Goal: Information Seeking & Learning: Find specific fact

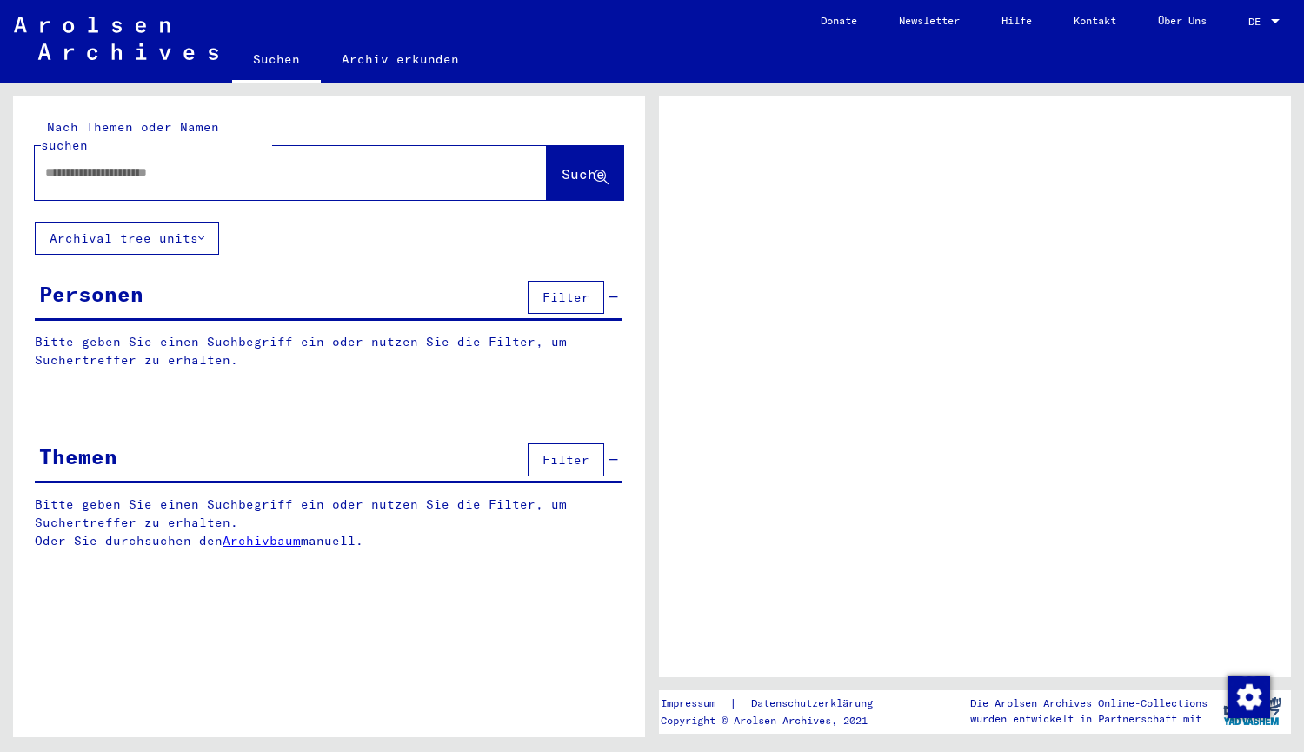
click at [196, 163] on input "text" at bounding box center [275, 172] width 460 height 18
type input "**"
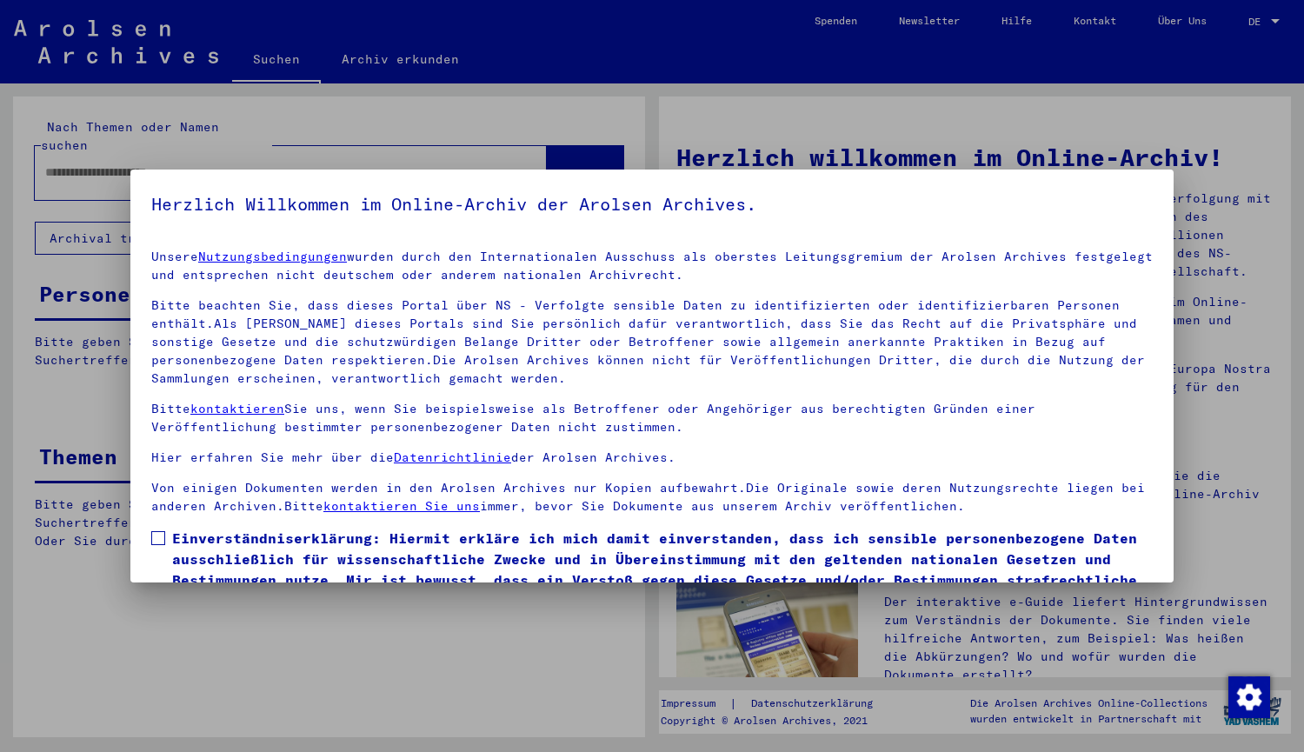
scroll to position [90, 0]
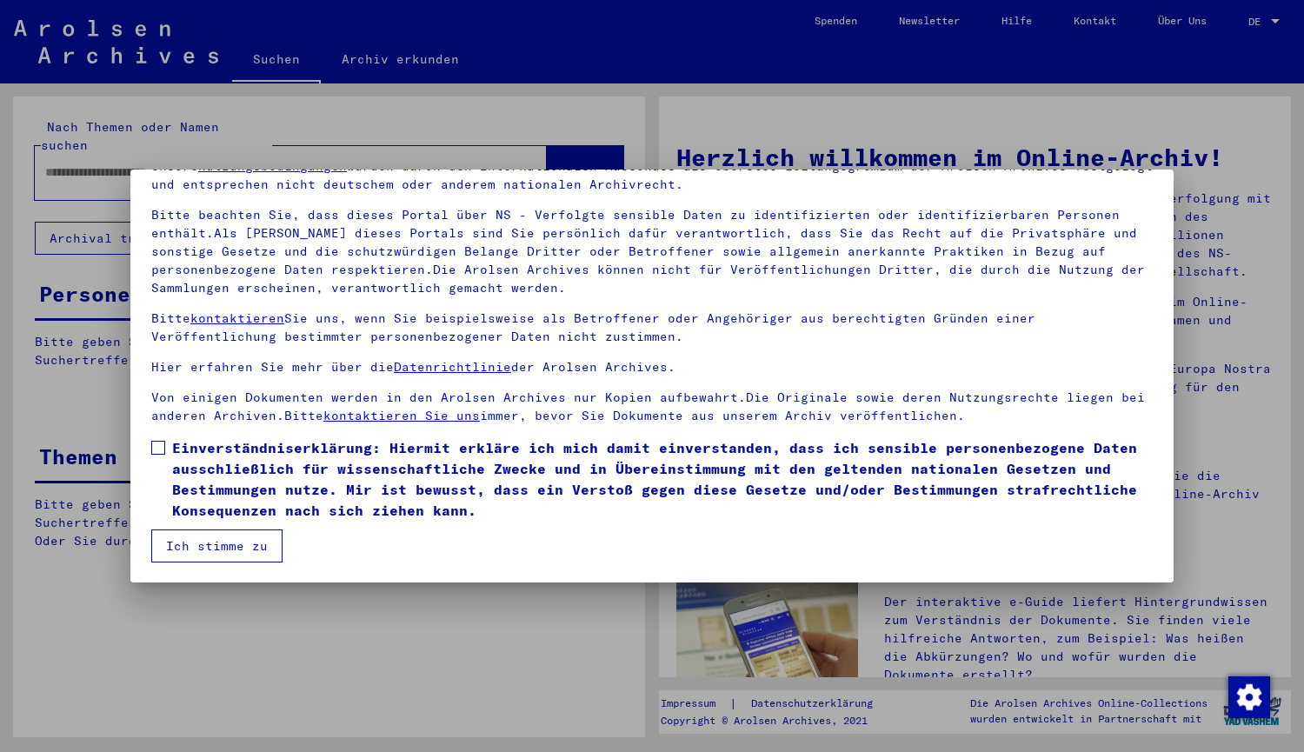
click at [194, 547] on button "Ich stimme zu" at bounding box center [216, 545] width 131 height 33
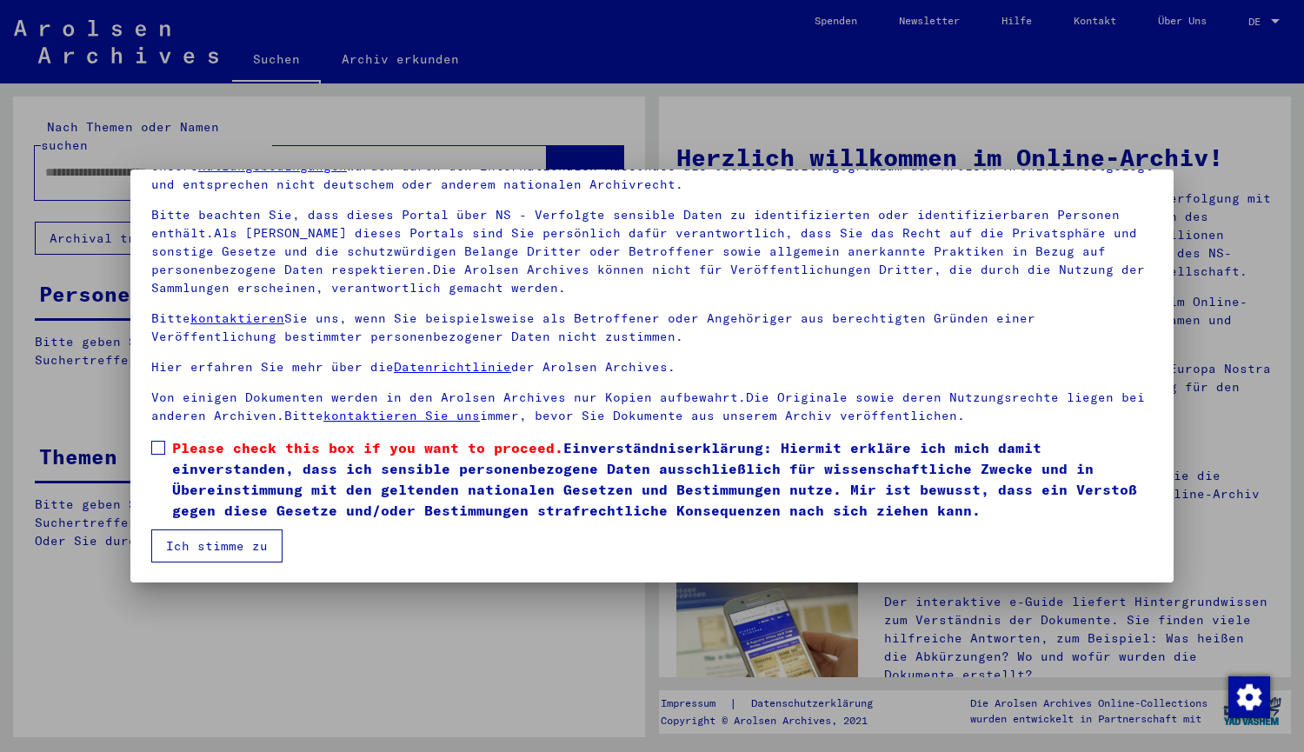
click at [160, 443] on span at bounding box center [158, 448] width 14 height 14
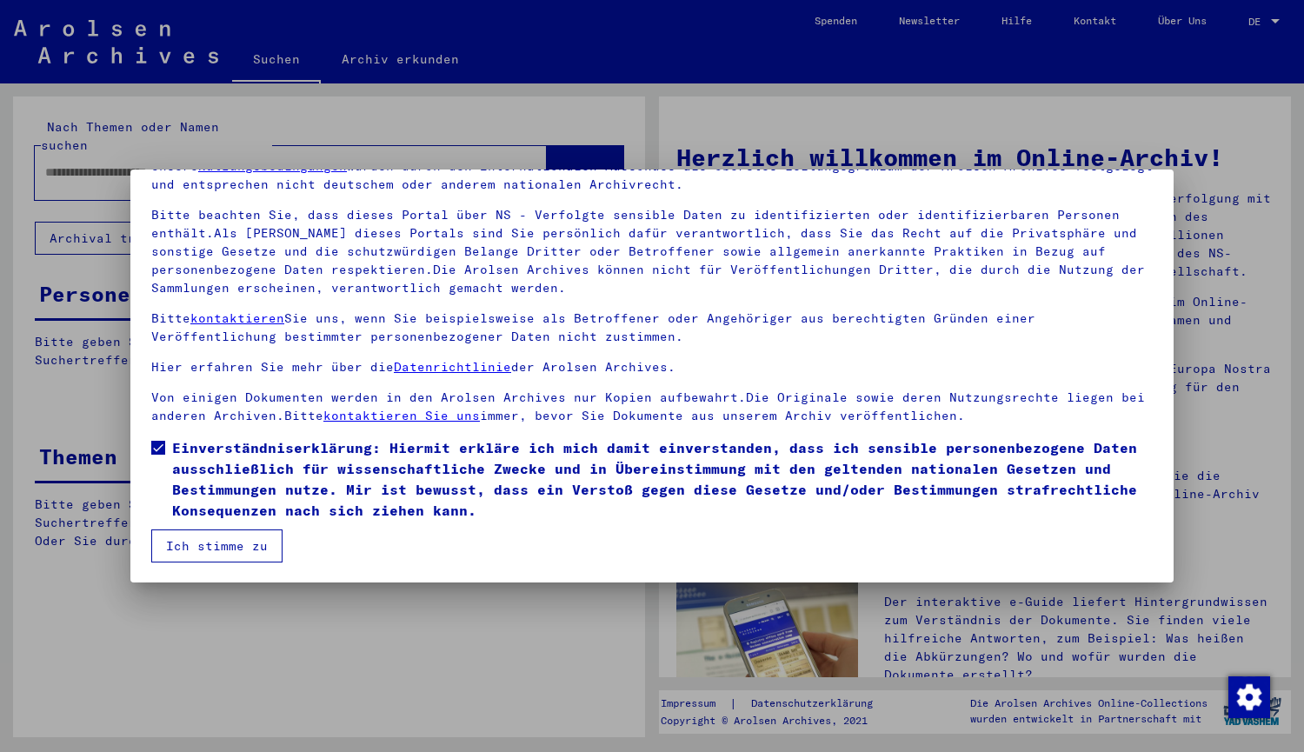
click at [207, 551] on button "Ich stimme zu" at bounding box center [216, 545] width 131 height 33
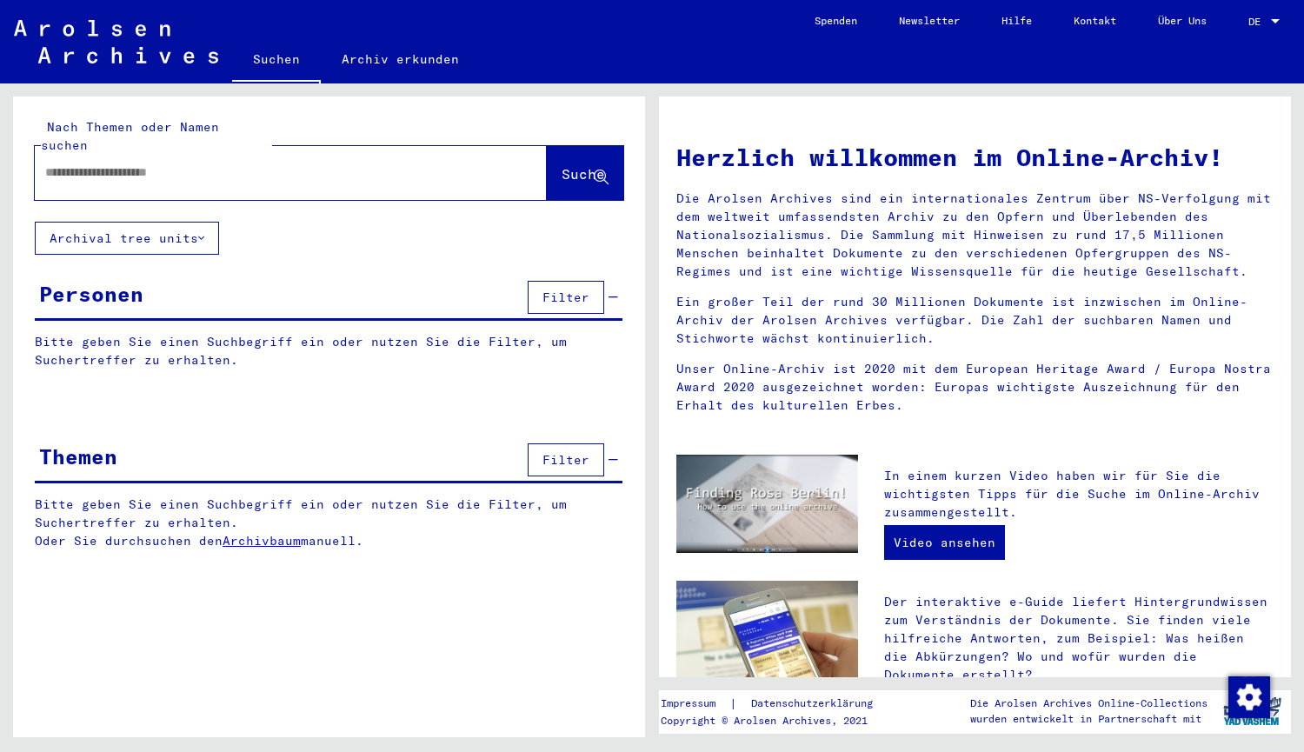
click at [205, 163] on input "text" at bounding box center [269, 172] width 449 height 18
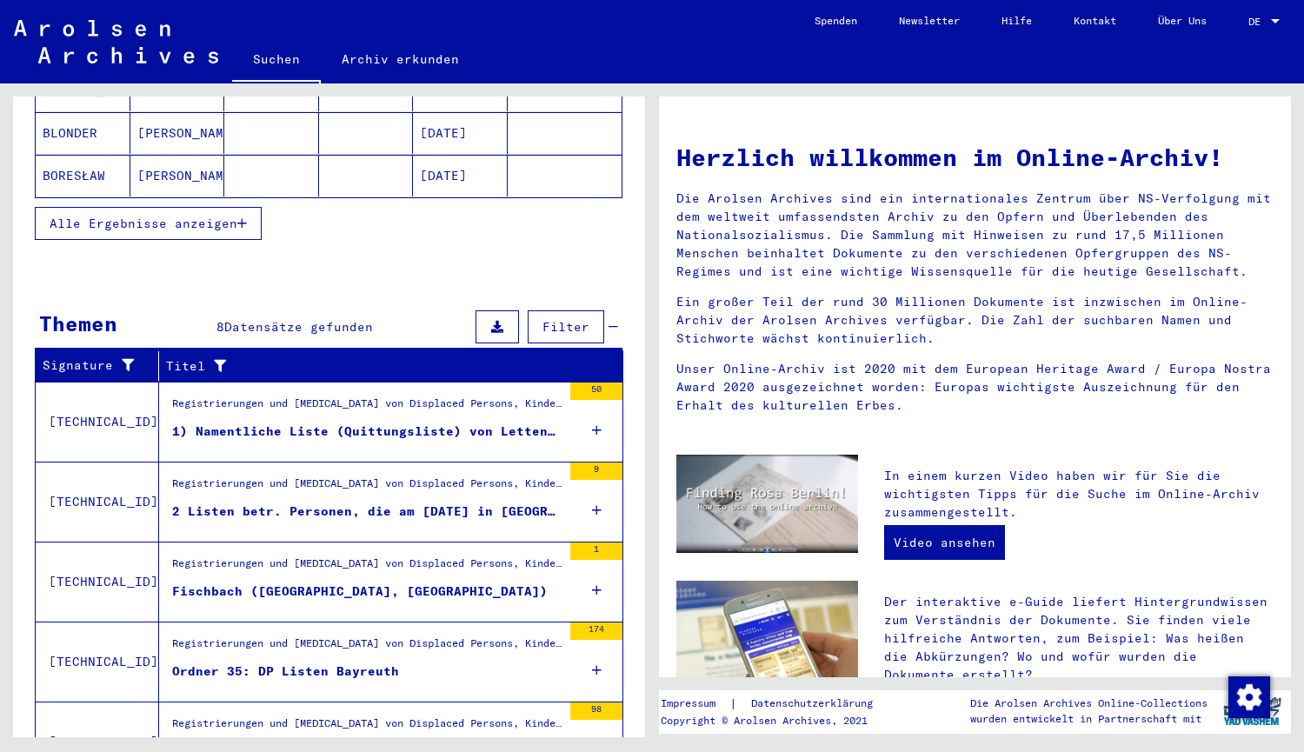
scroll to position [463, 0]
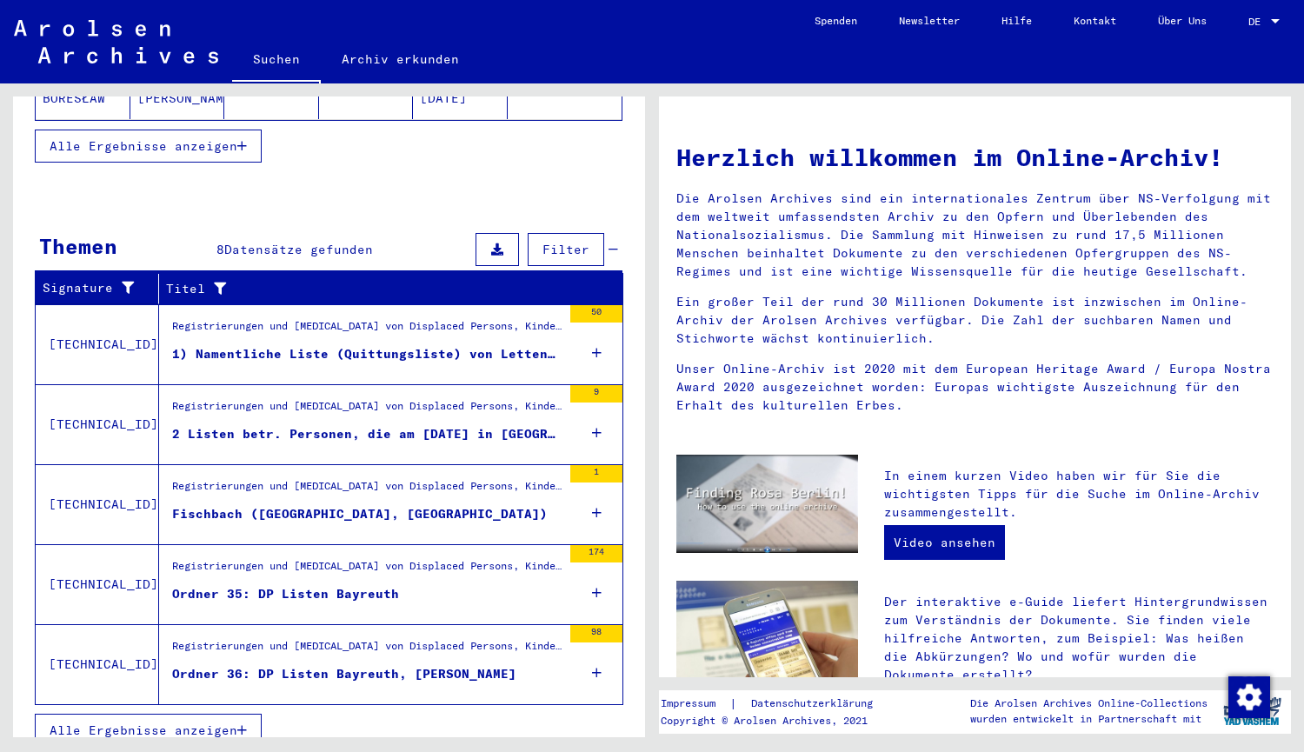
click at [236, 665] on div "Ordner 36: DP Listen Bayreuth, [PERSON_NAME]" at bounding box center [344, 674] width 344 height 18
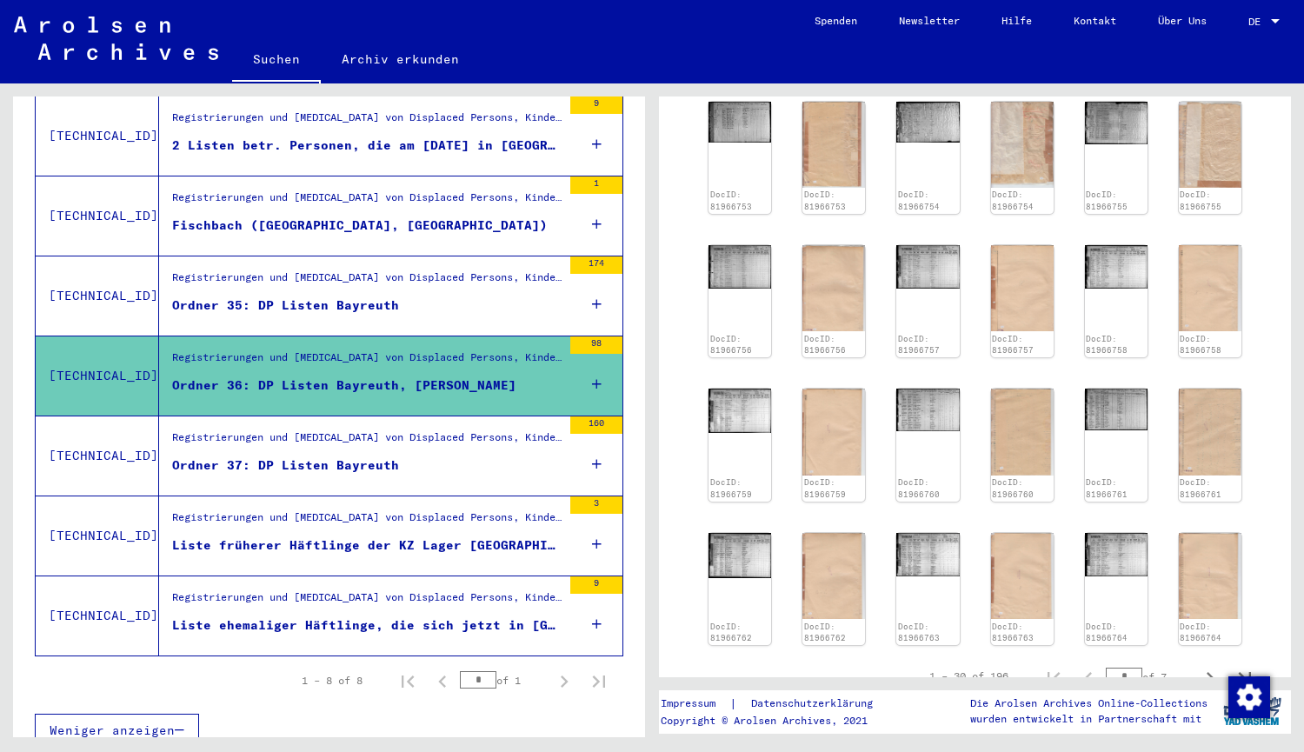
scroll to position [466, 0]
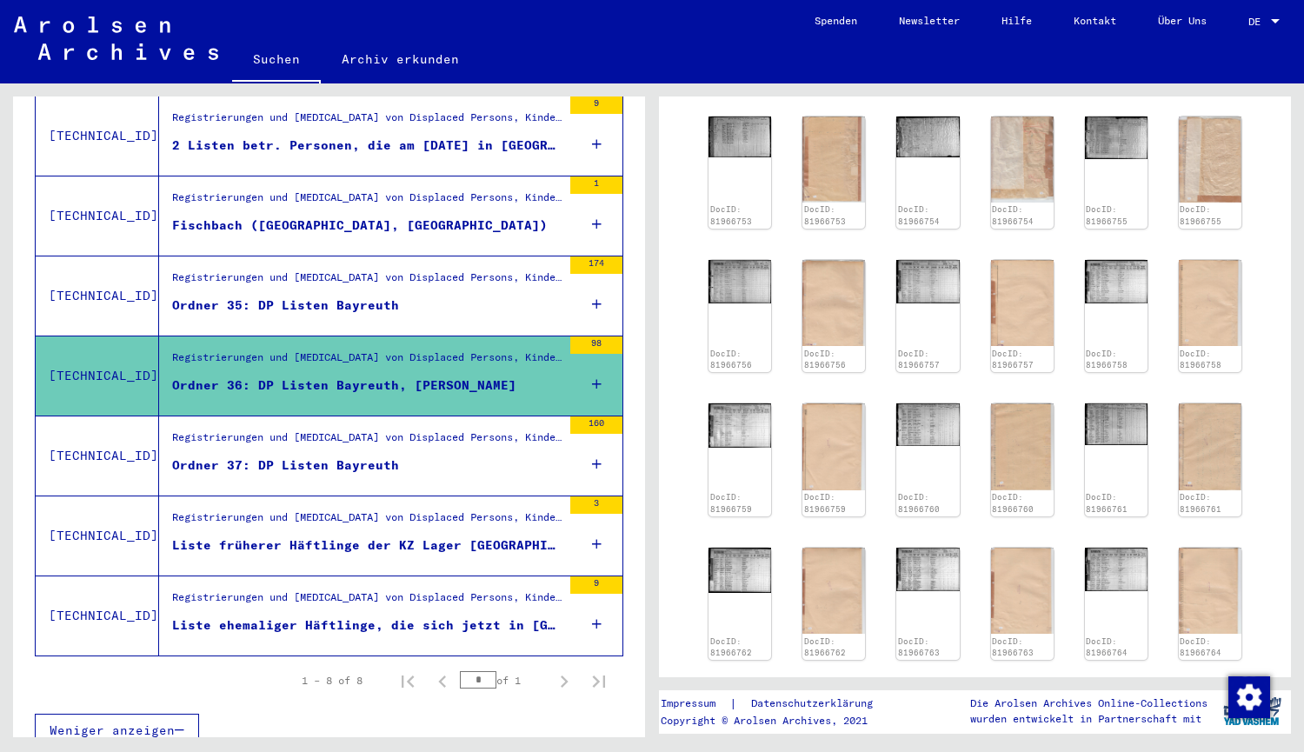
click at [380, 616] on div "Liste ehemaliger Häftlinge, die sich jetzt in [GEOGRAPHIC_DATA], [GEOGRAPHIC_DA…" at bounding box center [366, 625] width 389 height 18
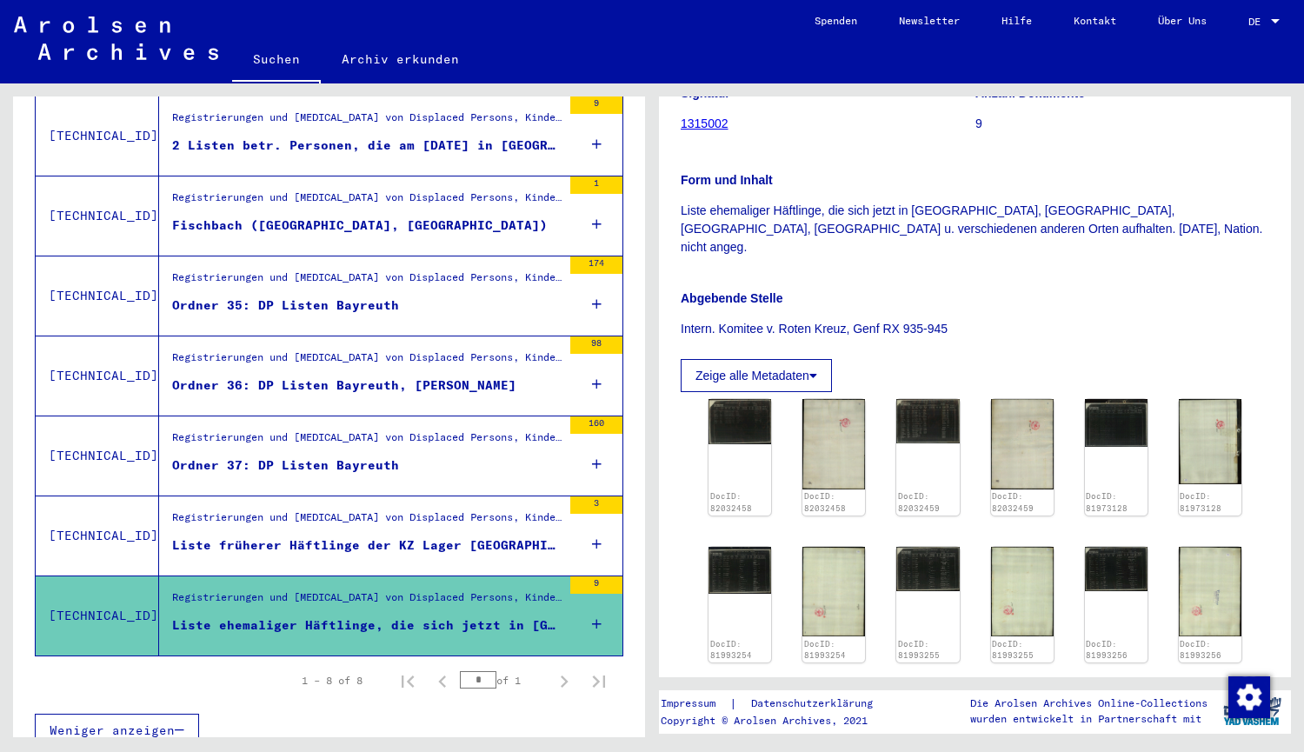
scroll to position [349, 0]
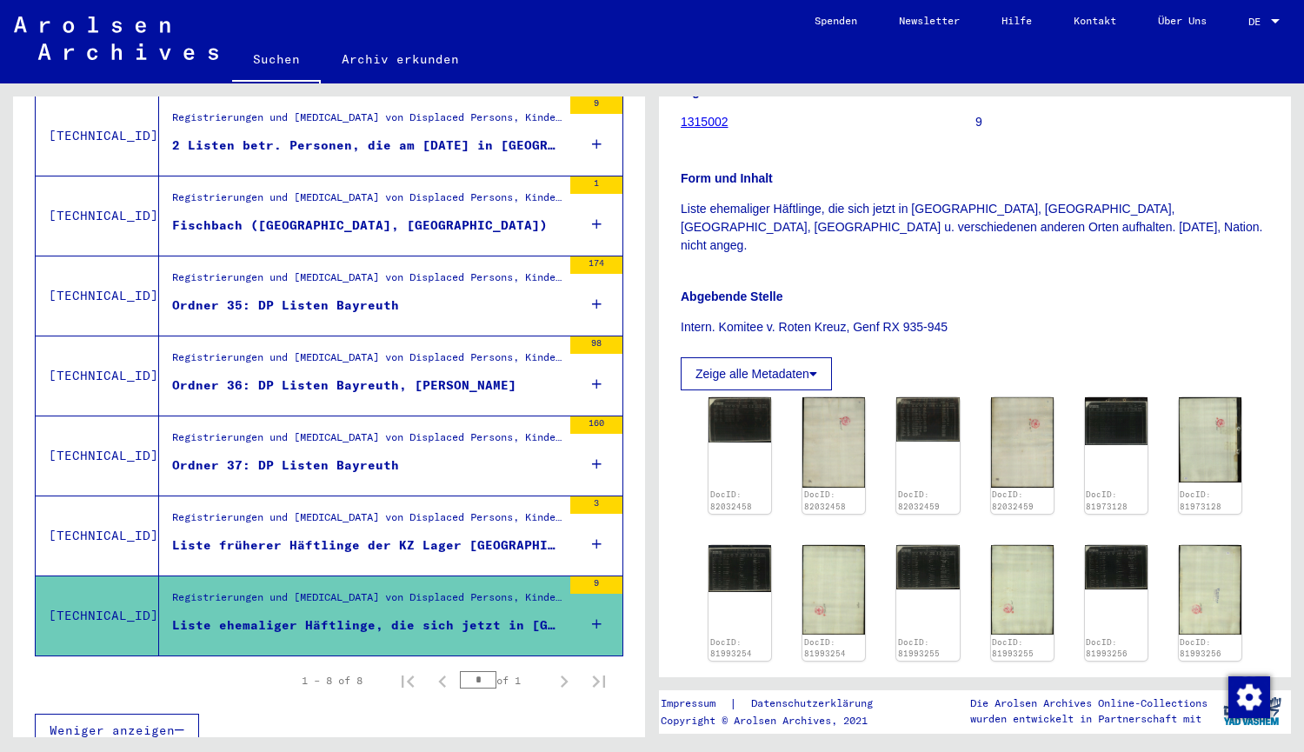
click at [396, 536] on div "Liste früherer Häftlinge der KZ Lager [GEOGRAPHIC_DATA]. Jetzt wohnhaft Bayreut…" at bounding box center [366, 545] width 389 height 18
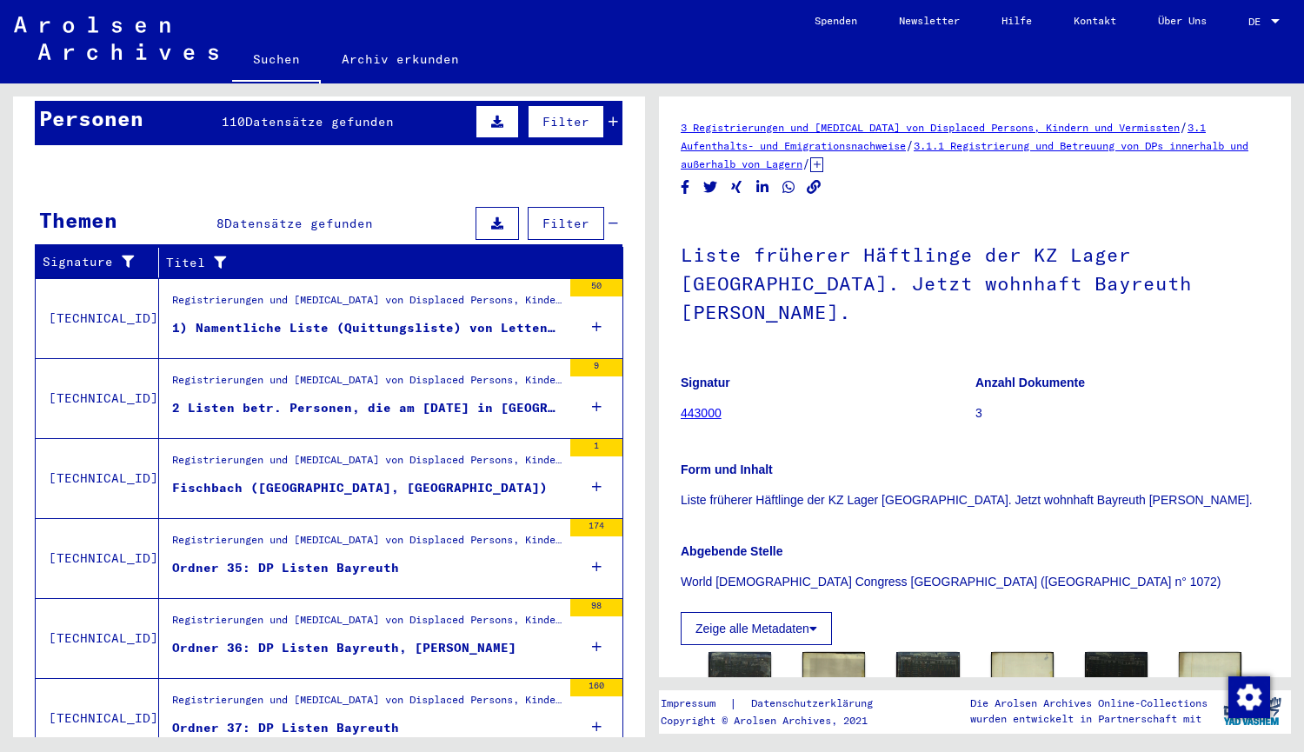
scroll to position [175, 0]
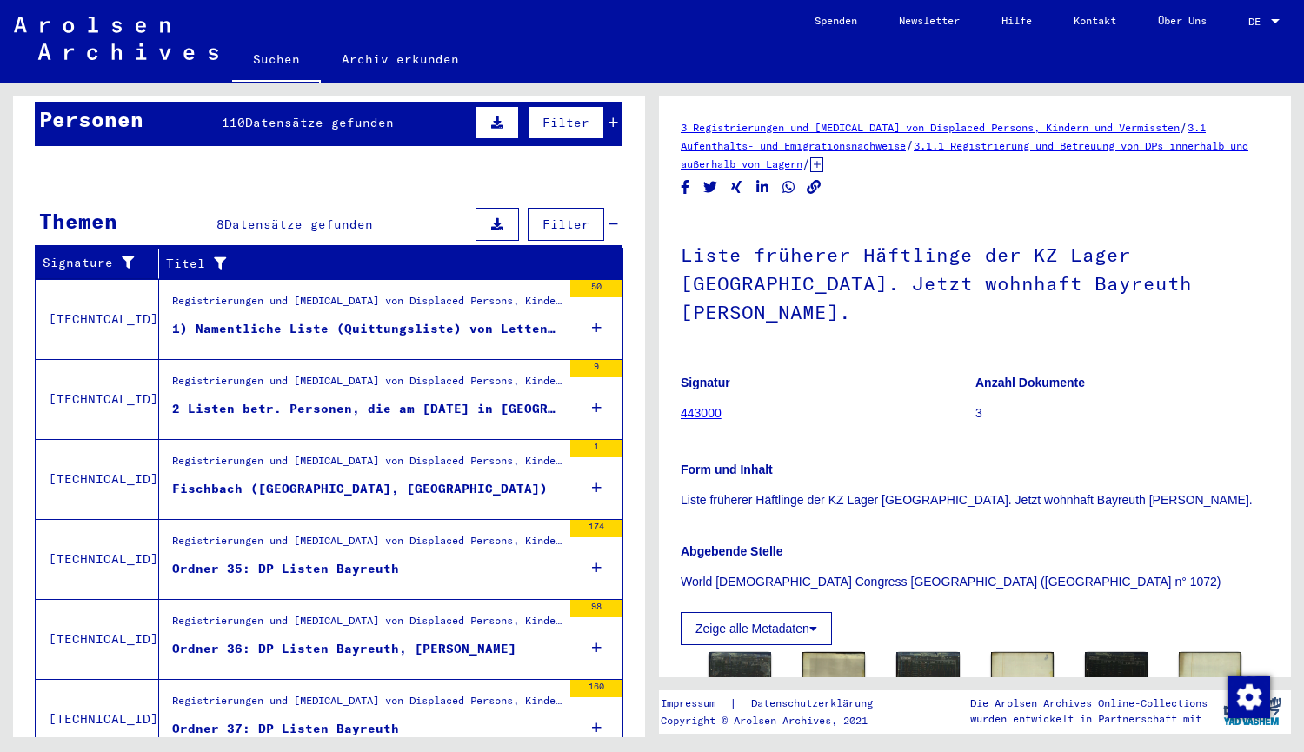
click at [362, 320] on div "1) Namentliche Liste (Quittungsliste) von Letten in [GEOGRAPHIC_DATA], ausgeste…" at bounding box center [366, 329] width 389 height 18
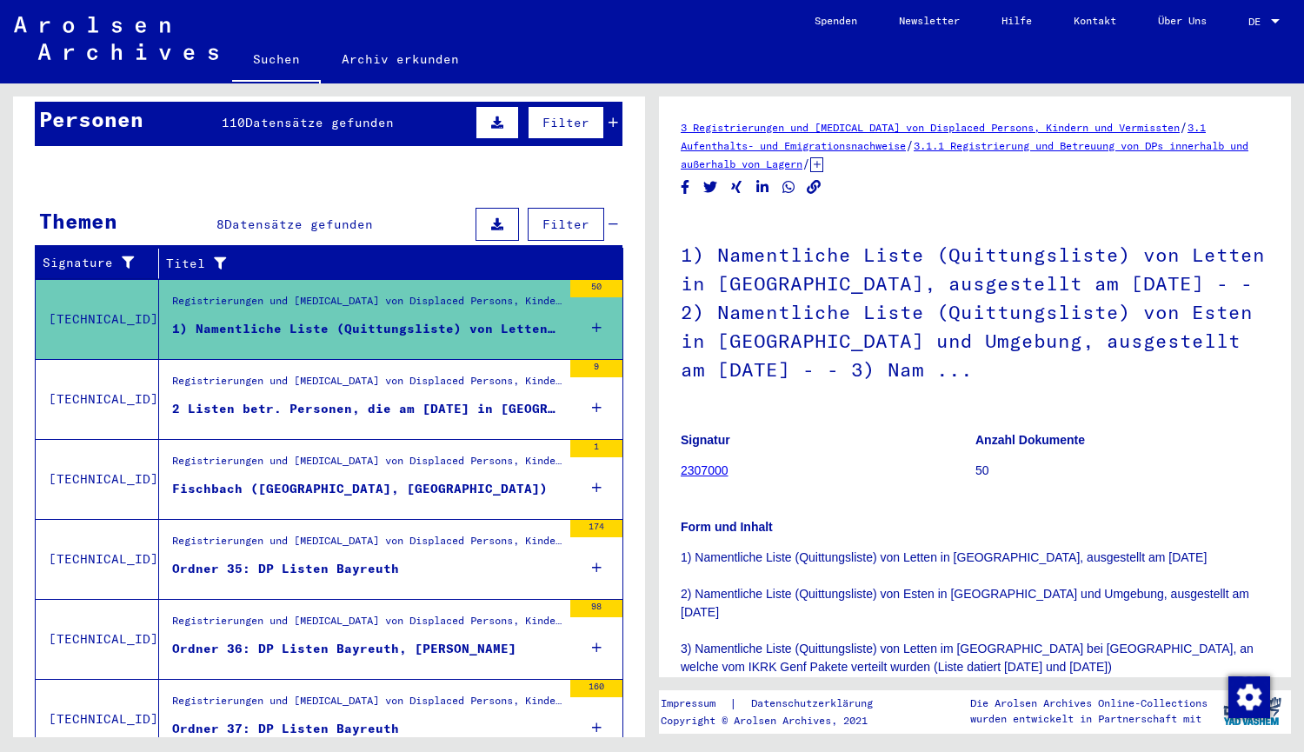
click at [299, 400] on div "2 Listen betr. Personen, die am [DATE] in [GEOGRAPHIC_DATA] lebten. - jetzt DP …" at bounding box center [366, 409] width 389 height 18
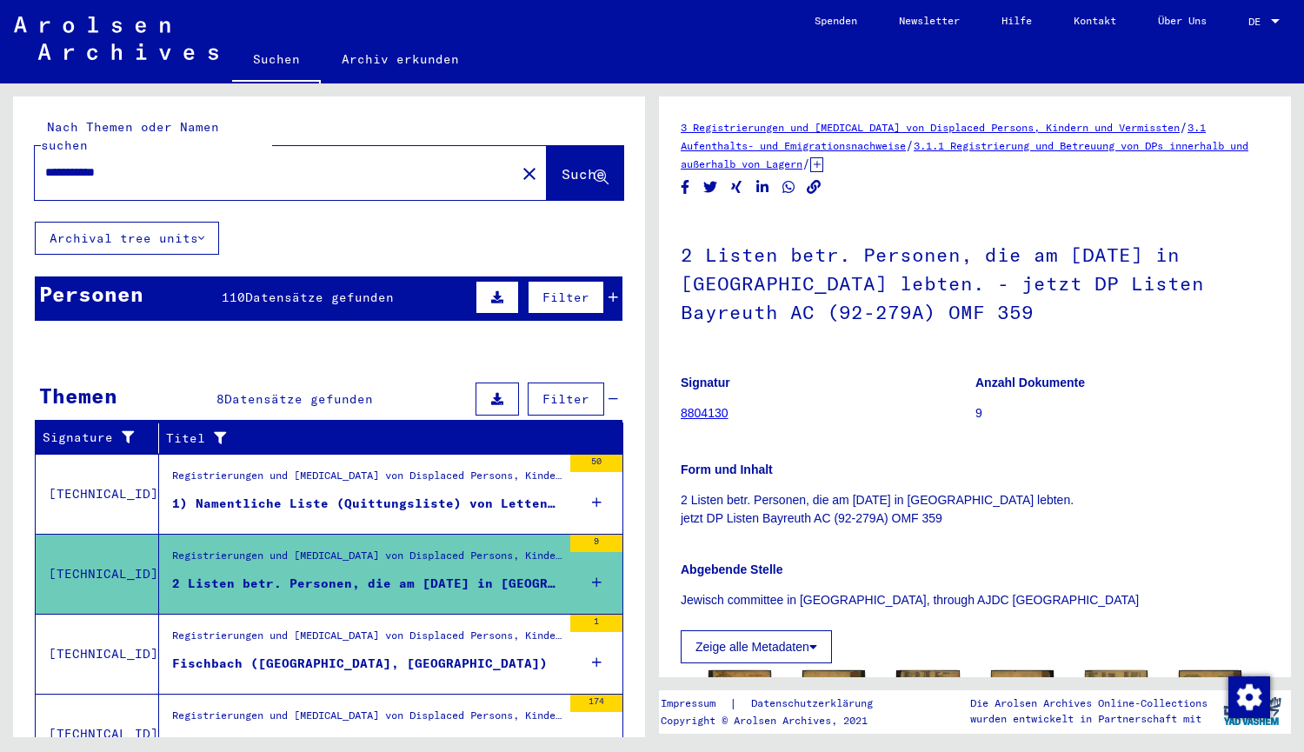
drag, startPoint x: 143, startPoint y: 155, endPoint x: 63, endPoint y: 161, distance: 81.1
click at [63, 163] on input "**********" at bounding box center [275, 172] width 460 height 18
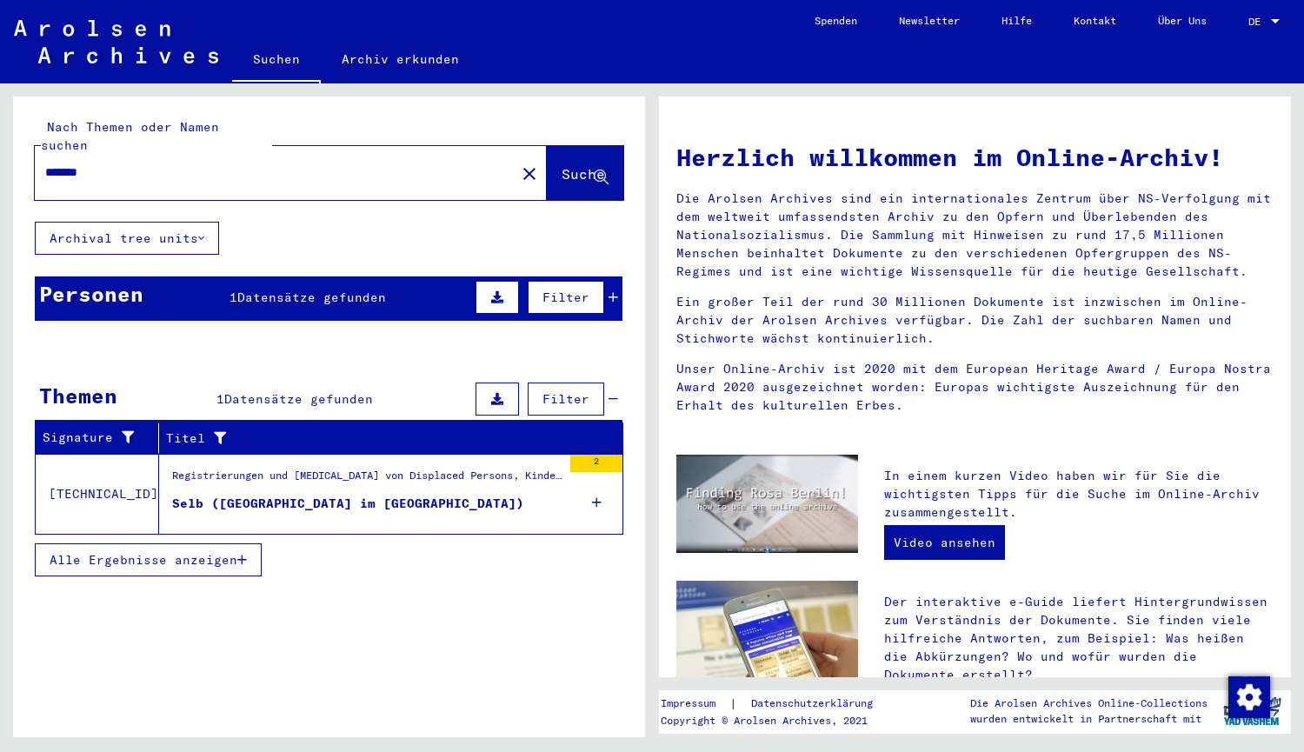
click at [262, 495] on div "Selb ([GEOGRAPHIC_DATA] im [GEOGRAPHIC_DATA])" at bounding box center [348, 504] width 352 height 18
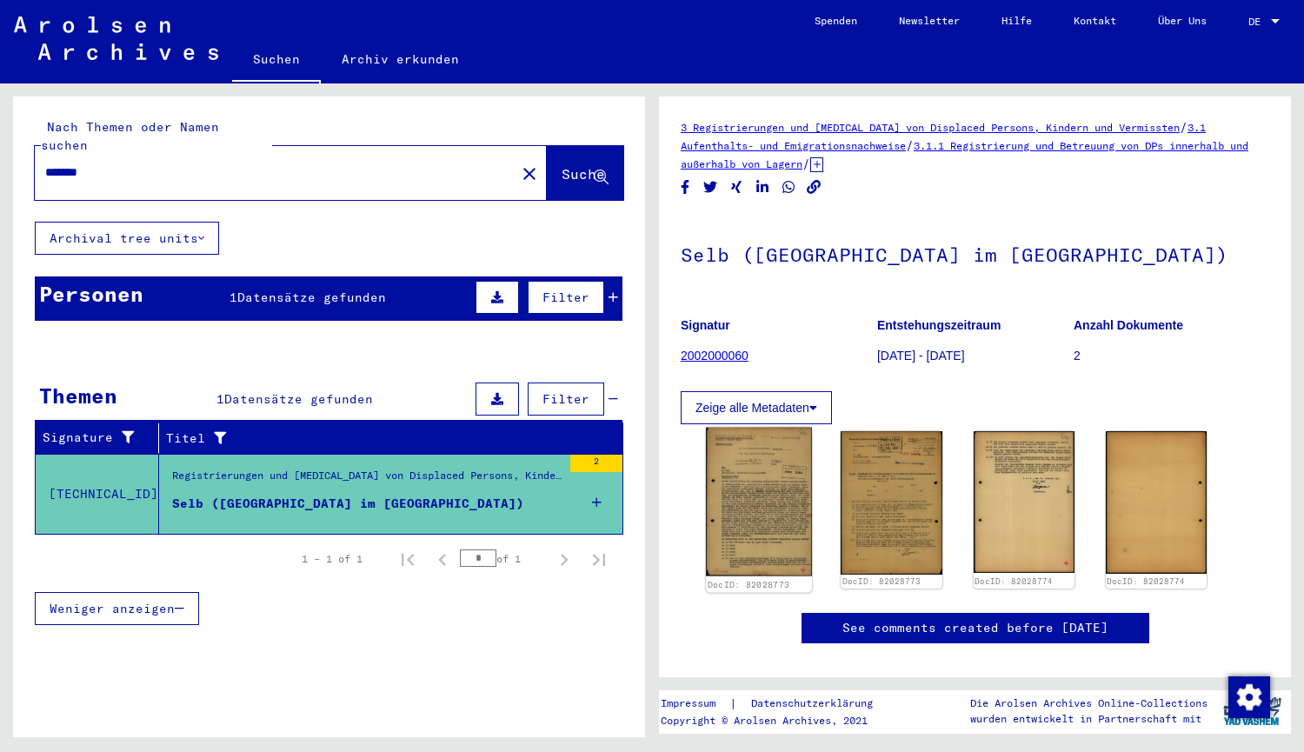
click at [757, 472] on img at bounding box center [759, 503] width 106 height 150
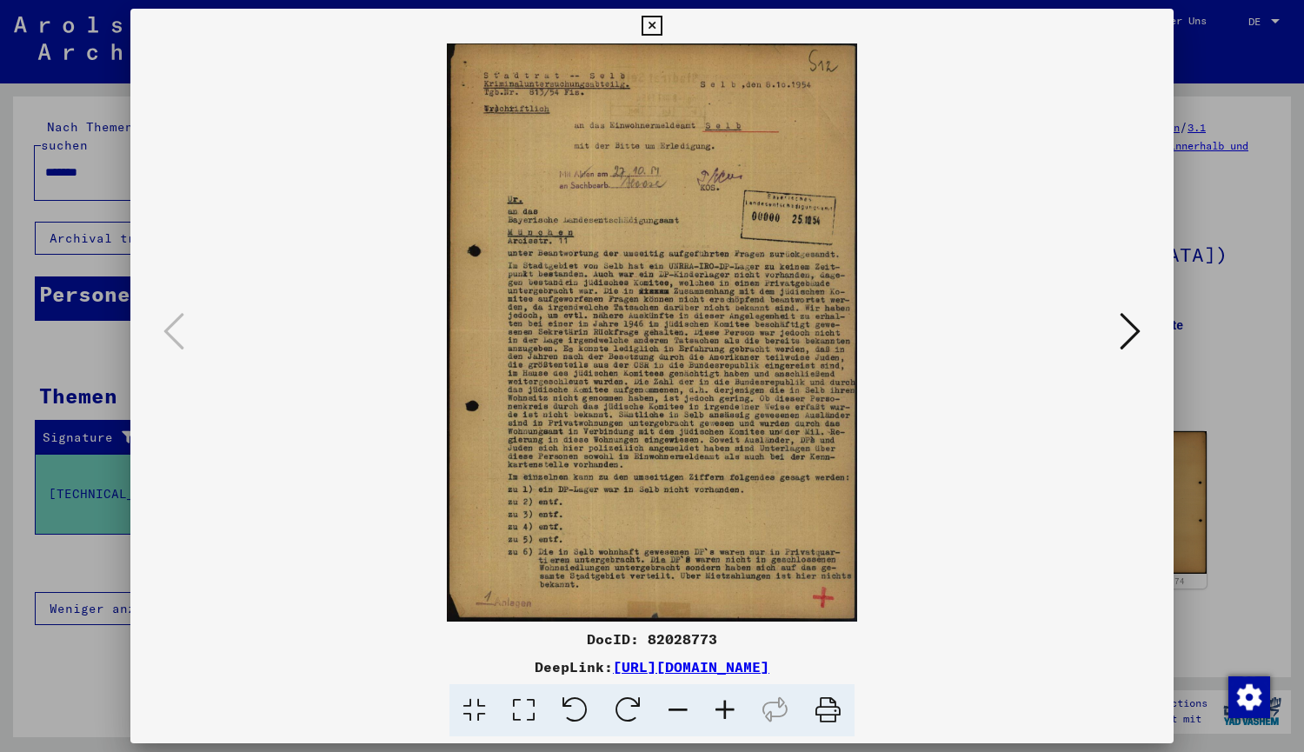
click at [1139, 335] on icon at bounding box center [1130, 331] width 21 height 42
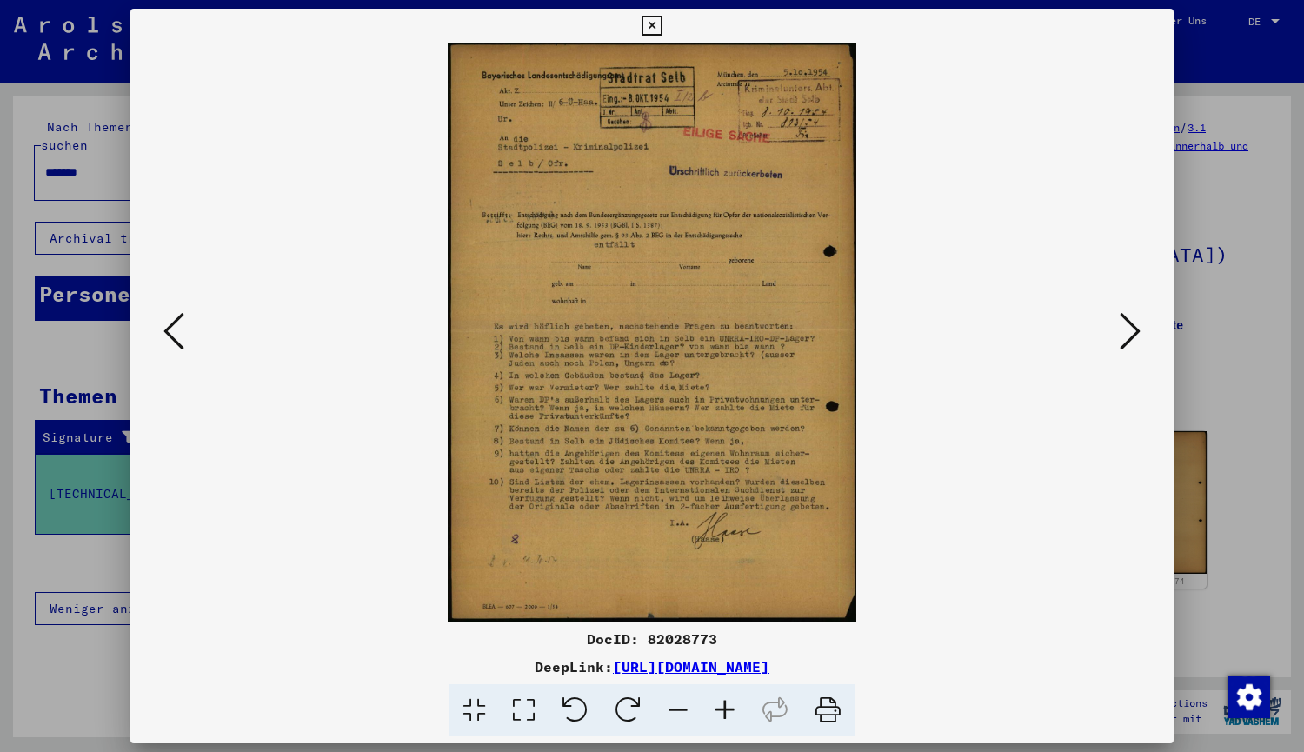
click at [1130, 322] on icon at bounding box center [1130, 331] width 21 height 42
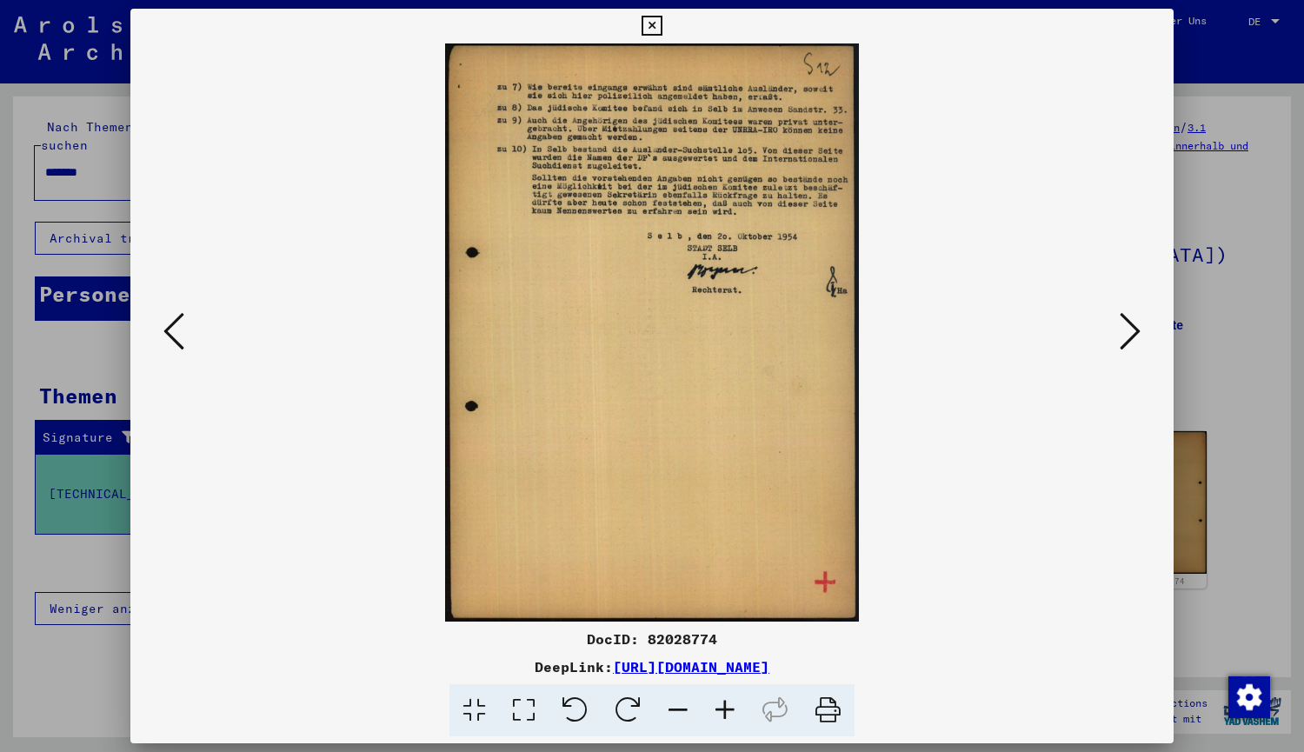
click at [182, 316] on icon at bounding box center [173, 331] width 21 height 42
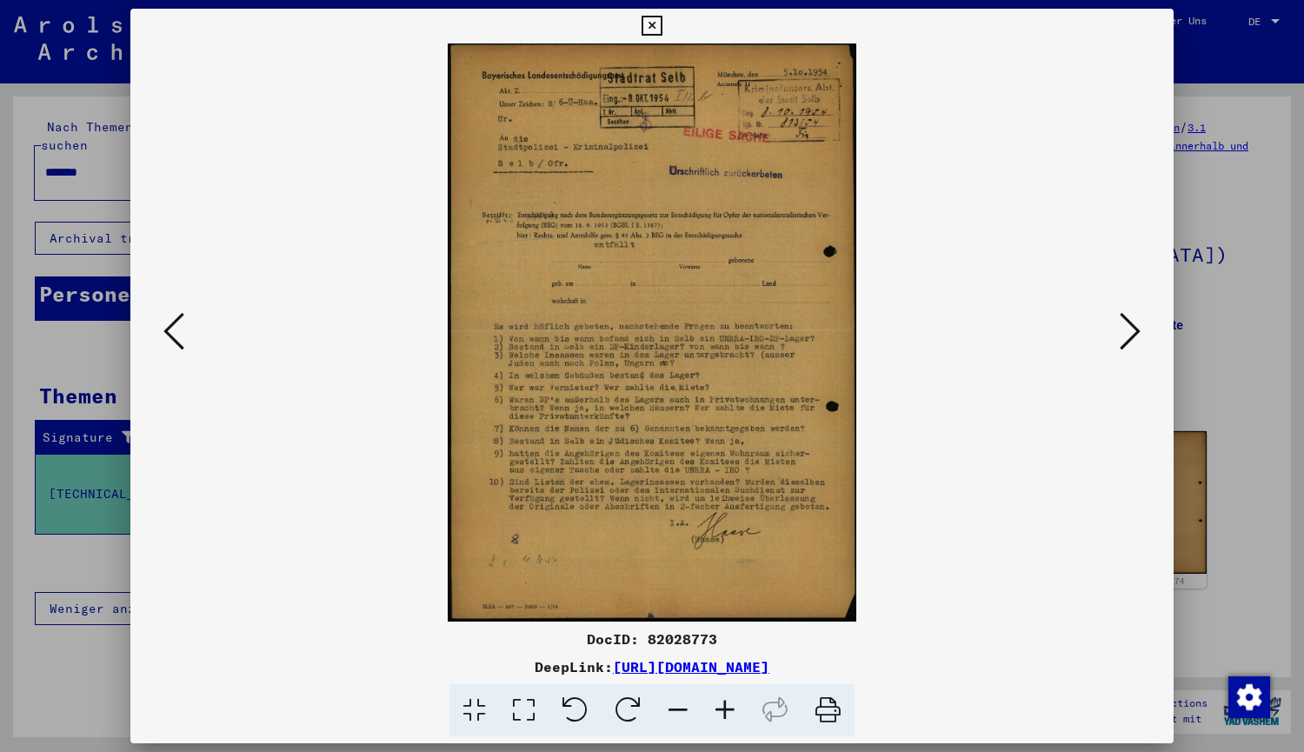
click at [160, 336] on button at bounding box center [173, 333] width 31 height 50
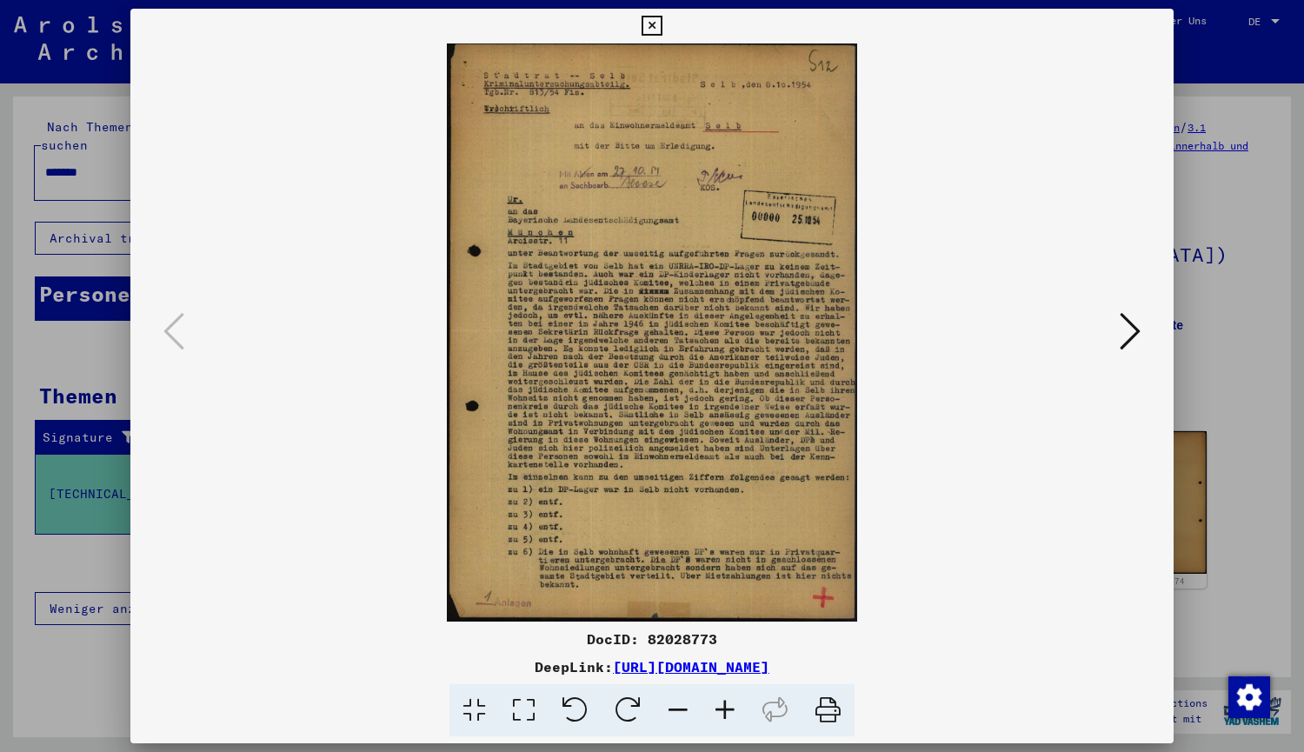
click at [1120, 320] on icon at bounding box center [1130, 331] width 21 height 42
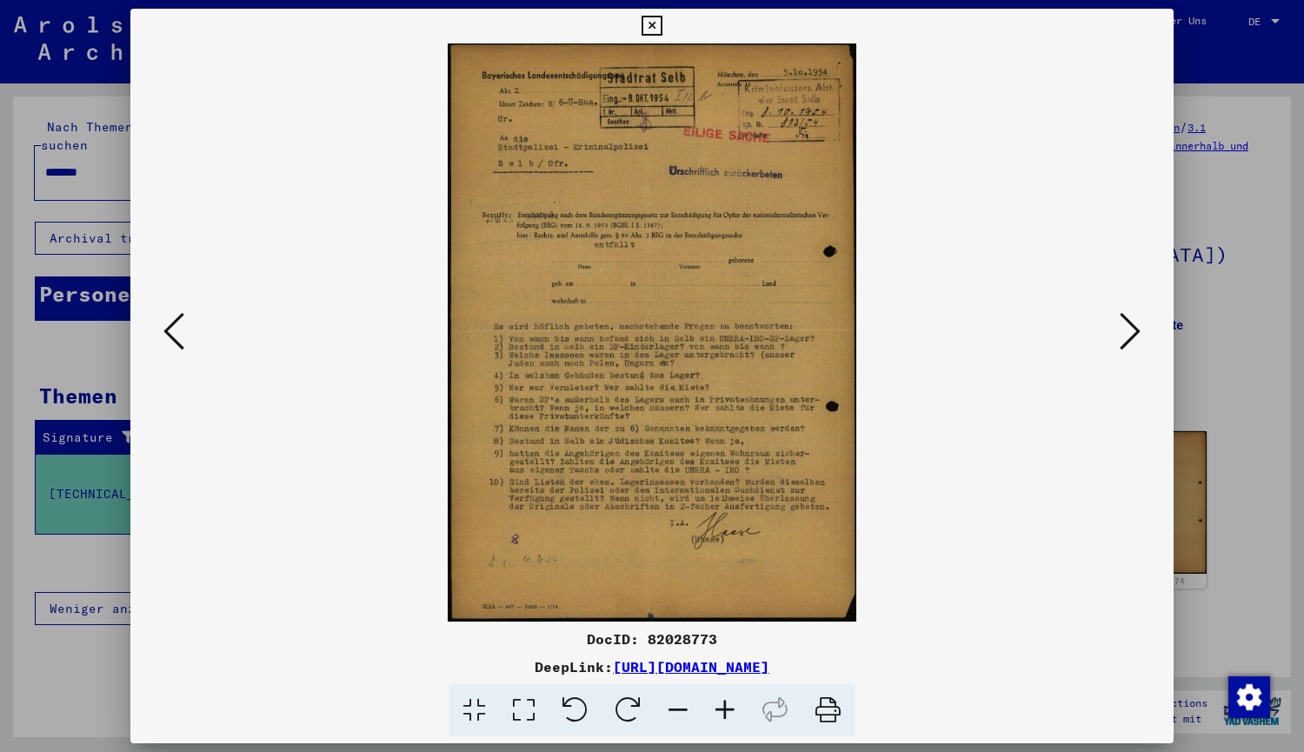
click at [650, 22] on icon at bounding box center [652, 26] width 20 height 21
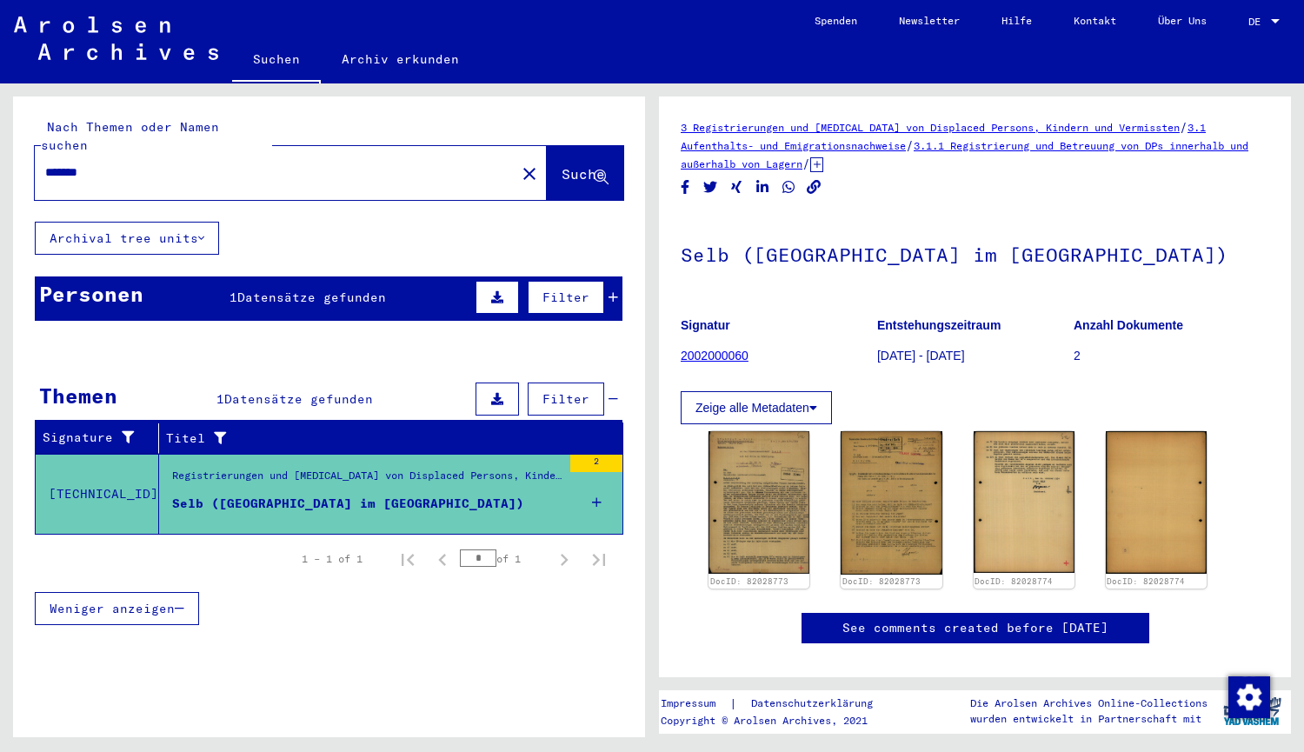
click at [797, 401] on button "Zeige alle Metadaten" at bounding box center [756, 407] width 151 height 33
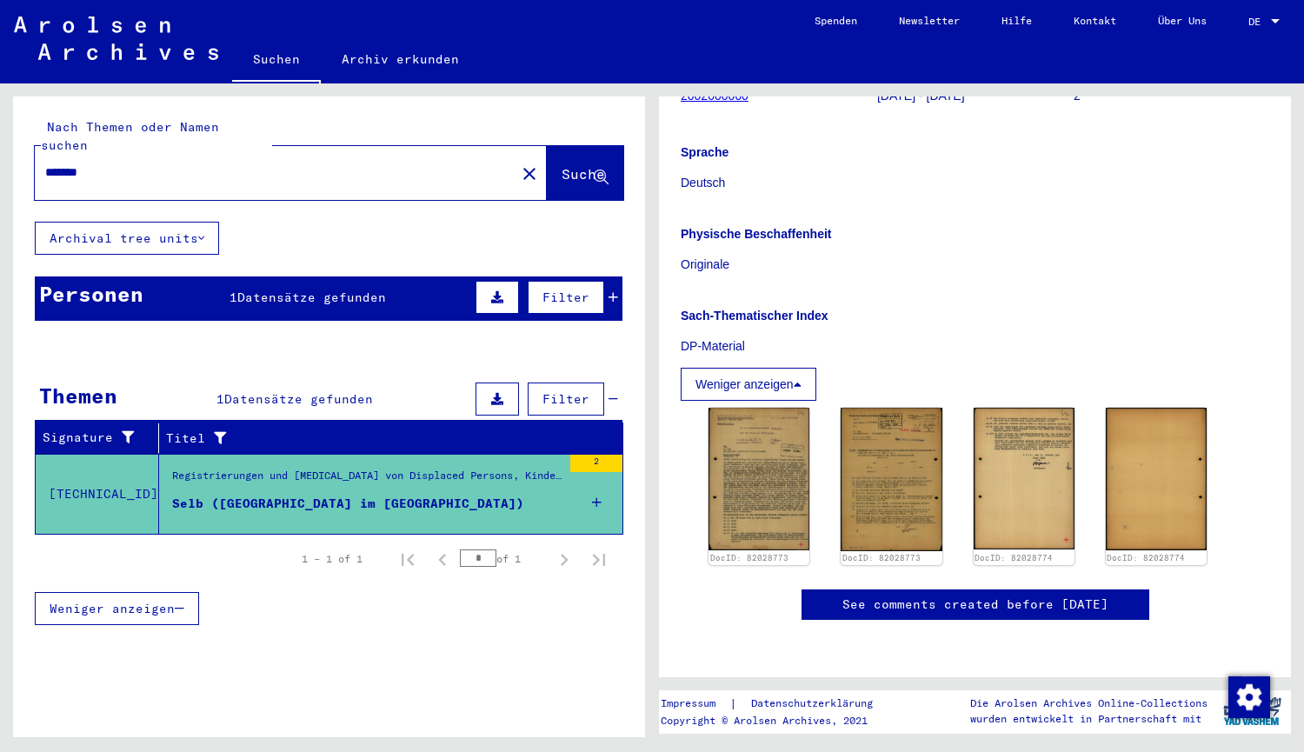
scroll to position [350, 0]
click at [801, 378] on icon at bounding box center [798, 384] width 8 height 12
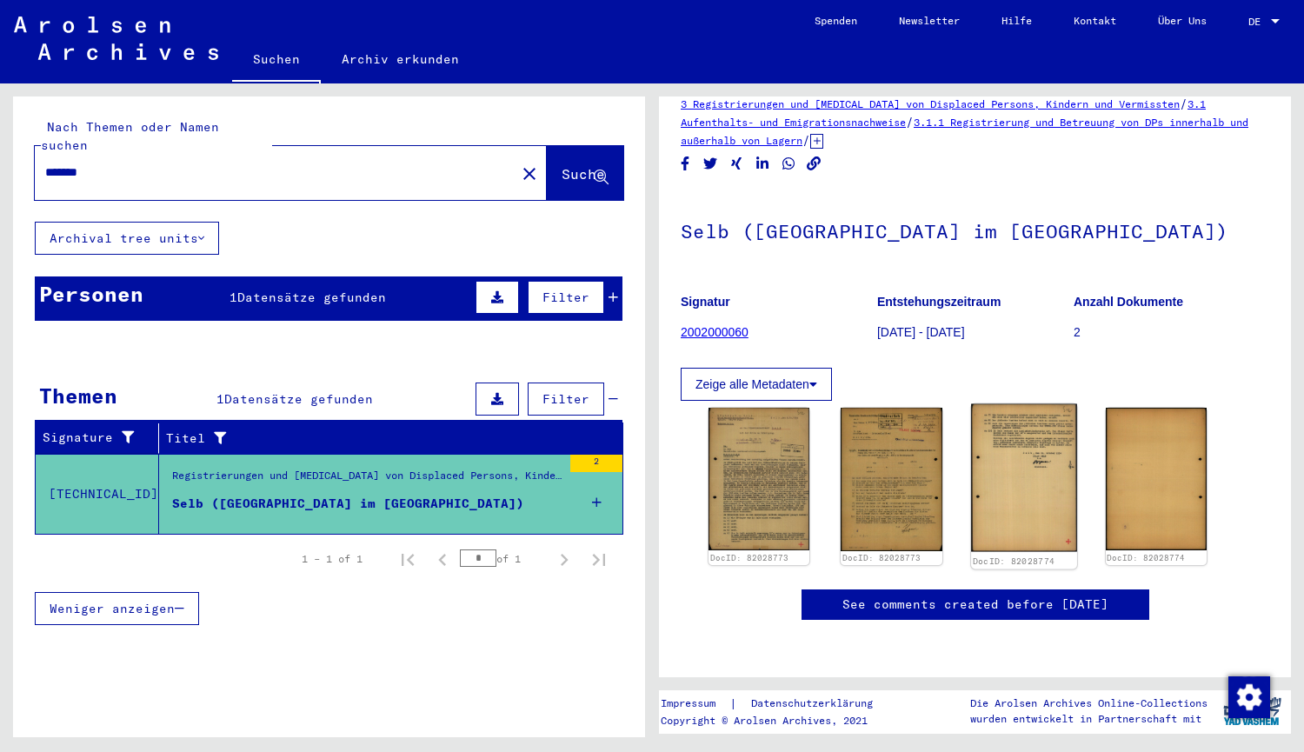
scroll to position [0, 0]
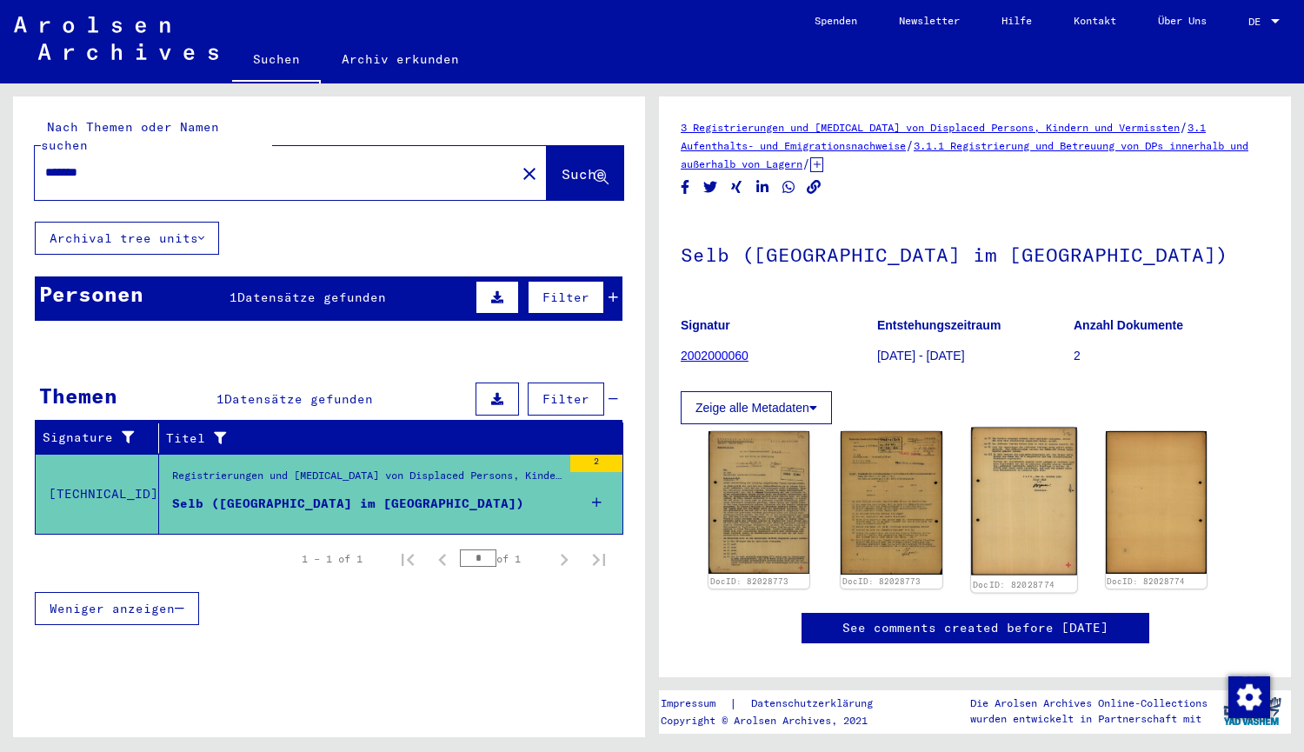
click at [1002, 517] on img at bounding box center [1024, 502] width 106 height 148
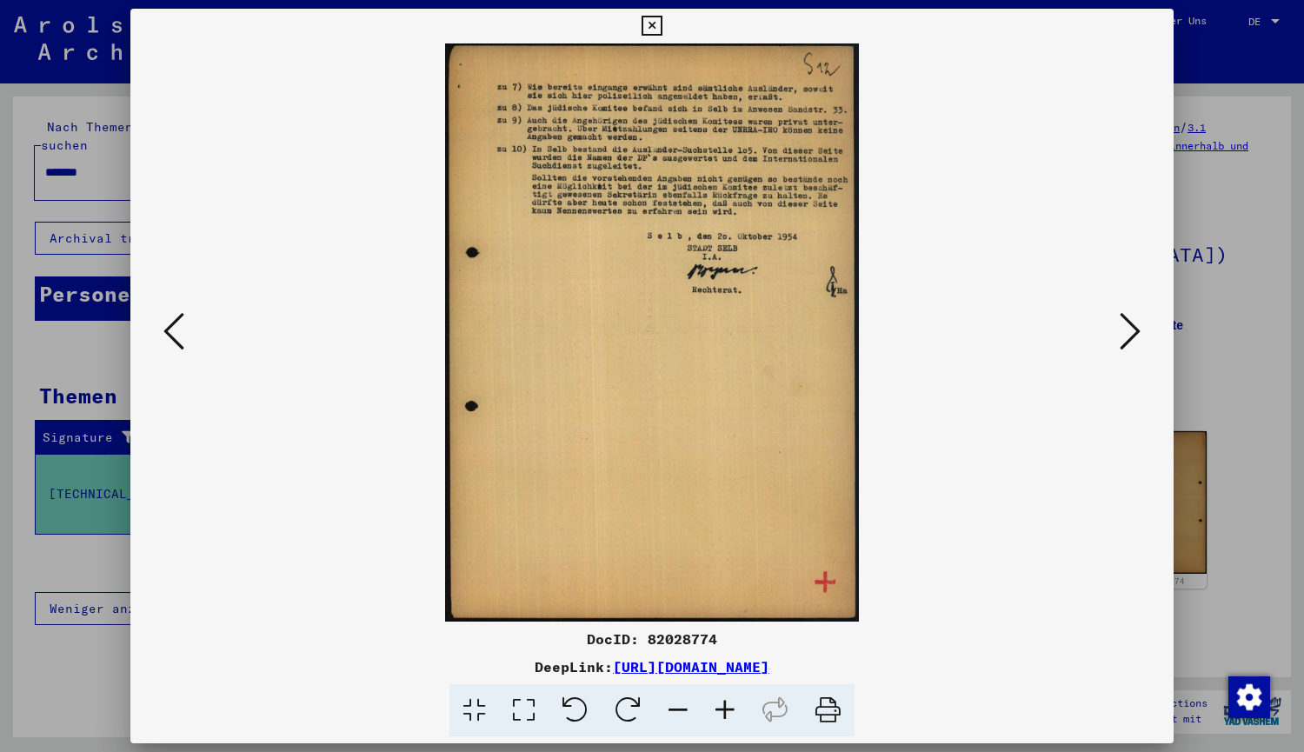
click at [656, 23] on icon at bounding box center [652, 26] width 20 height 21
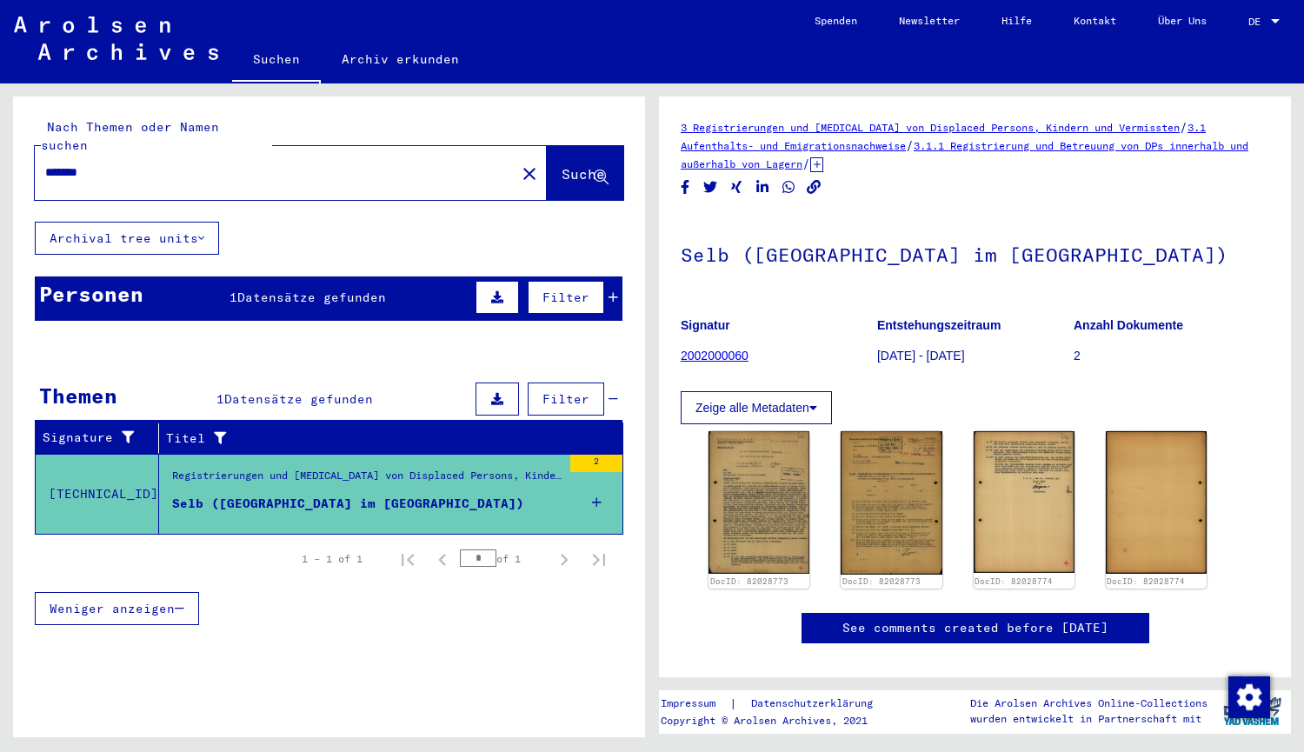
drag, startPoint x: 117, startPoint y: 161, endPoint x: 70, endPoint y: 156, distance: 47.2
click at [70, 163] on input "*******" at bounding box center [275, 172] width 460 height 18
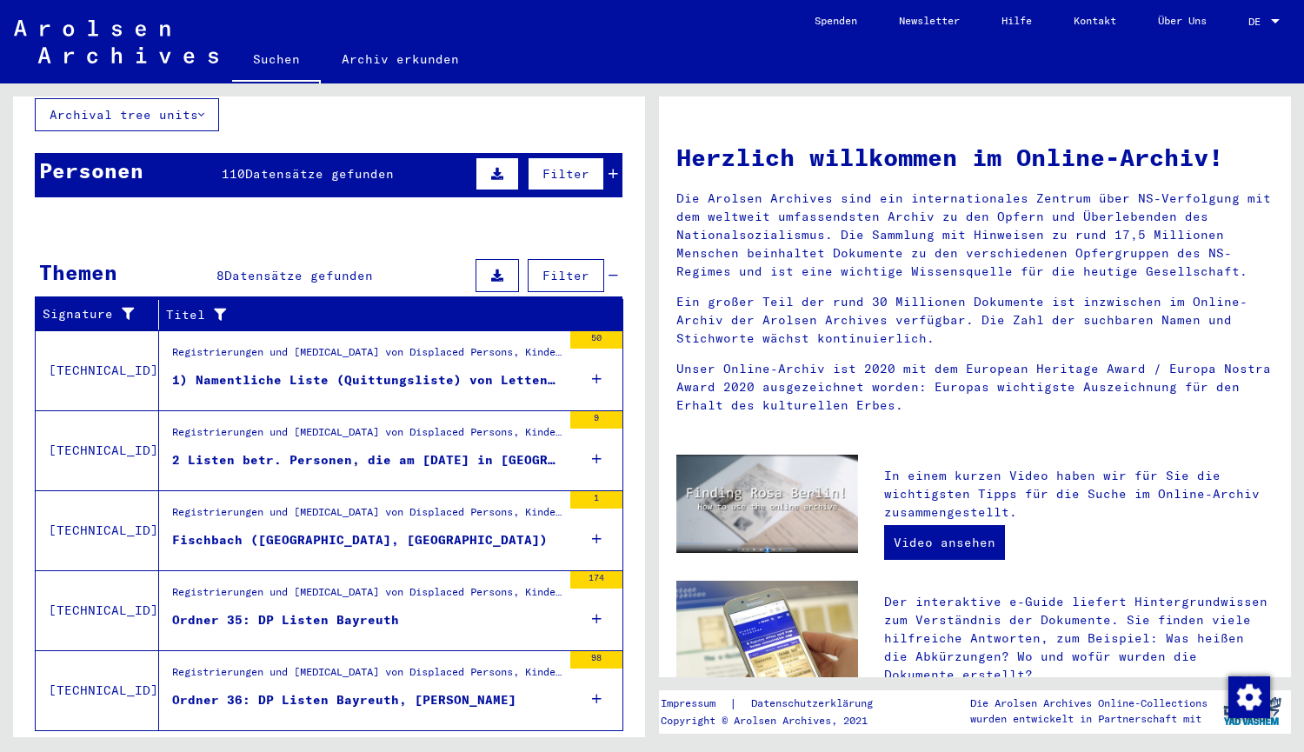
scroll to position [150, 0]
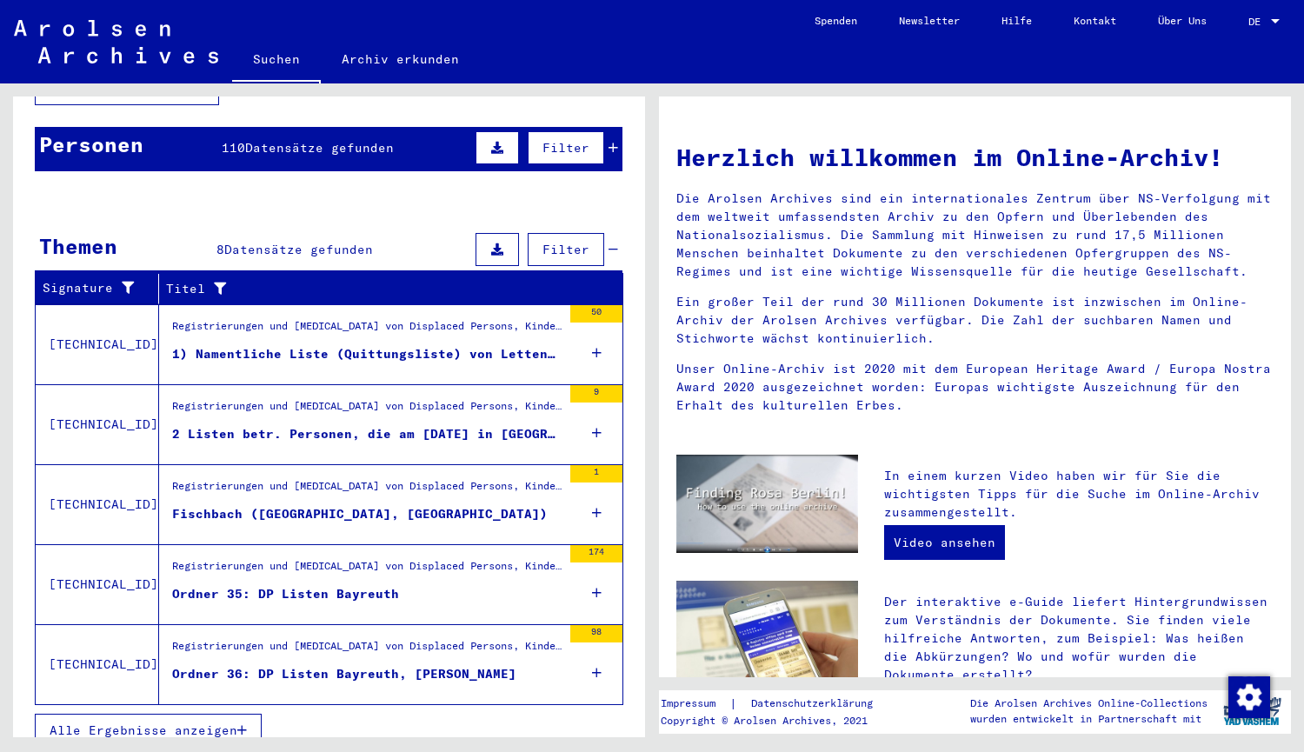
click at [264, 585] on div "Ordner 35: DP Listen Bayreuth" at bounding box center [285, 594] width 227 height 18
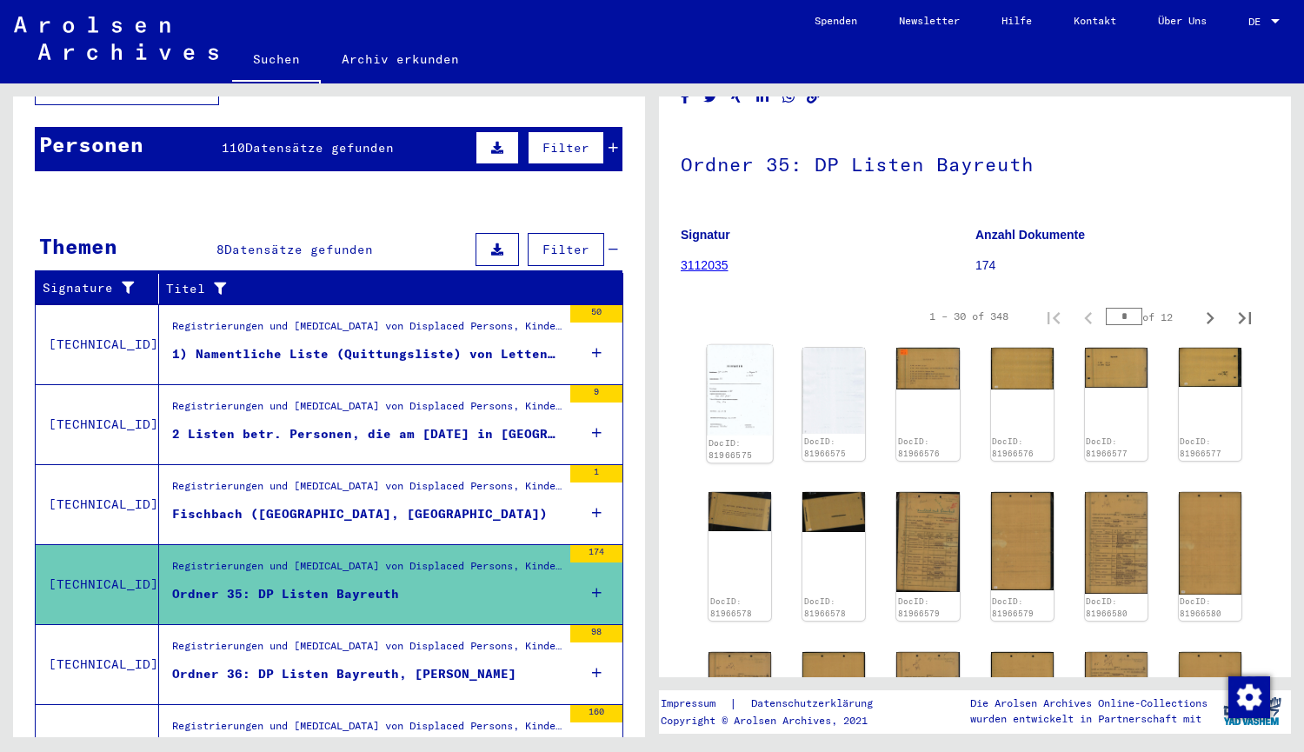
scroll to position [90, 0]
click at [741, 385] on img at bounding box center [740, 391] width 66 height 90
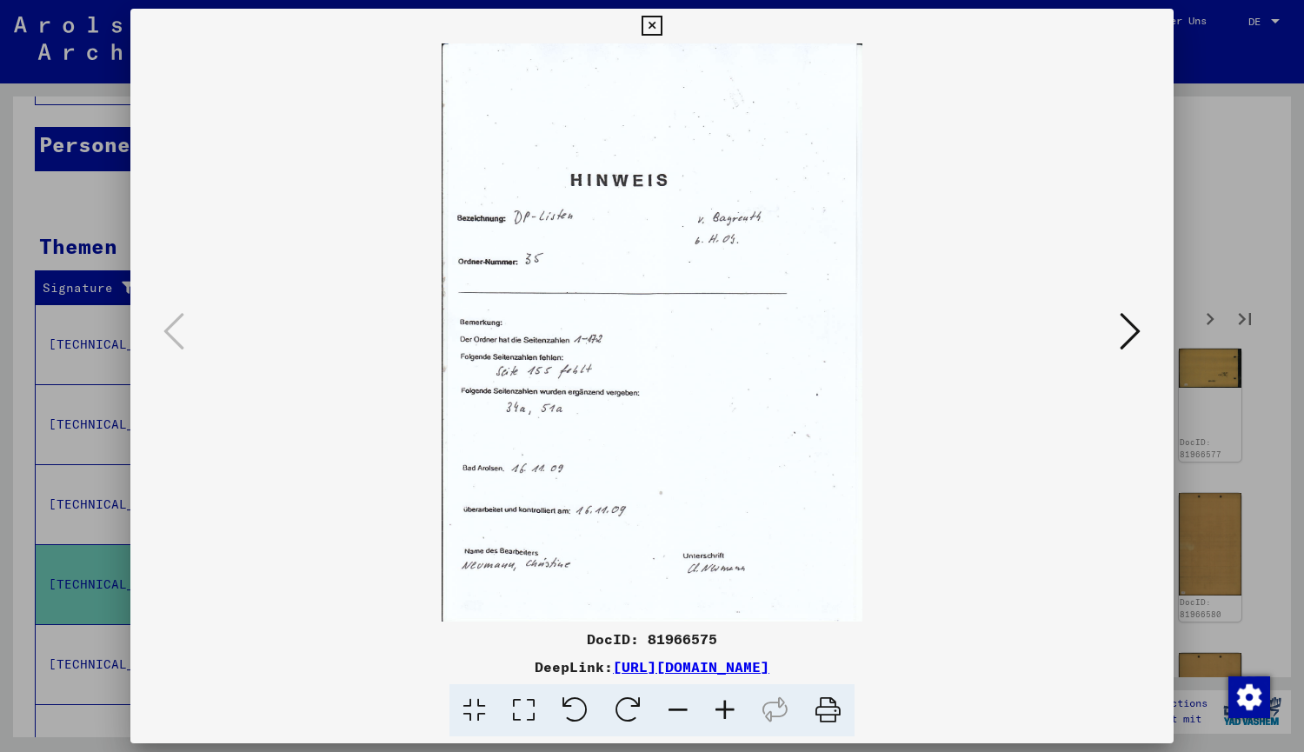
click at [1137, 338] on icon at bounding box center [1130, 331] width 21 height 42
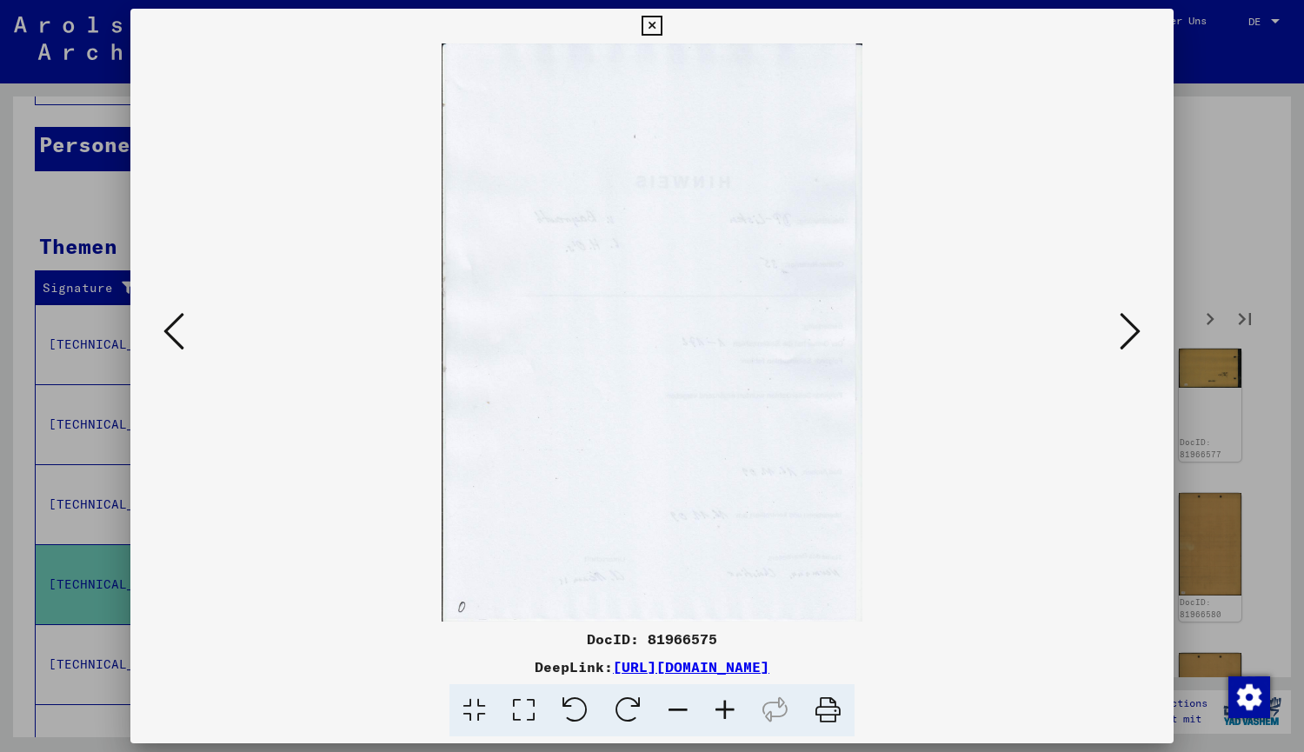
click at [1137, 338] on icon at bounding box center [1130, 331] width 21 height 42
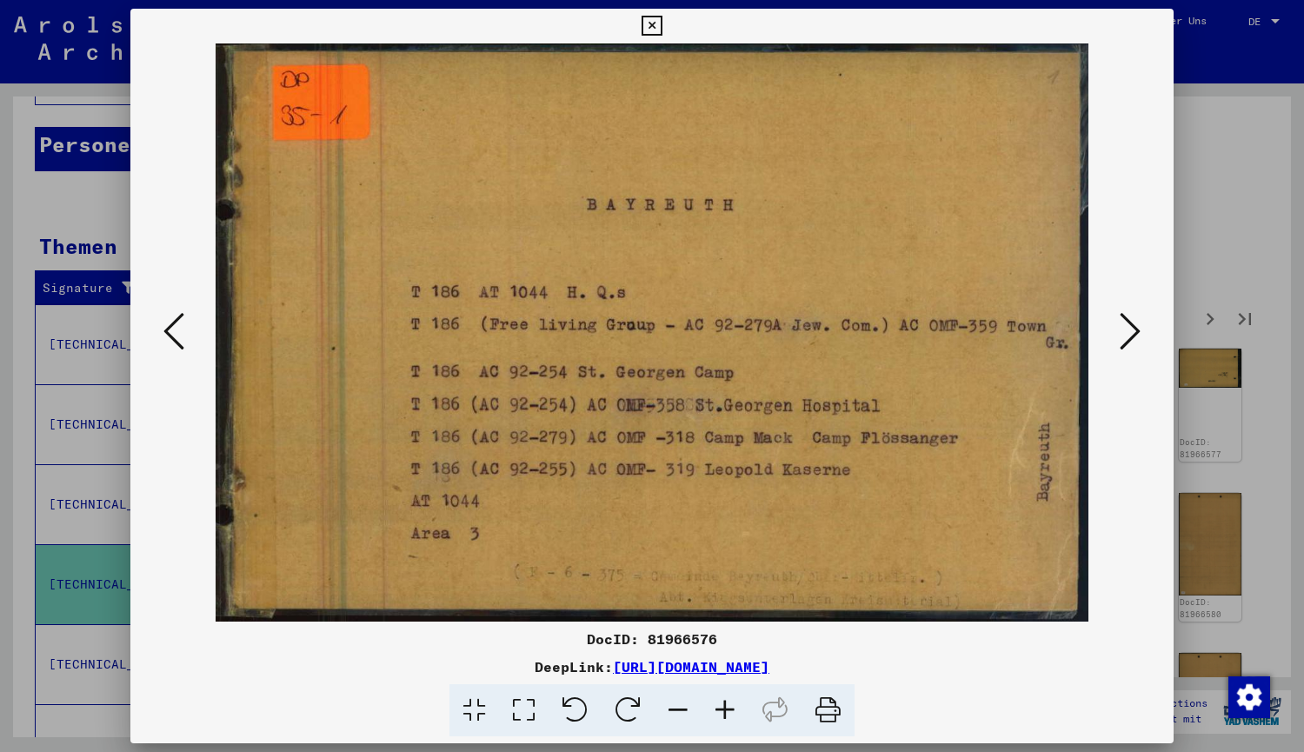
click at [1137, 338] on icon at bounding box center [1130, 331] width 21 height 42
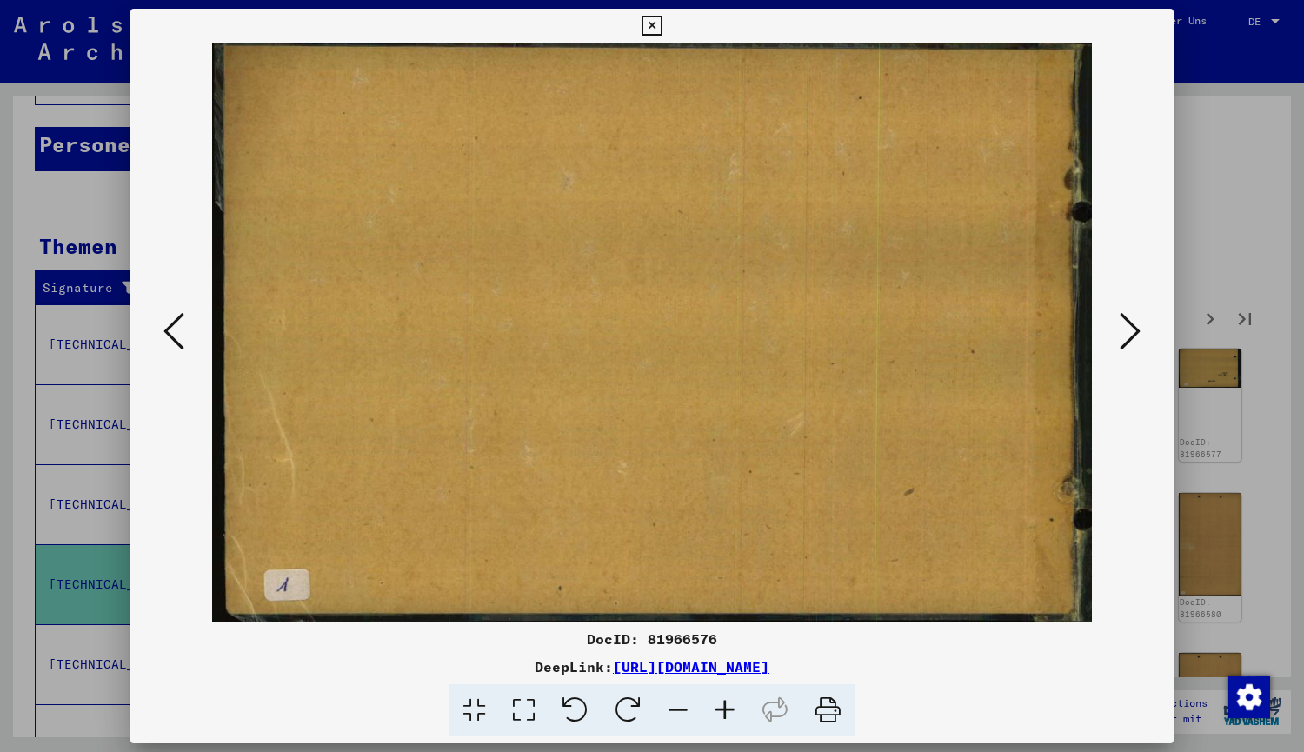
click at [1137, 338] on icon at bounding box center [1130, 331] width 21 height 42
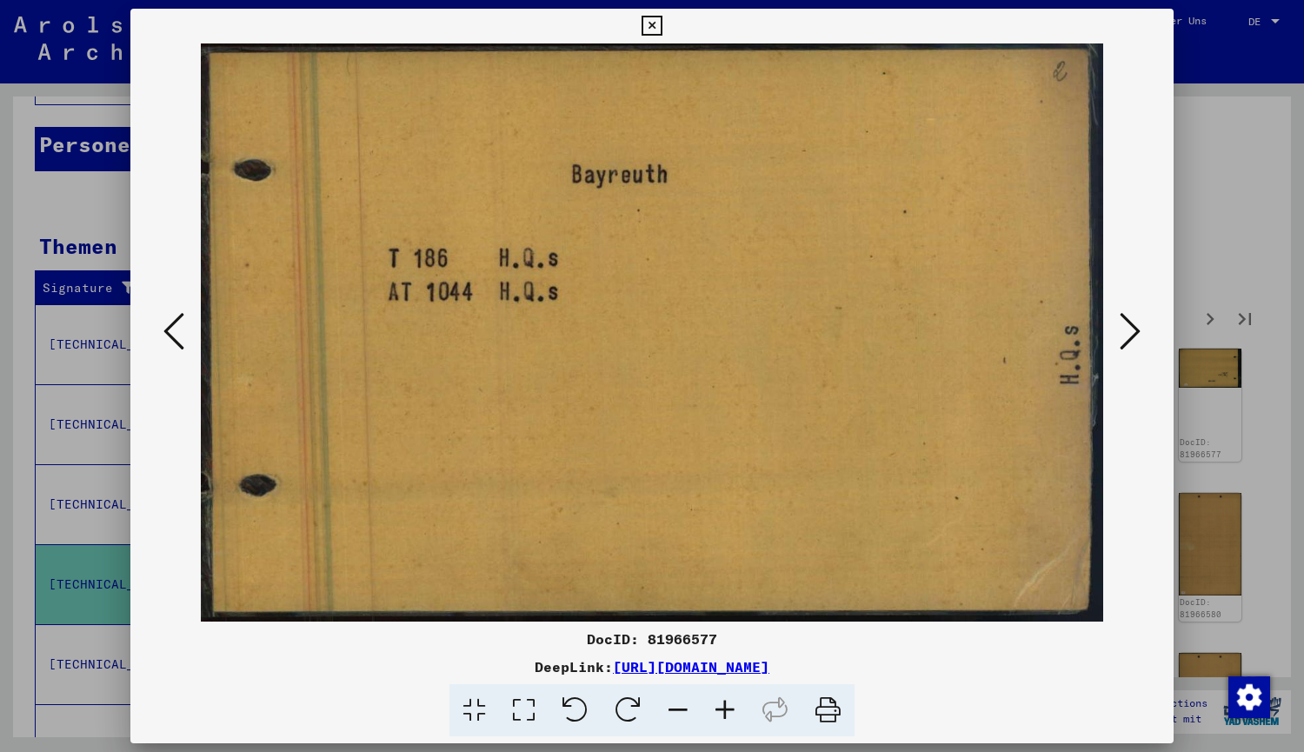
click at [1137, 338] on icon at bounding box center [1130, 331] width 21 height 42
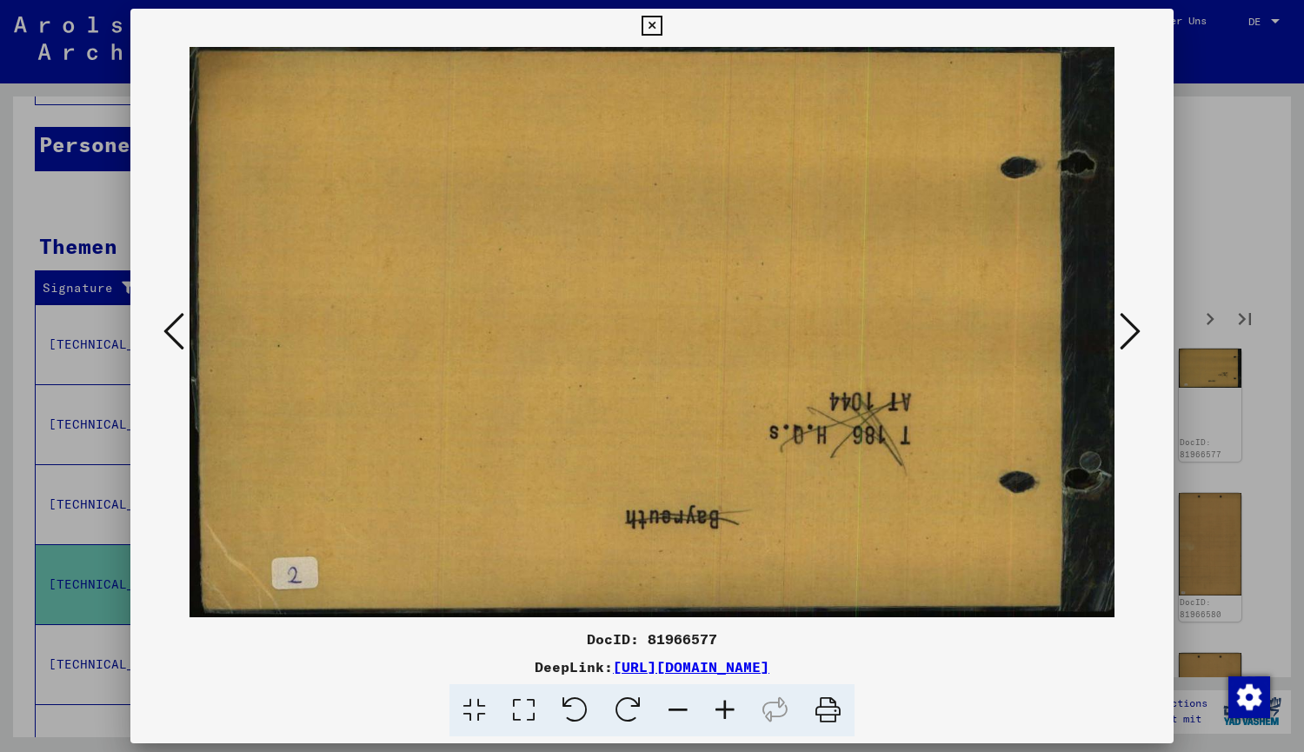
click at [1137, 338] on icon at bounding box center [1130, 331] width 21 height 42
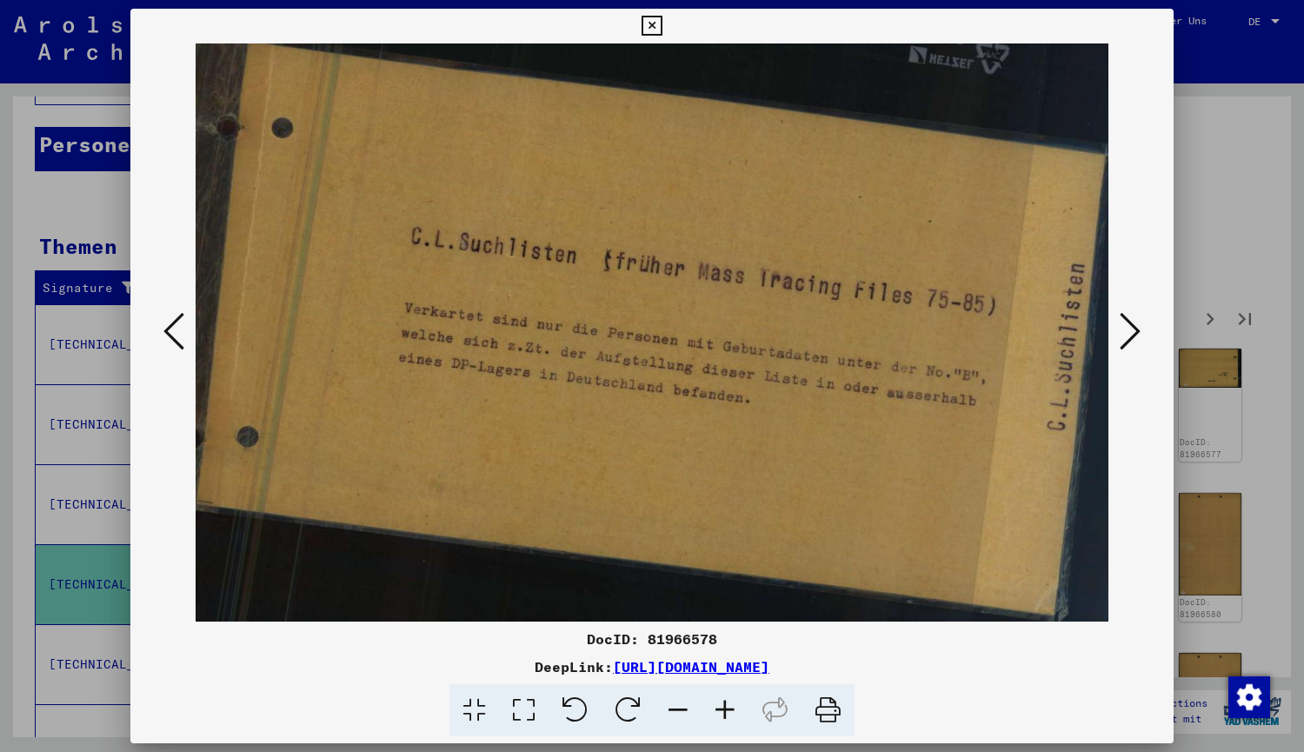
click at [1137, 341] on icon at bounding box center [1130, 331] width 21 height 42
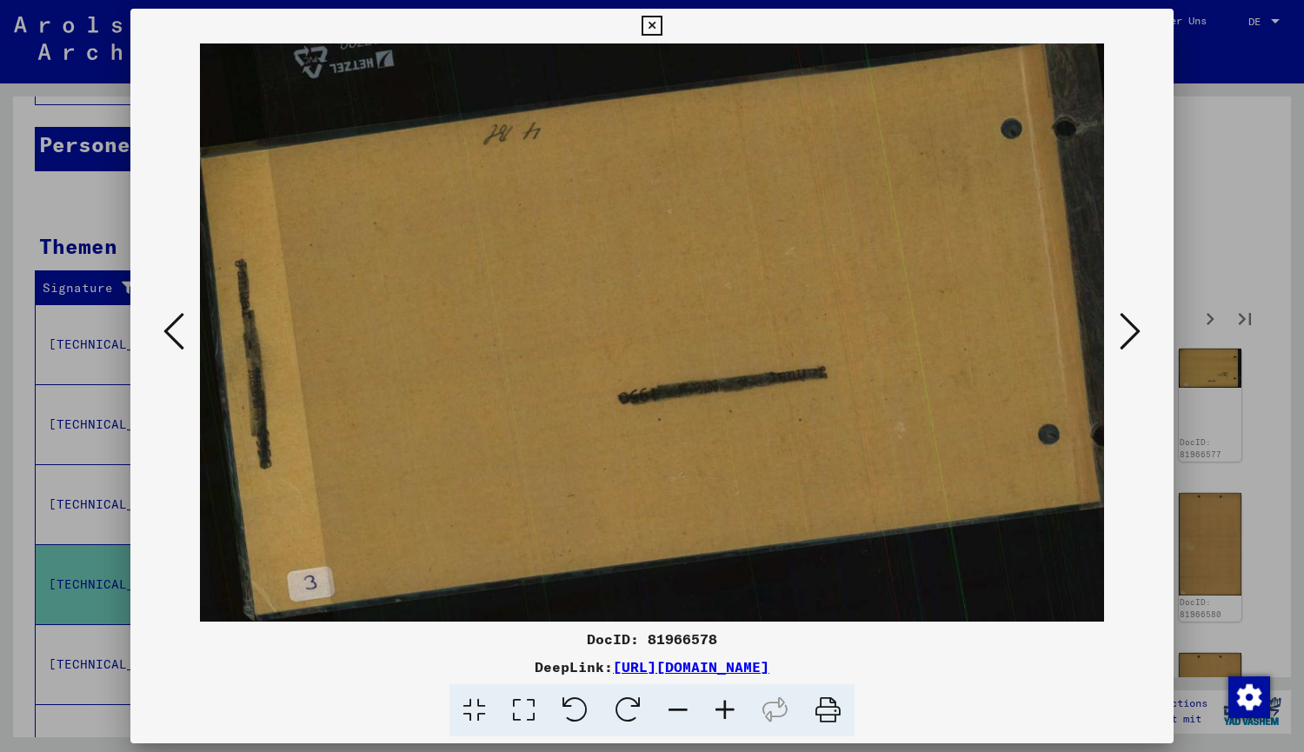
click at [1137, 341] on icon at bounding box center [1130, 331] width 21 height 42
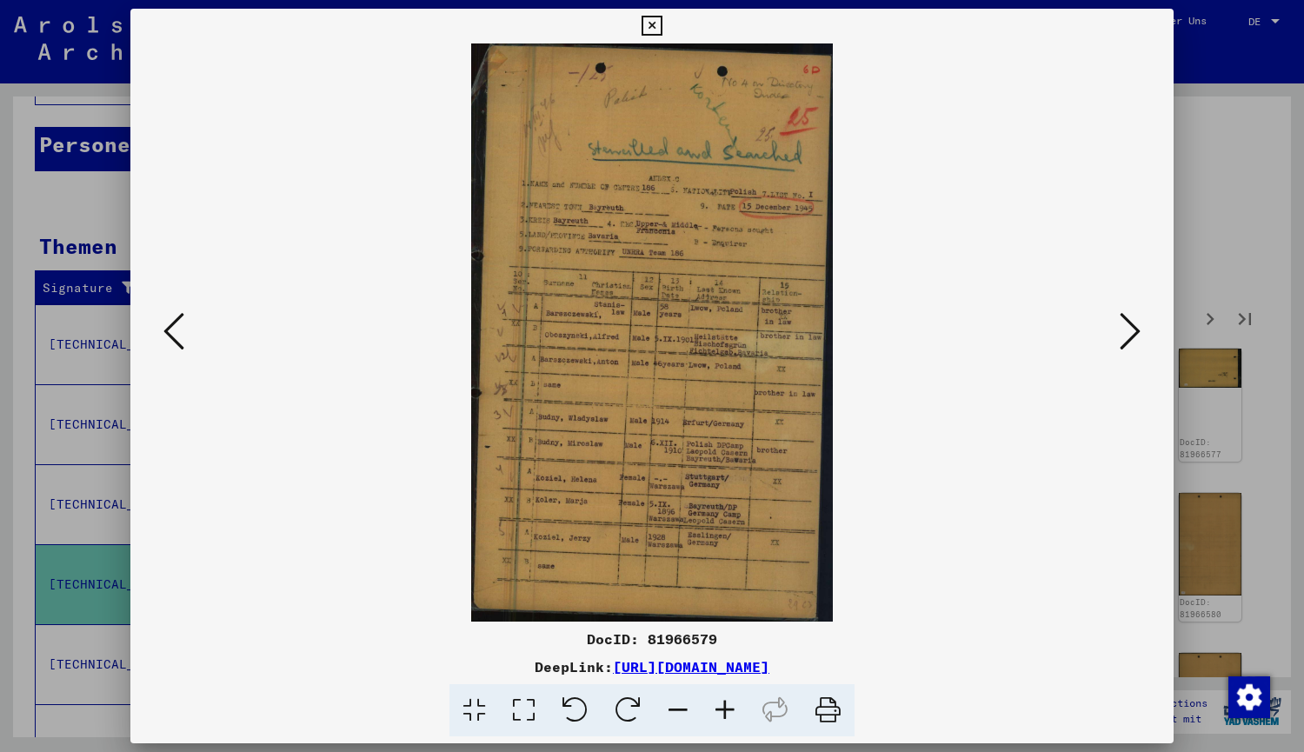
click at [1138, 345] on icon at bounding box center [1130, 331] width 21 height 42
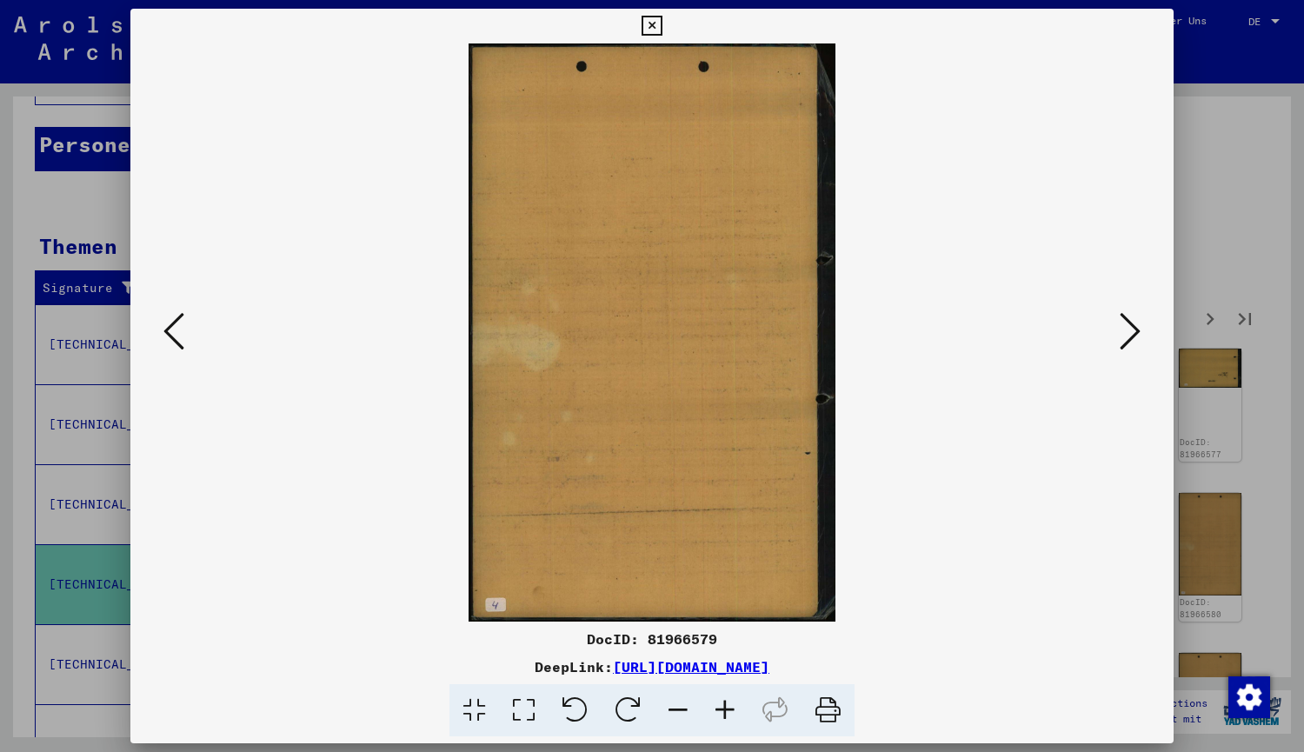
click at [1138, 345] on icon at bounding box center [1130, 331] width 21 height 42
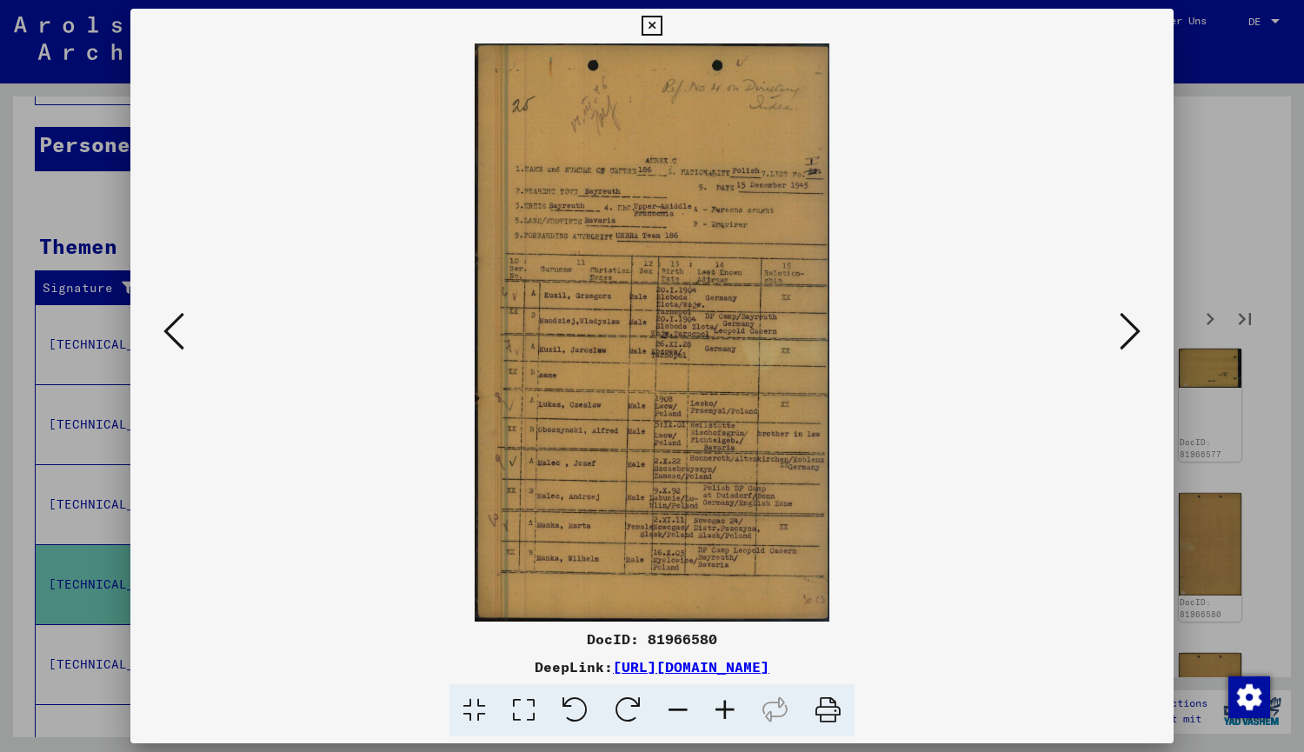
click at [1138, 345] on icon at bounding box center [1130, 331] width 21 height 42
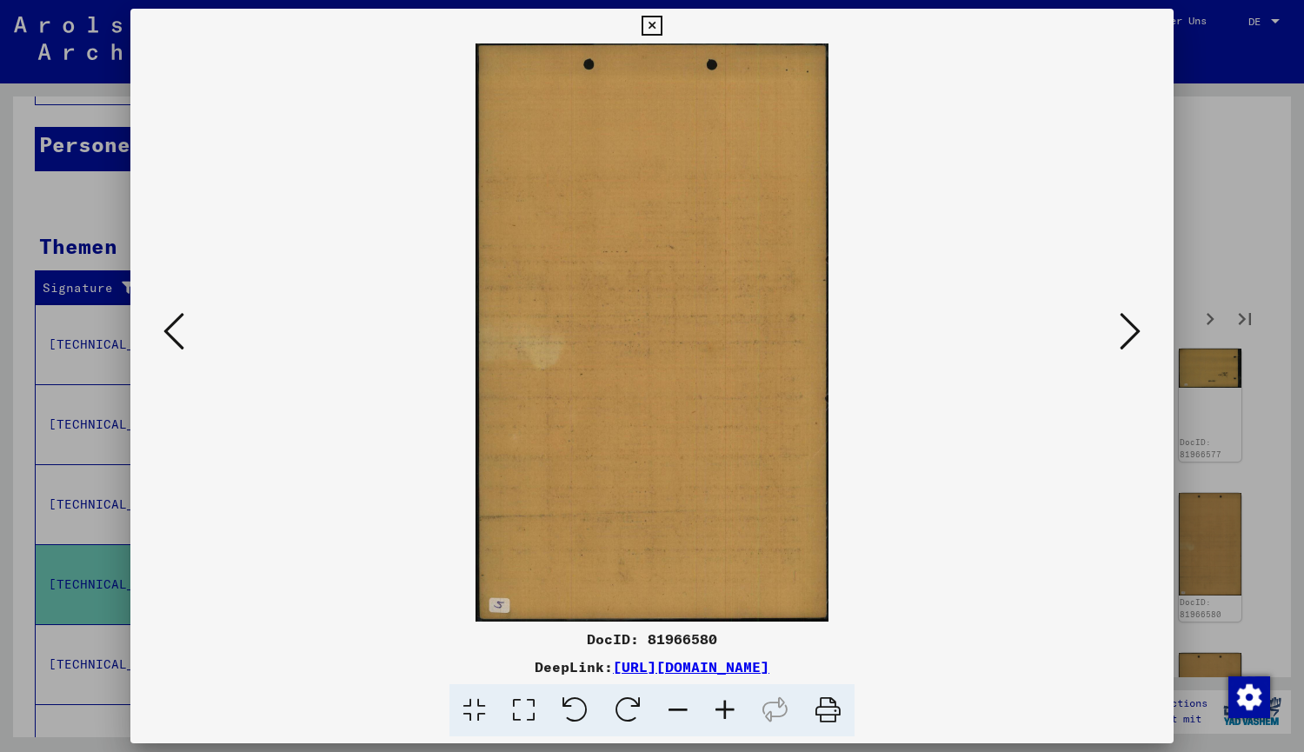
click at [181, 342] on icon at bounding box center [173, 331] width 21 height 42
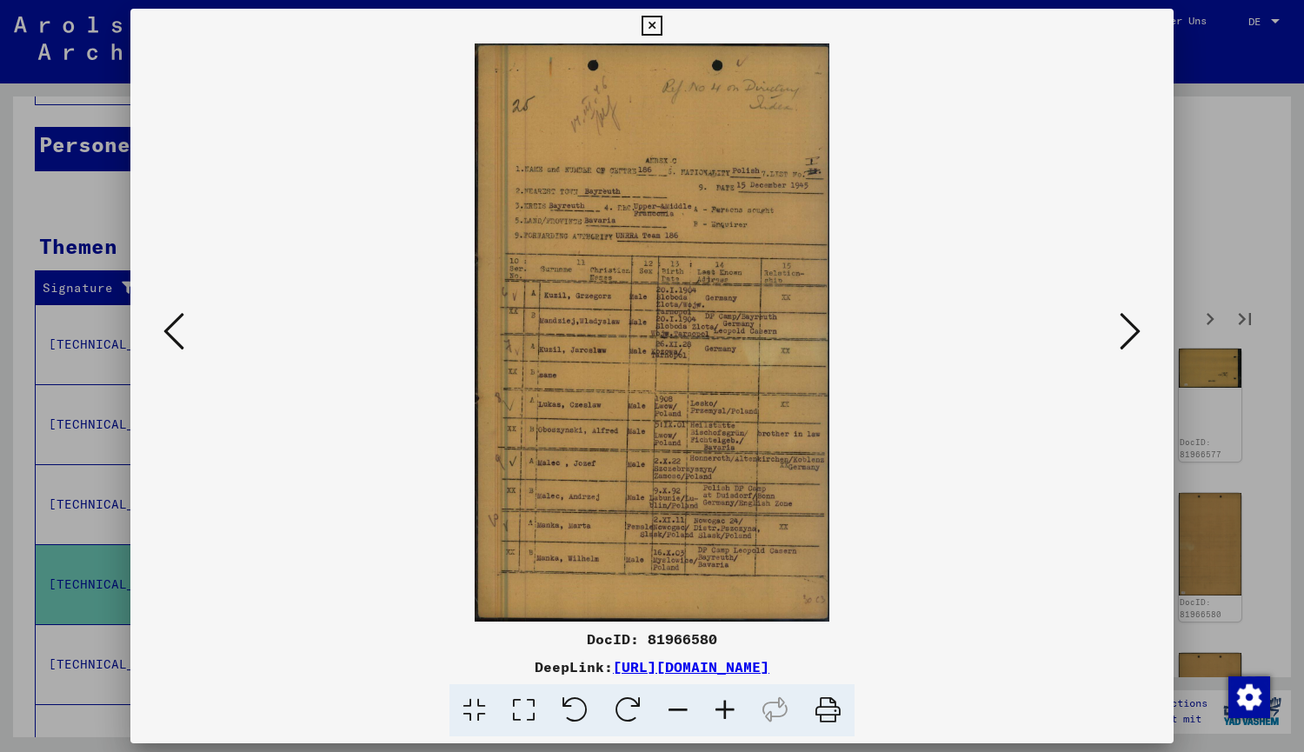
click at [1104, 320] on img at bounding box center [651, 332] width 925 height 578
click at [1129, 336] on icon at bounding box center [1130, 331] width 21 height 42
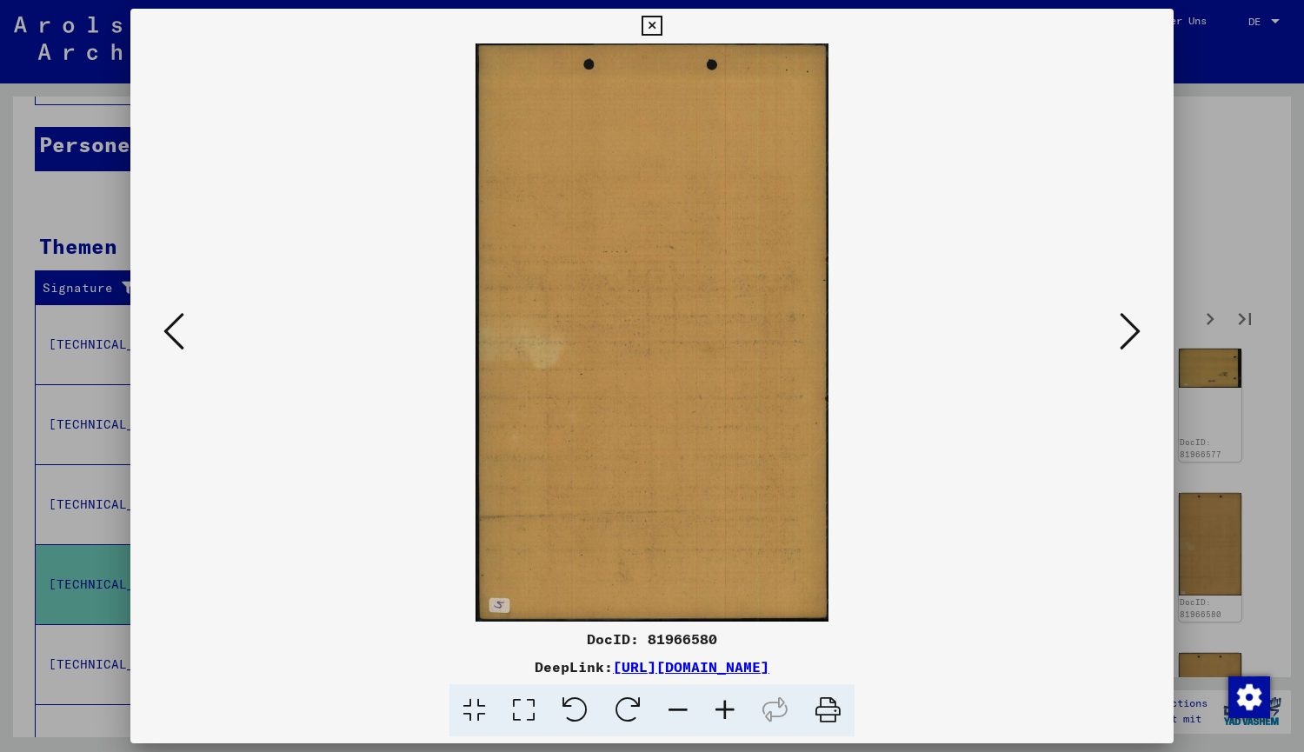
click at [1129, 336] on icon at bounding box center [1130, 331] width 21 height 42
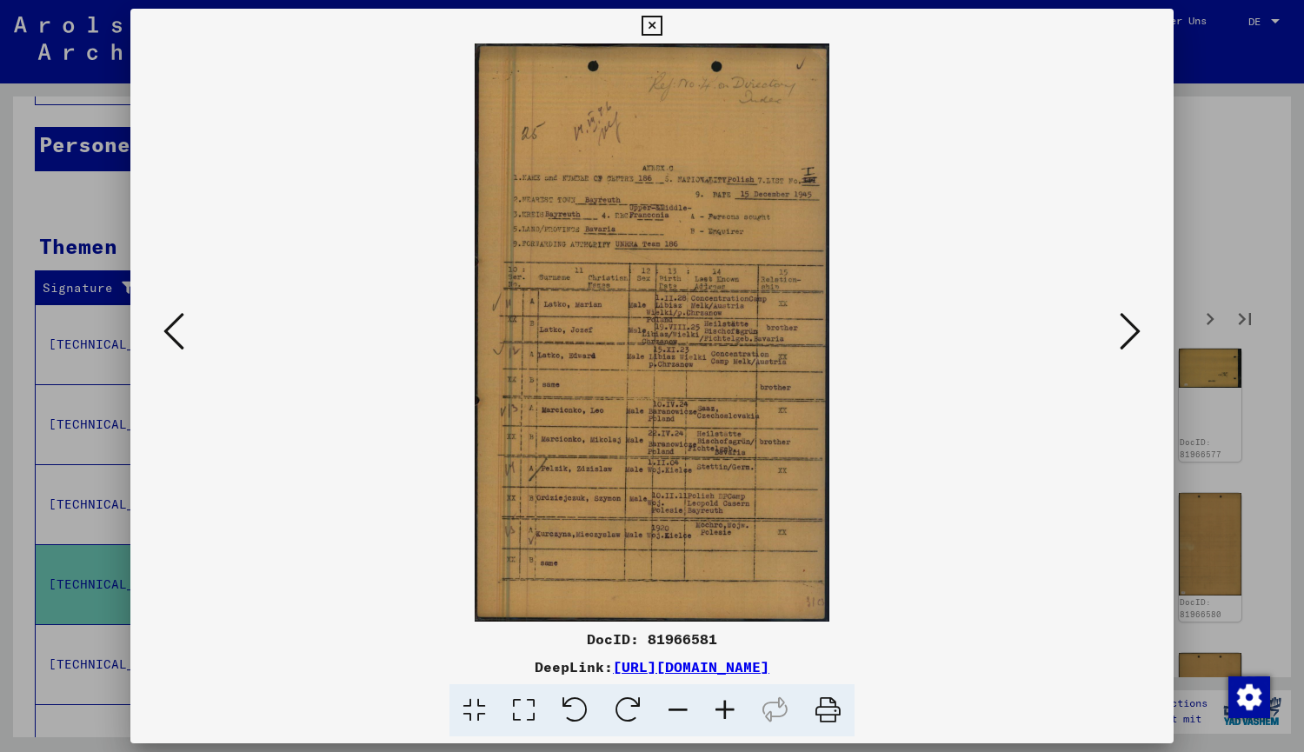
click at [1129, 336] on icon at bounding box center [1130, 331] width 21 height 42
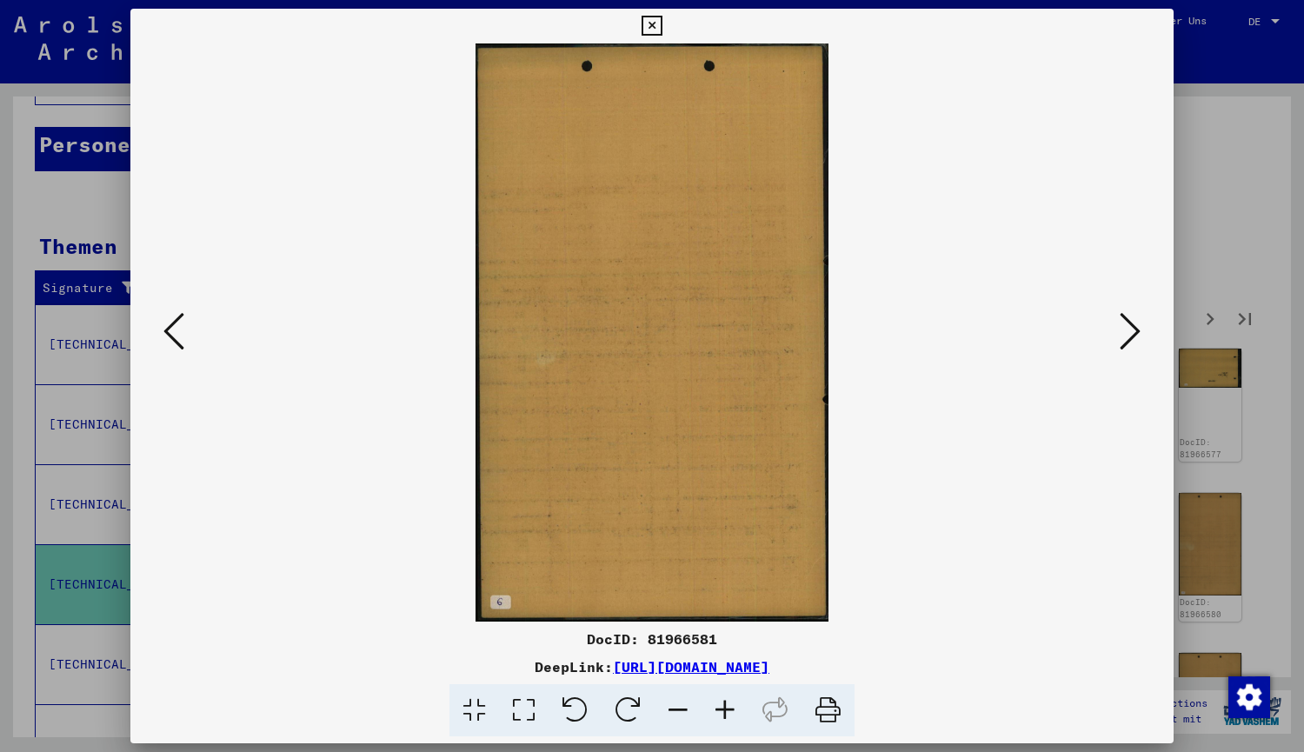
click at [1129, 336] on icon at bounding box center [1130, 331] width 21 height 42
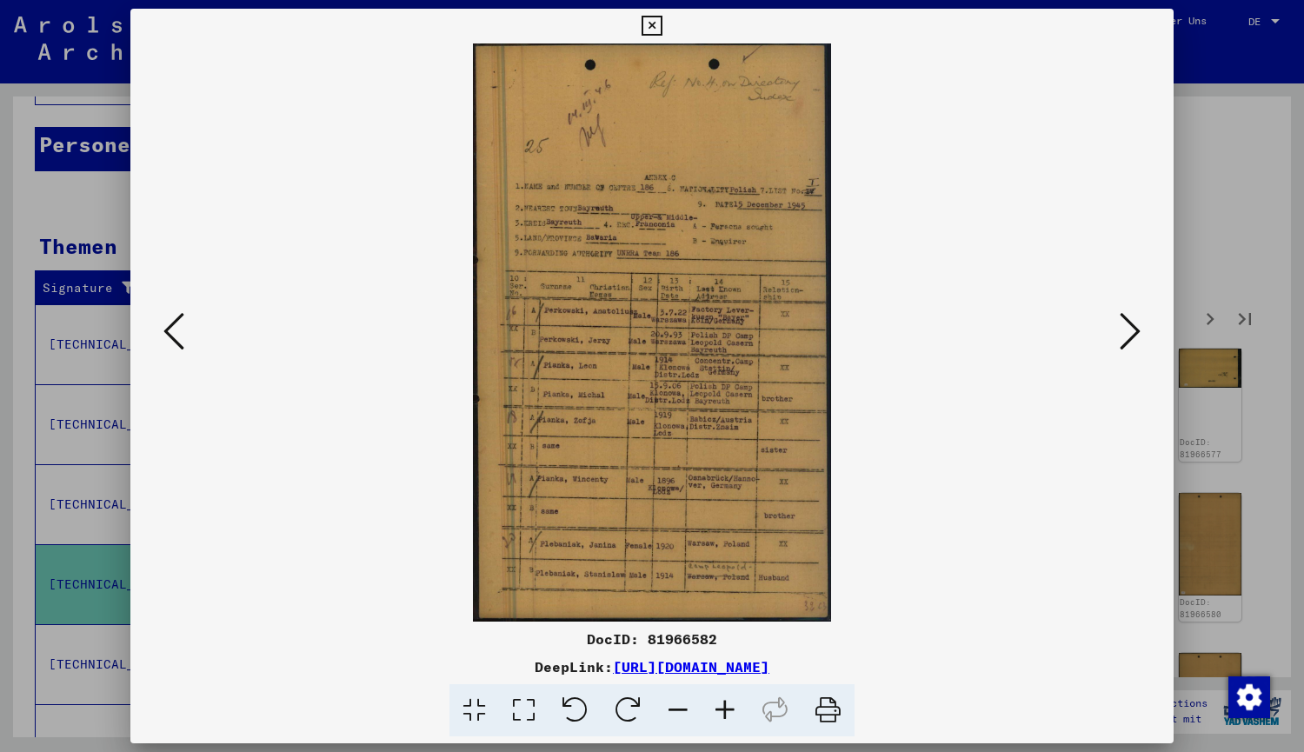
click at [1129, 336] on icon at bounding box center [1130, 331] width 21 height 42
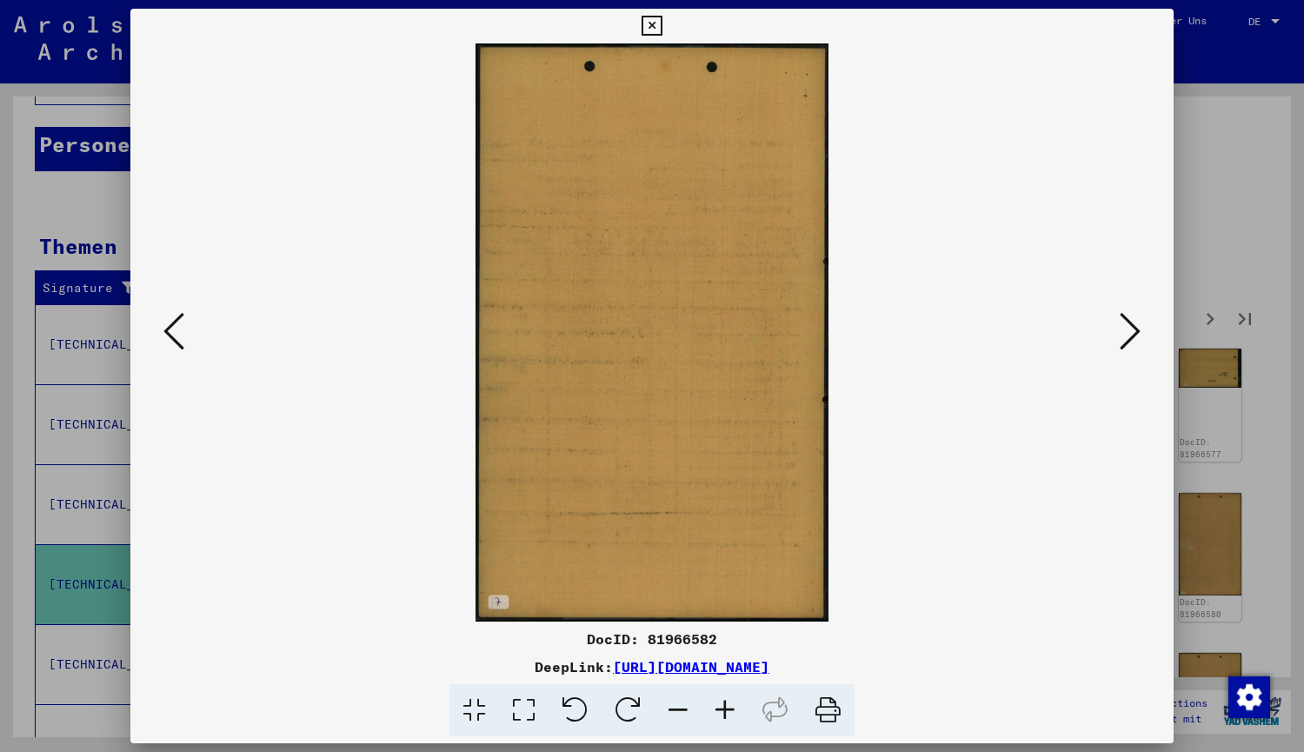
click at [1129, 336] on icon at bounding box center [1130, 331] width 21 height 42
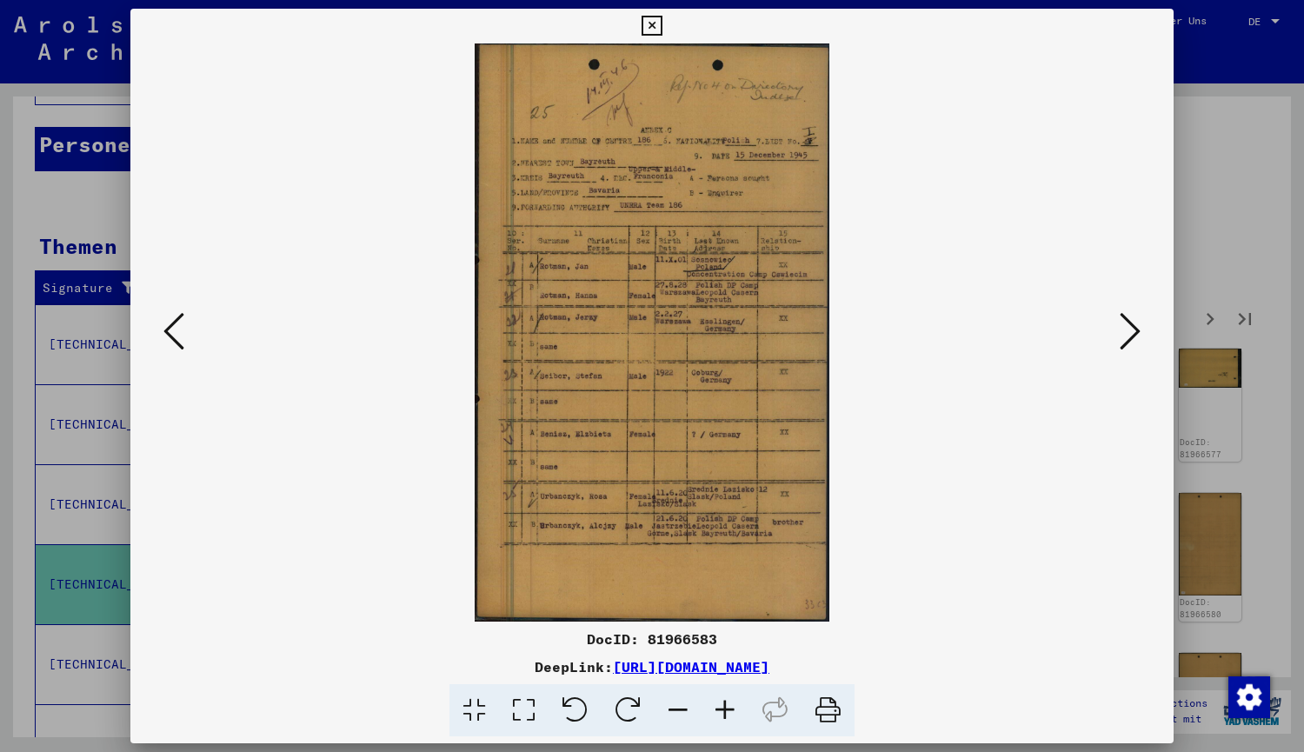
click at [1129, 336] on icon at bounding box center [1130, 331] width 21 height 42
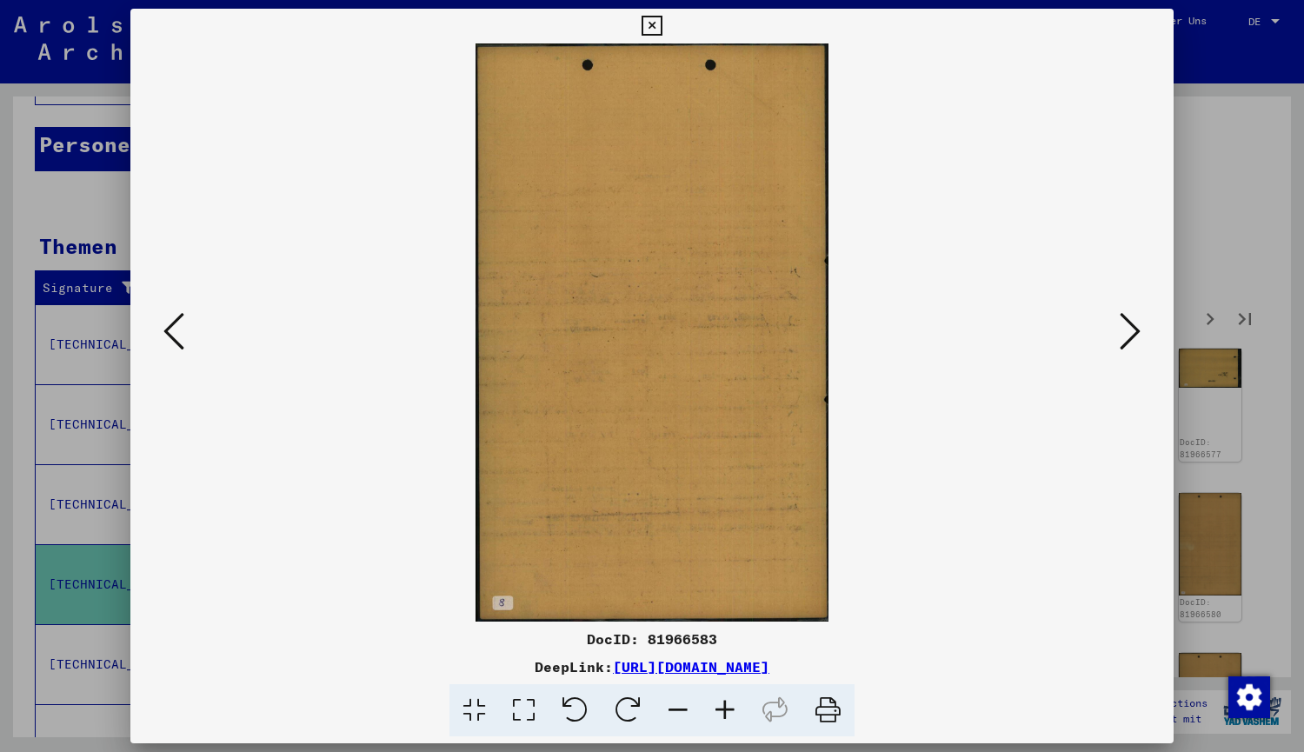
click at [1129, 336] on icon at bounding box center [1130, 331] width 21 height 42
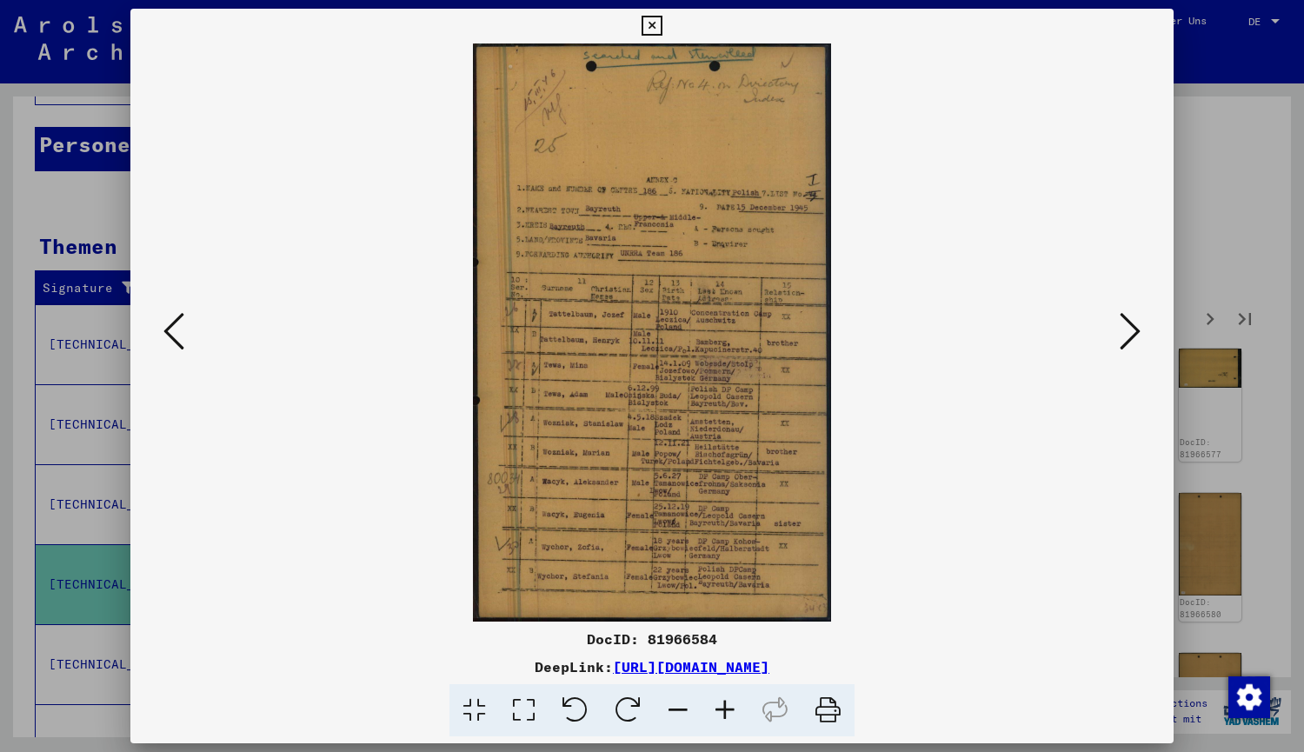
click at [653, 23] on icon at bounding box center [652, 26] width 20 height 21
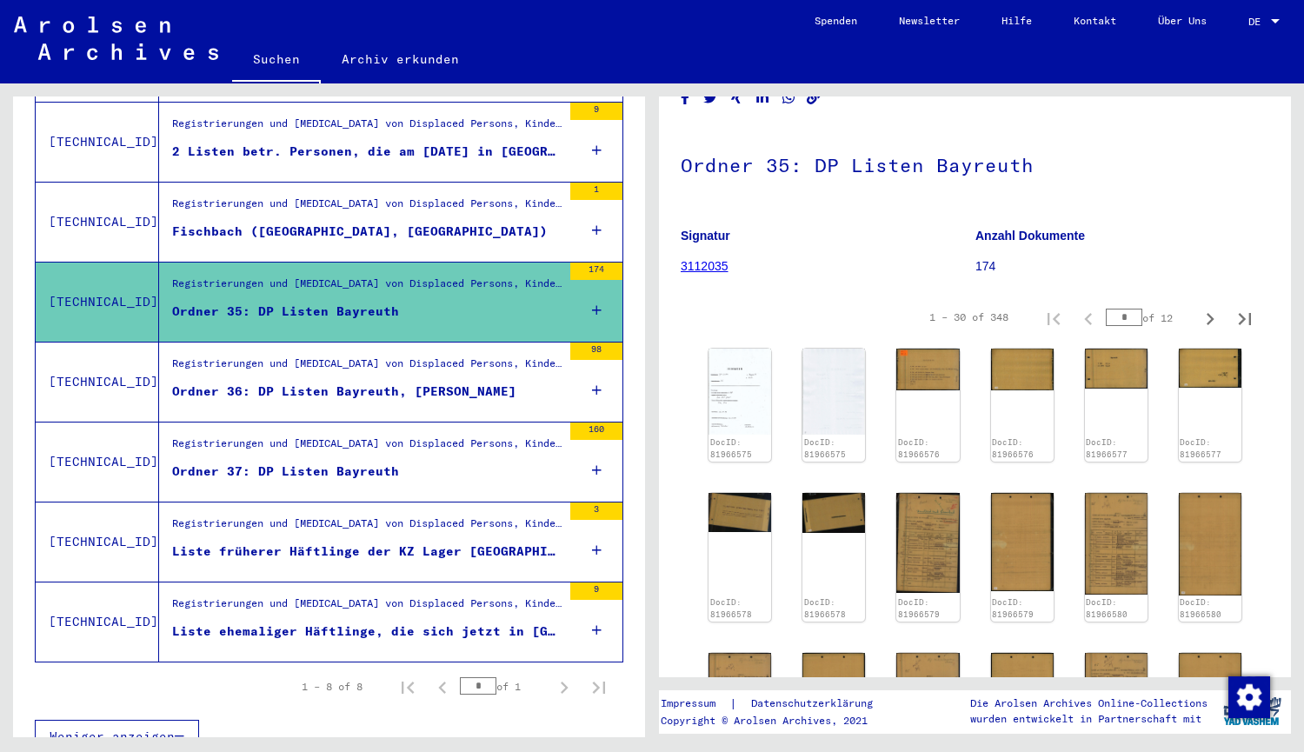
scroll to position [0, 0]
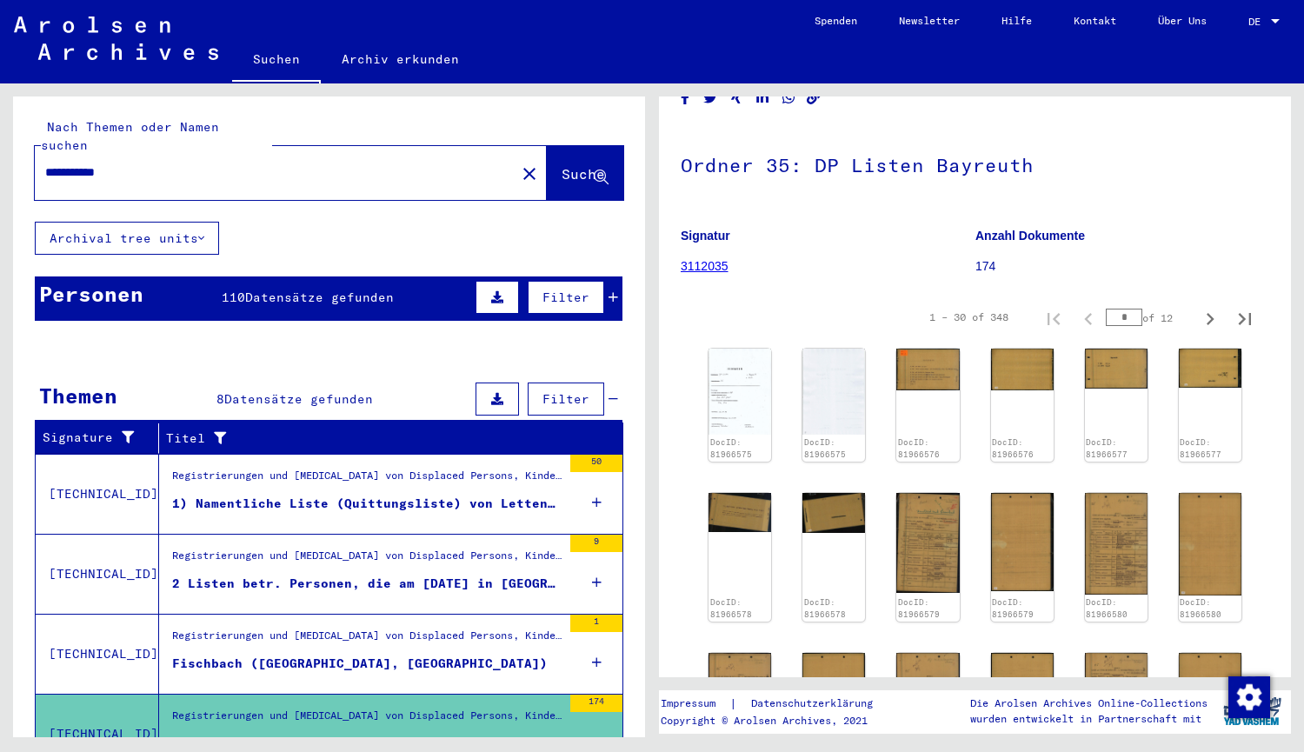
drag, startPoint x: 132, startPoint y: 151, endPoint x: 69, endPoint y: 150, distance: 63.5
click at [69, 163] on input "**********" at bounding box center [275, 172] width 460 height 18
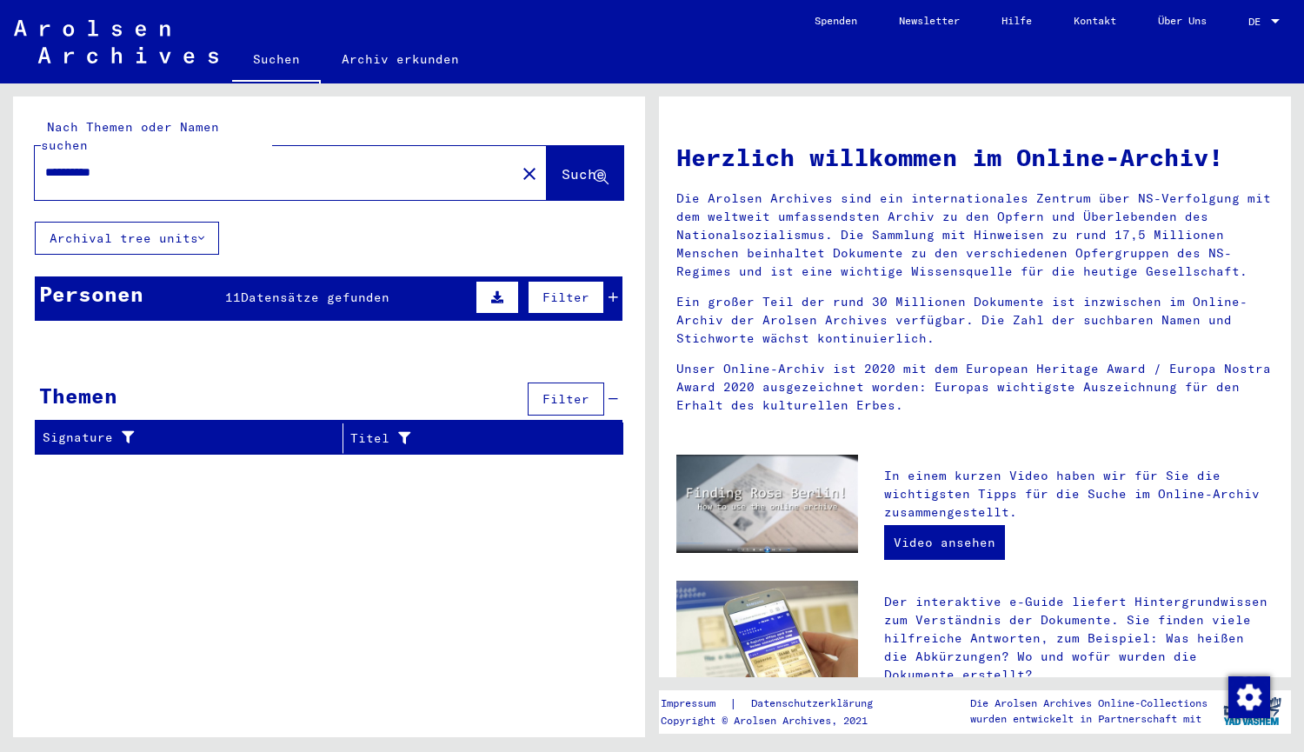
drag, startPoint x: 121, startPoint y: 157, endPoint x: 69, endPoint y: 156, distance: 52.2
click at [69, 163] on input "**********" at bounding box center [269, 172] width 449 height 18
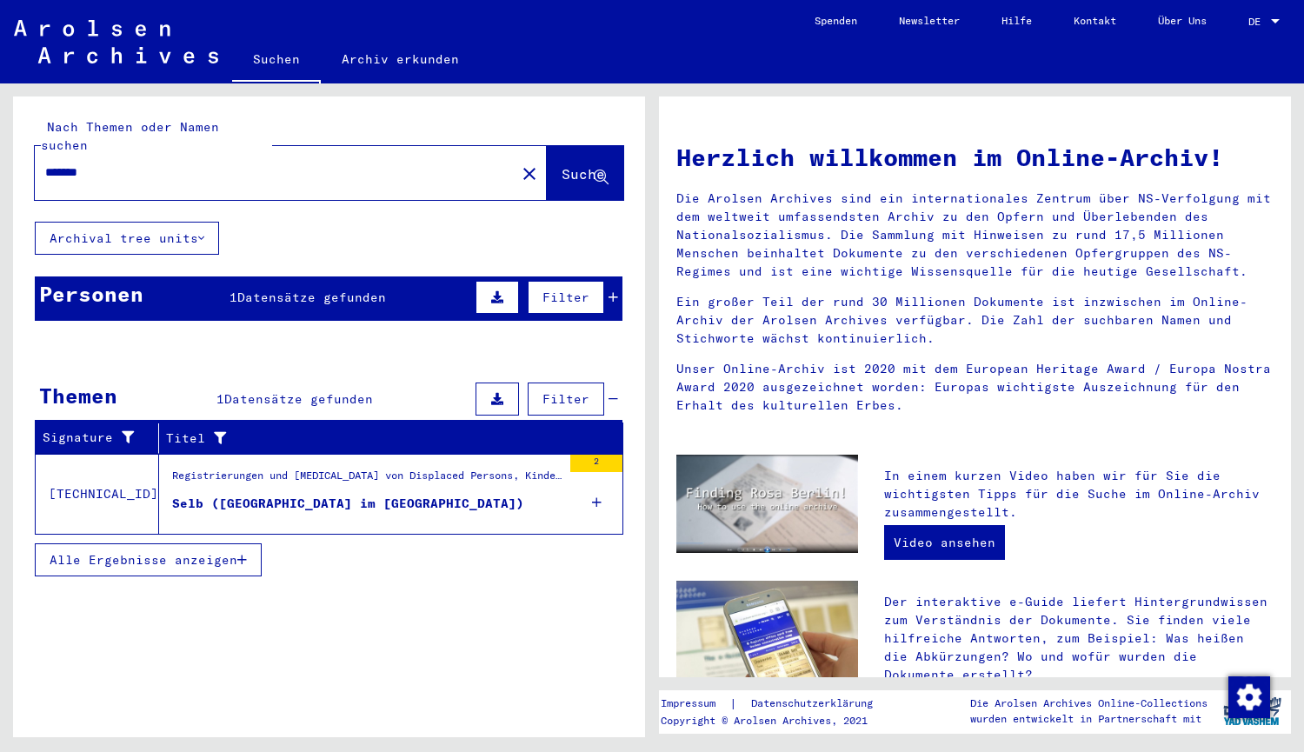
click at [499, 291] on icon at bounding box center [497, 297] width 12 height 12
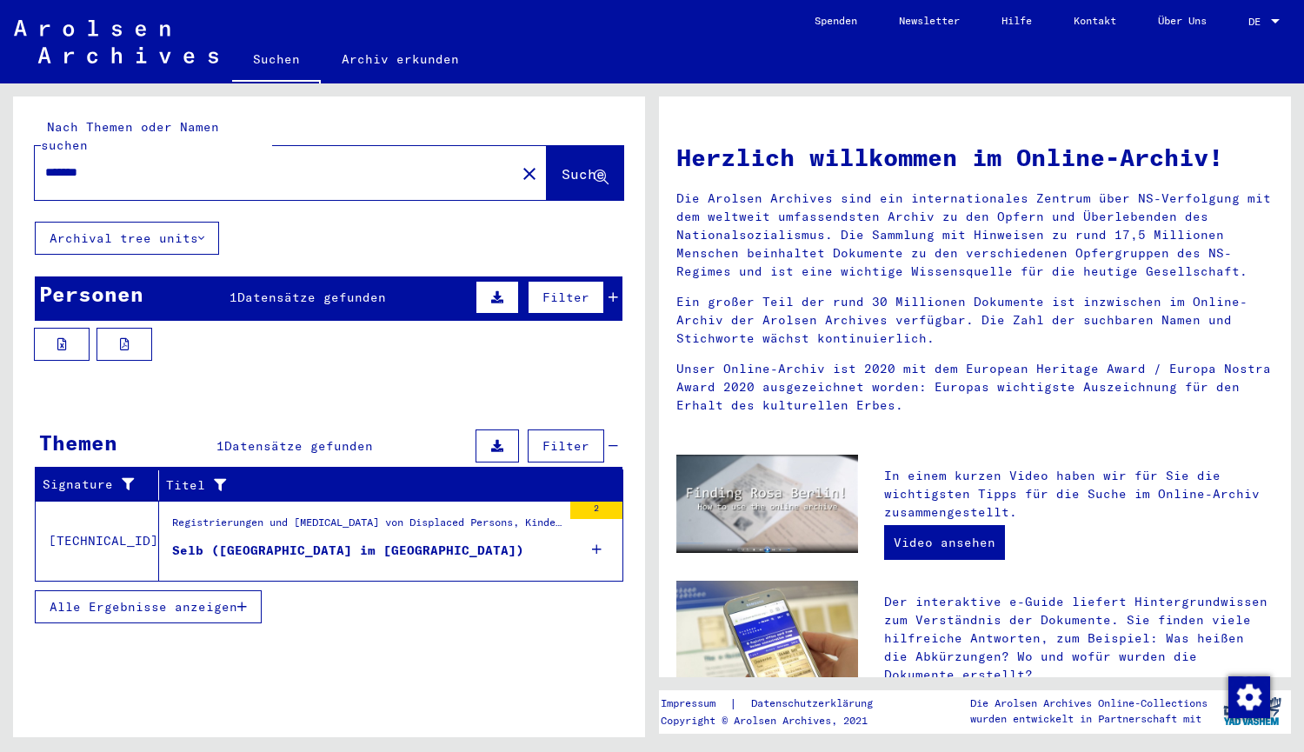
click at [499, 291] on icon at bounding box center [497, 297] width 12 height 12
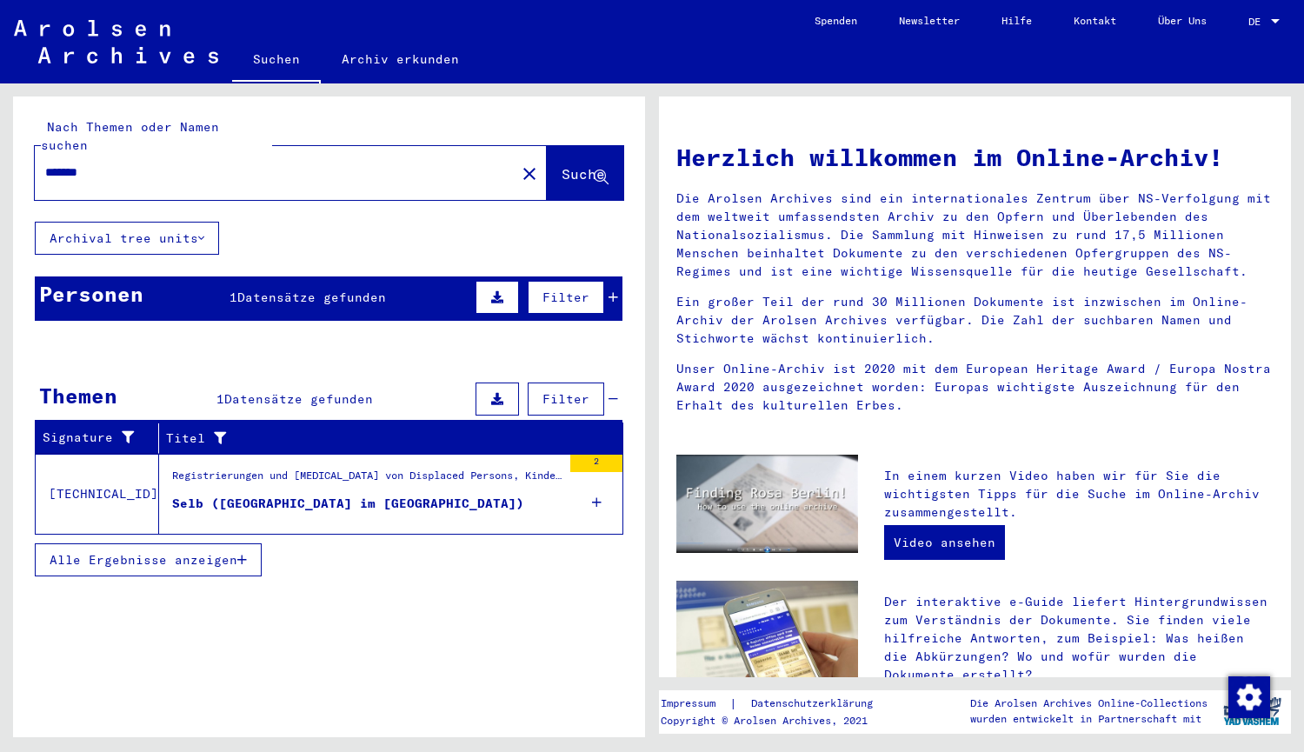
click at [499, 291] on icon at bounding box center [497, 297] width 12 height 12
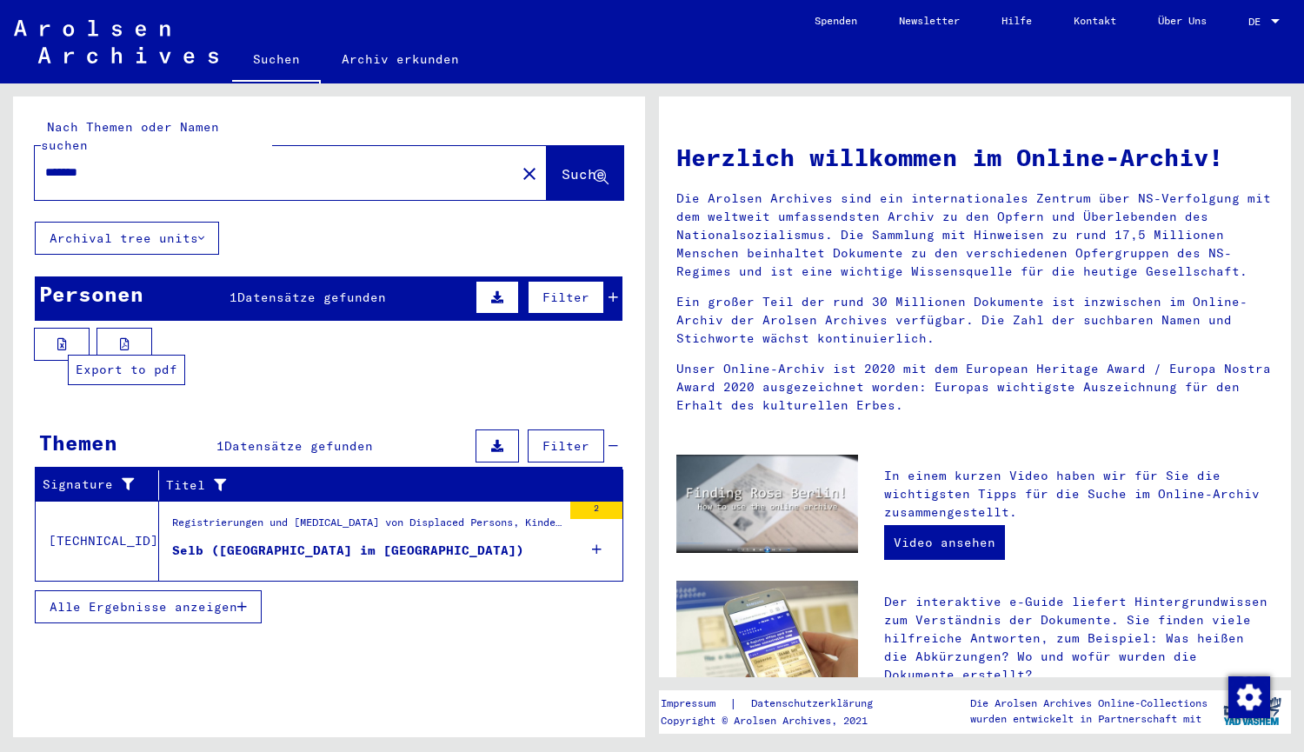
click at [133, 330] on button at bounding box center [124, 344] width 56 height 33
click at [614, 291] on icon at bounding box center [613, 297] width 10 height 12
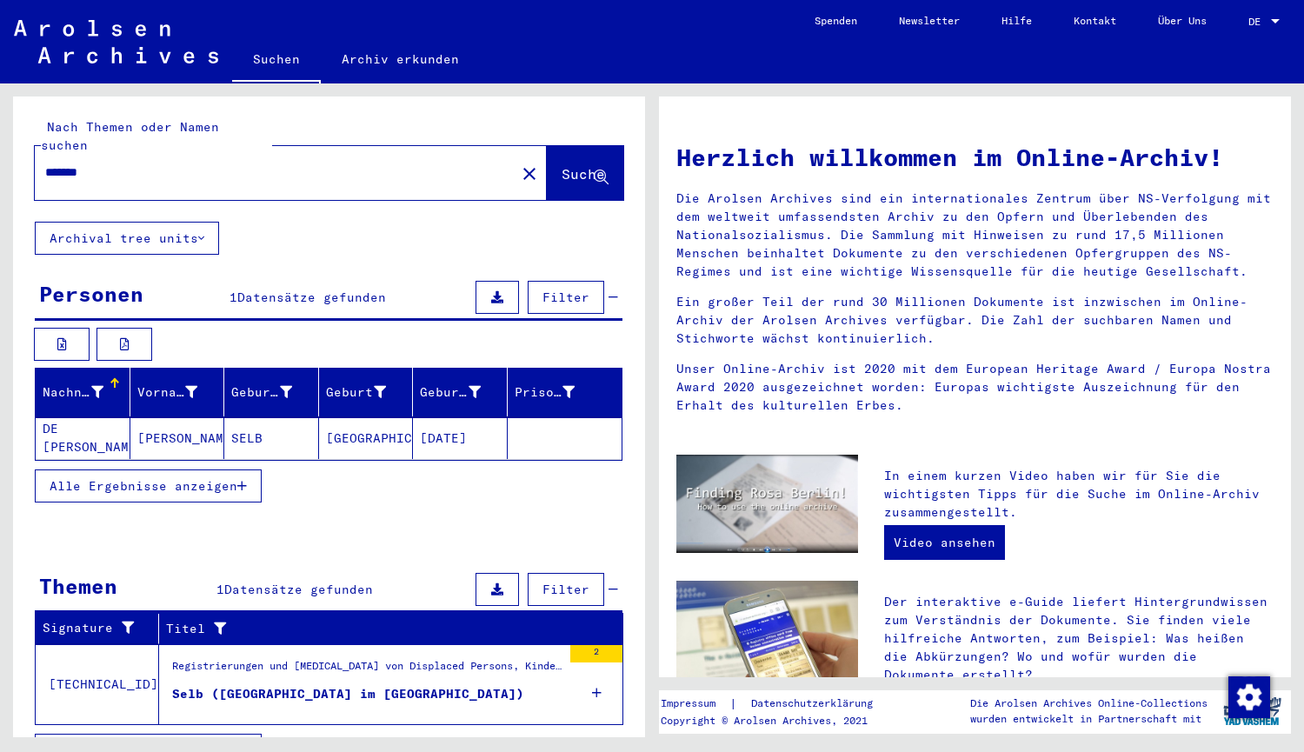
scroll to position [20, 0]
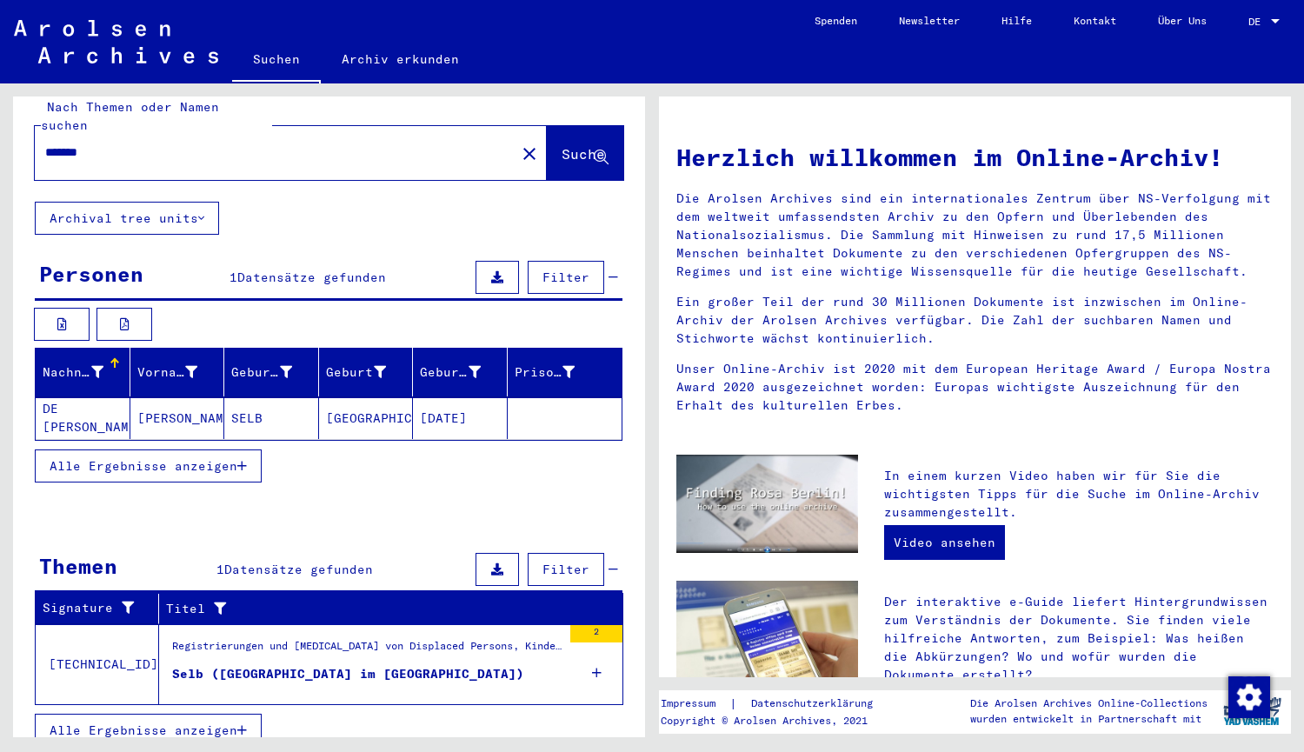
click at [206, 458] on span "Alle Ergebnisse anzeigen" at bounding box center [144, 466] width 188 height 16
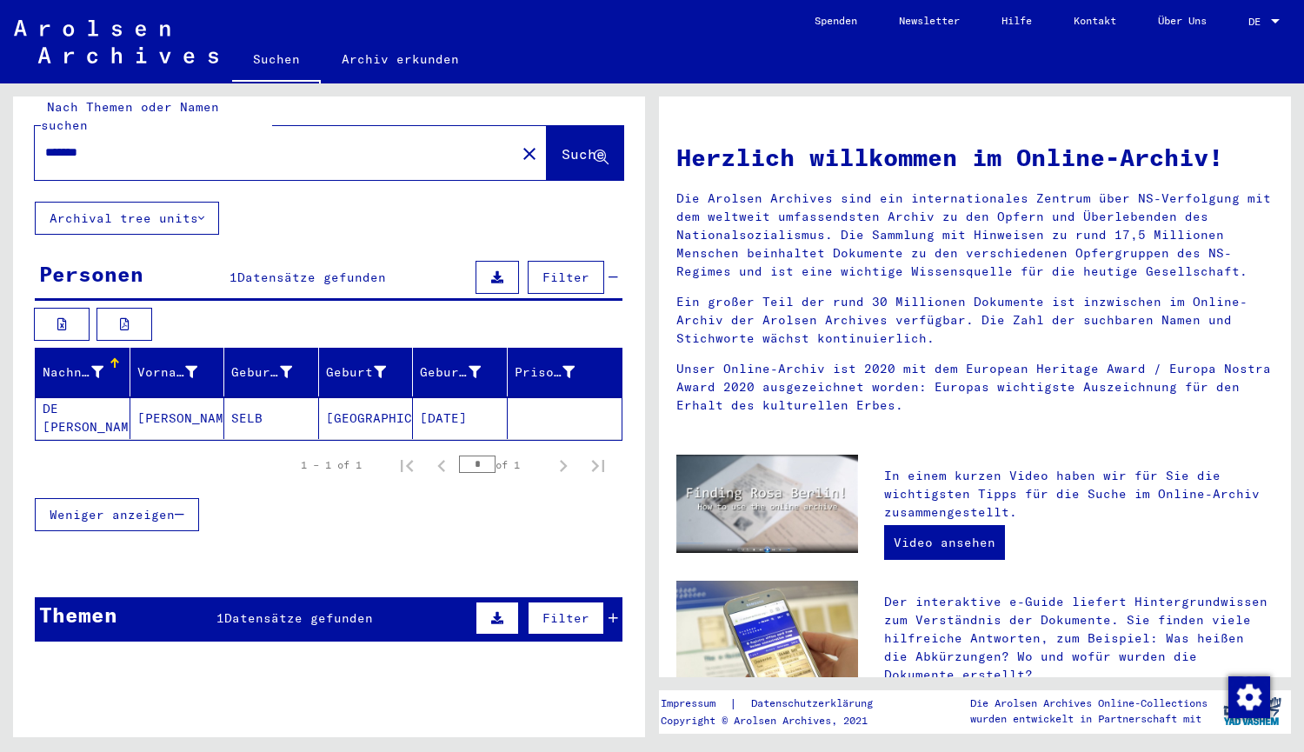
click at [424, 143] on input "*******" at bounding box center [269, 152] width 449 height 18
type input "**********"
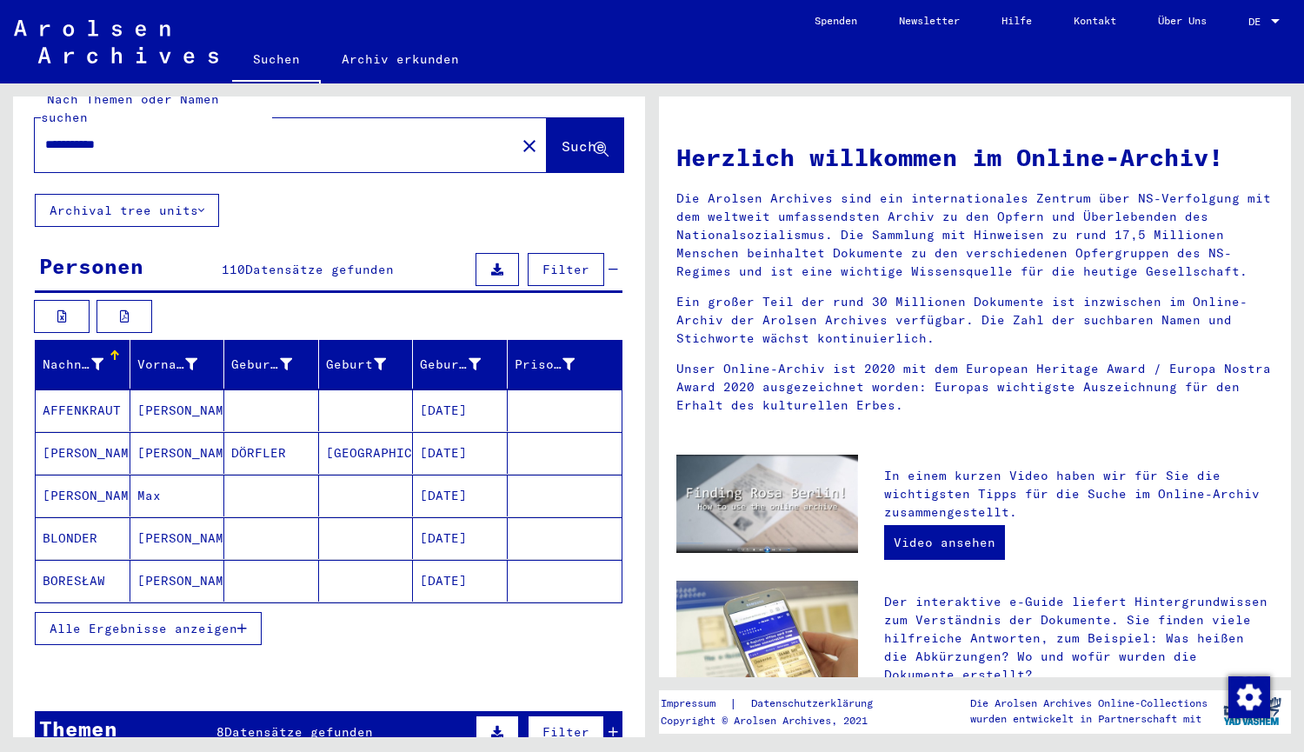
scroll to position [34, 0]
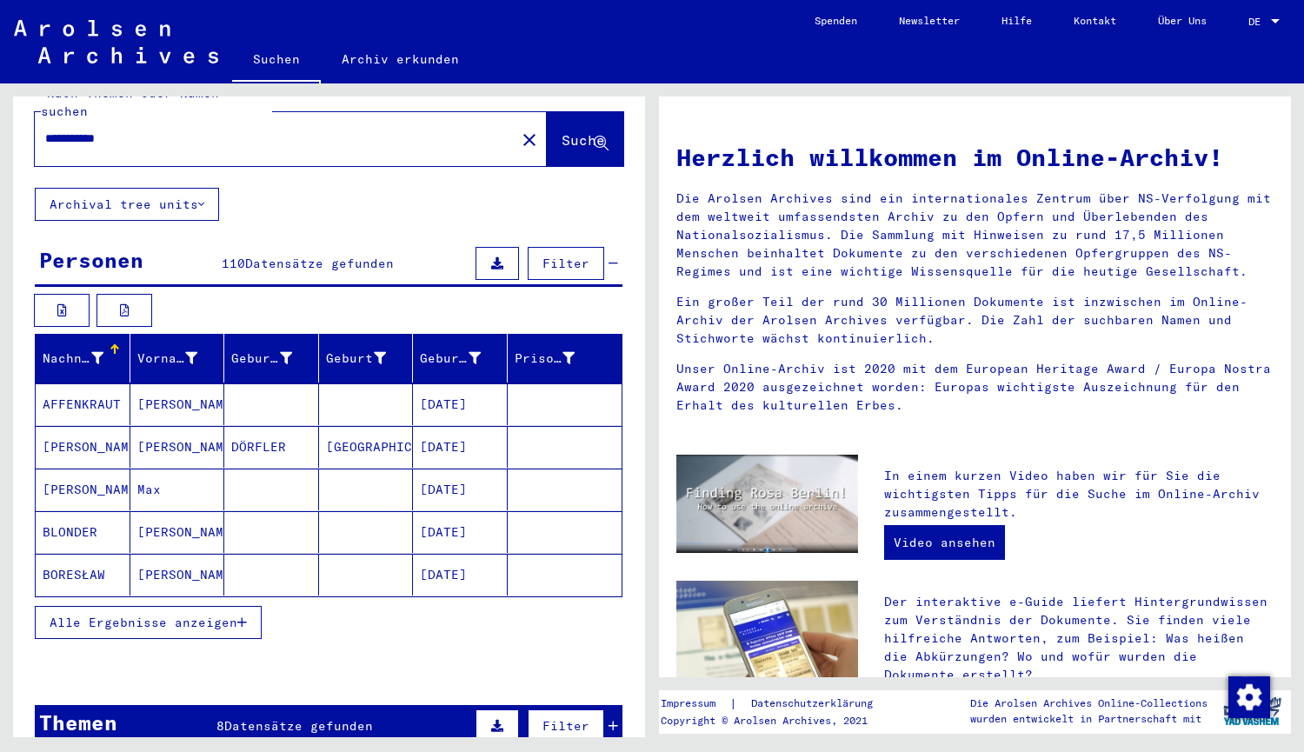
click at [176, 615] on span "Alle Ergebnisse anzeigen" at bounding box center [144, 623] width 188 height 16
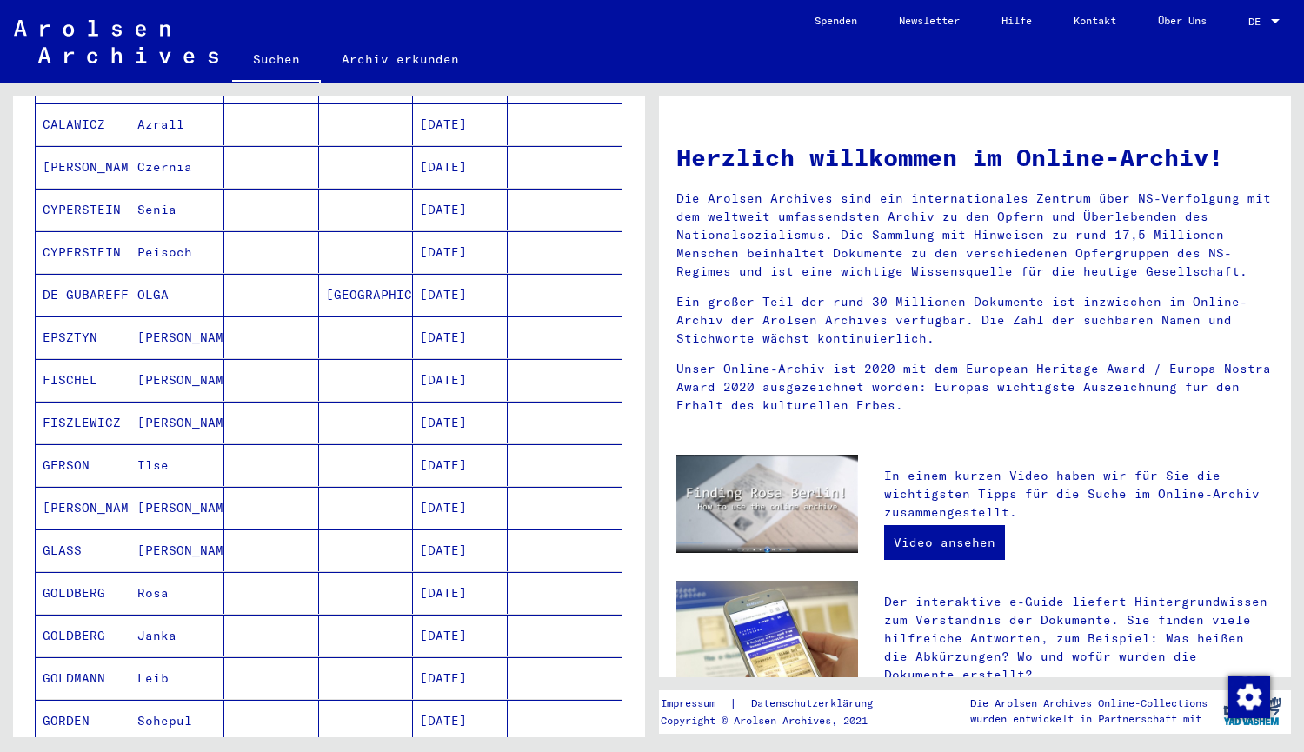
scroll to position [612, 0]
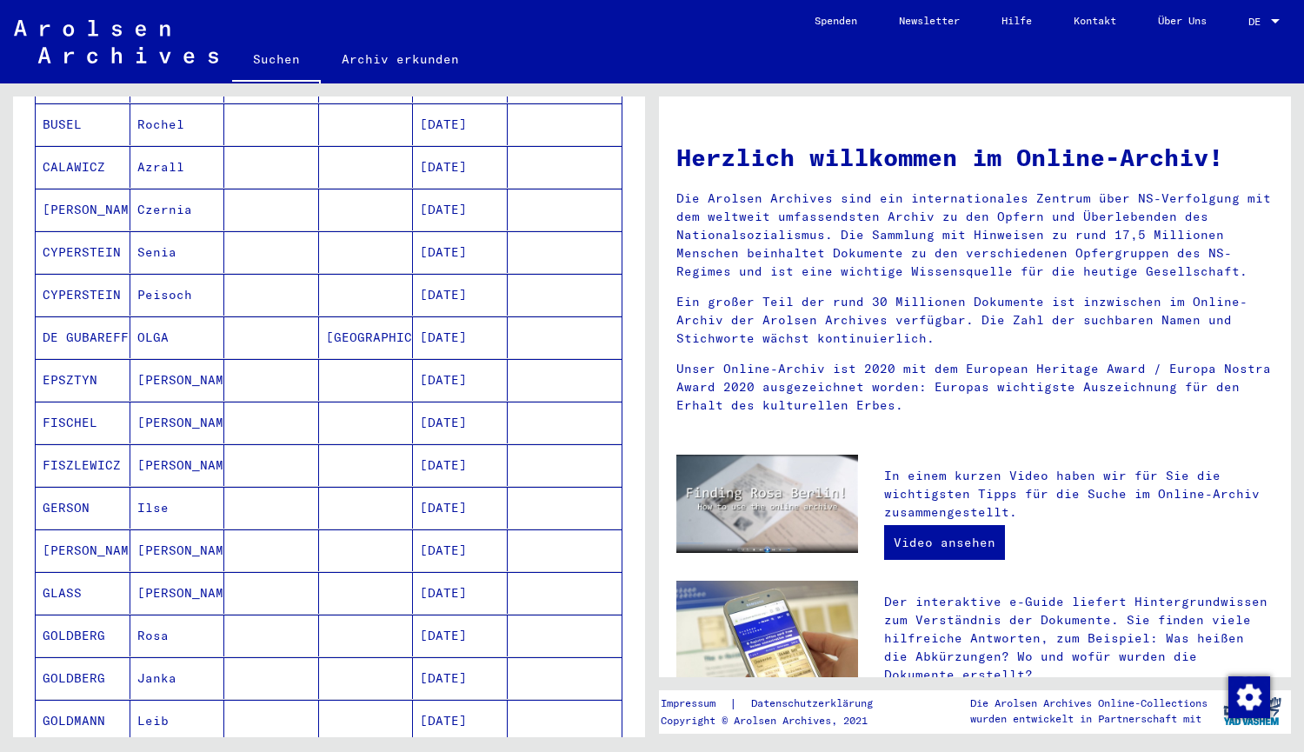
click at [150, 316] on mat-cell "OLGA" at bounding box center [177, 337] width 95 height 42
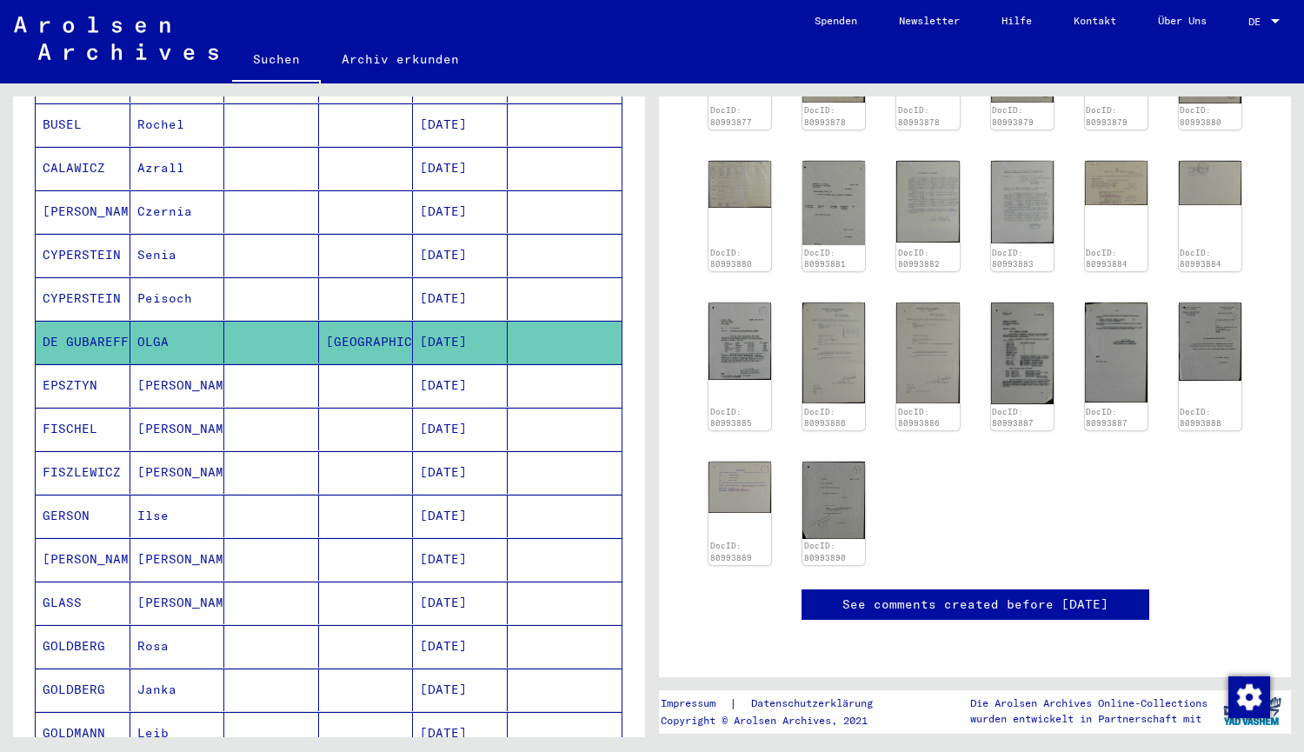
scroll to position [297, 0]
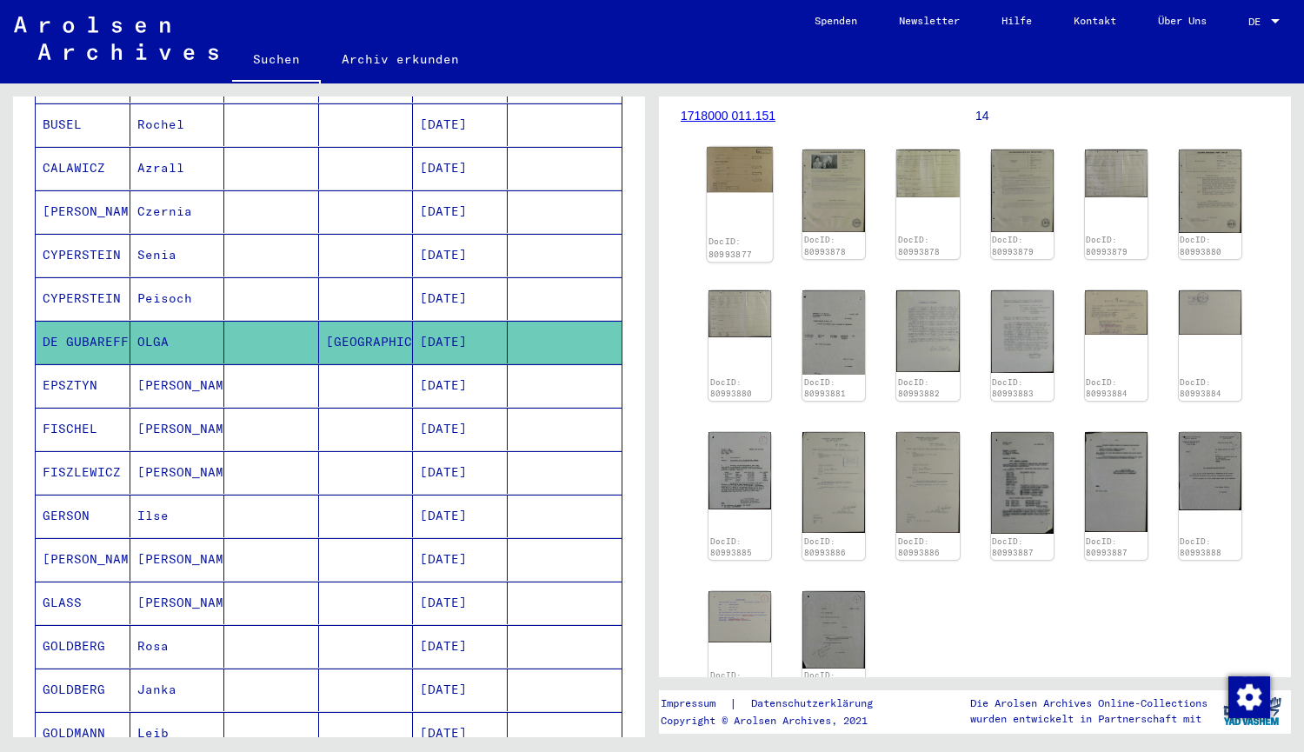
click at [756, 200] on div "DocID: 80993877" at bounding box center [740, 204] width 66 height 115
click at [738, 179] on img at bounding box center [740, 169] width 66 height 45
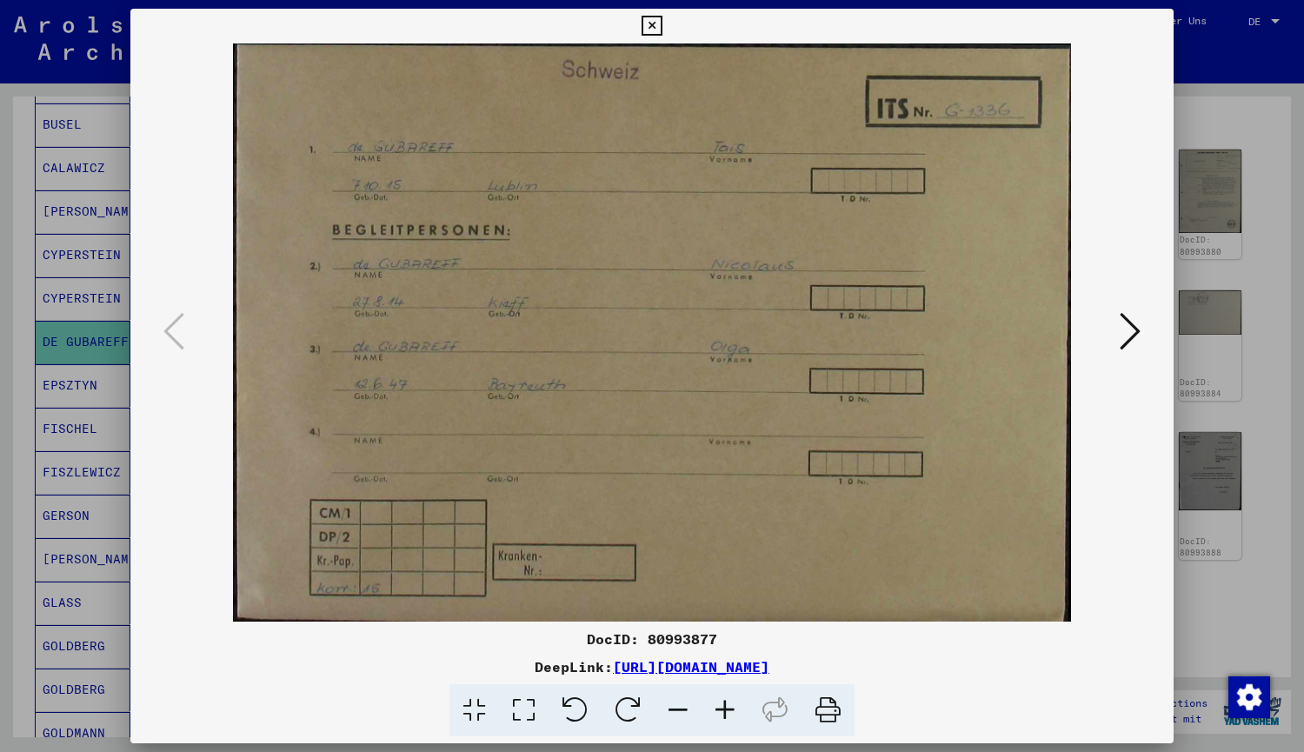
click at [1133, 342] on icon at bounding box center [1130, 331] width 21 height 42
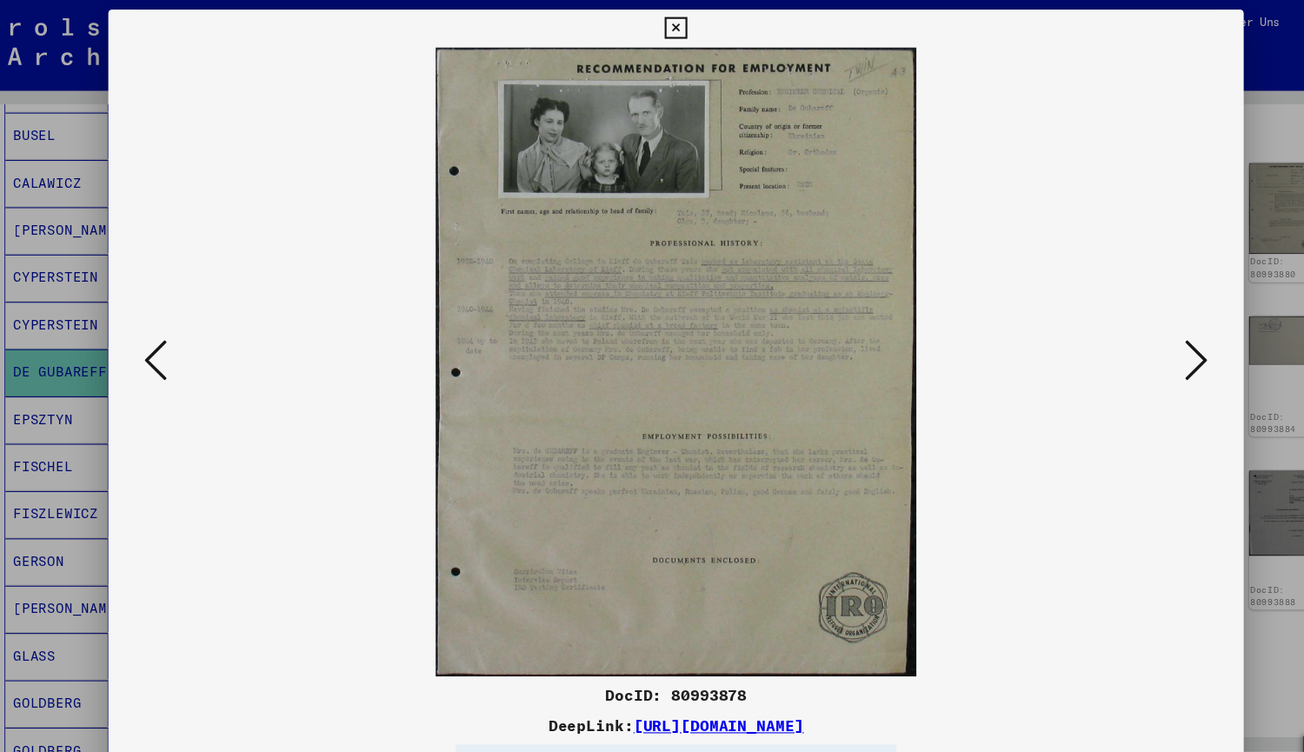
click at [1130, 341] on icon at bounding box center [1130, 331] width 21 height 42
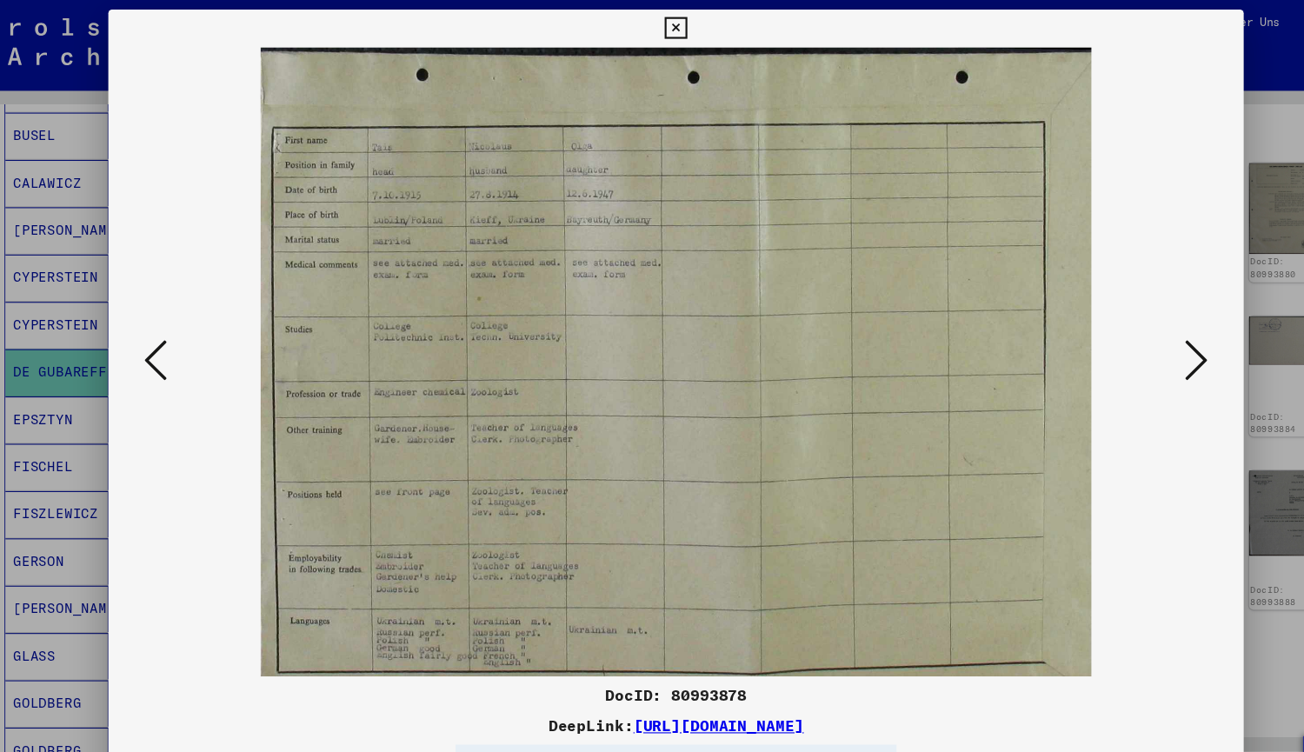
click at [1132, 328] on icon at bounding box center [1130, 331] width 21 height 42
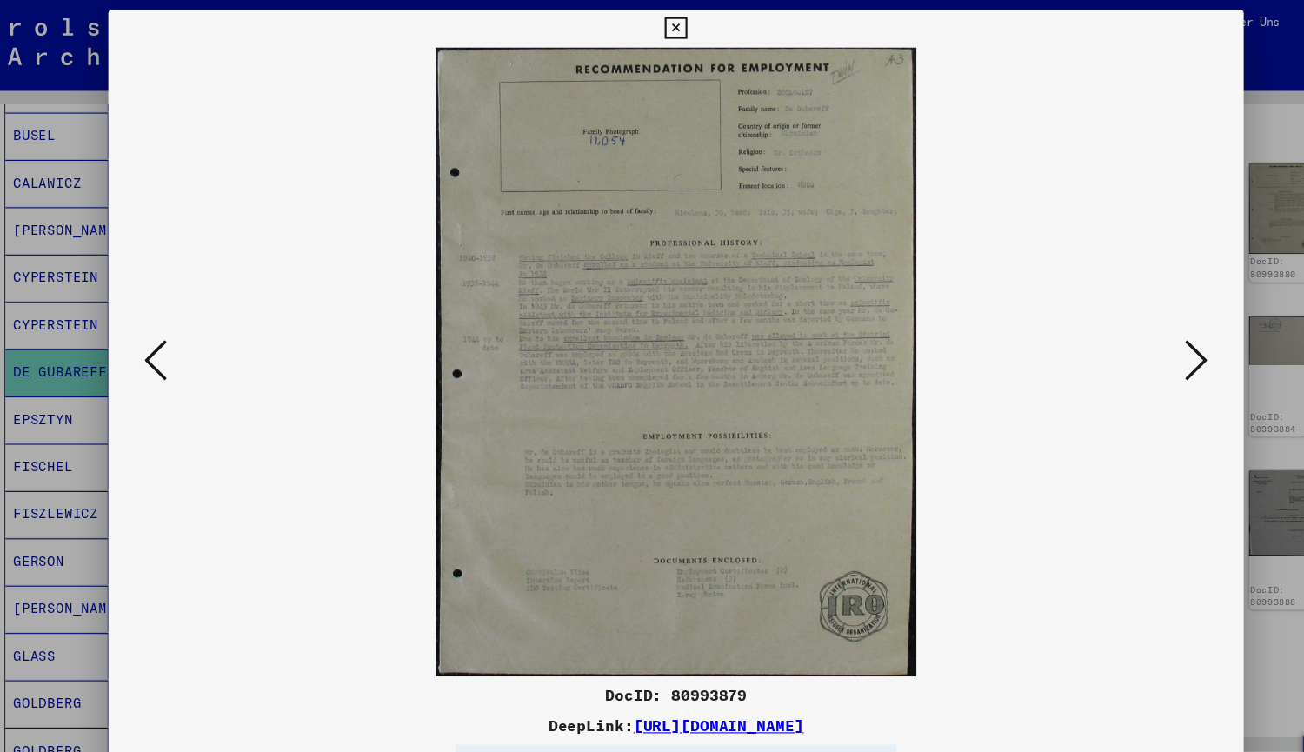
click at [1132, 328] on icon at bounding box center [1130, 331] width 21 height 42
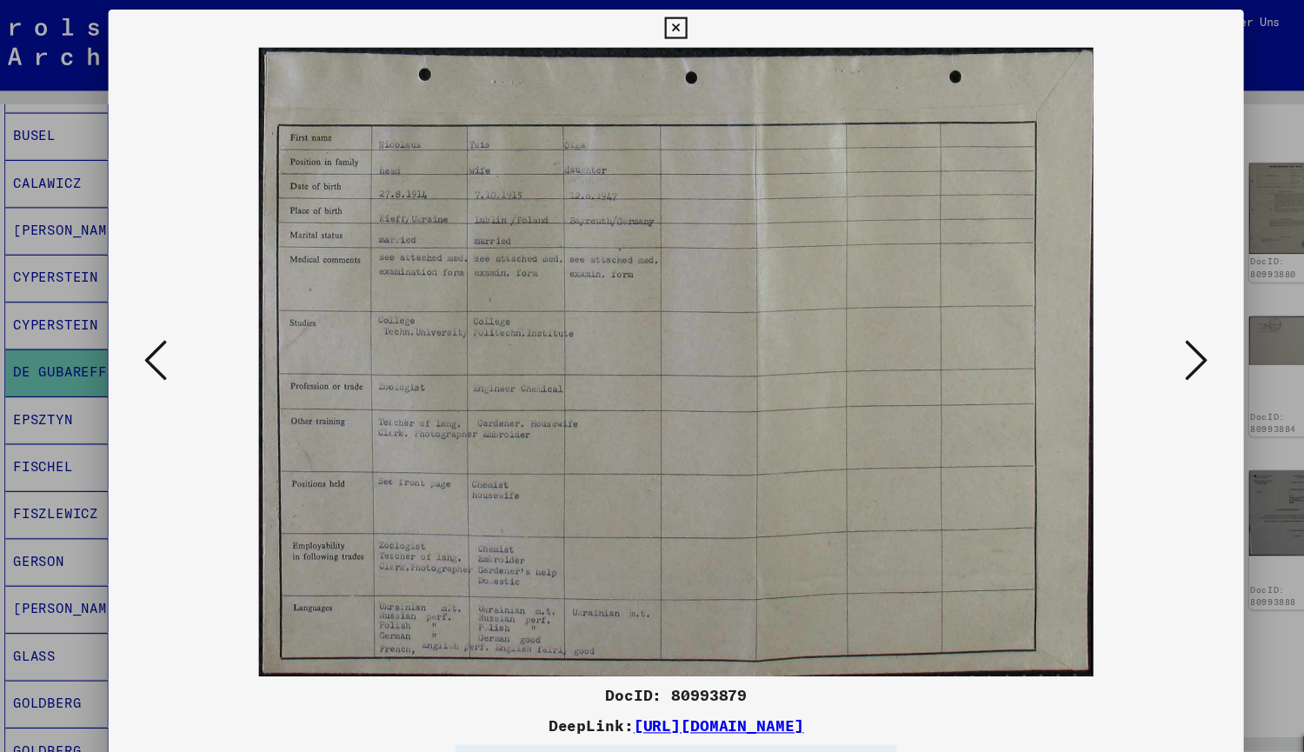
click at [1132, 328] on icon at bounding box center [1130, 331] width 21 height 42
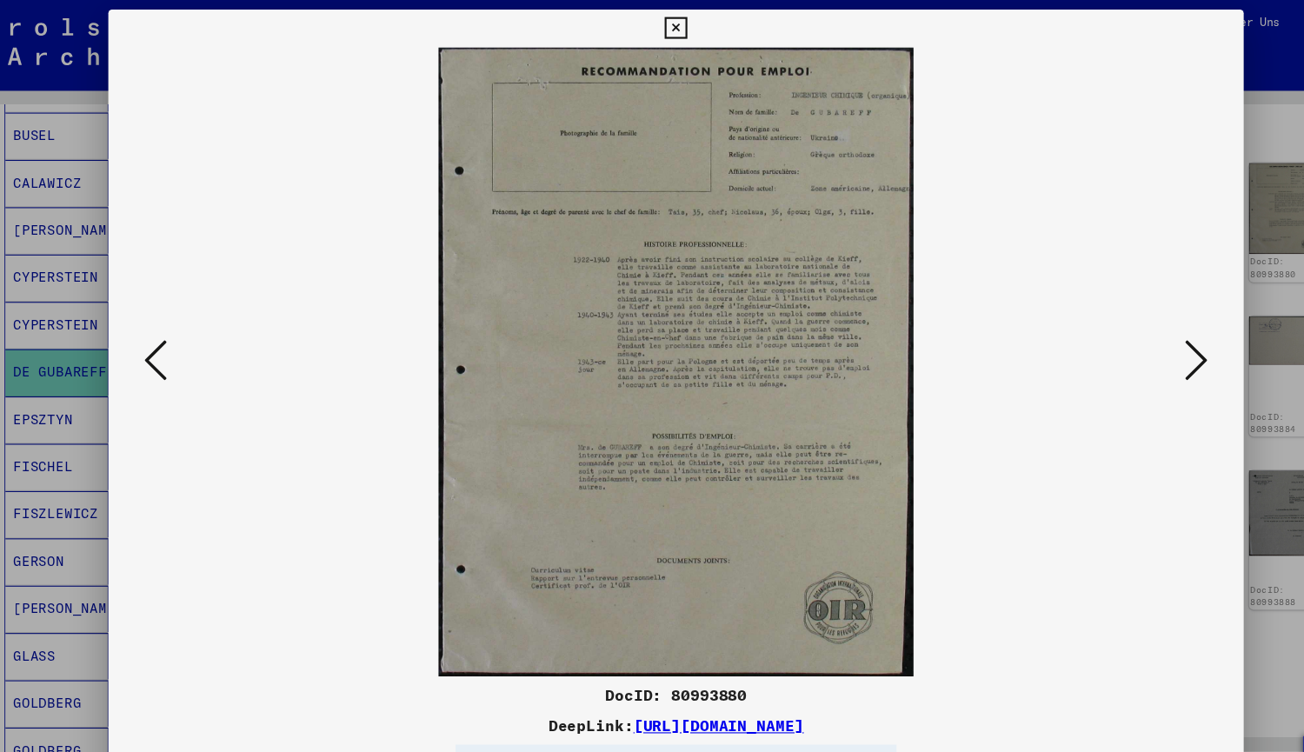
click at [1132, 328] on icon at bounding box center [1130, 331] width 21 height 42
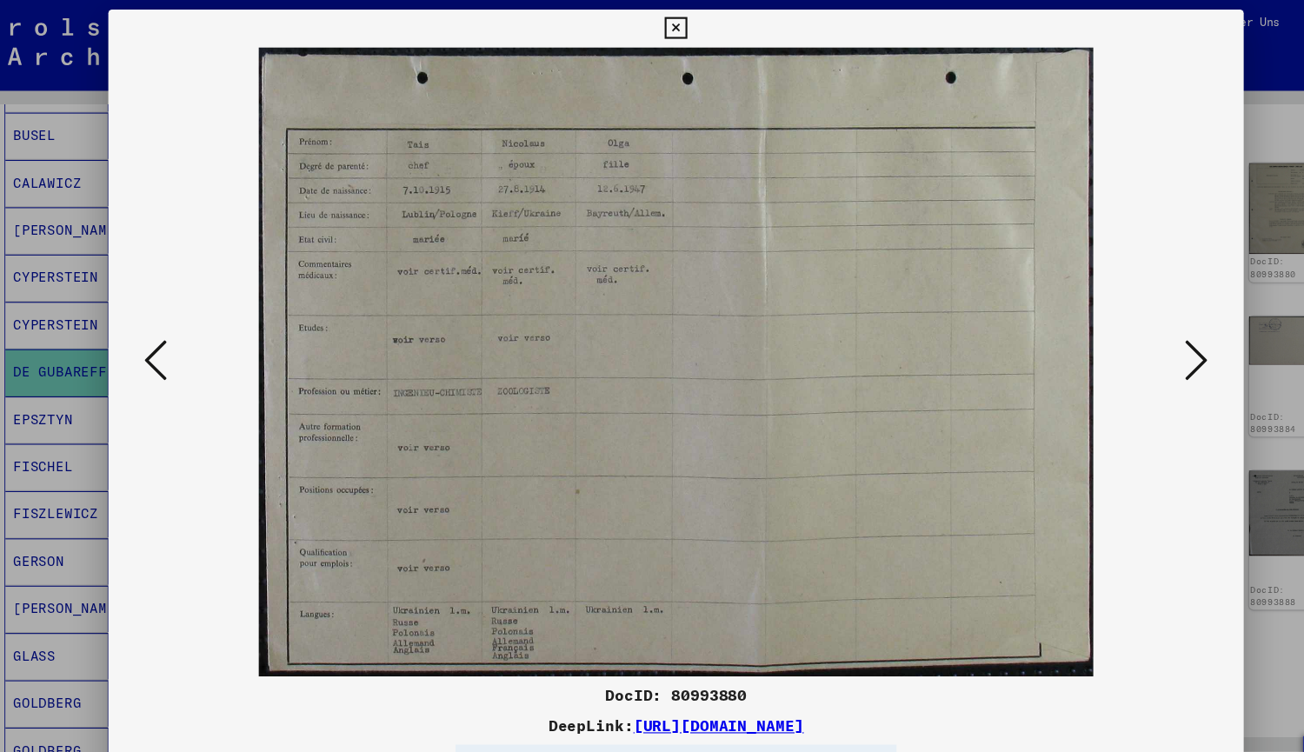
click at [1115, 346] on button at bounding box center [1129, 333] width 31 height 50
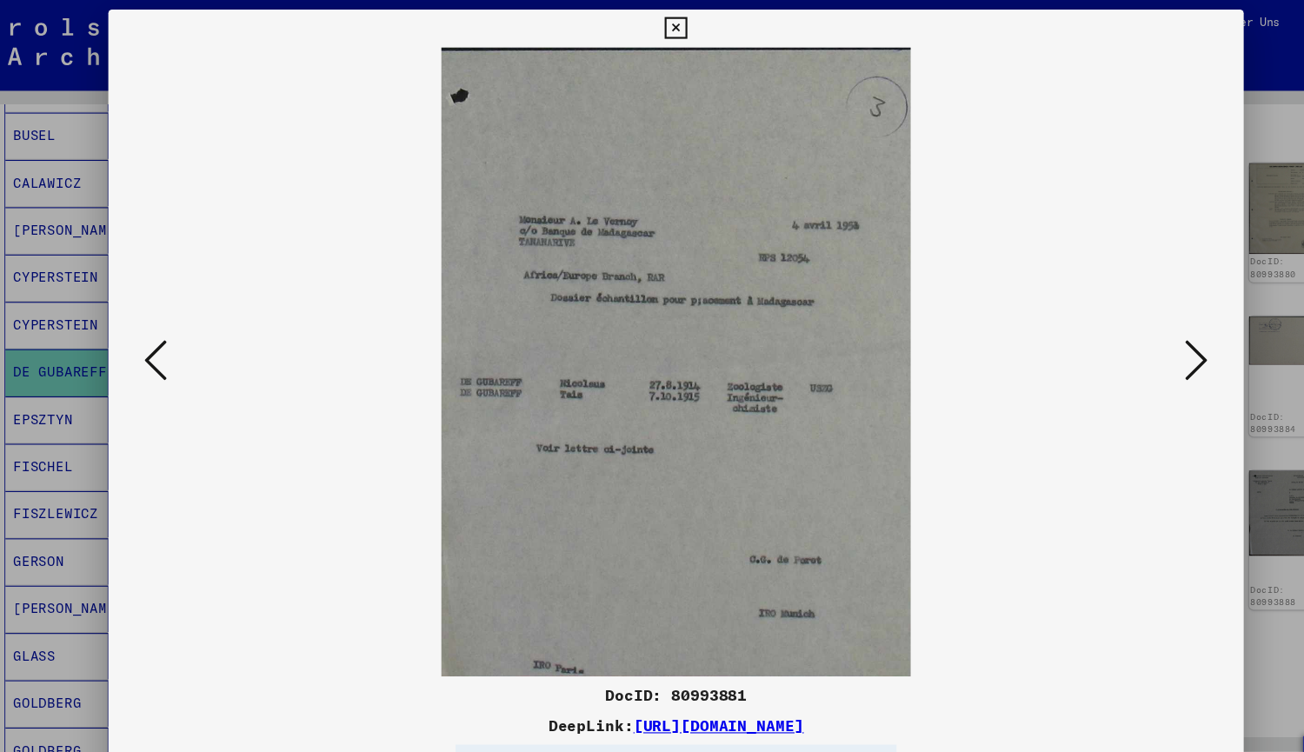
click at [1117, 351] on button at bounding box center [1129, 333] width 31 height 50
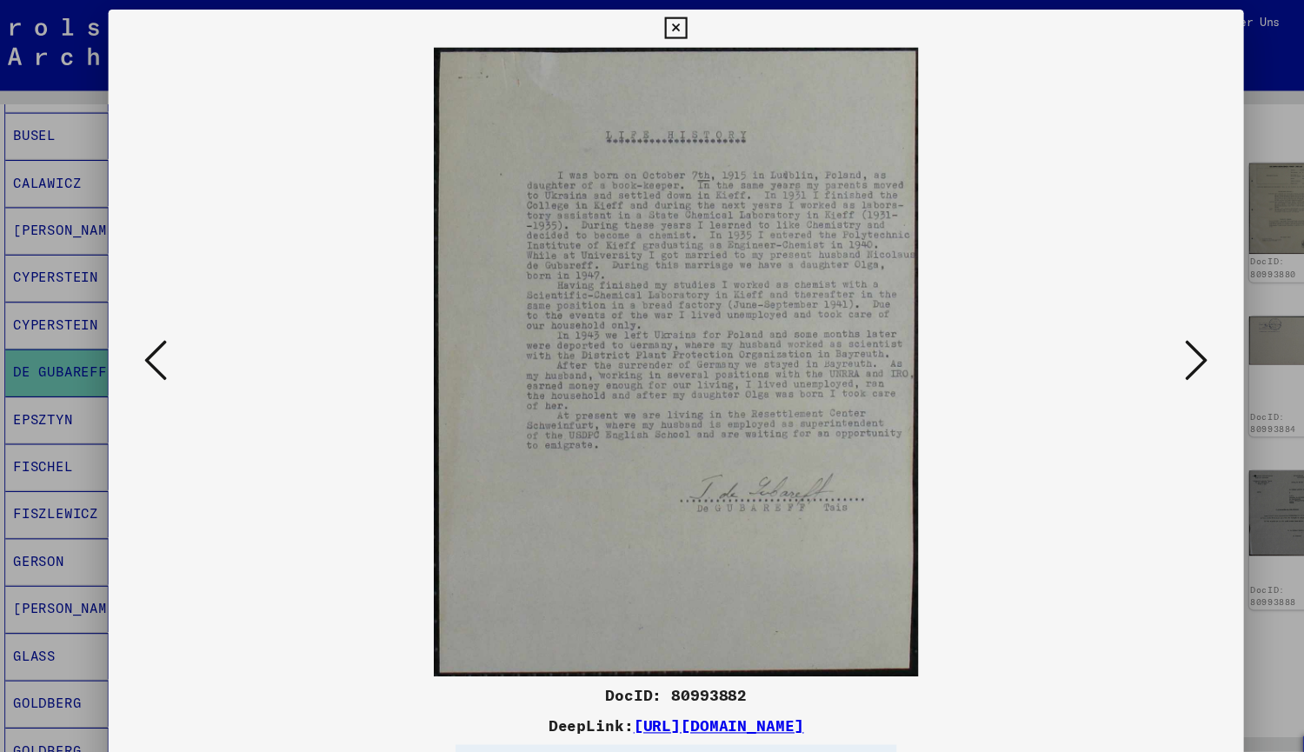
click at [1122, 356] on div at bounding box center [651, 332] width 1043 height 578
click at [1122, 340] on icon at bounding box center [1130, 331] width 21 height 42
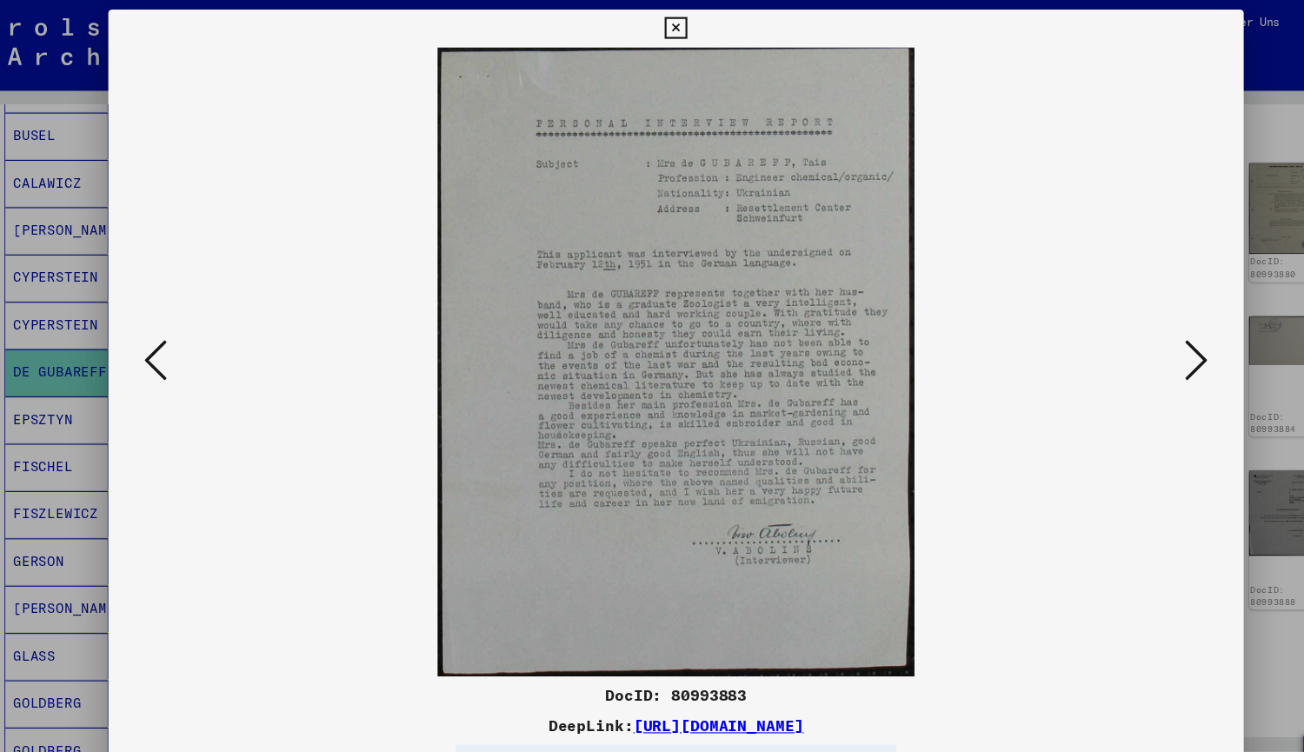
click at [1124, 343] on icon at bounding box center [1130, 331] width 21 height 42
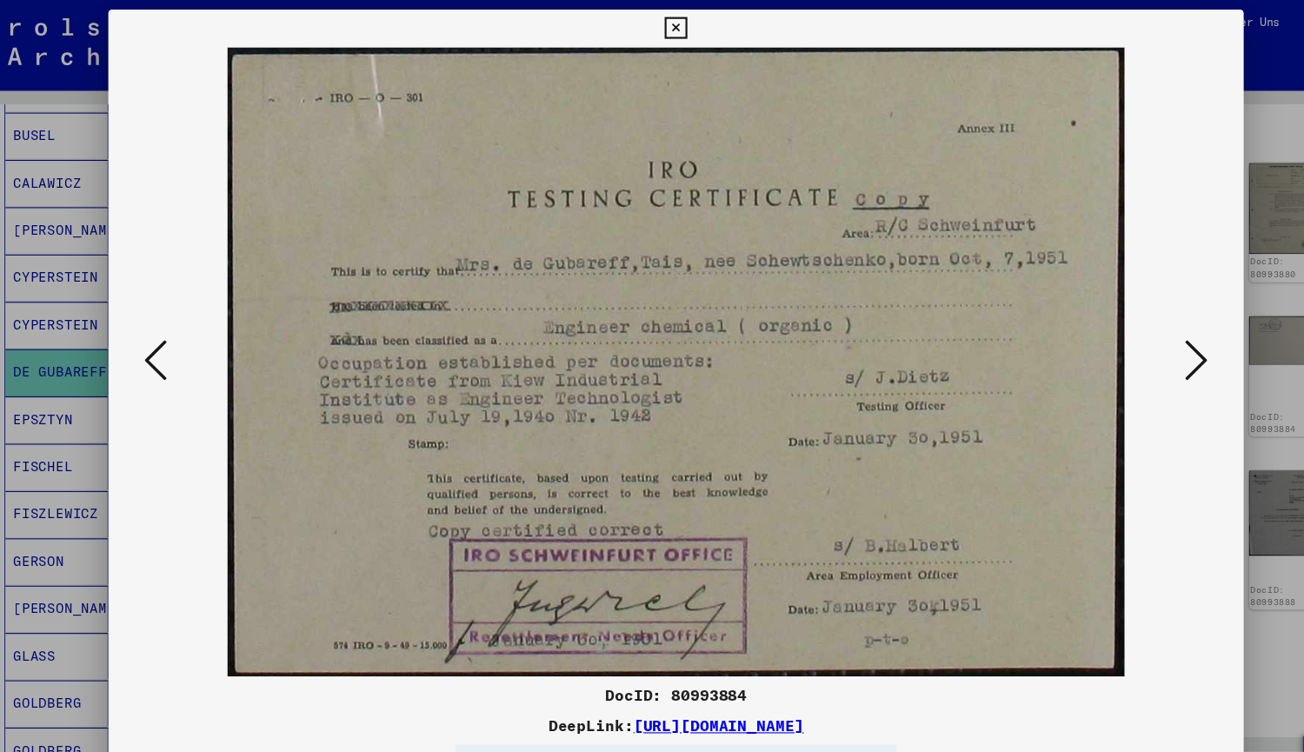
click at [1124, 343] on icon at bounding box center [1130, 331] width 21 height 42
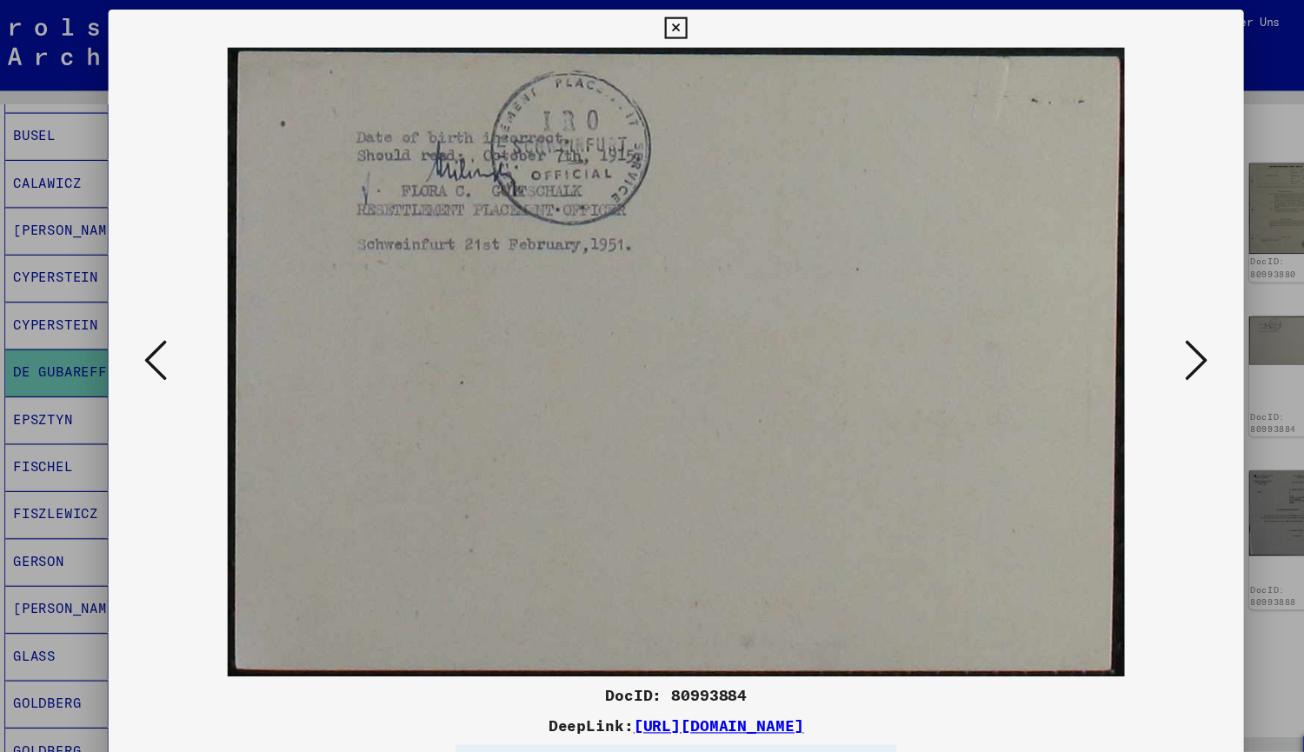
click at [1124, 344] on icon at bounding box center [1130, 331] width 21 height 42
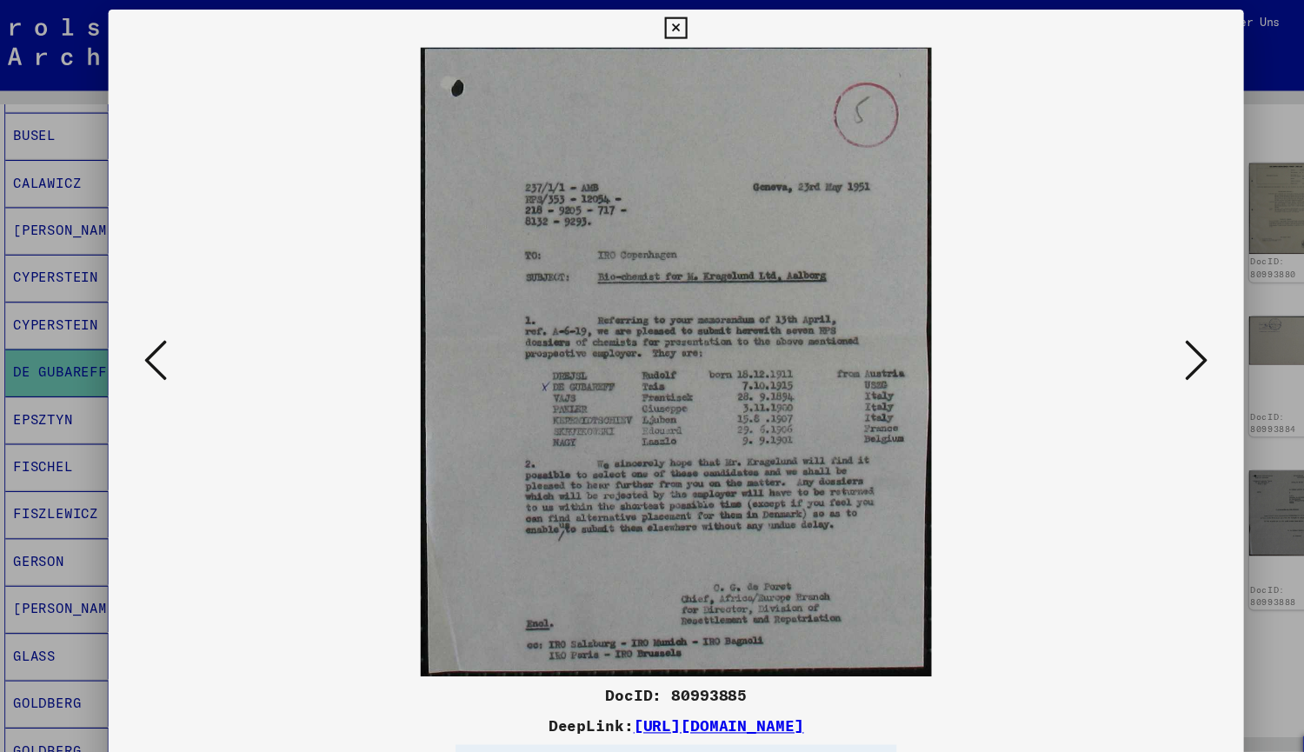
click at [1127, 349] on icon at bounding box center [1130, 331] width 21 height 42
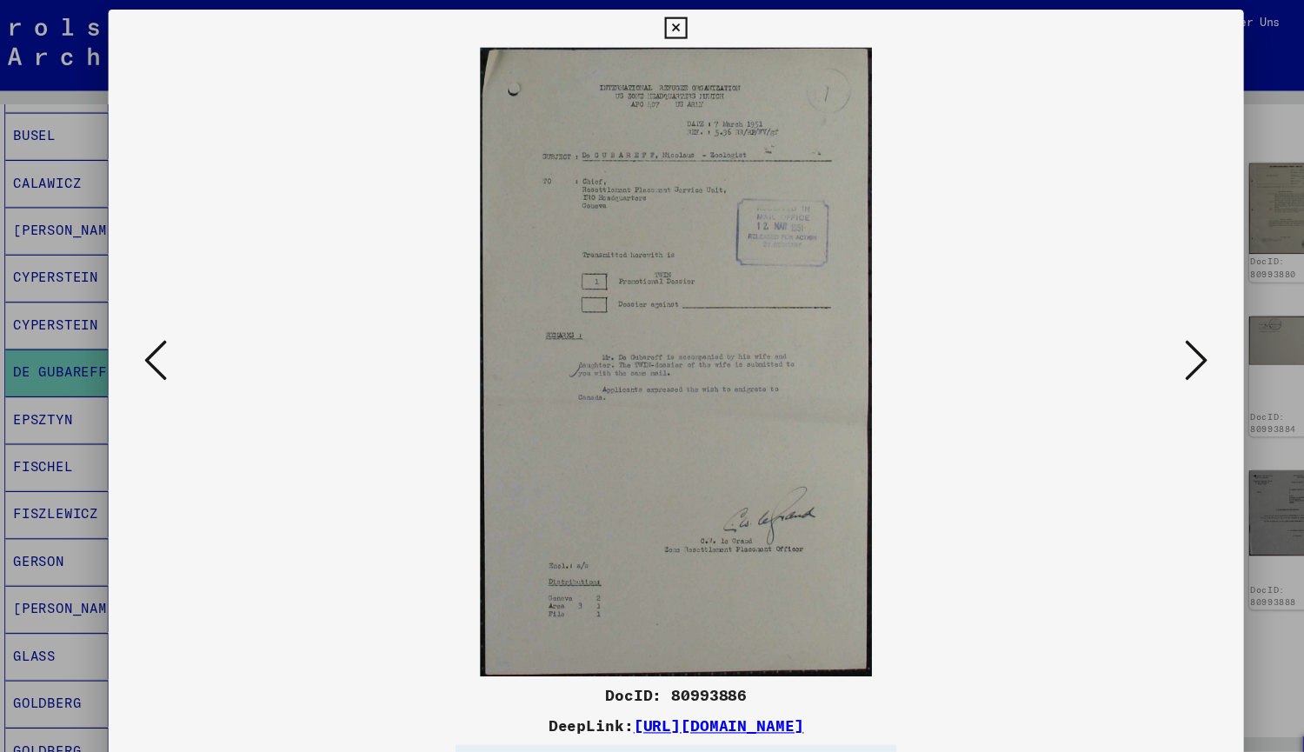
click at [1127, 349] on icon at bounding box center [1130, 331] width 21 height 42
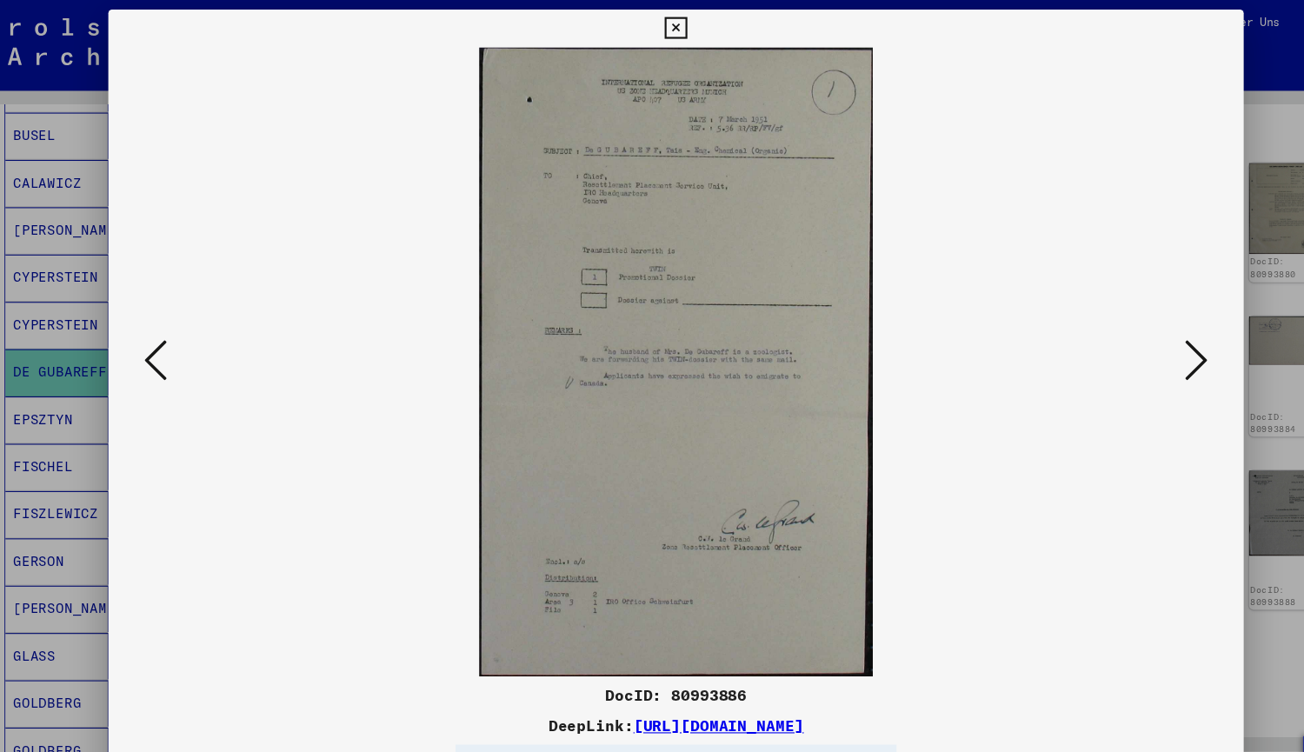
click at [1127, 349] on icon at bounding box center [1130, 331] width 21 height 42
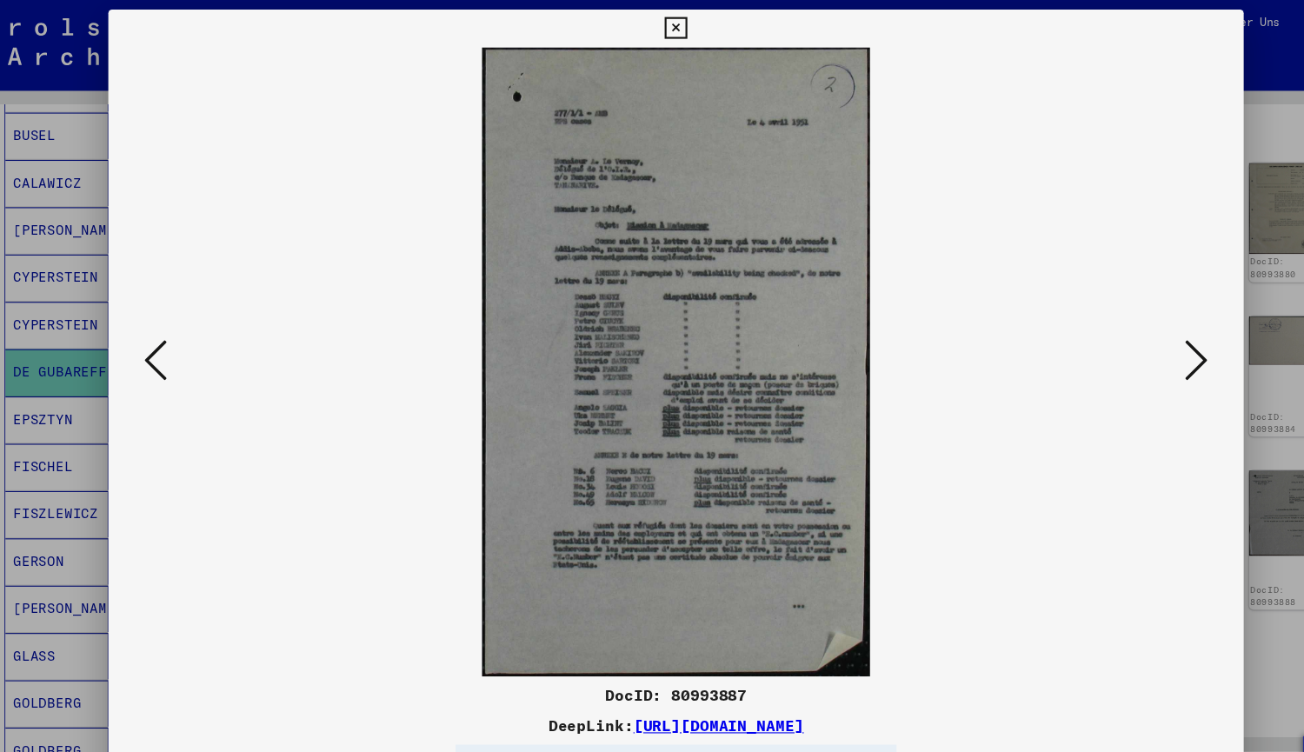
click at [1127, 349] on icon at bounding box center [1130, 331] width 21 height 42
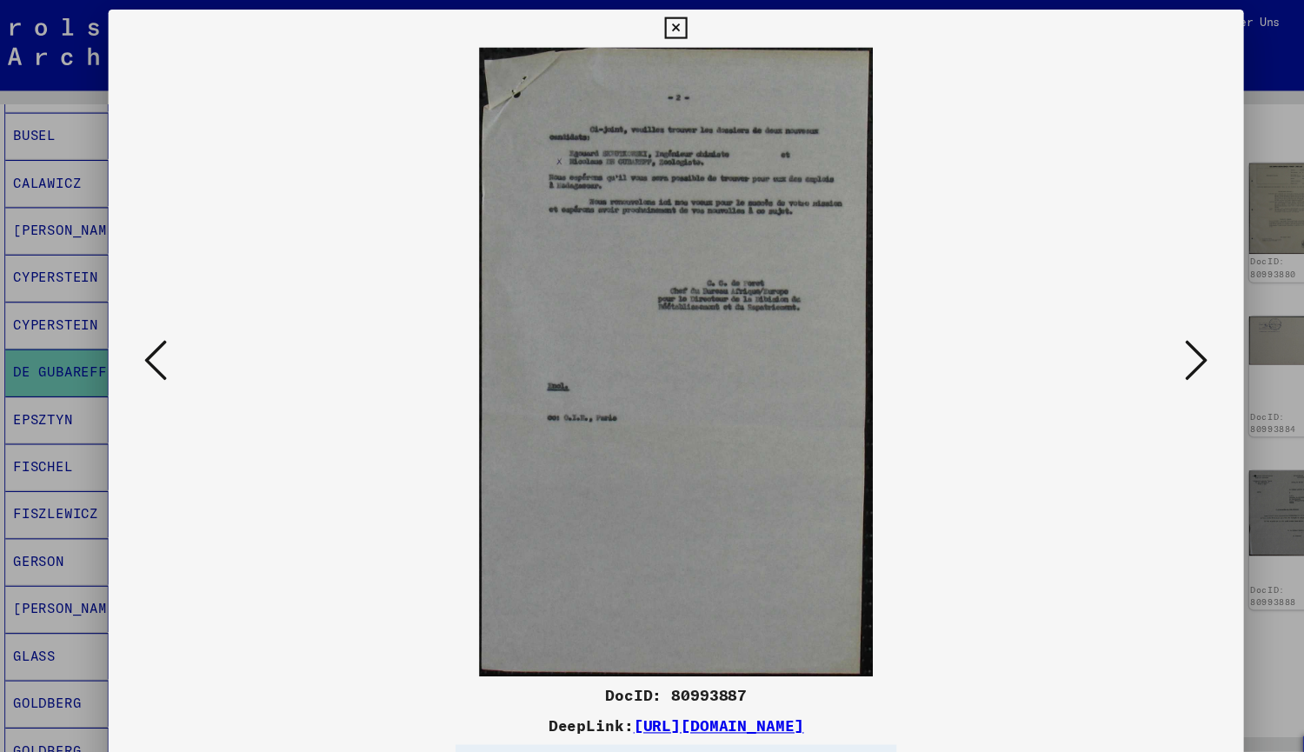
click at [1127, 349] on icon at bounding box center [1130, 331] width 21 height 42
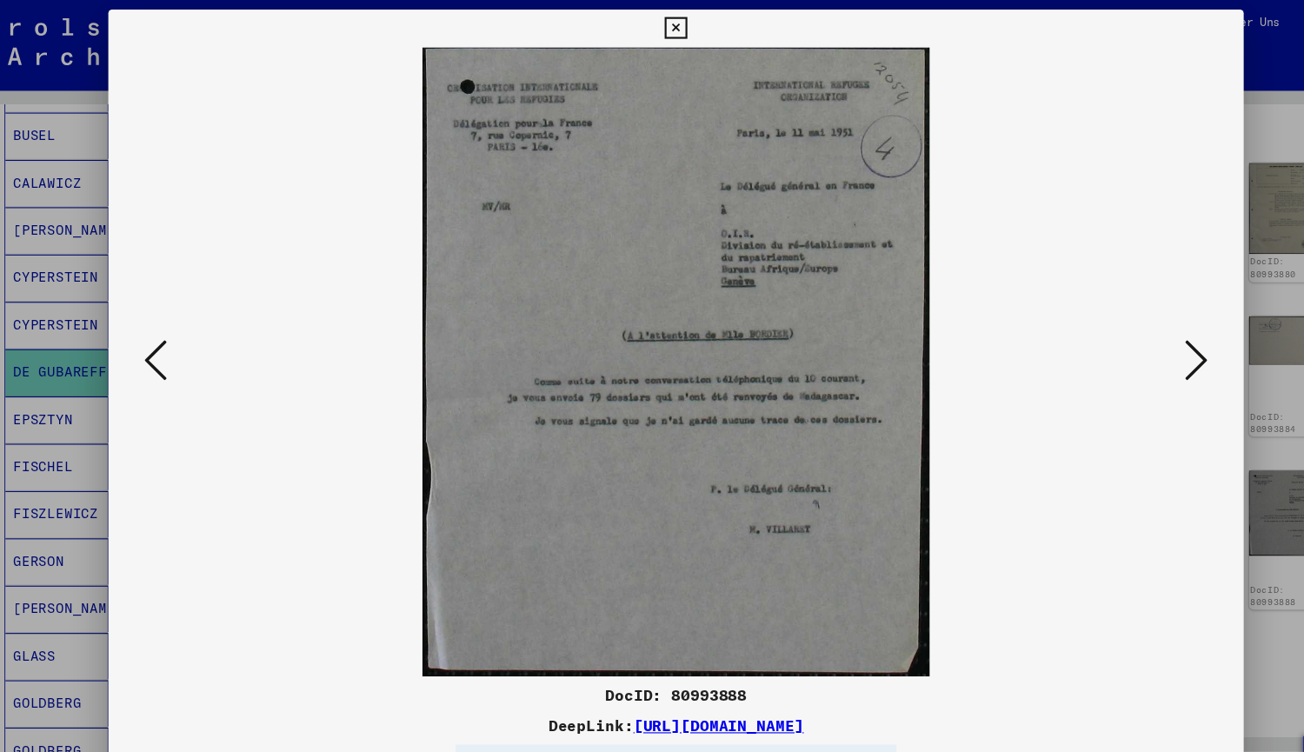
click at [1127, 349] on icon at bounding box center [1130, 331] width 21 height 42
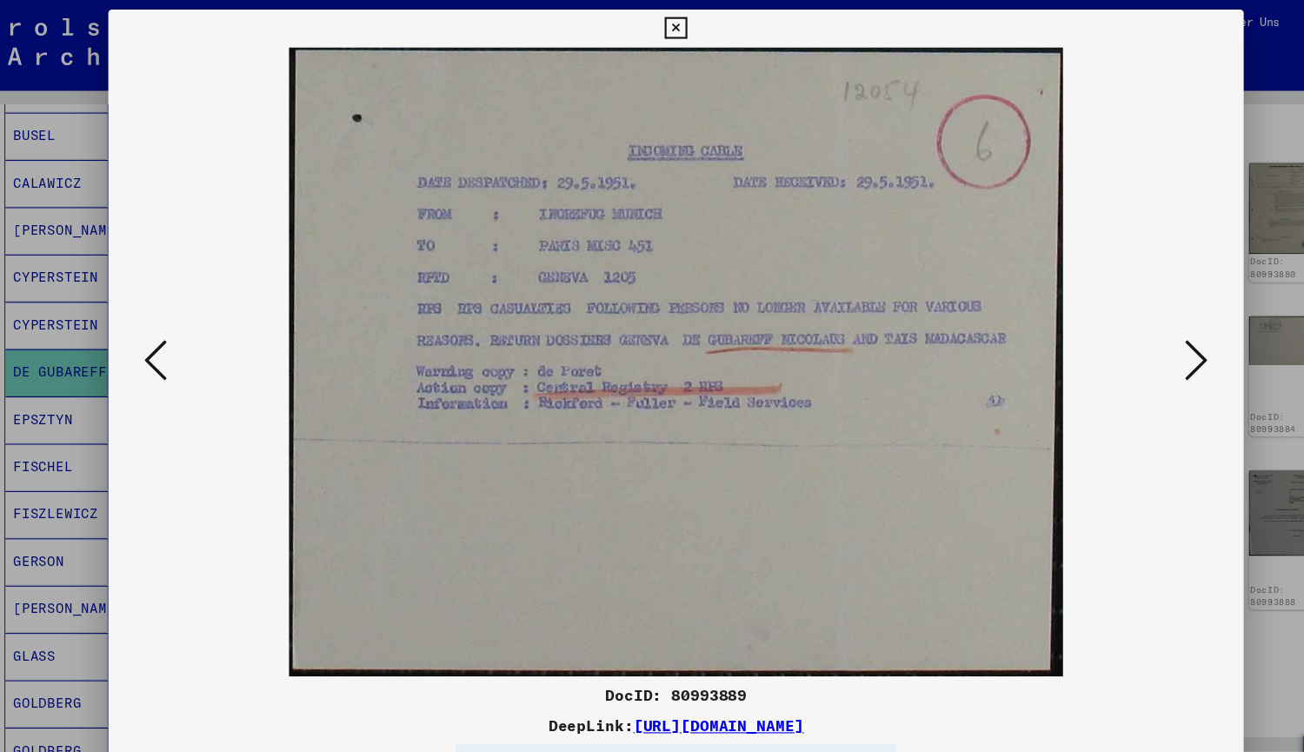
click at [1127, 350] on icon at bounding box center [1130, 331] width 21 height 42
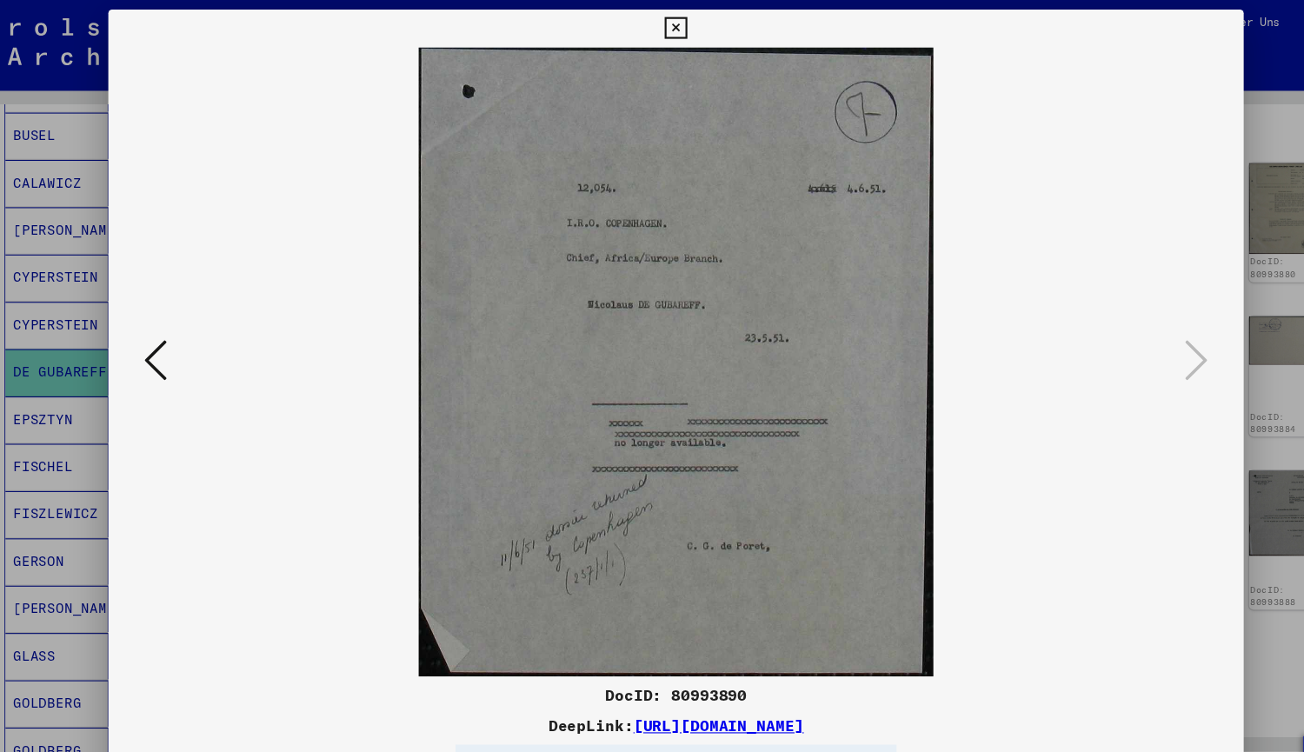
click at [658, 22] on icon at bounding box center [652, 26] width 20 height 21
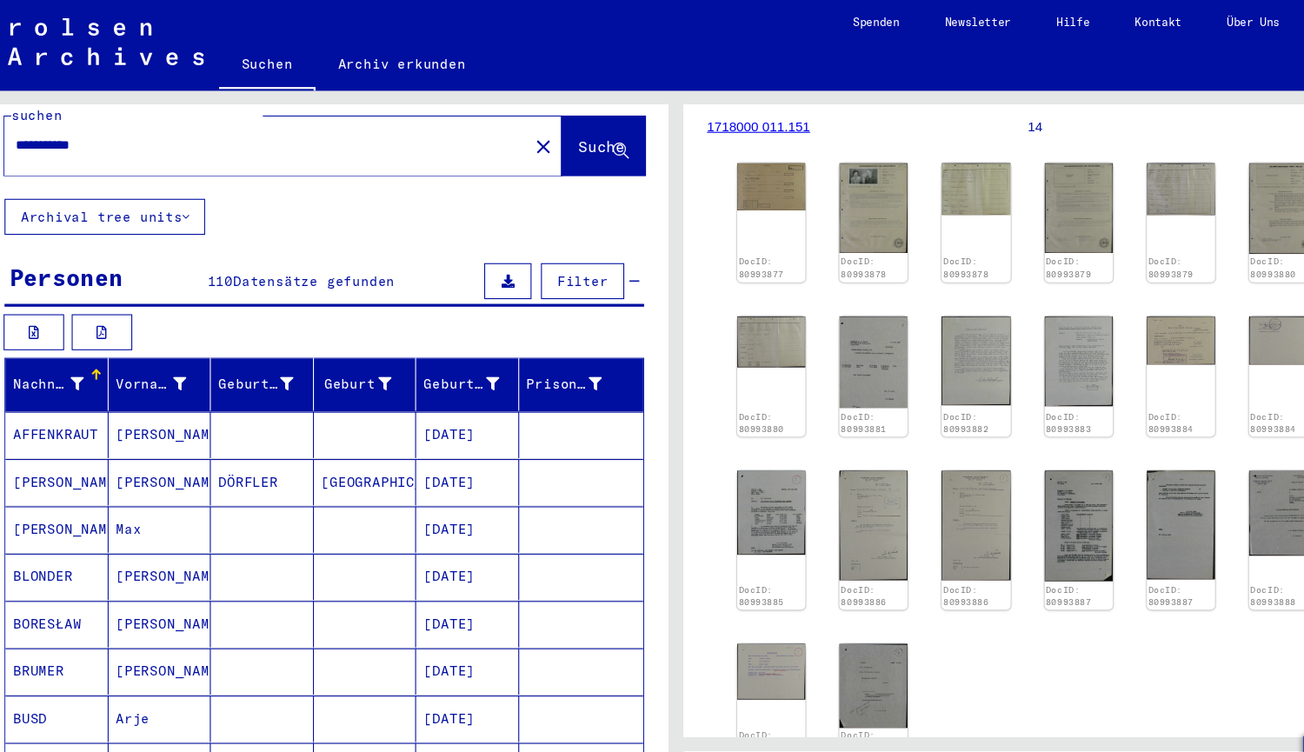
scroll to position [40, 0]
click at [477, 346] on icon at bounding box center [483, 352] width 12 height 12
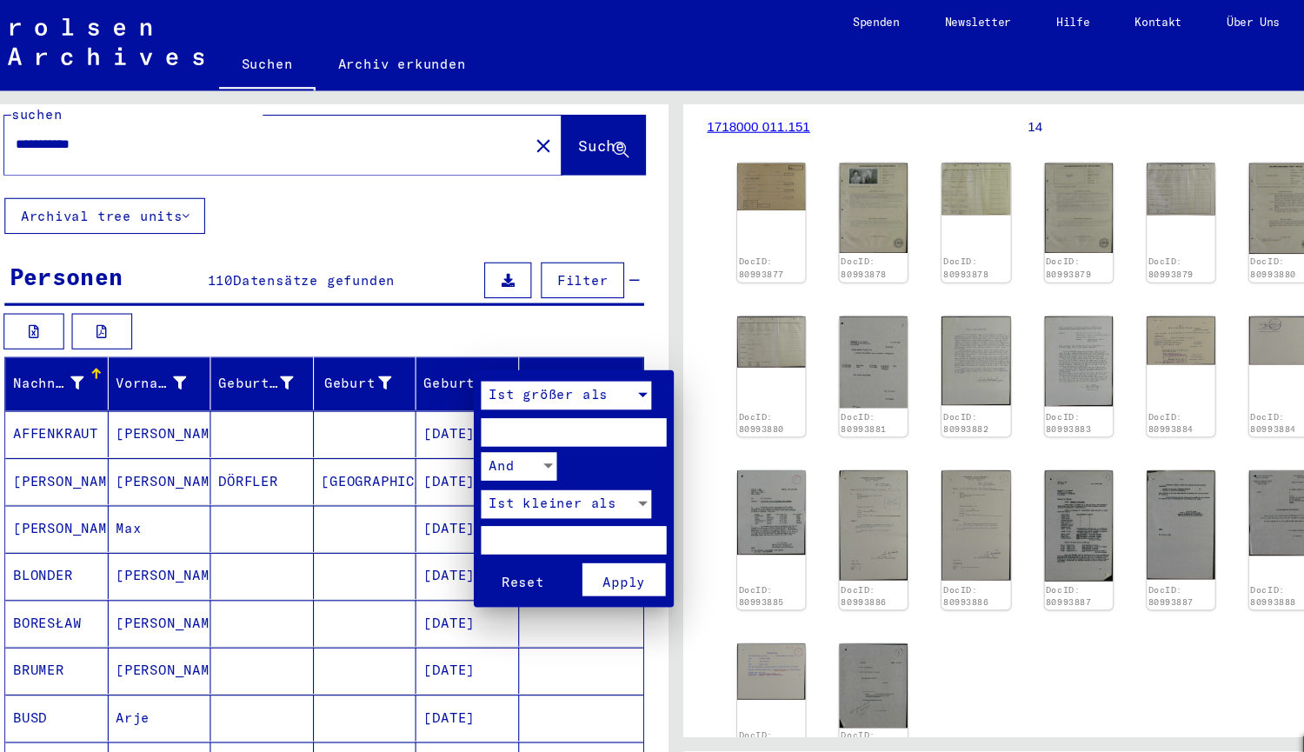
click at [581, 362] on span "Ist größer als" at bounding box center [535, 363] width 110 height 16
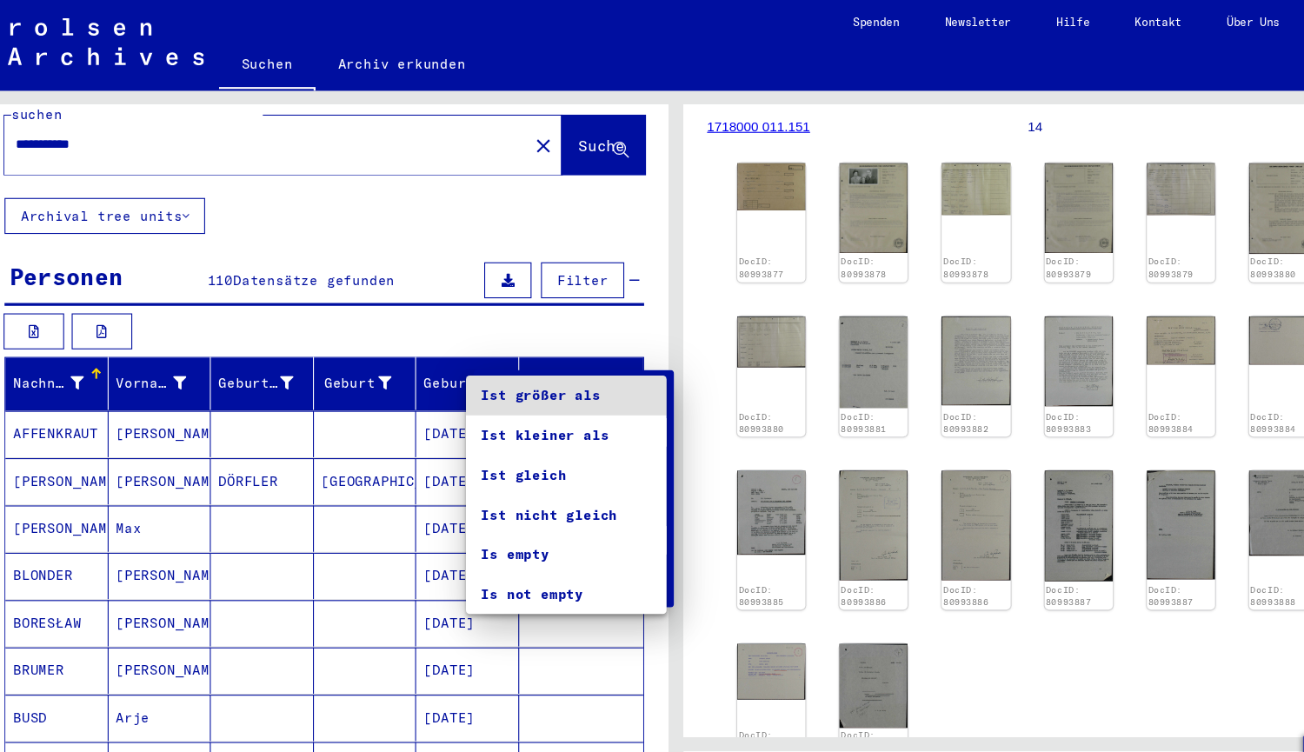
click at [525, 369] on span "Ist größer als" at bounding box center [551, 363] width 156 height 37
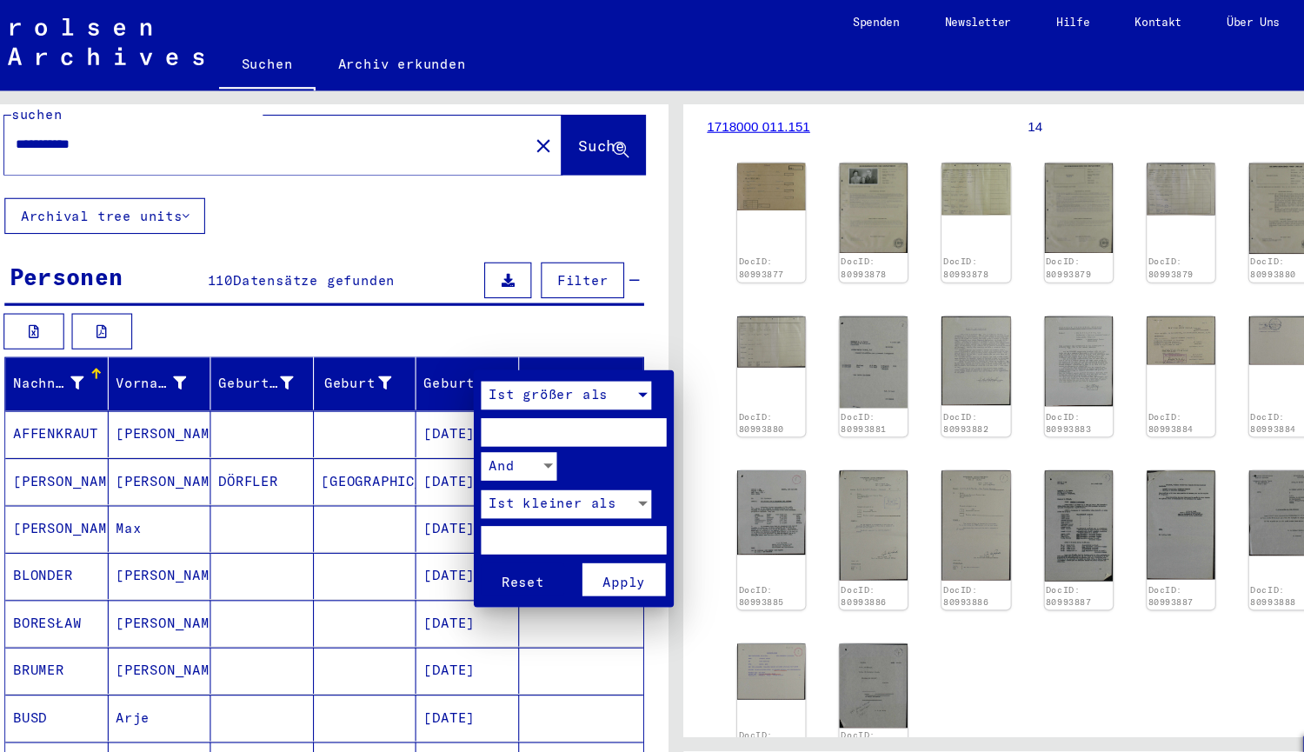
click at [506, 393] on input "number" at bounding box center [558, 397] width 170 height 26
type input "****"
click at [599, 532] on span "Apply" at bounding box center [604, 535] width 39 height 16
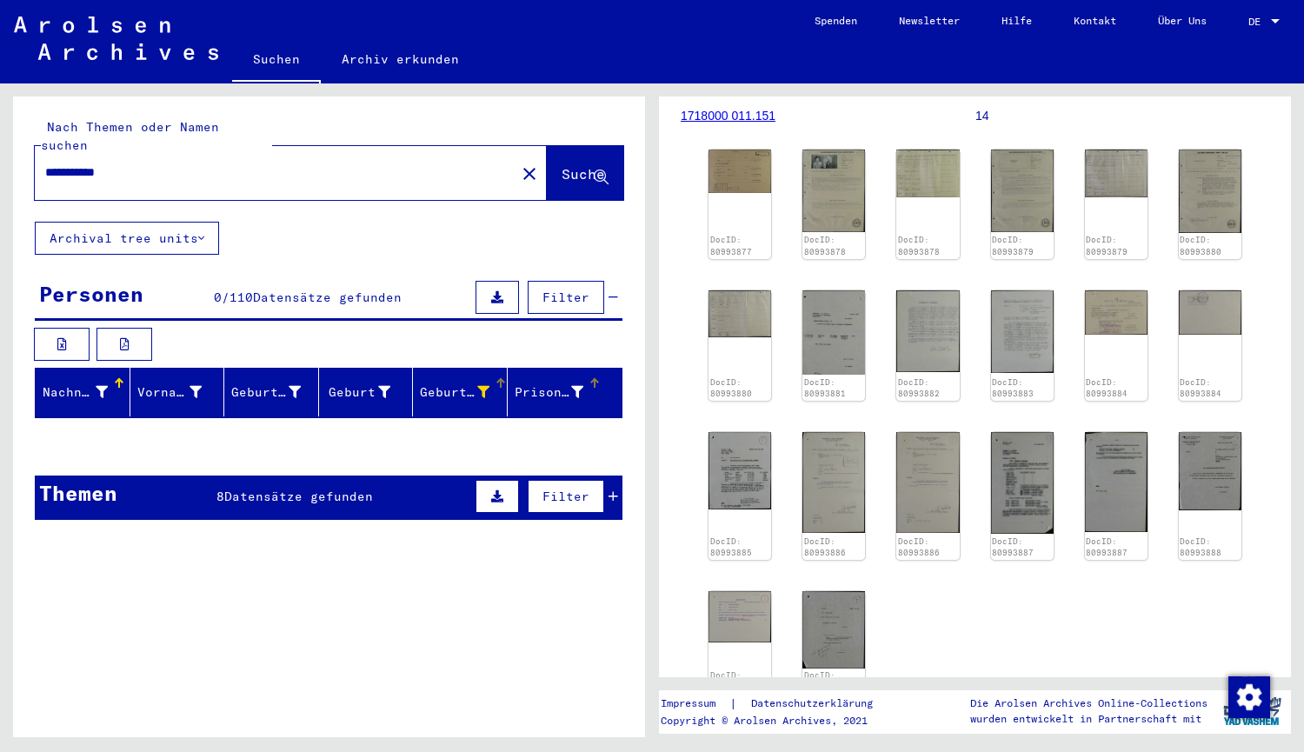
scroll to position [1, 0]
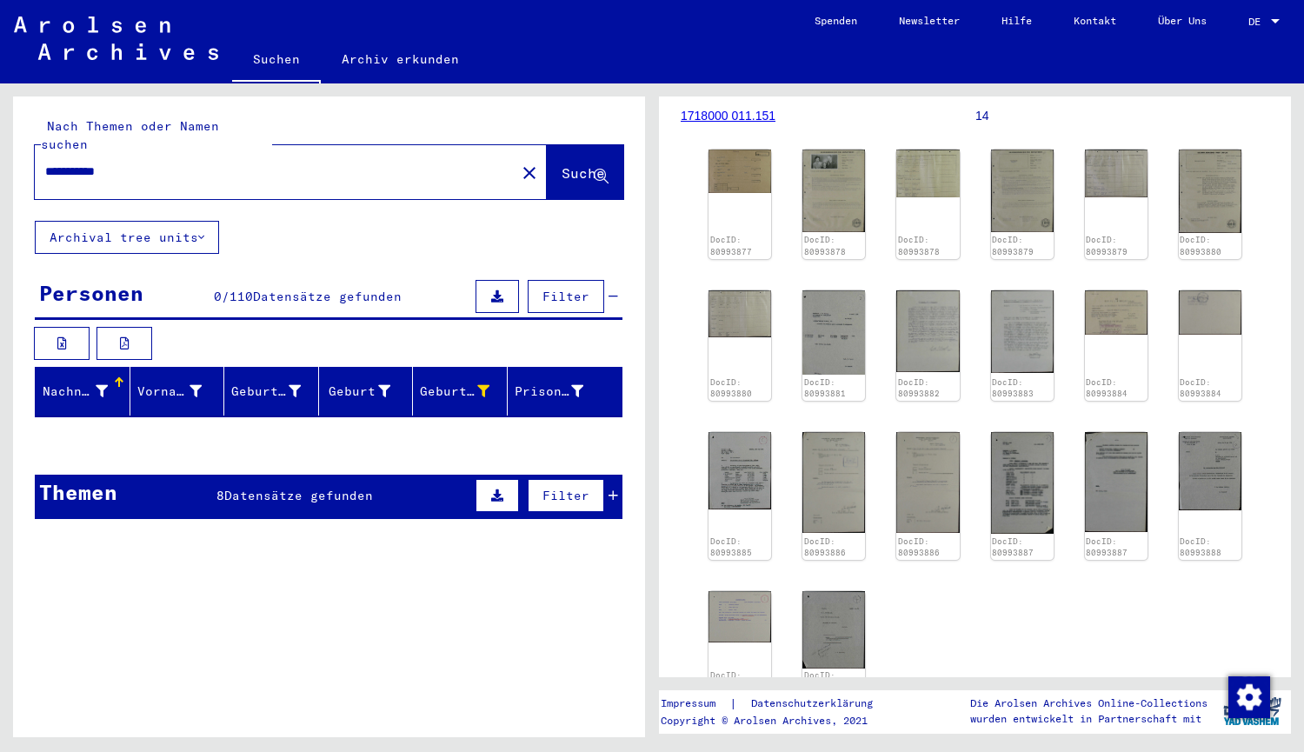
click at [477, 479] on button at bounding box center [496, 495] width 43 height 33
click at [127, 536] on icon at bounding box center [125, 542] width 10 height 12
click at [459, 382] on div "Geburtsdatum" at bounding box center [455, 391] width 70 height 18
click at [477, 385] on icon at bounding box center [483, 391] width 12 height 12
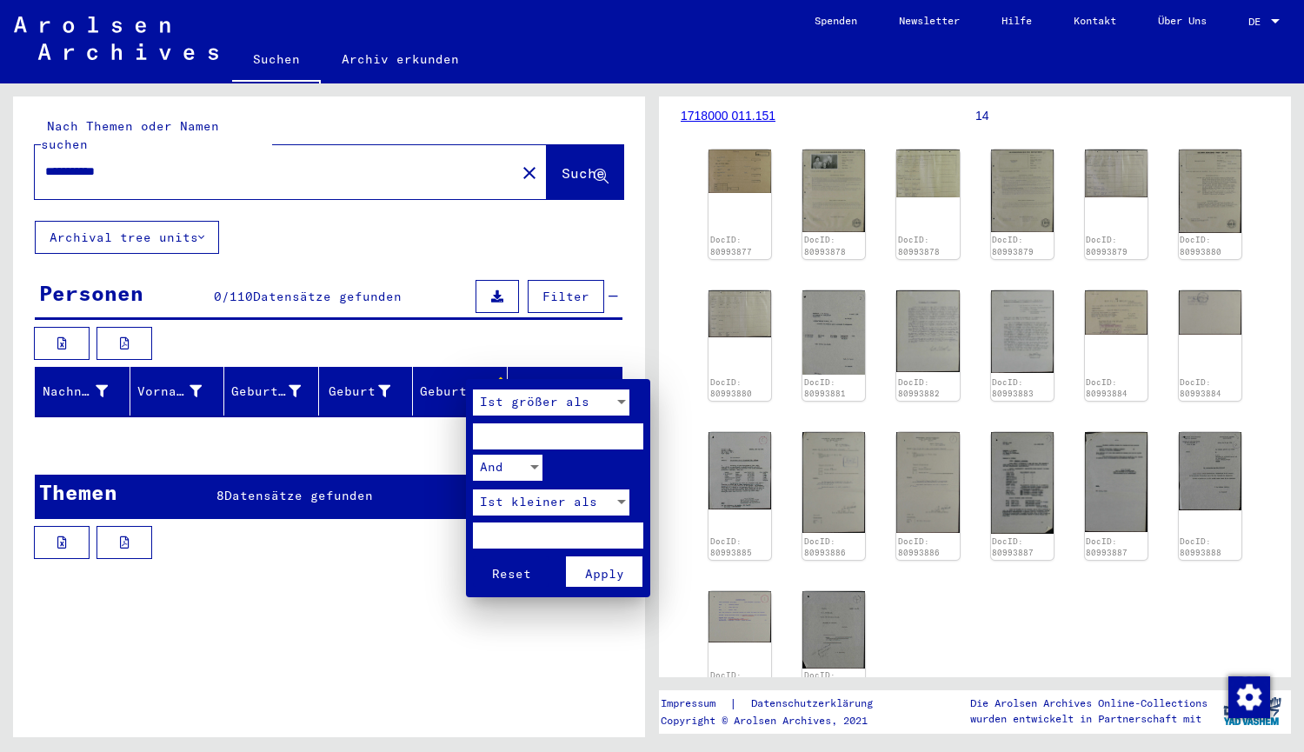
click at [518, 431] on input "****" at bounding box center [558, 436] width 170 height 26
type input "****"
click at [473, 556] on button "Reset" at bounding box center [511, 571] width 76 height 30
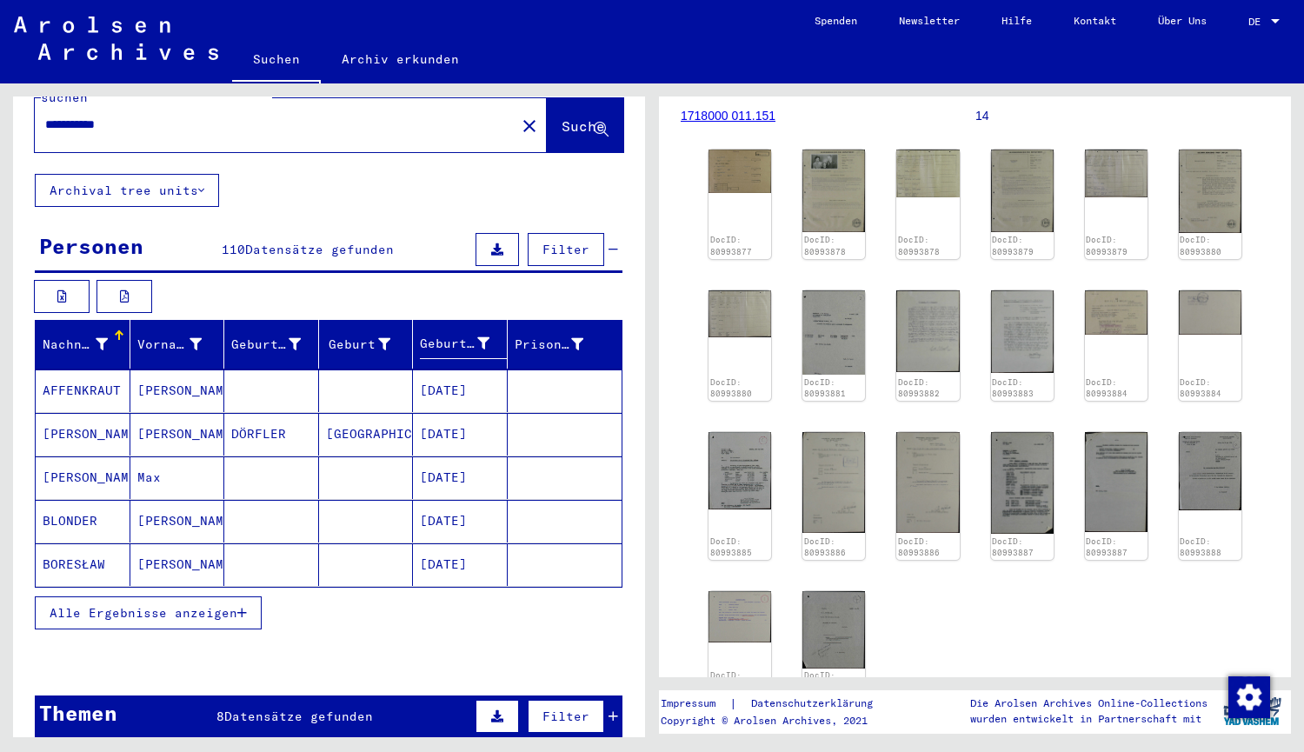
scroll to position [47, 0]
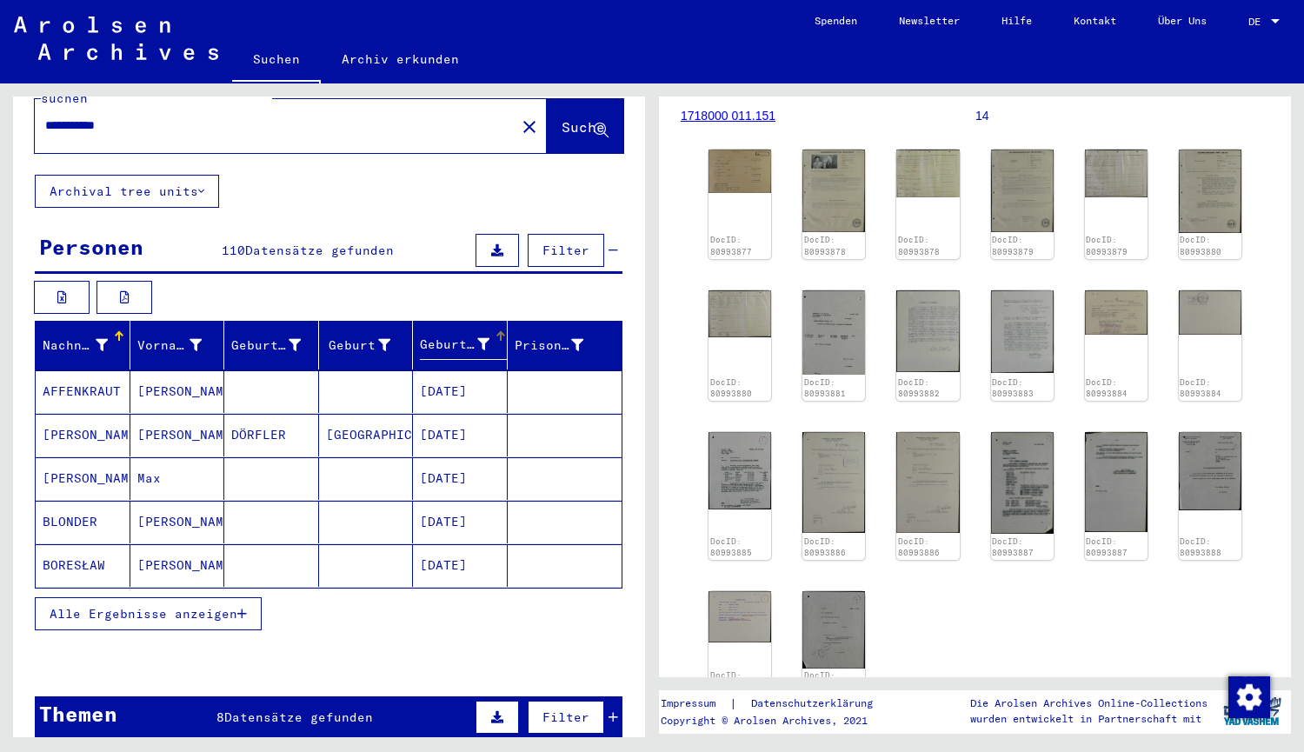
click at [477, 338] on icon at bounding box center [483, 344] width 12 height 12
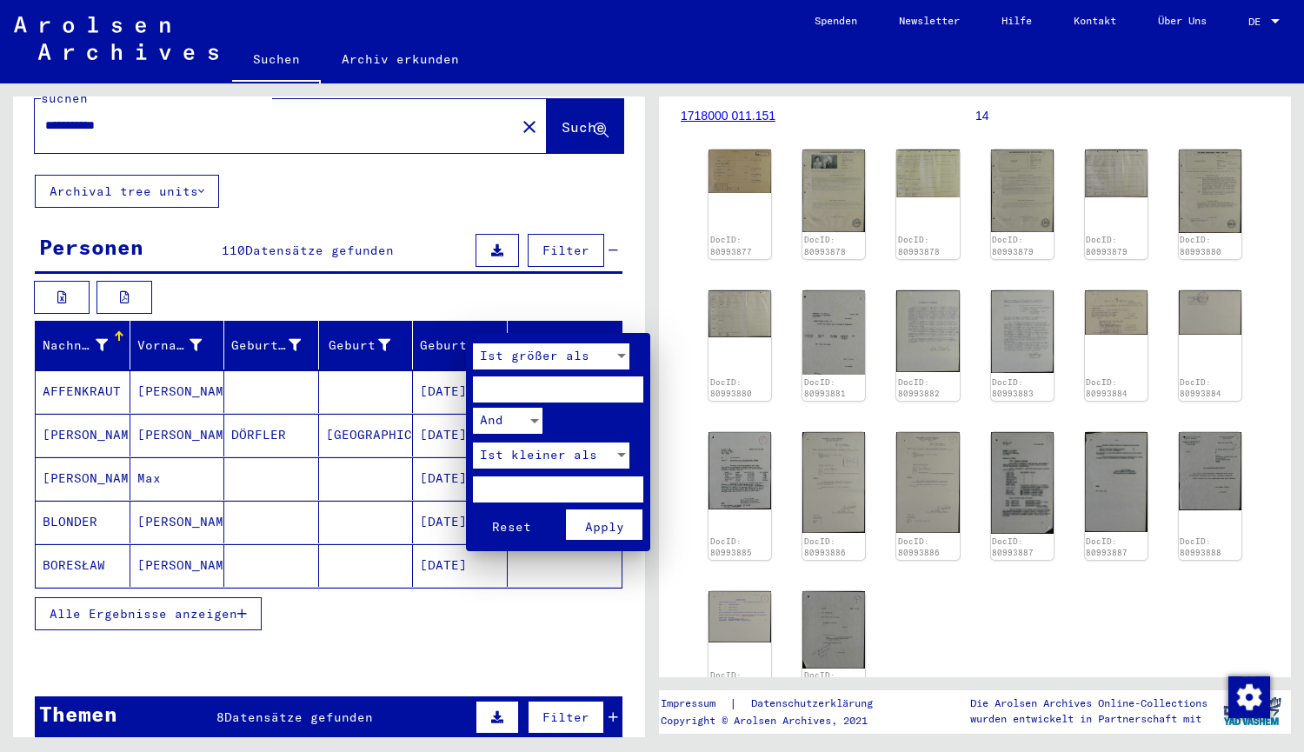
click at [532, 388] on input "number" at bounding box center [558, 389] width 170 height 26
type input "****"
click at [524, 476] on input "number" at bounding box center [558, 489] width 170 height 26
type input "****"
click at [595, 529] on span "Apply" at bounding box center [604, 527] width 39 height 16
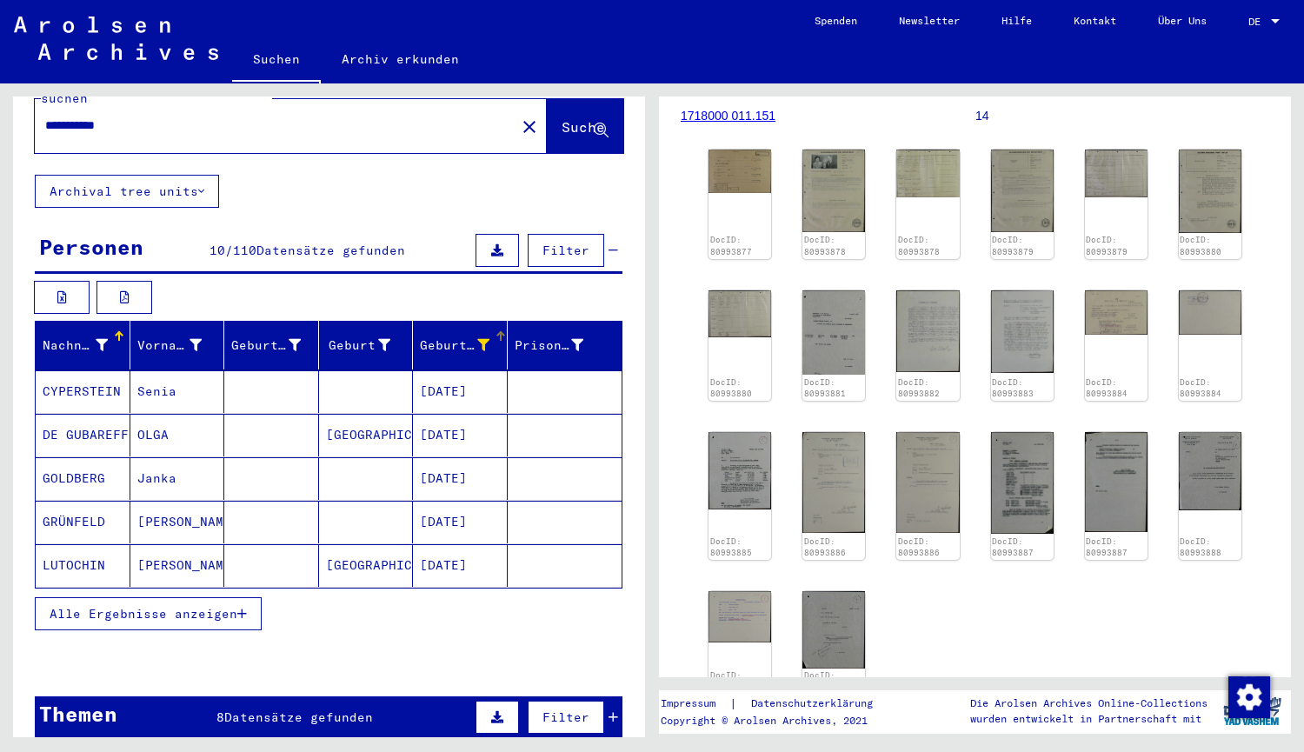
click at [162, 548] on mat-cell "[PERSON_NAME]" at bounding box center [177, 565] width 95 height 43
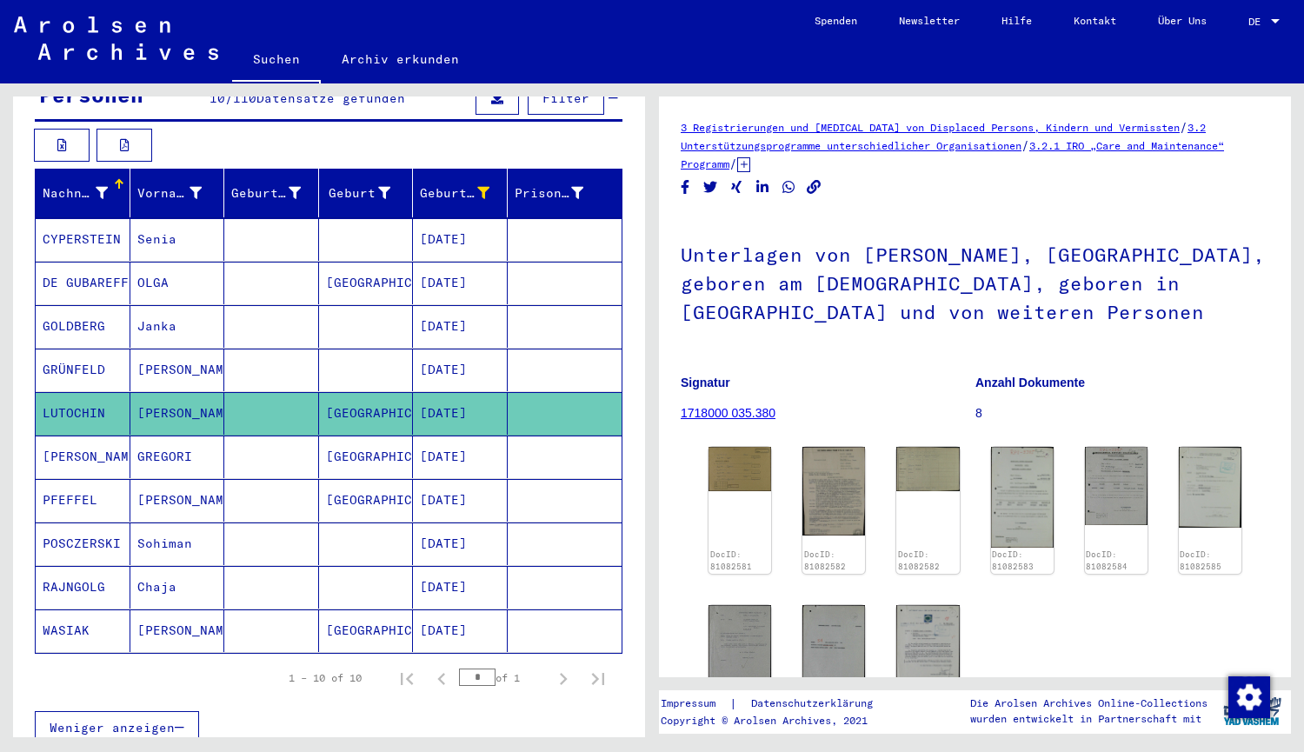
scroll to position [198, 0]
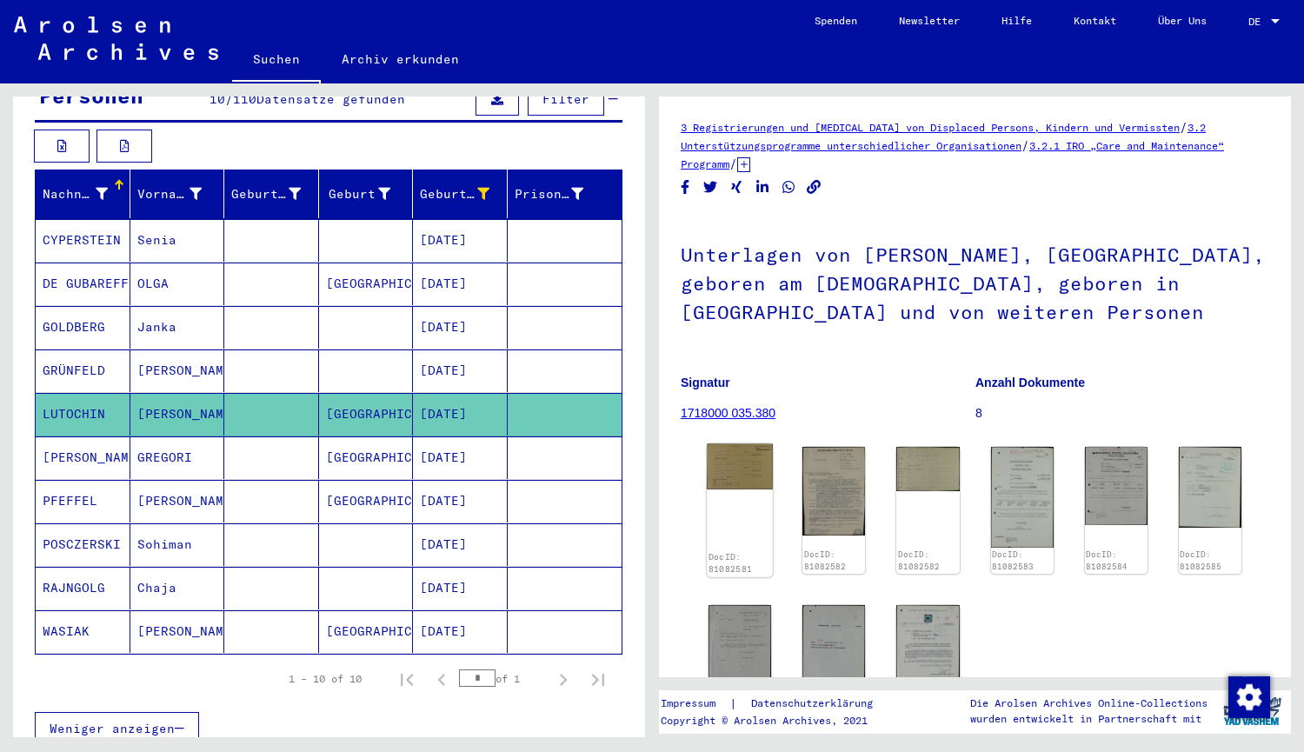
click at [737, 482] on img at bounding box center [740, 467] width 66 height 46
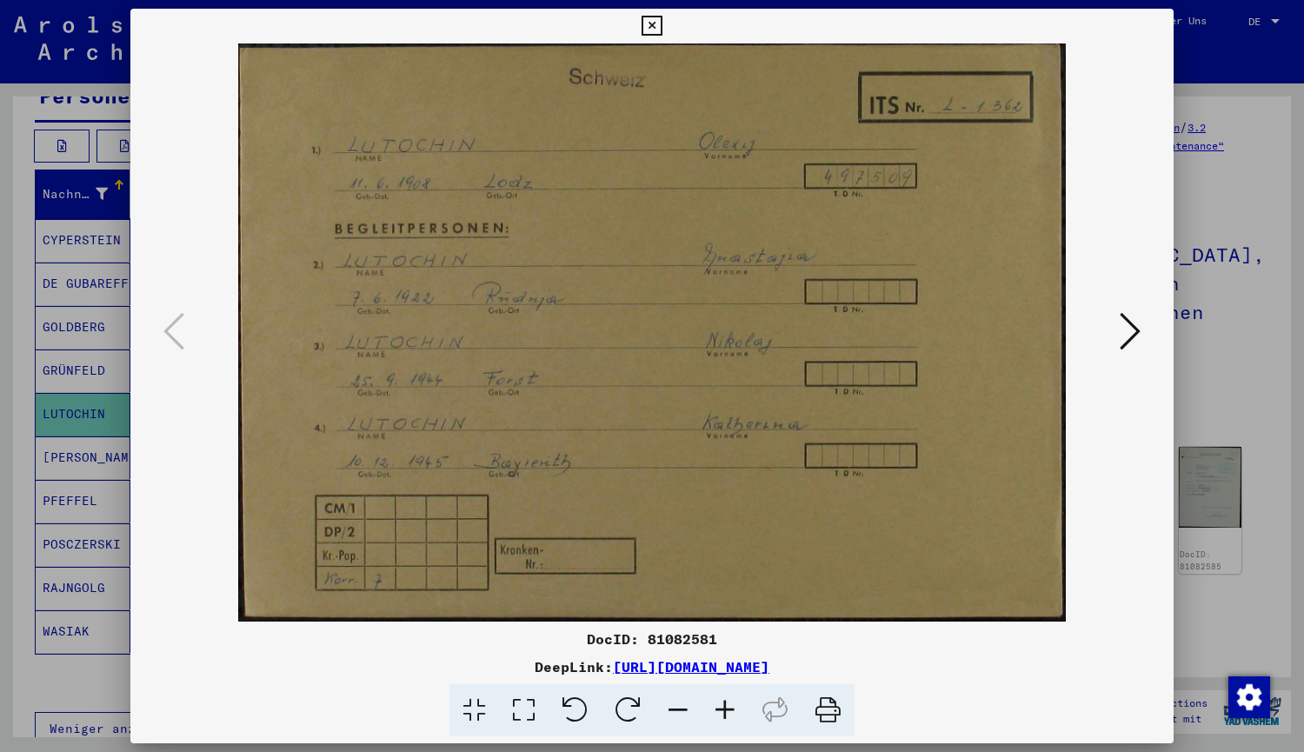
click at [1123, 332] on icon at bounding box center [1130, 331] width 21 height 42
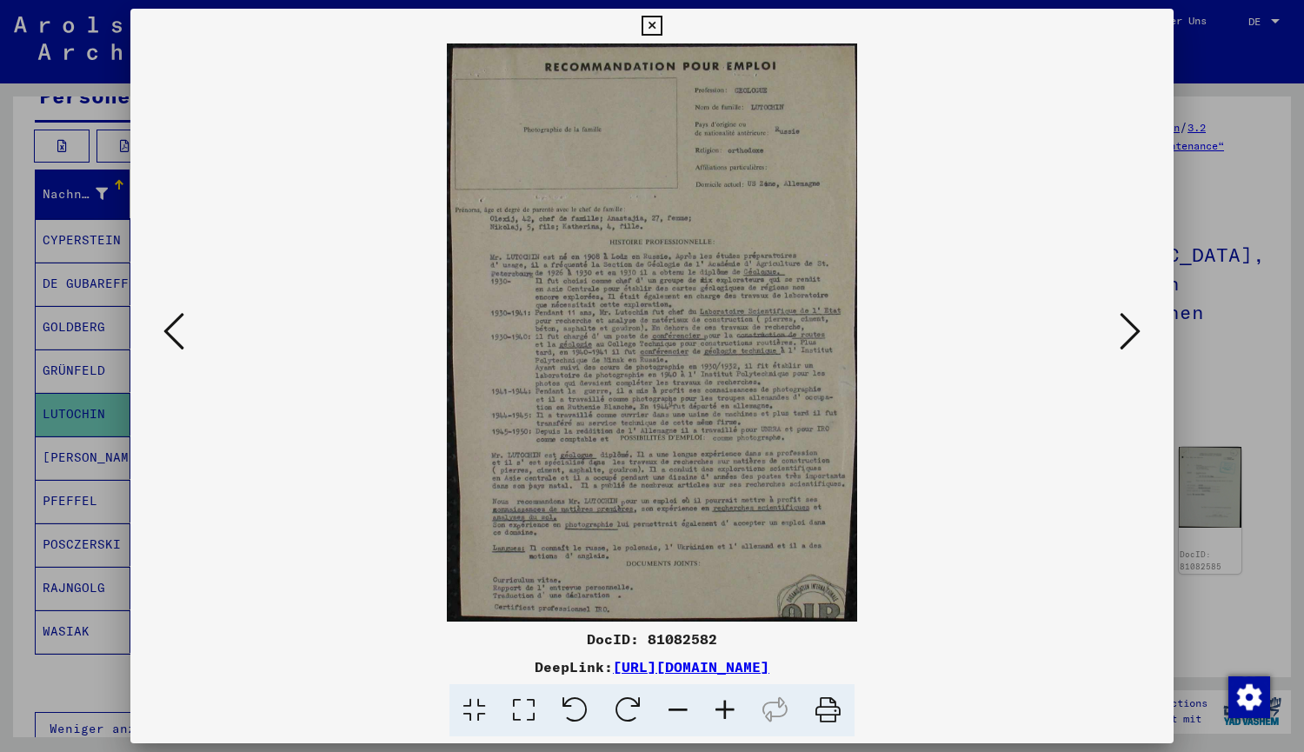
click at [1126, 336] on icon at bounding box center [1130, 331] width 21 height 42
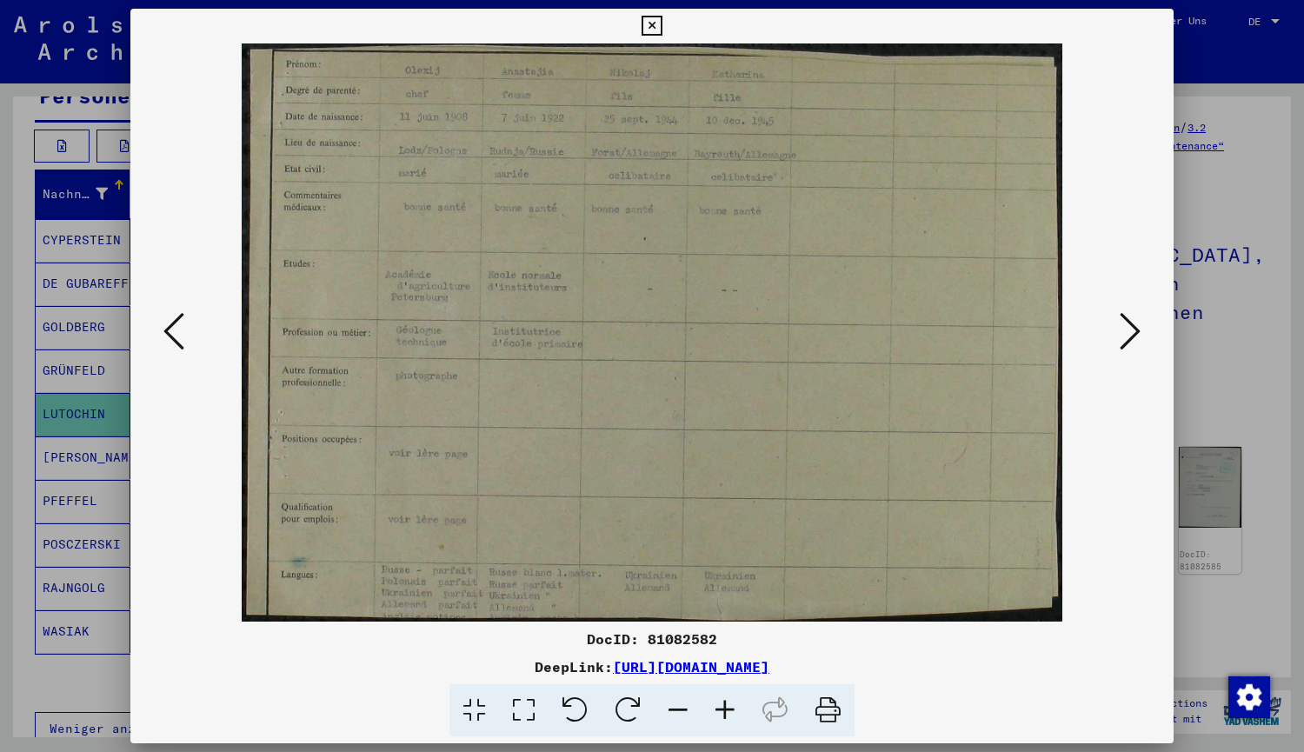
click at [1127, 336] on icon at bounding box center [1130, 331] width 21 height 42
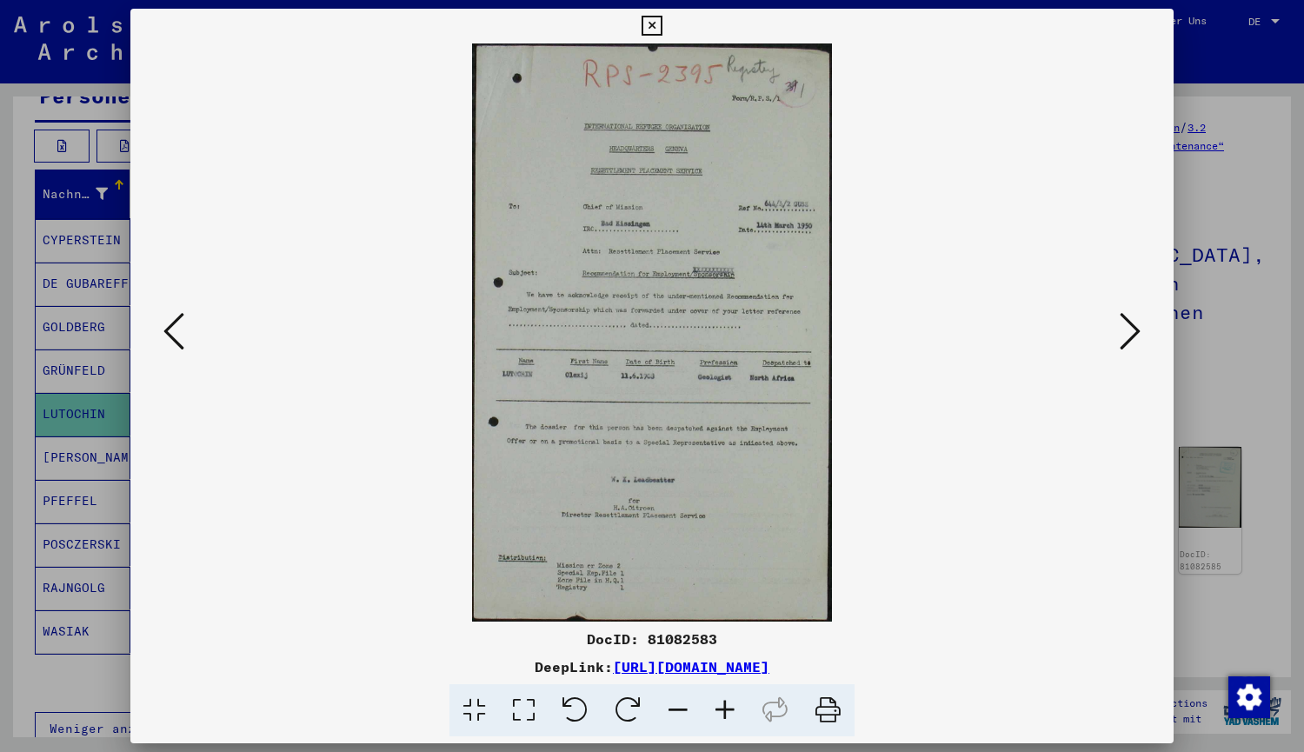
click at [1134, 344] on icon at bounding box center [1130, 331] width 21 height 42
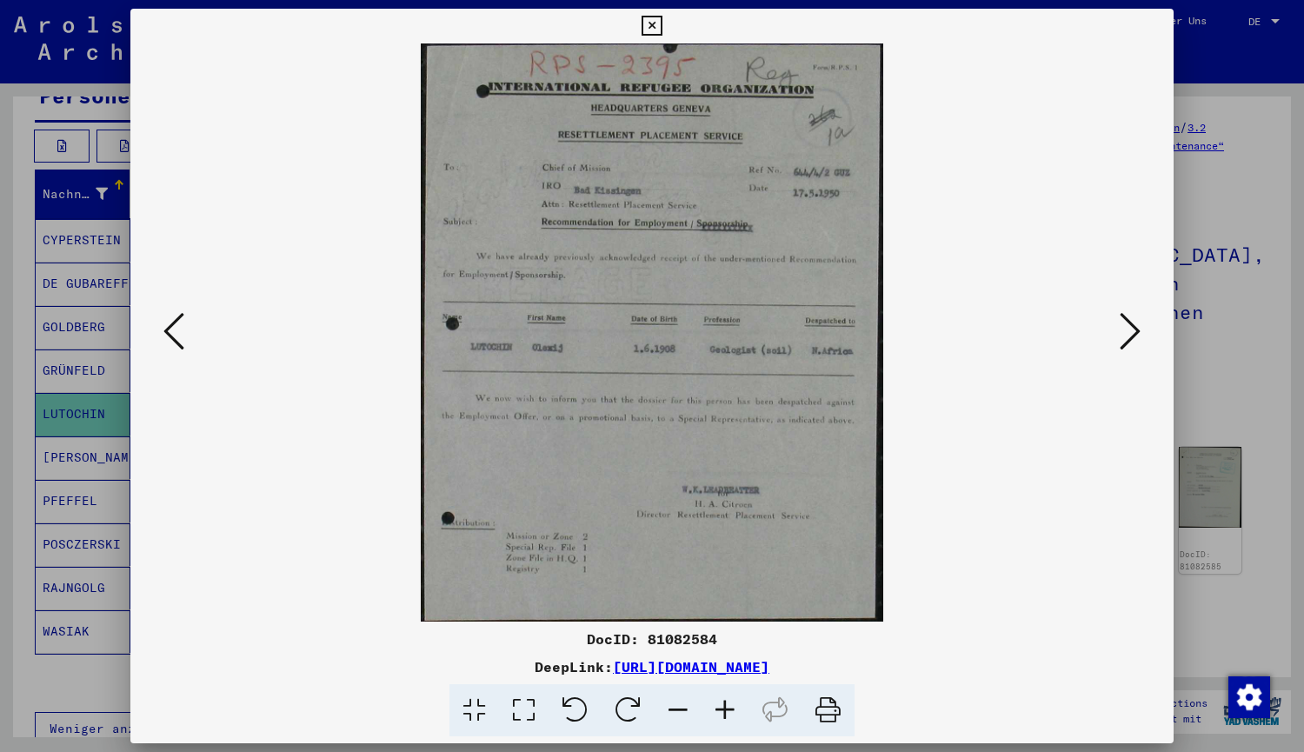
click at [1134, 346] on icon at bounding box center [1130, 331] width 21 height 42
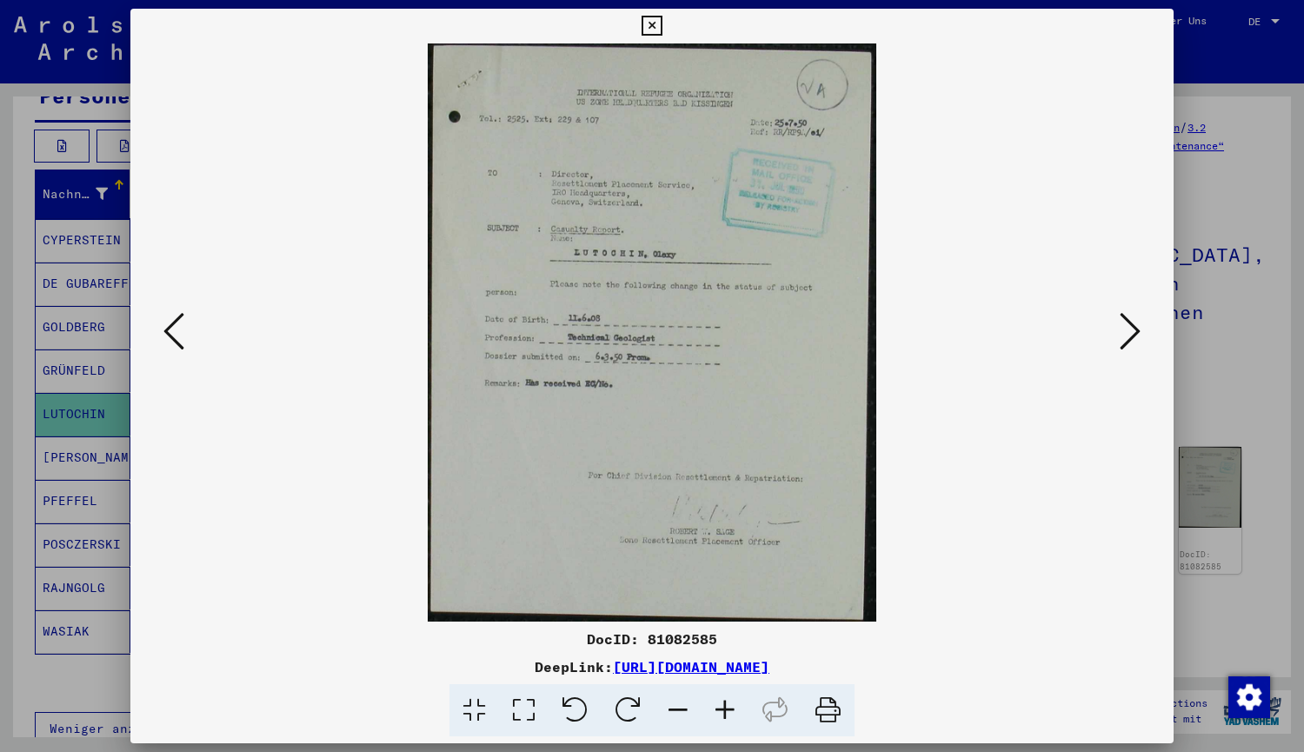
click at [652, 17] on icon at bounding box center [652, 26] width 20 height 21
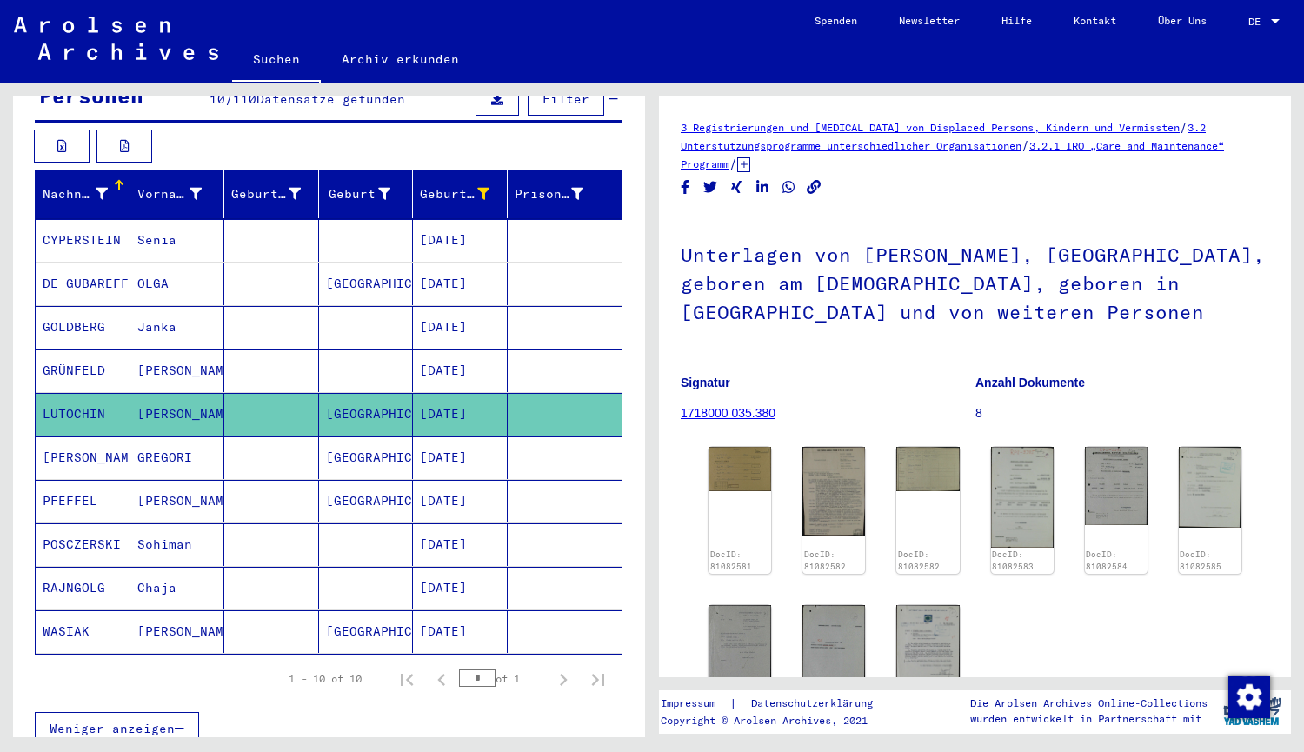
click at [176, 436] on mat-cell "GREGORI" at bounding box center [177, 457] width 95 height 43
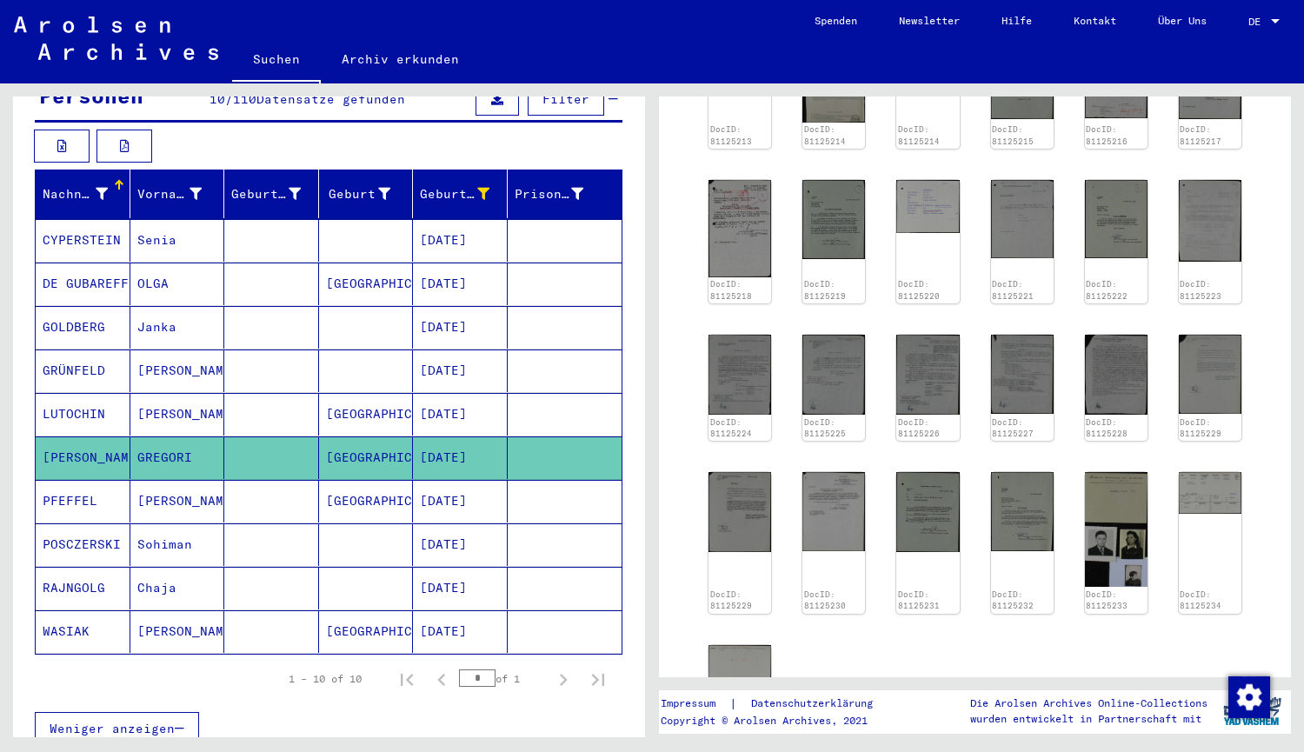
scroll to position [470, 0]
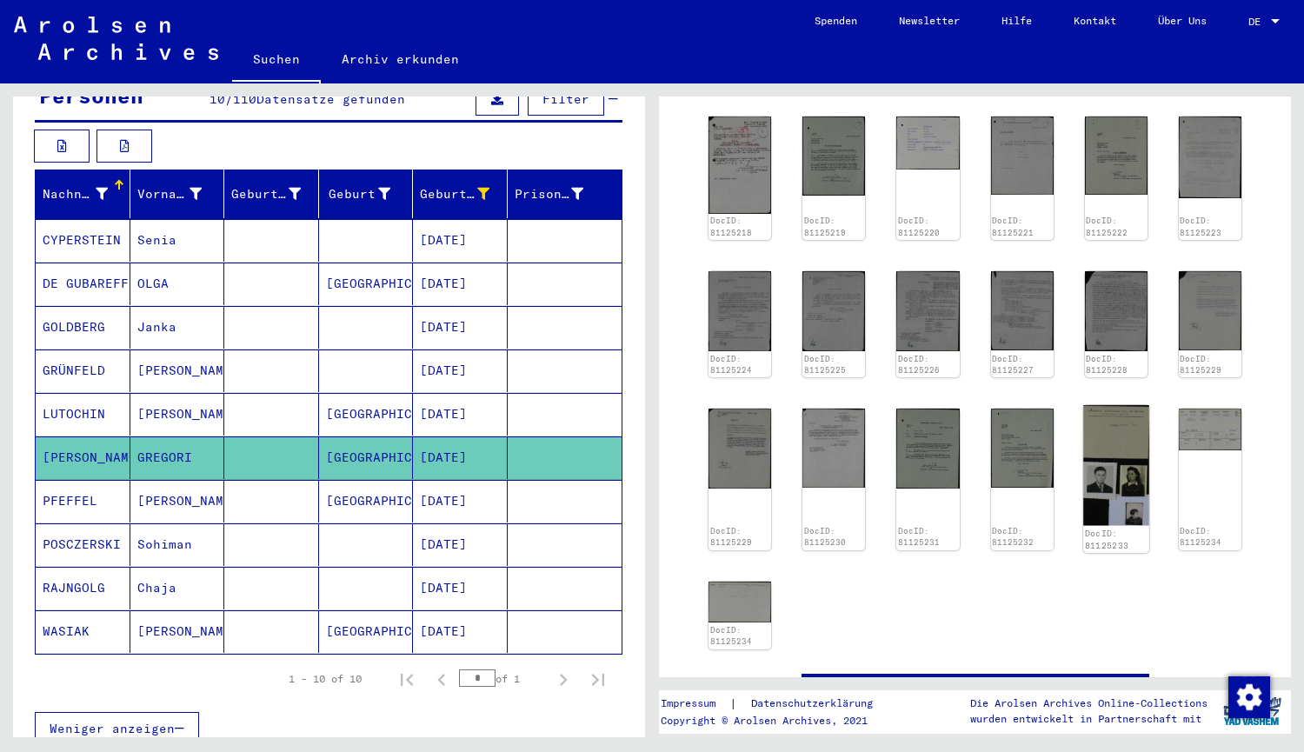
click at [1100, 444] on img at bounding box center [1116, 465] width 66 height 121
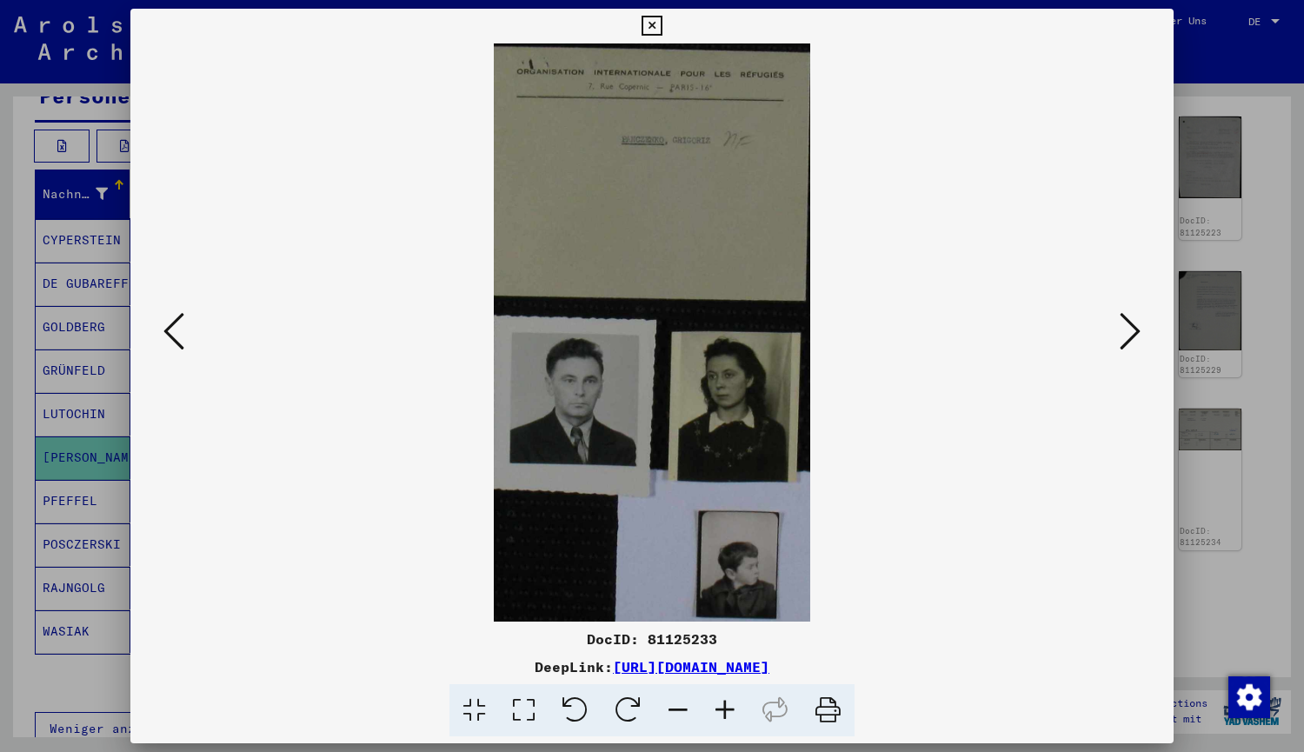
click at [651, 28] on icon at bounding box center [652, 26] width 20 height 21
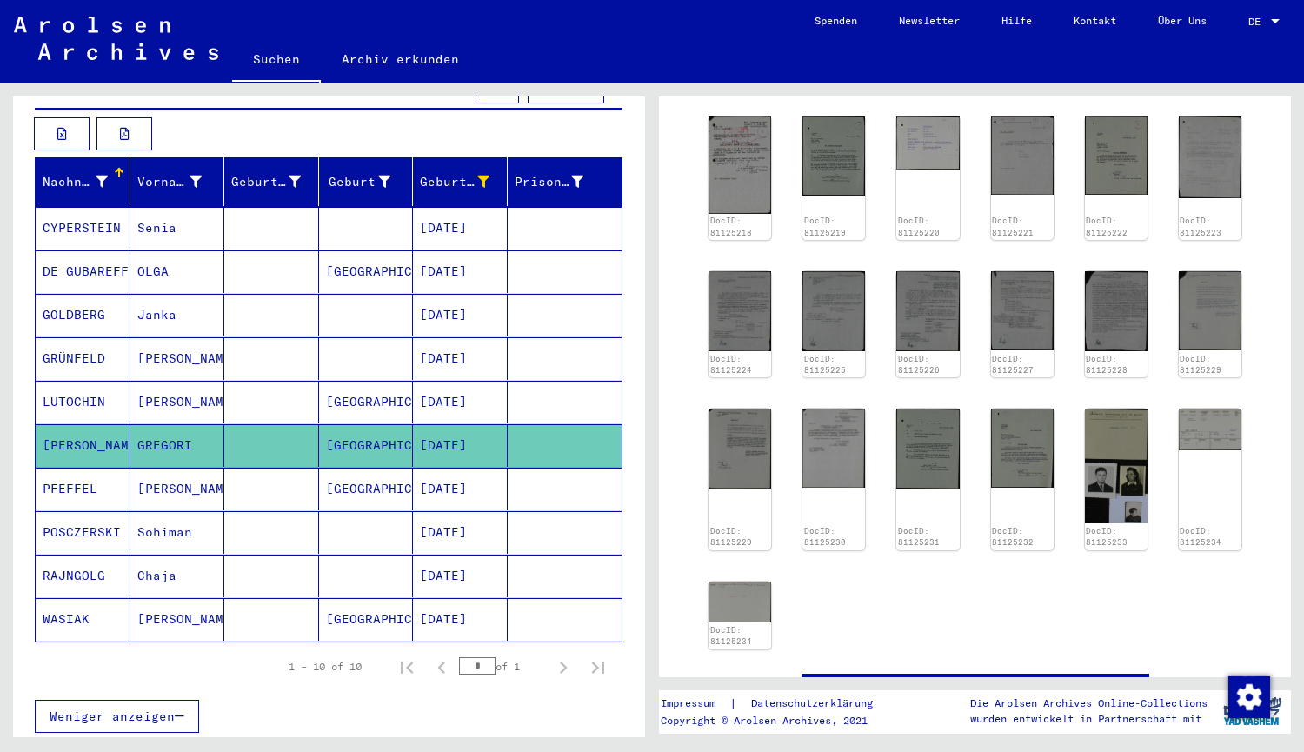
scroll to position [229, 0]
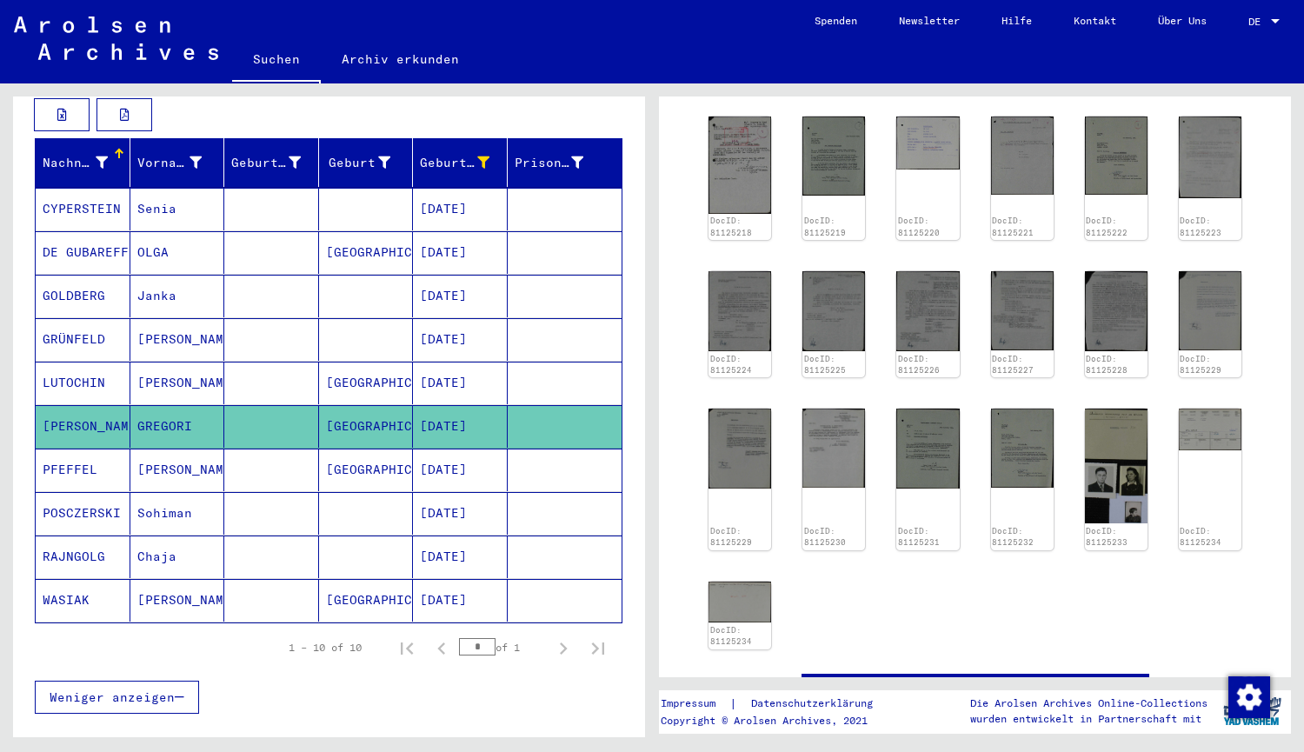
click at [208, 362] on mat-cell "[PERSON_NAME]" at bounding box center [177, 383] width 95 height 43
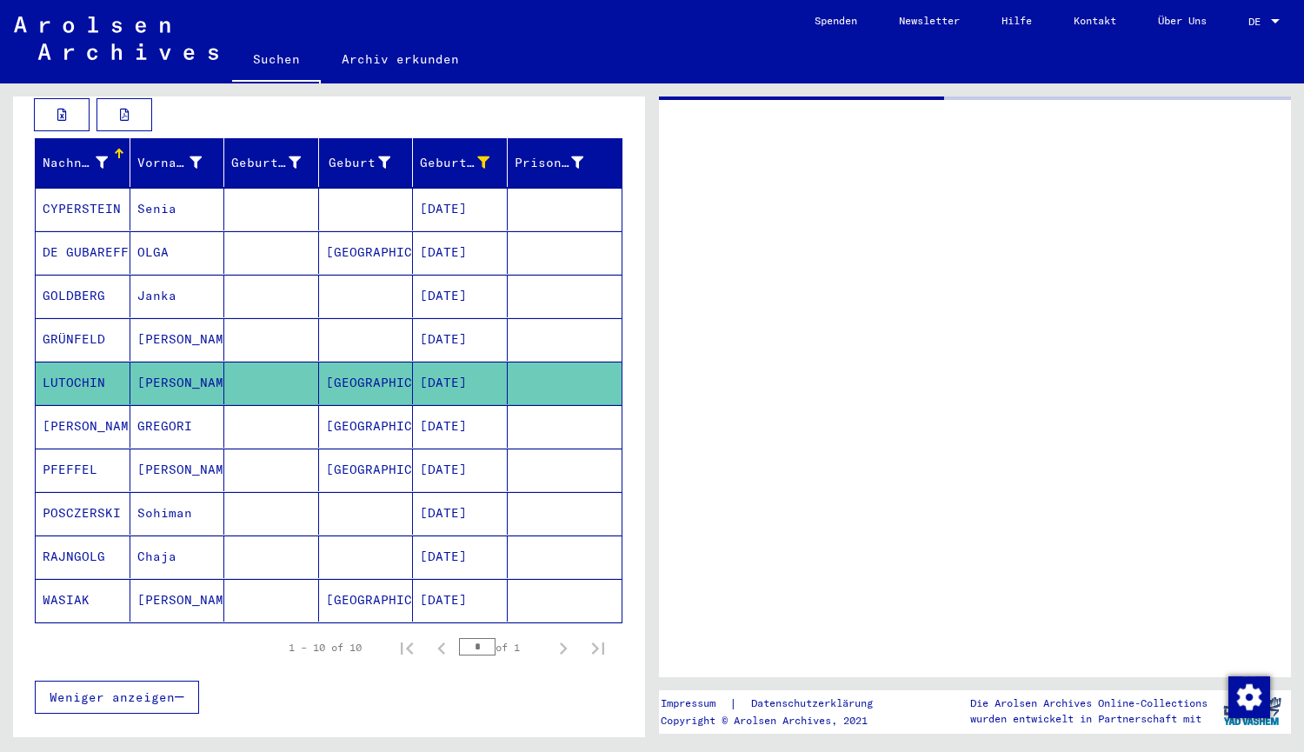
click at [208, 362] on mat-cell "[PERSON_NAME]" at bounding box center [177, 383] width 95 height 43
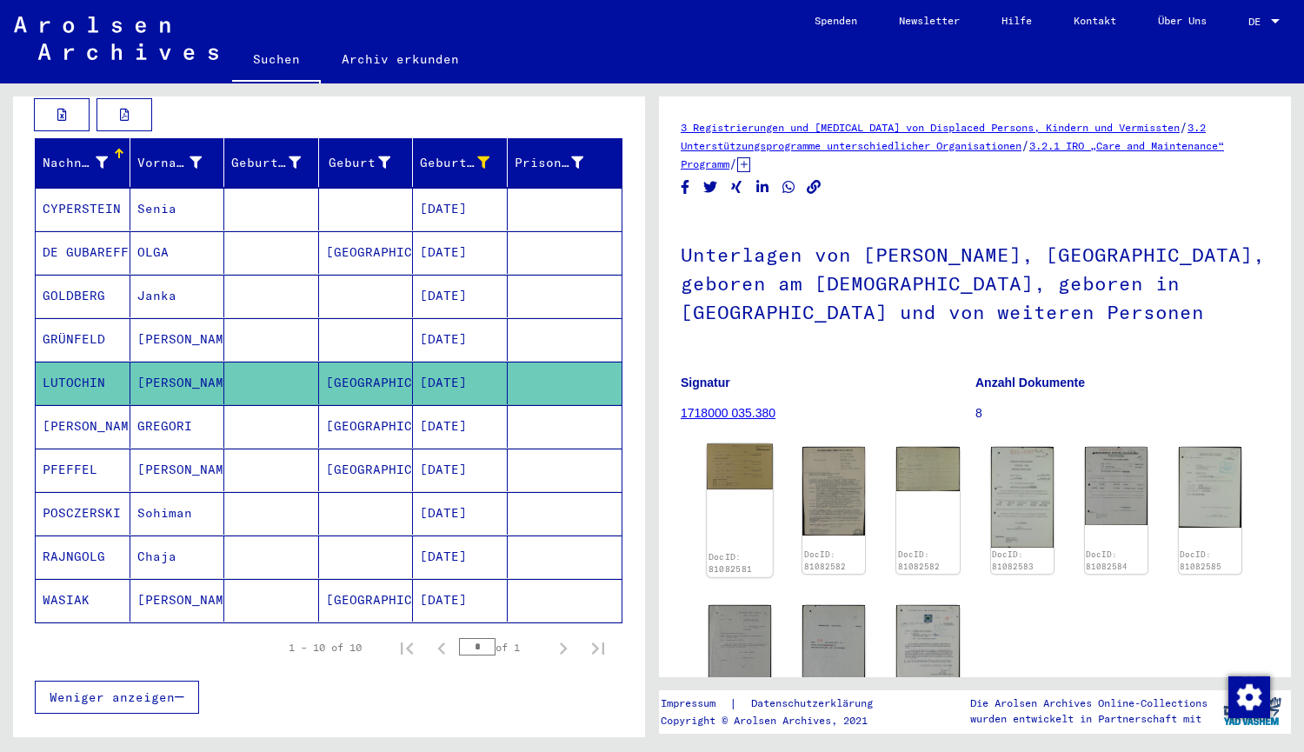
click at [740, 487] on img at bounding box center [740, 467] width 66 height 46
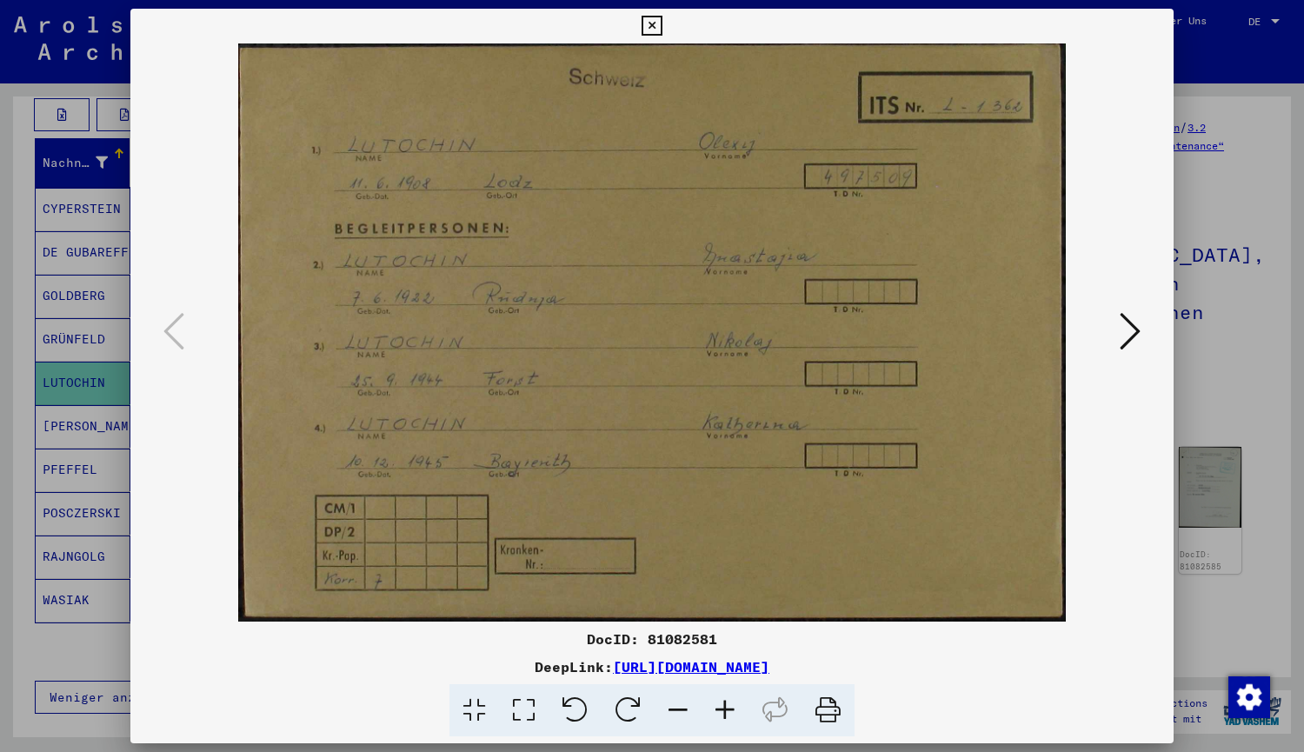
click at [1119, 332] on button at bounding box center [1129, 333] width 31 height 50
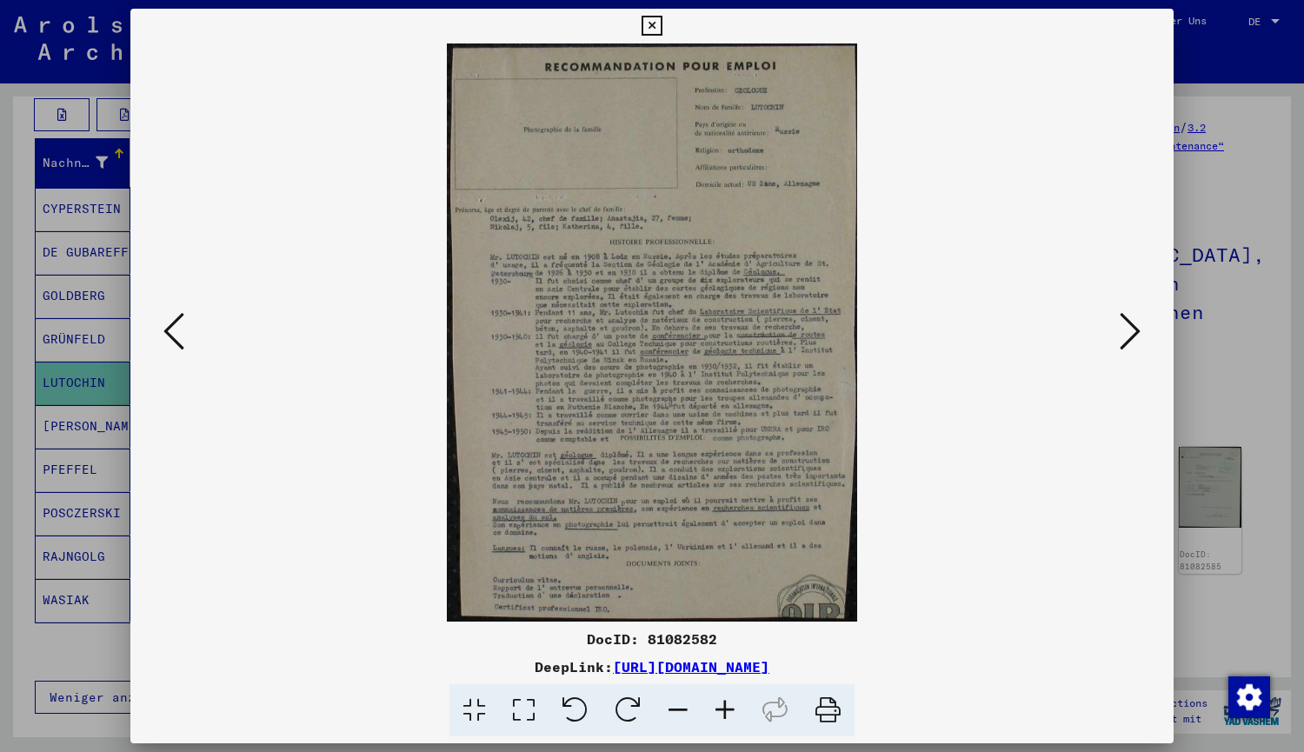
click at [1134, 342] on icon at bounding box center [1130, 331] width 21 height 42
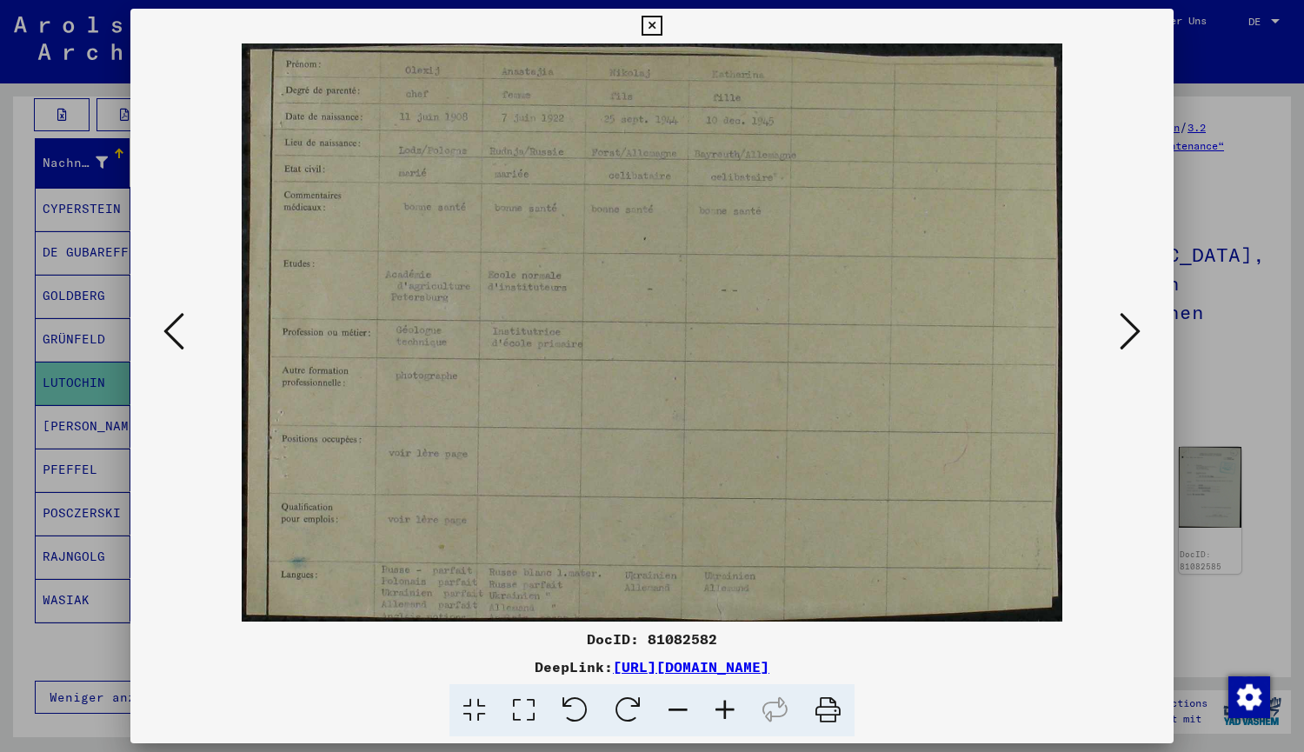
click at [1134, 342] on icon at bounding box center [1130, 331] width 21 height 42
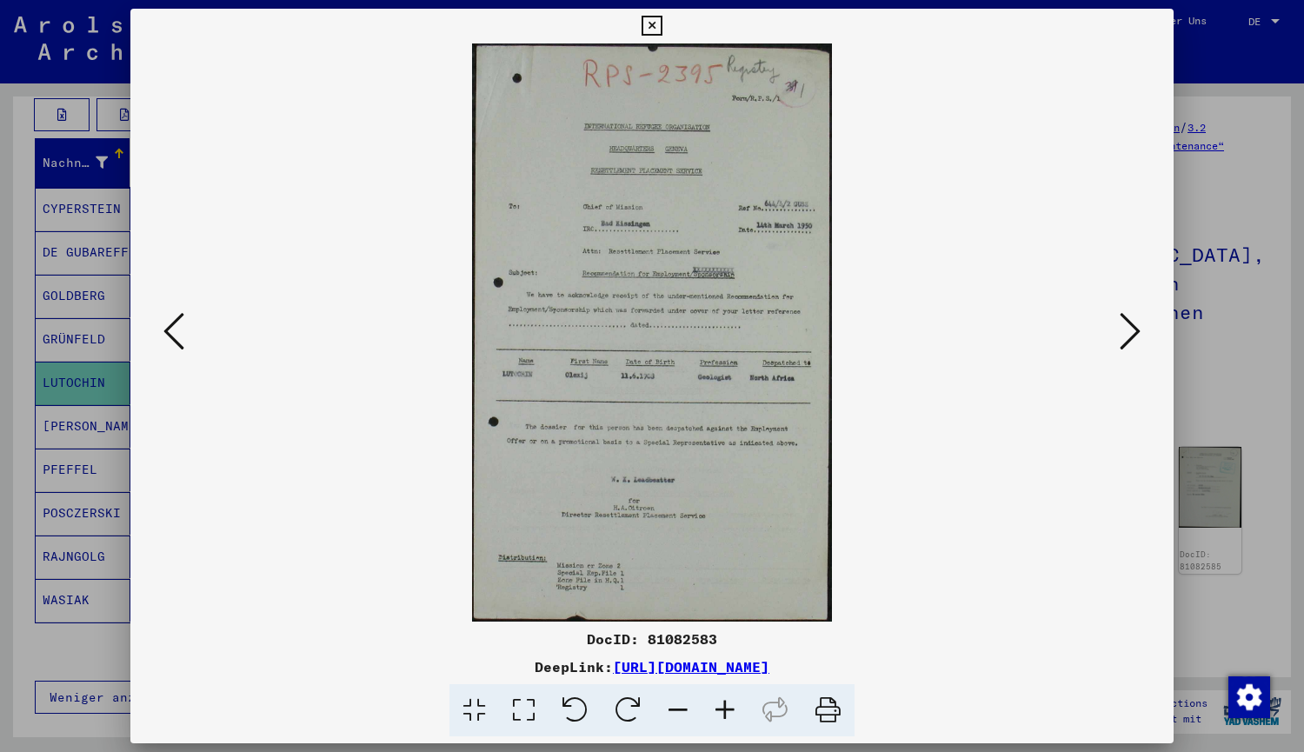
click at [1134, 343] on icon at bounding box center [1130, 331] width 21 height 42
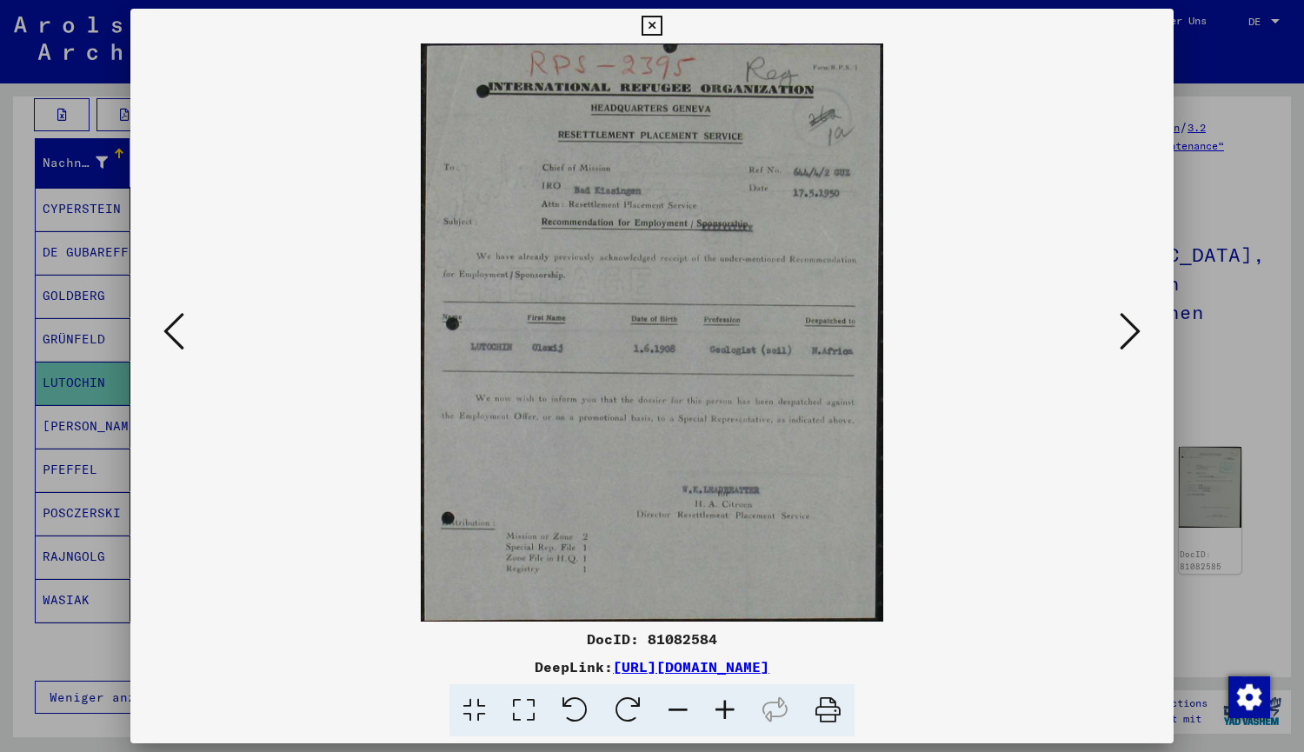
click at [1112, 336] on img at bounding box center [651, 332] width 925 height 578
click at [1124, 336] on icon at bounding box center [1130, 331] width 21 height 42
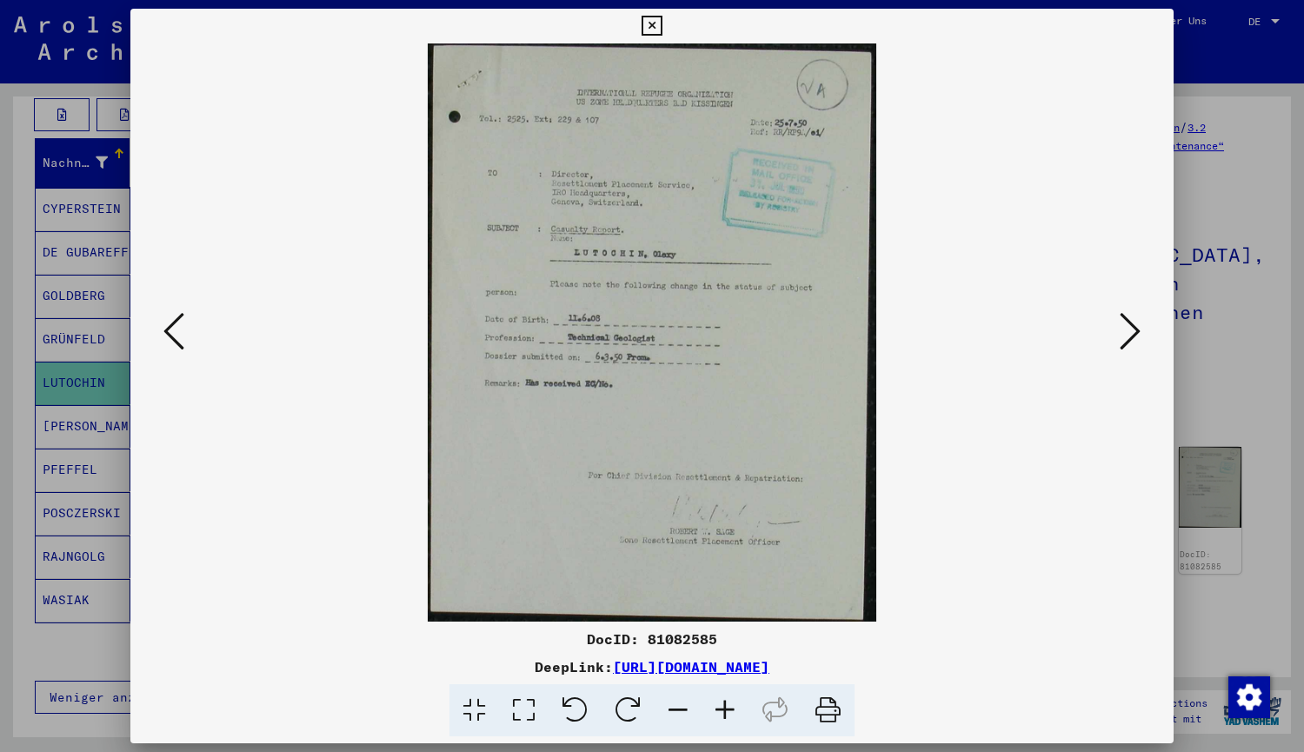
click at [662, 27] on button at bounding box center [651, 26] width 30 height 35
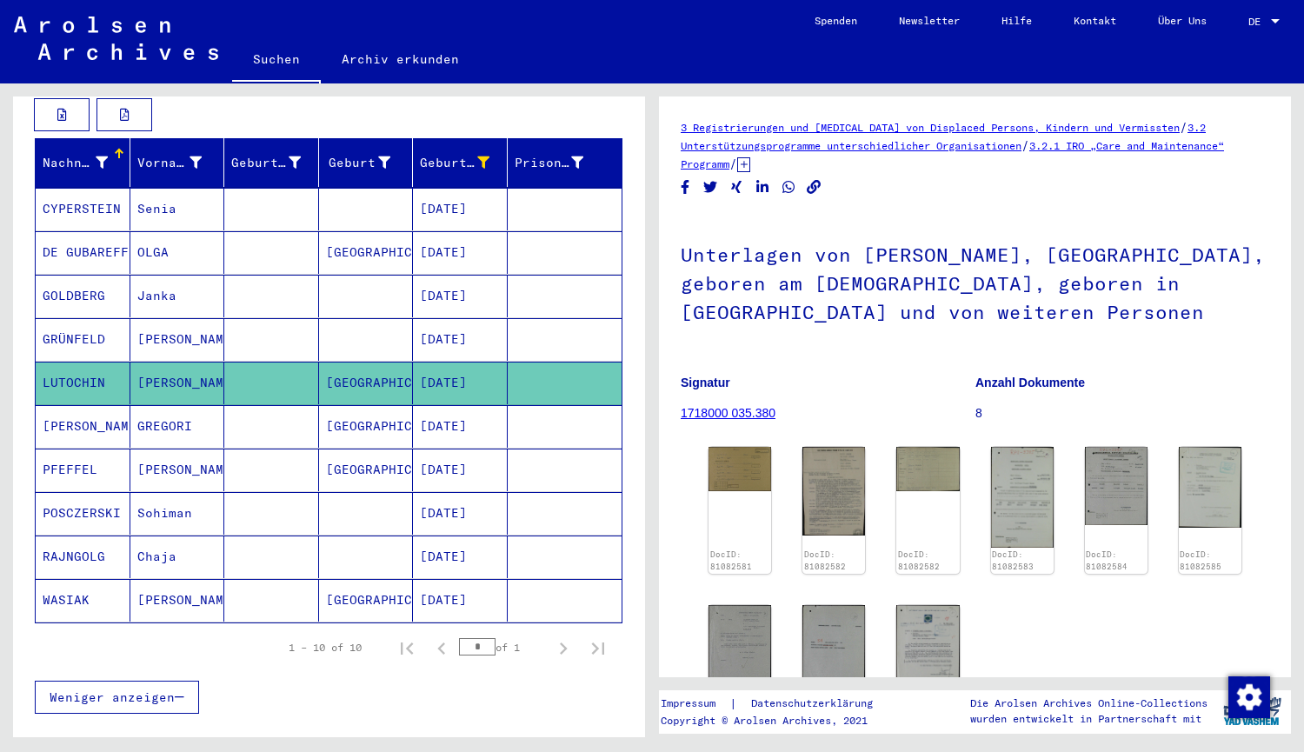
click at [157, 241] on mat-cell "OLGA" at bounding box center [177, 252] width 95 height 43
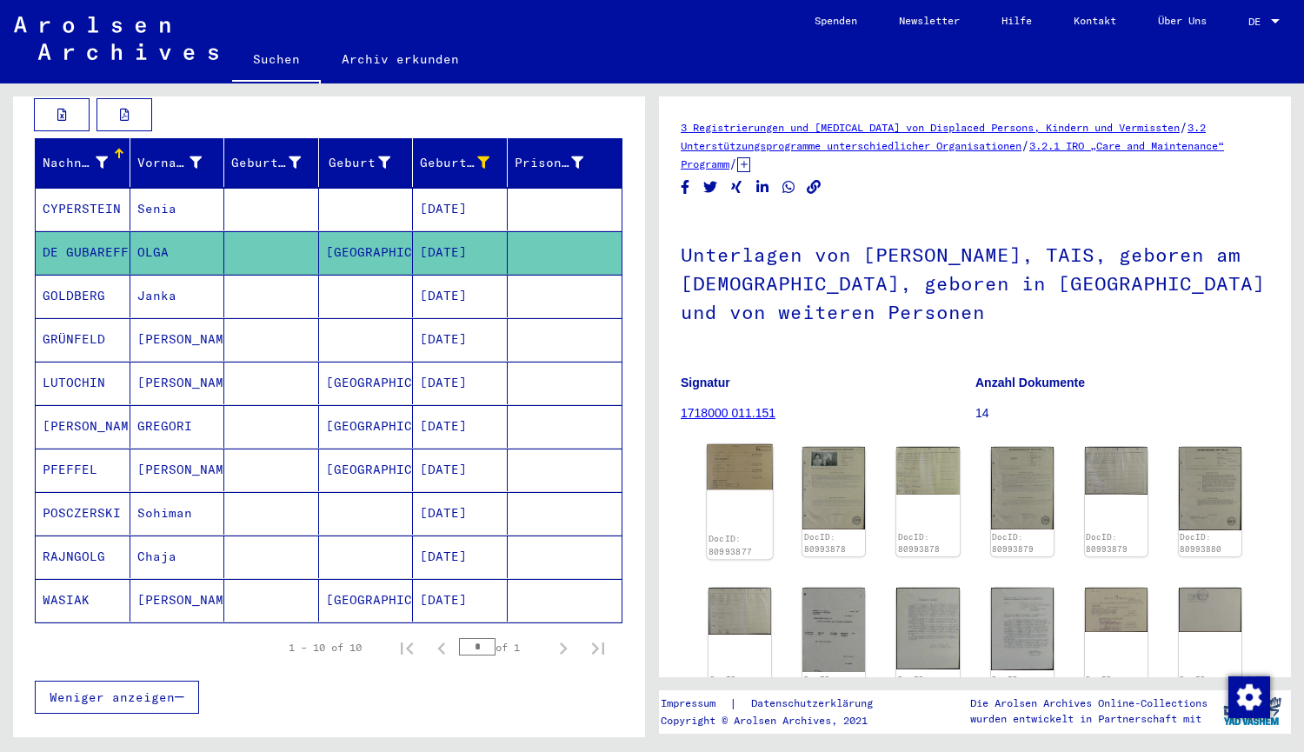
click at [711, 474] on img at bounding box center [740, 466] width 66 height 45
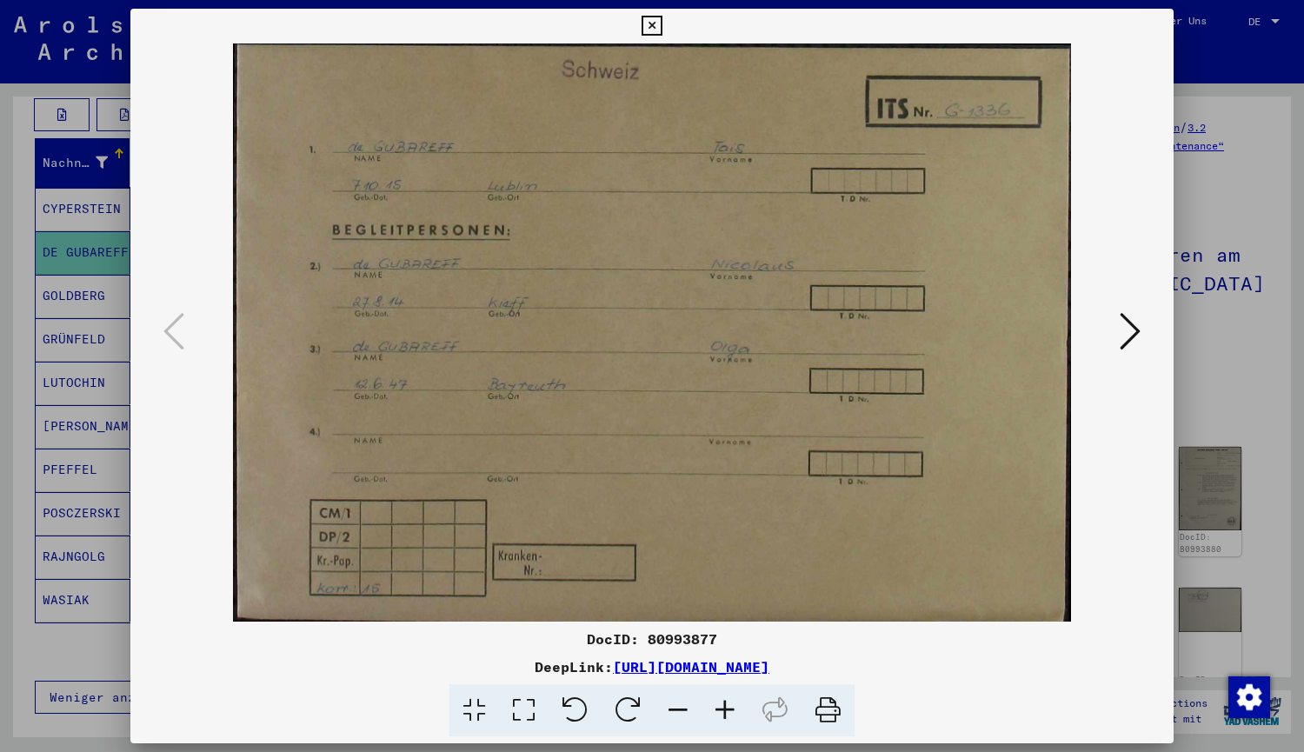
click at [1121, 338] on icon at bounding box center [1130, 331] width 21 height 42
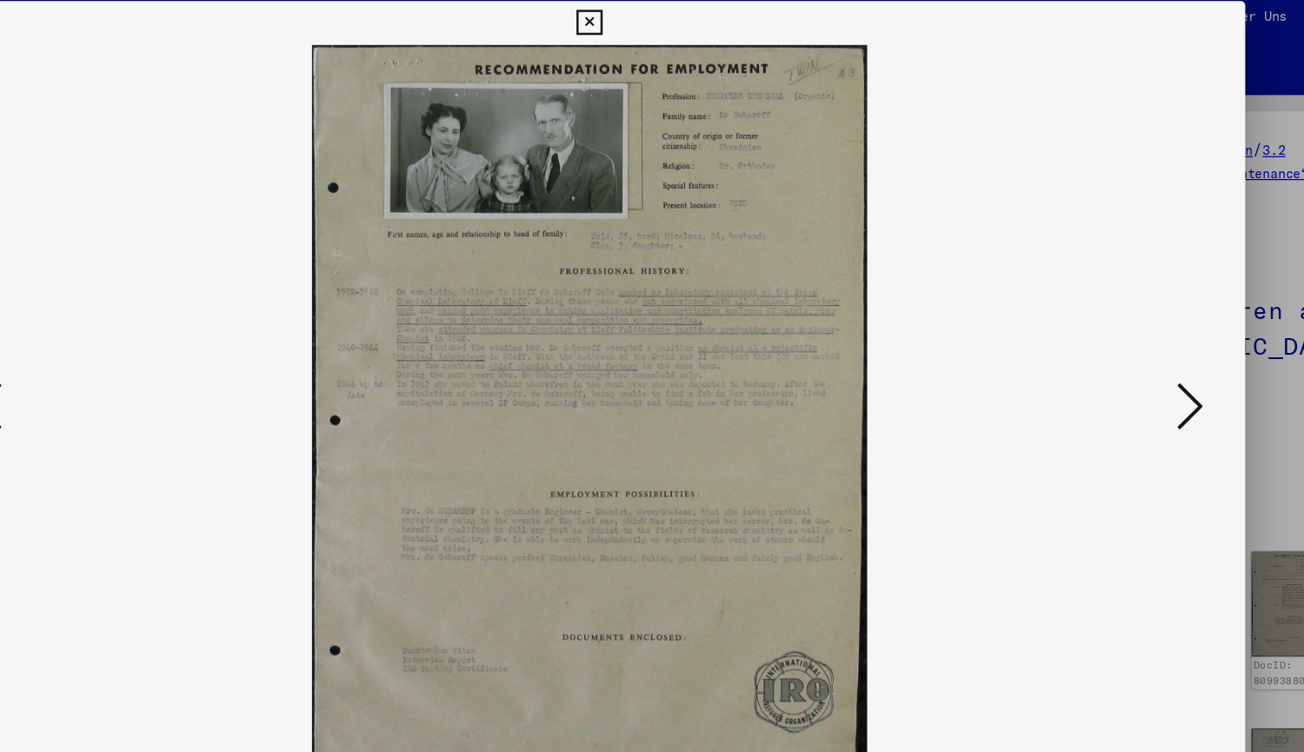
click at [1138, 329] on icon at bounding box center [1130, 331] width 21 height 42
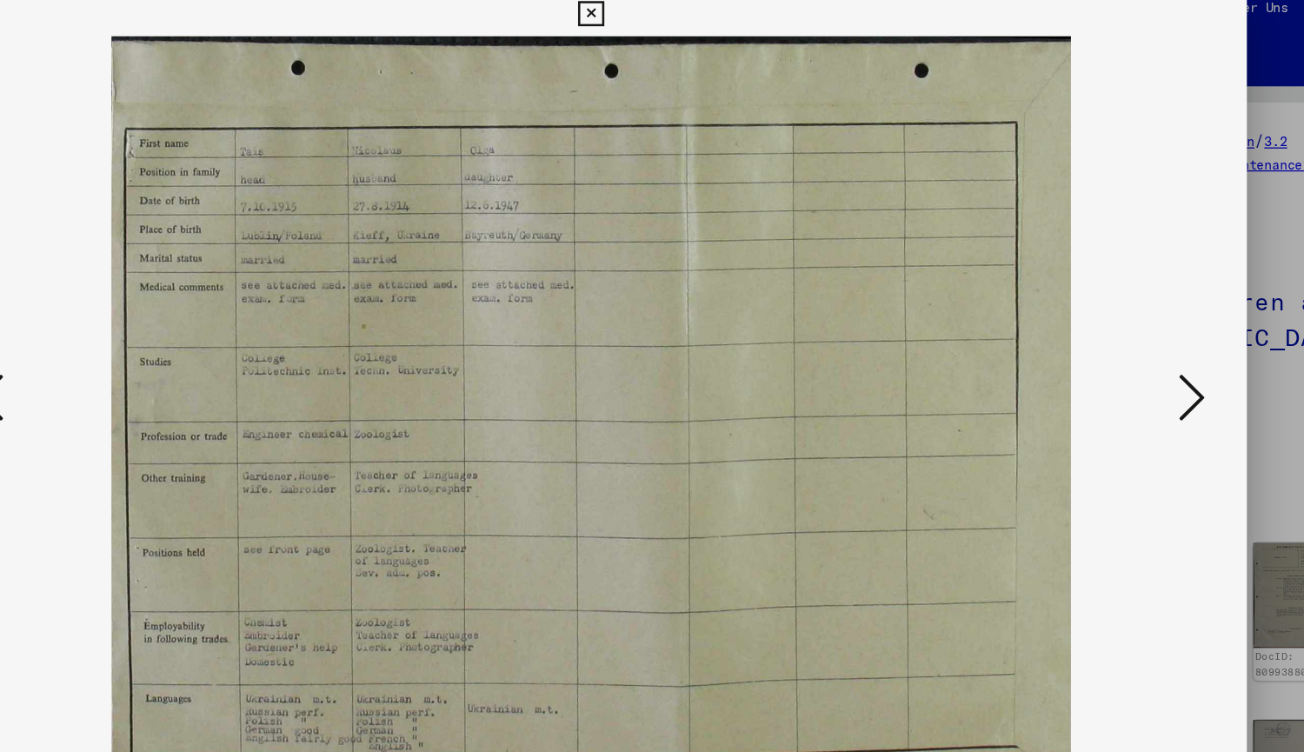
click at [1127, 341] on icon at bounding box center [1130, 331] width 21 height 42
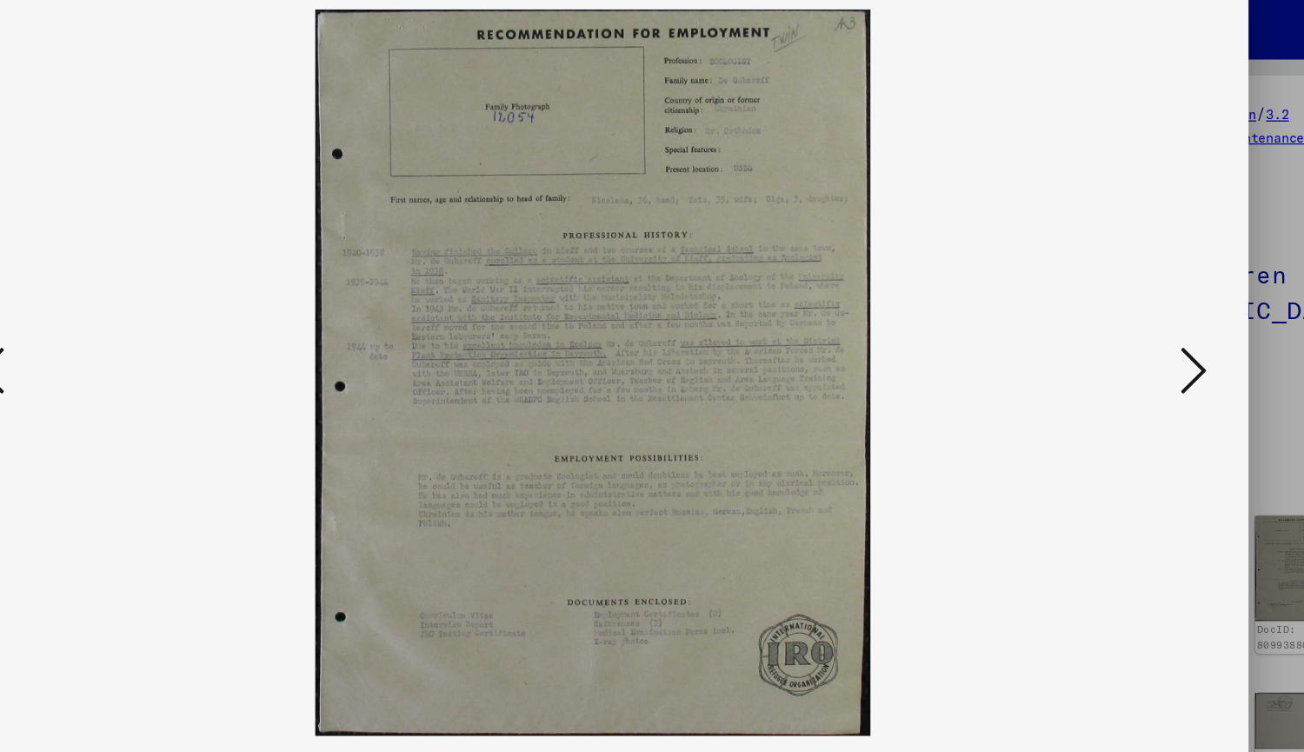
click at [1133, 326] on icon at bounding box center [1130, 331] width 21 height 42
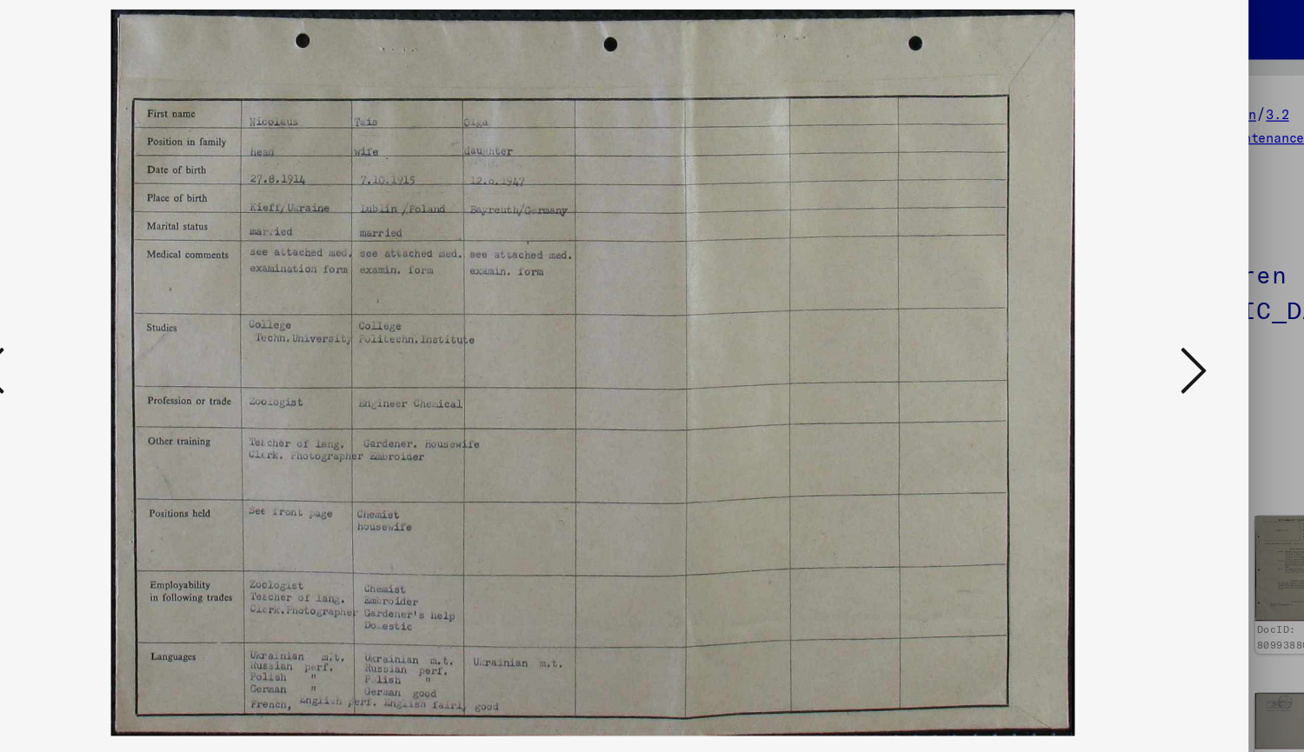
click at [1131, 325] on icon at bounding box center [1130, 331] width 21 height 42
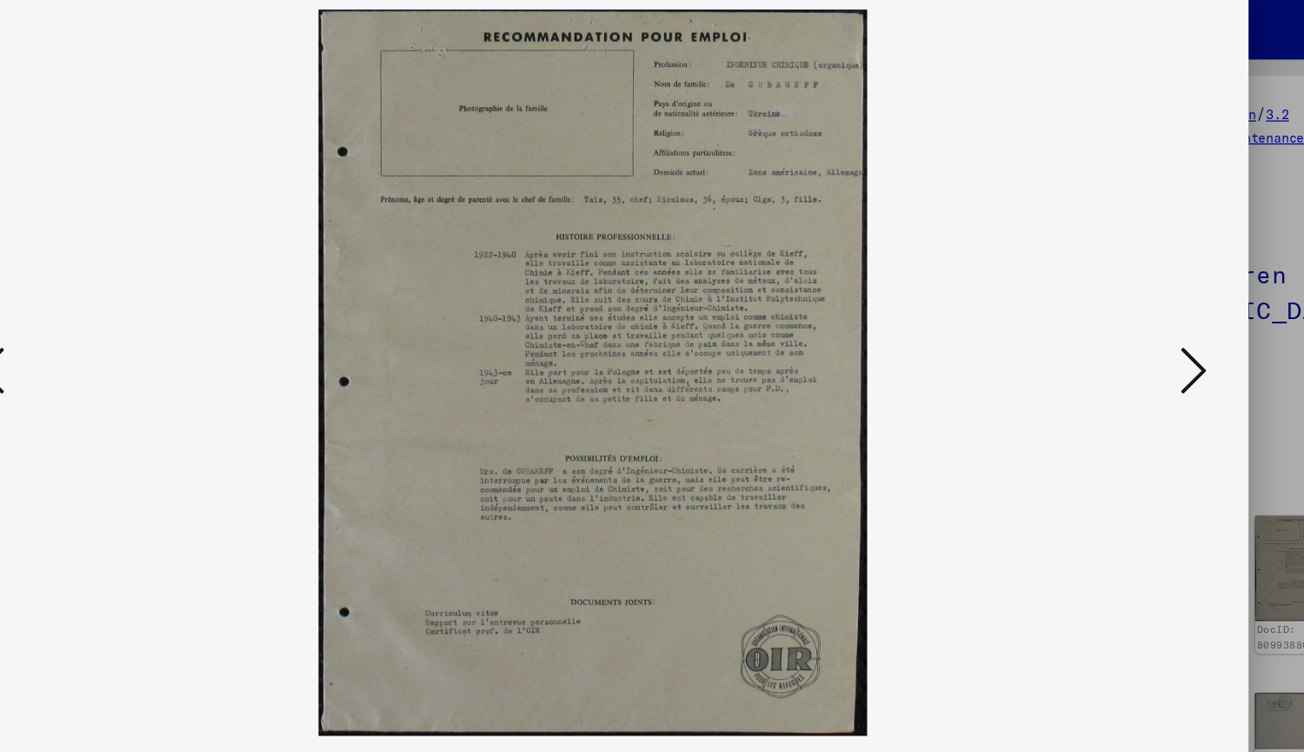
click at [1131, 326] on icon at bounding box center [1130, 331] width 21 height 42
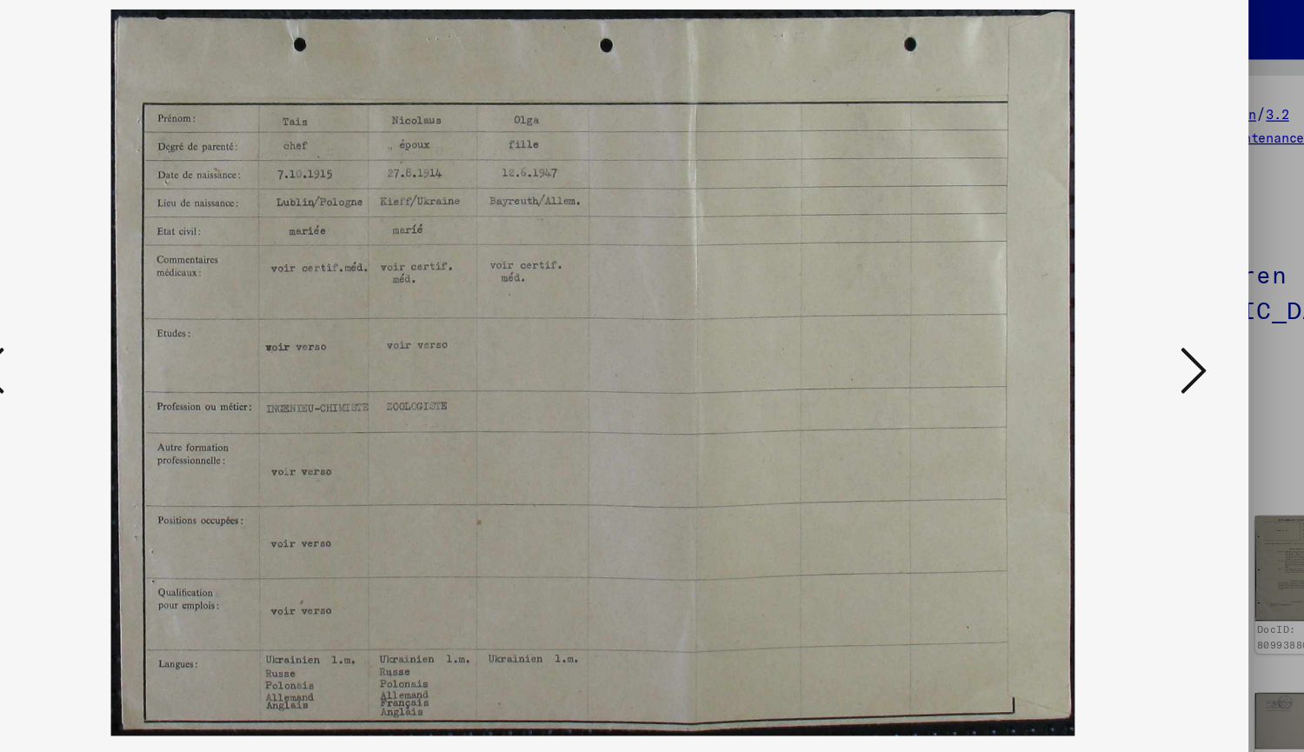
click at [1131, 329] on icon at bounding box center [1130, 331] width 21 height 42
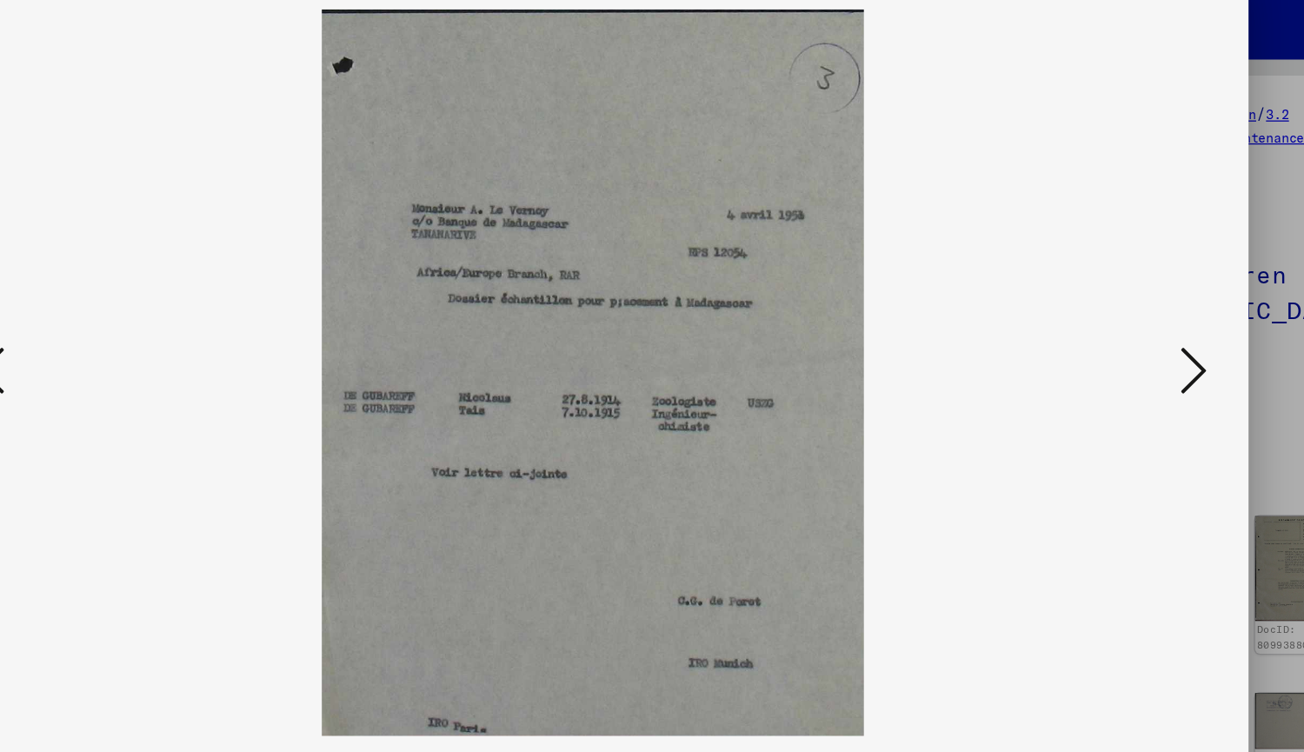
click at [1131, 330] on icon at bounding box center [1130, 331] width 21 height 42
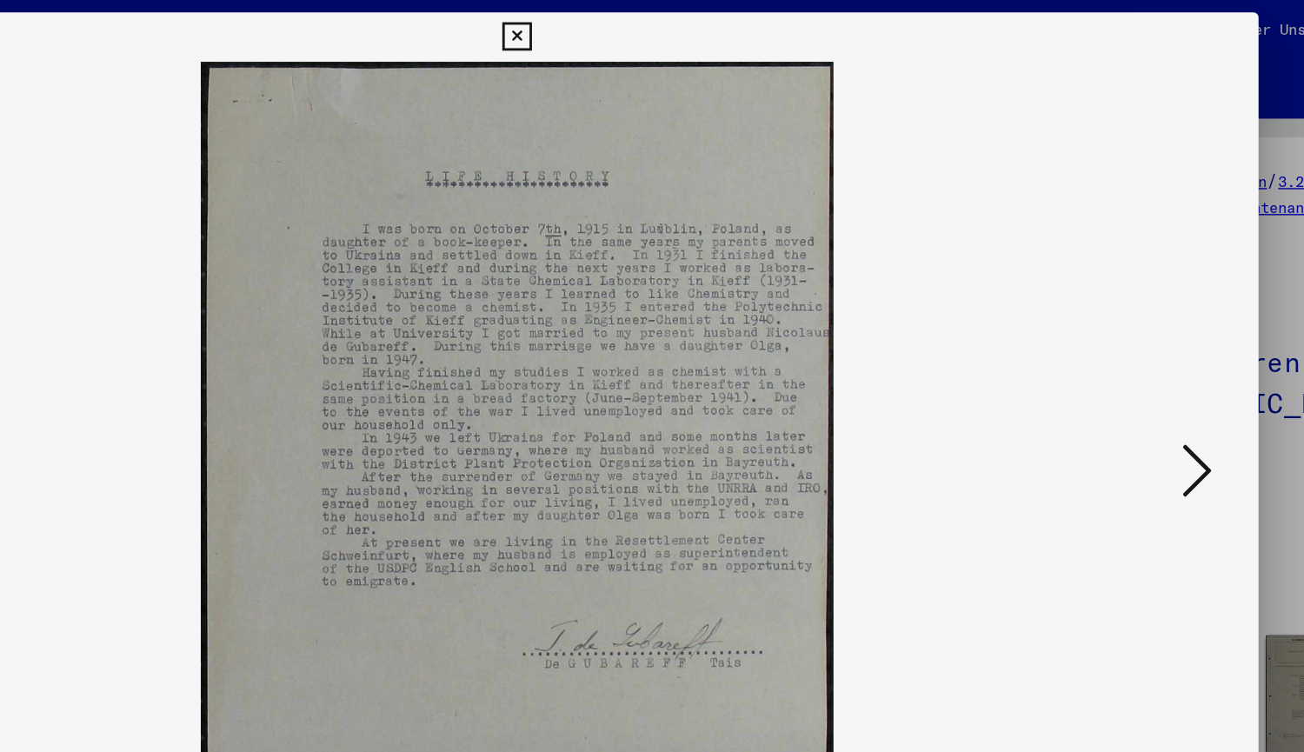
click at [651, 31] on icon at bounding box center [652, 26] width 20 height 21
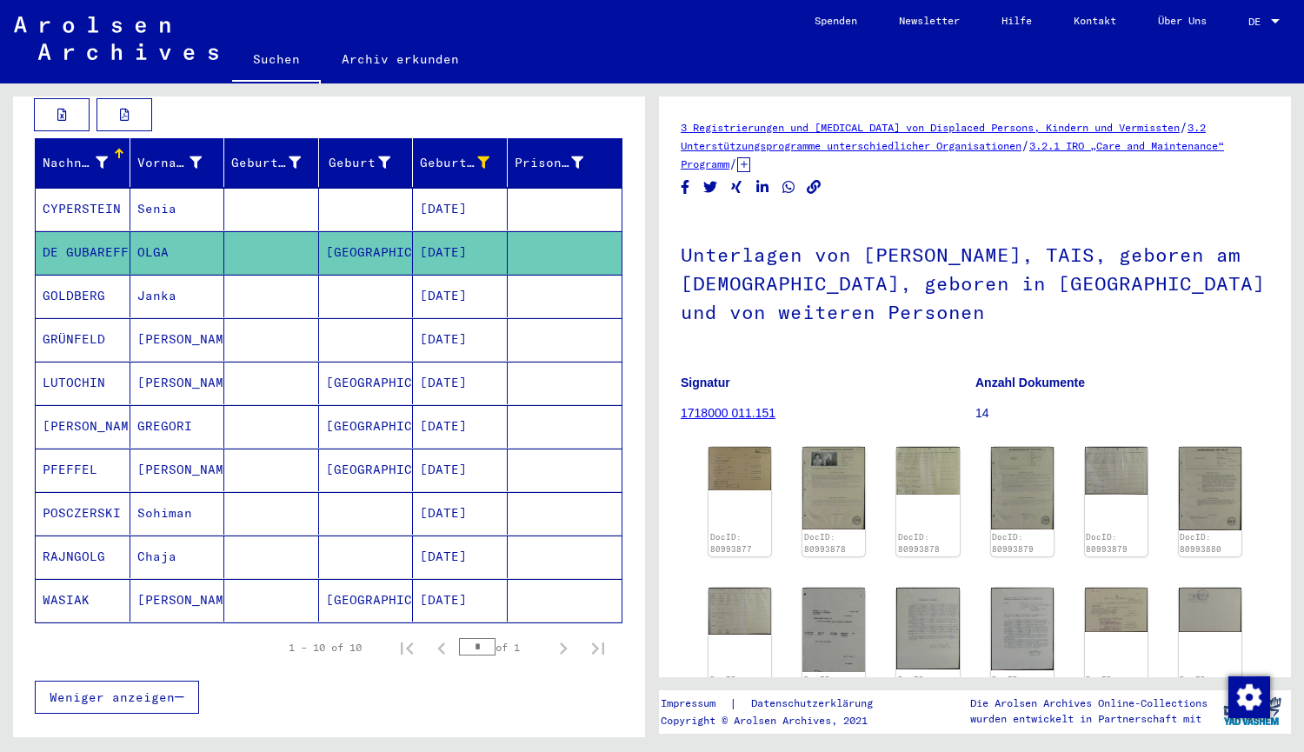
click at [351, 455] on mat-cell "[GEOGRAPHIC_DATA]" at bounding box center [366, 470] width 95 height 43
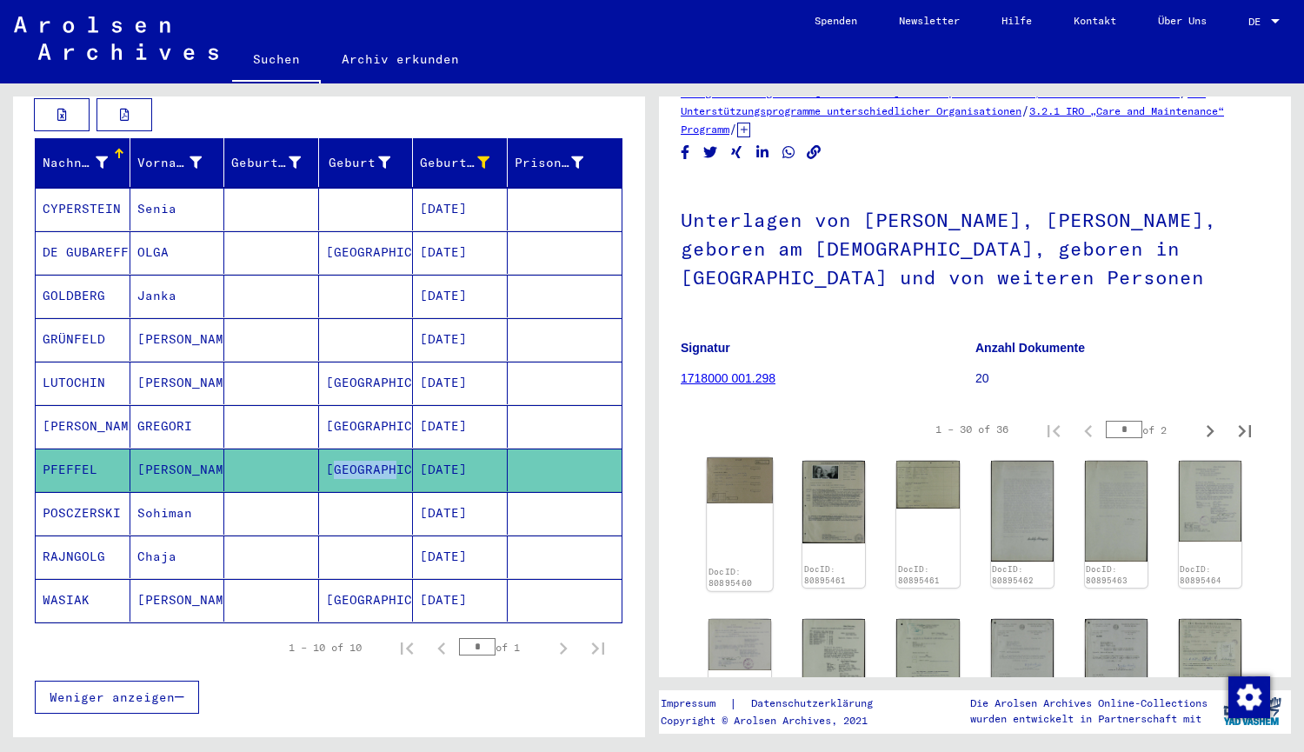
scroll to position [36, 0]
click at [733, 495] on img at bounding box center [740, 480] width 66 height 46
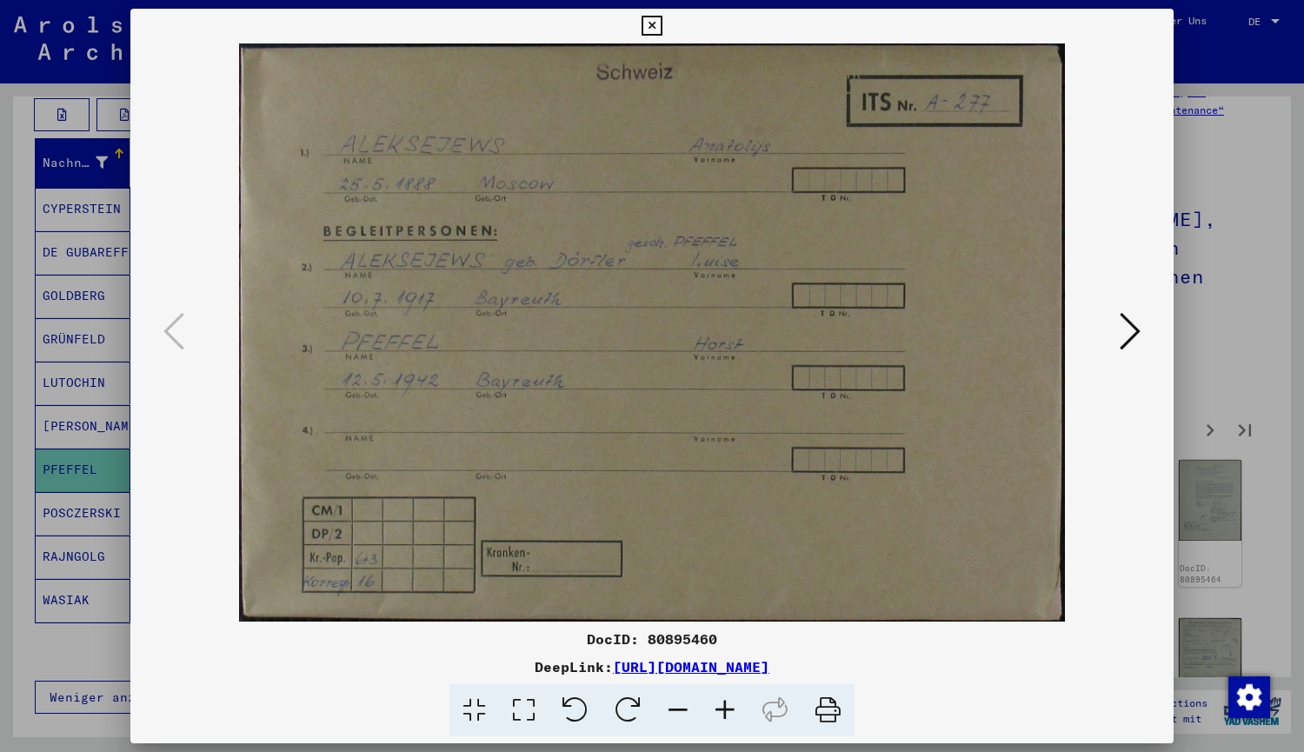
click at [1126, 326] on icon at bounding box center [1130, 331] width 21 height 42
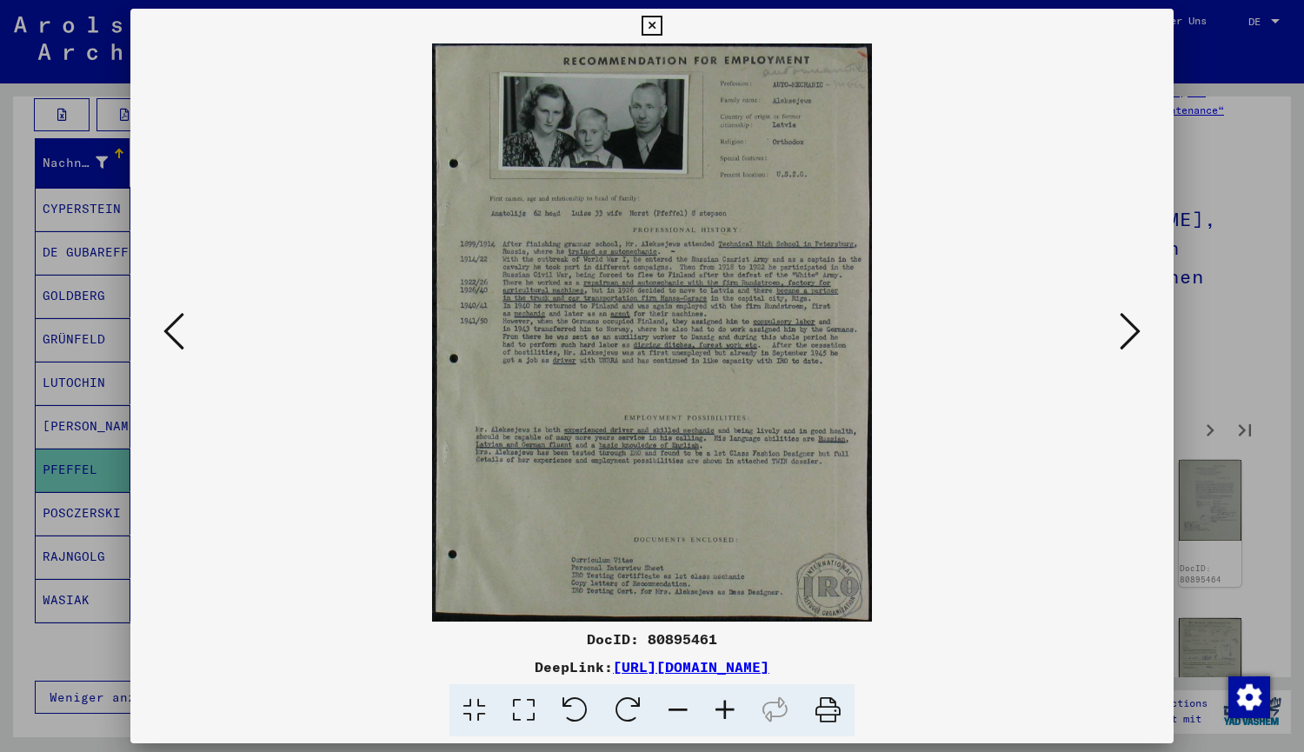
click at [1128, 326] on icon at bounding box center [1130, 331] width 21 height 42
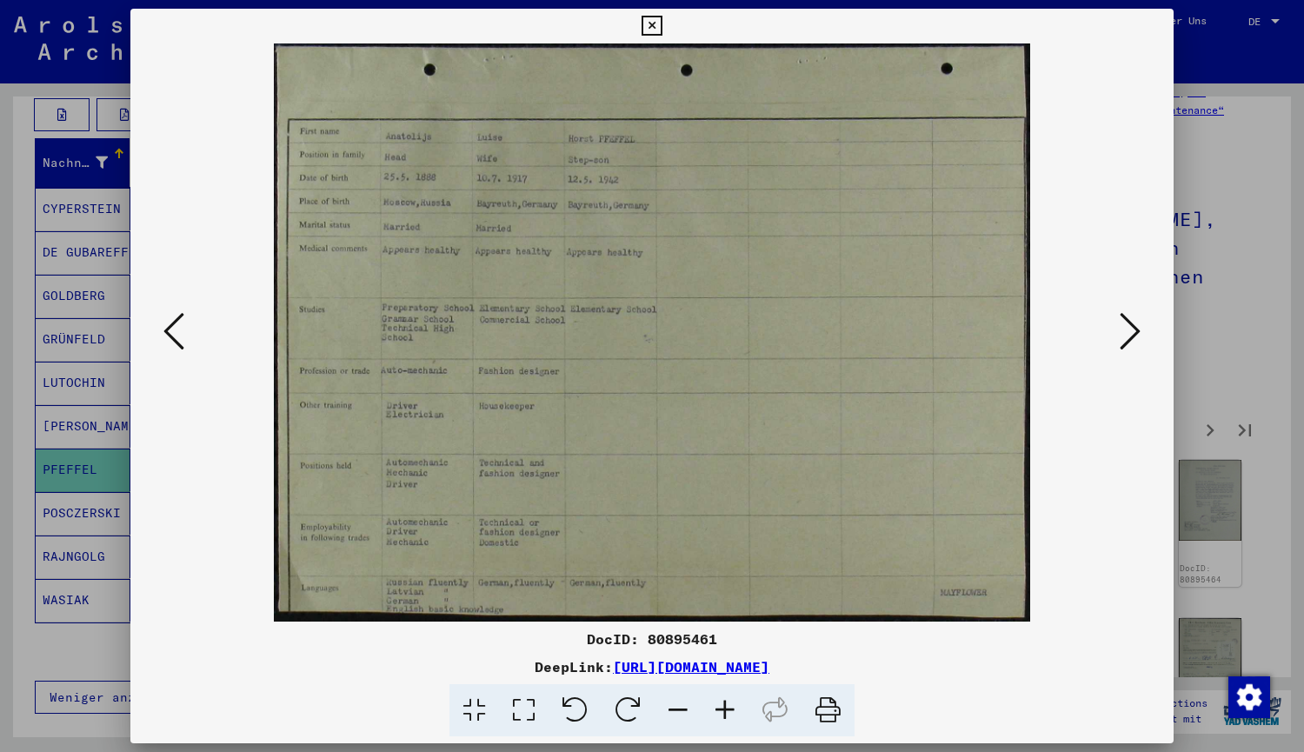
click at [1127, 324] on icon at bounding box center [1130, 331] width 21 height 42
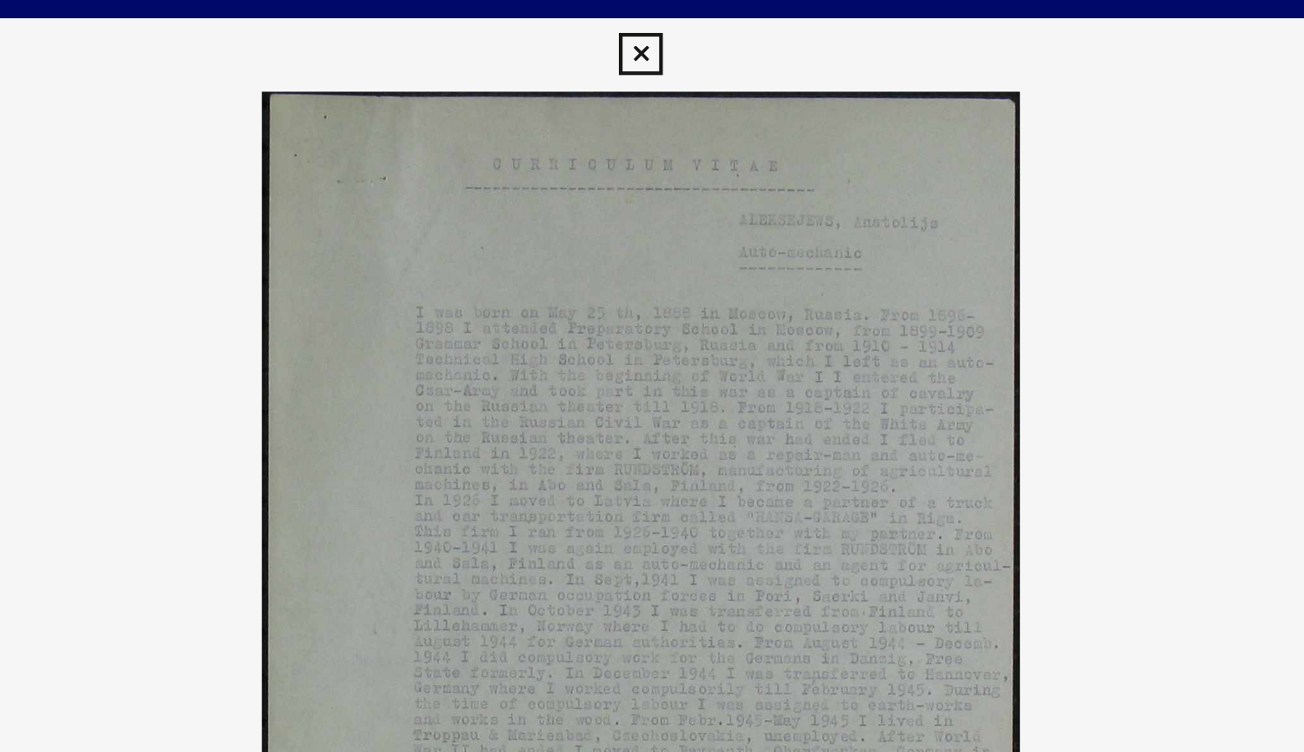
click at [657, 23] on icon at bounding box center [652, 26] width 20 height 21
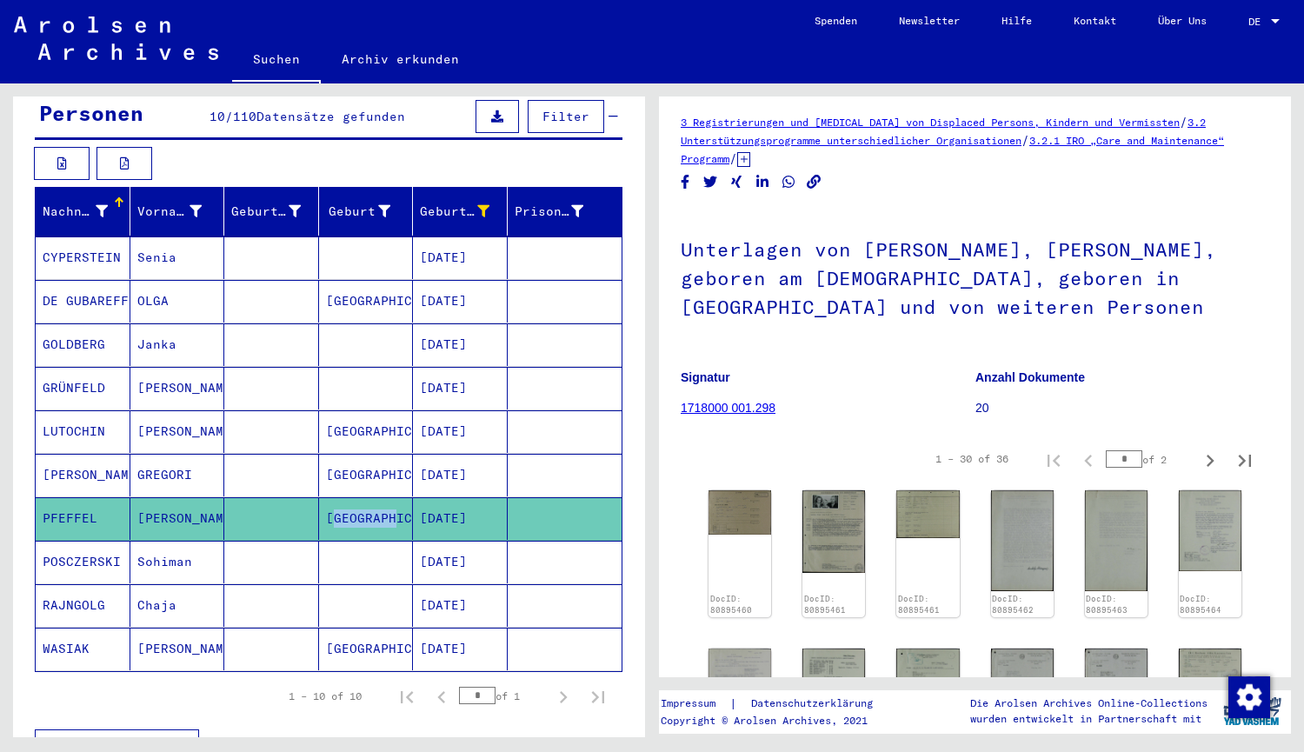
scroll to position [183, 0]
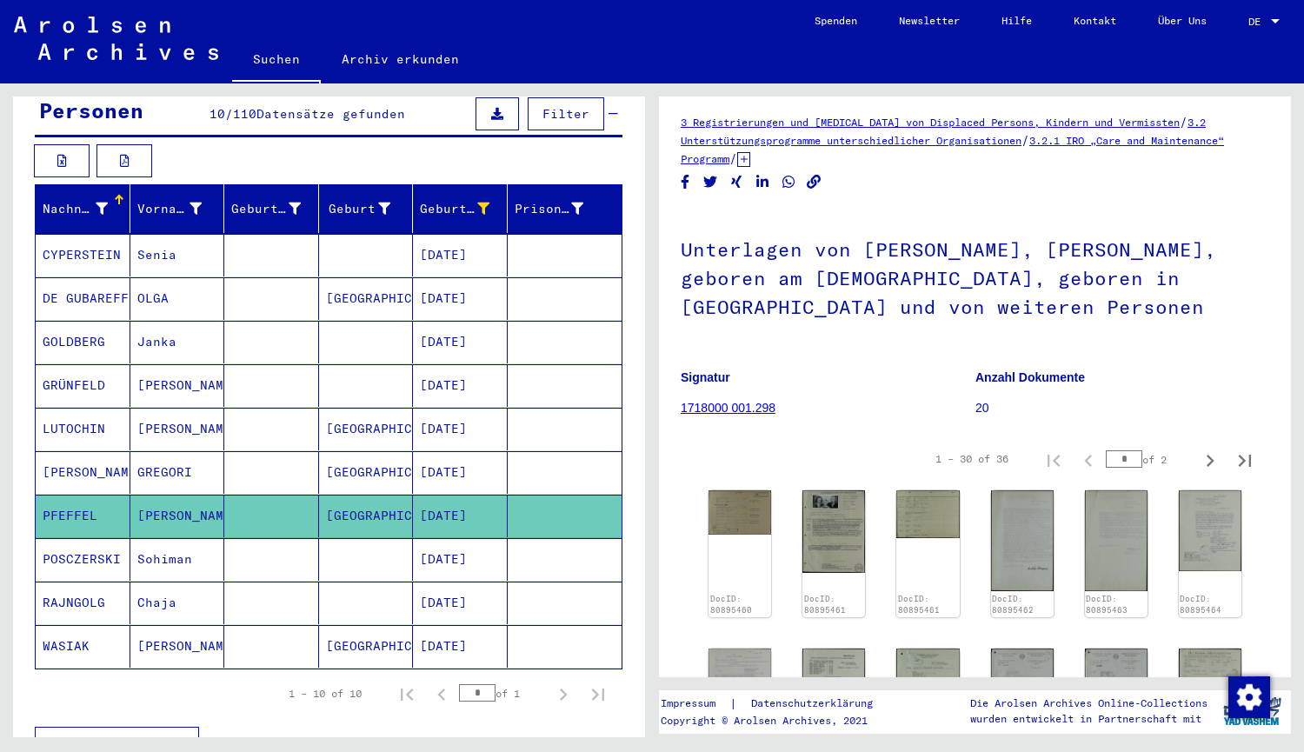
click at [249, 289] on mat-cell at bounding box center [271, 298] width 95 height 43
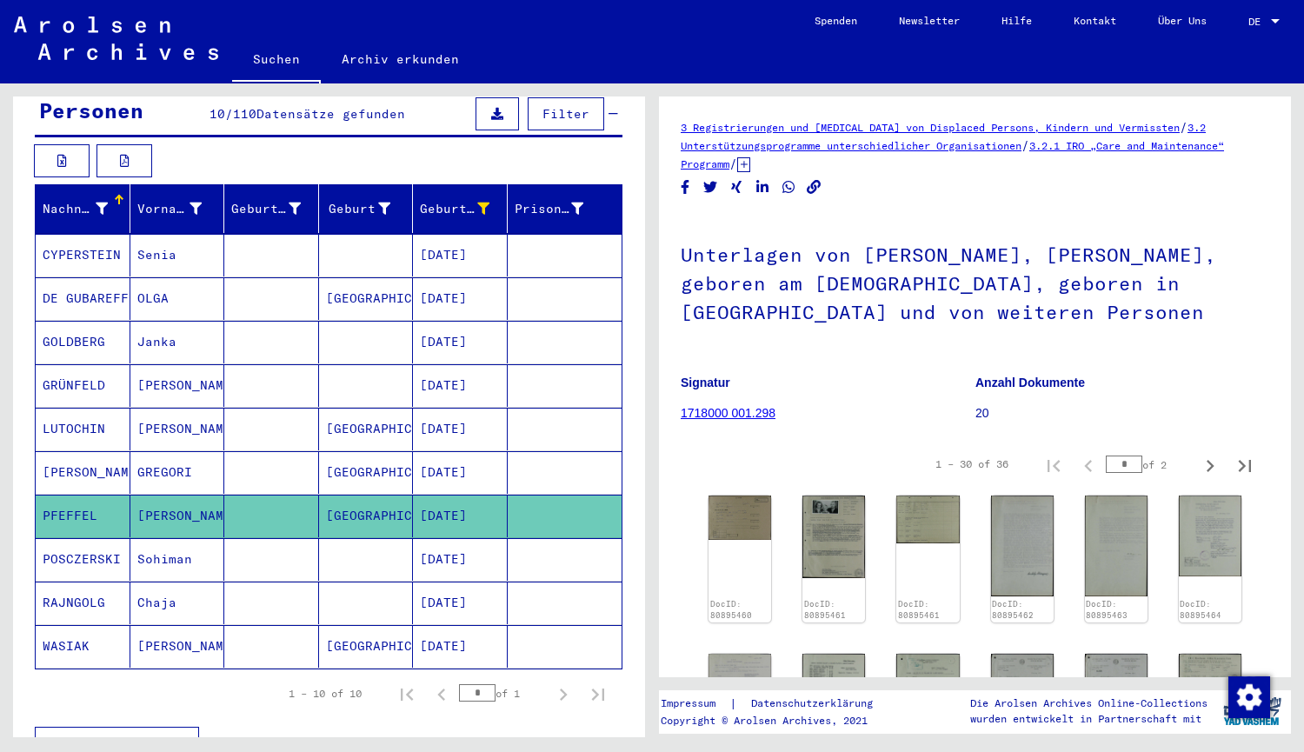
click at [249, 289] on mat-cell at bounding box center [271, 298] width 95 height 43
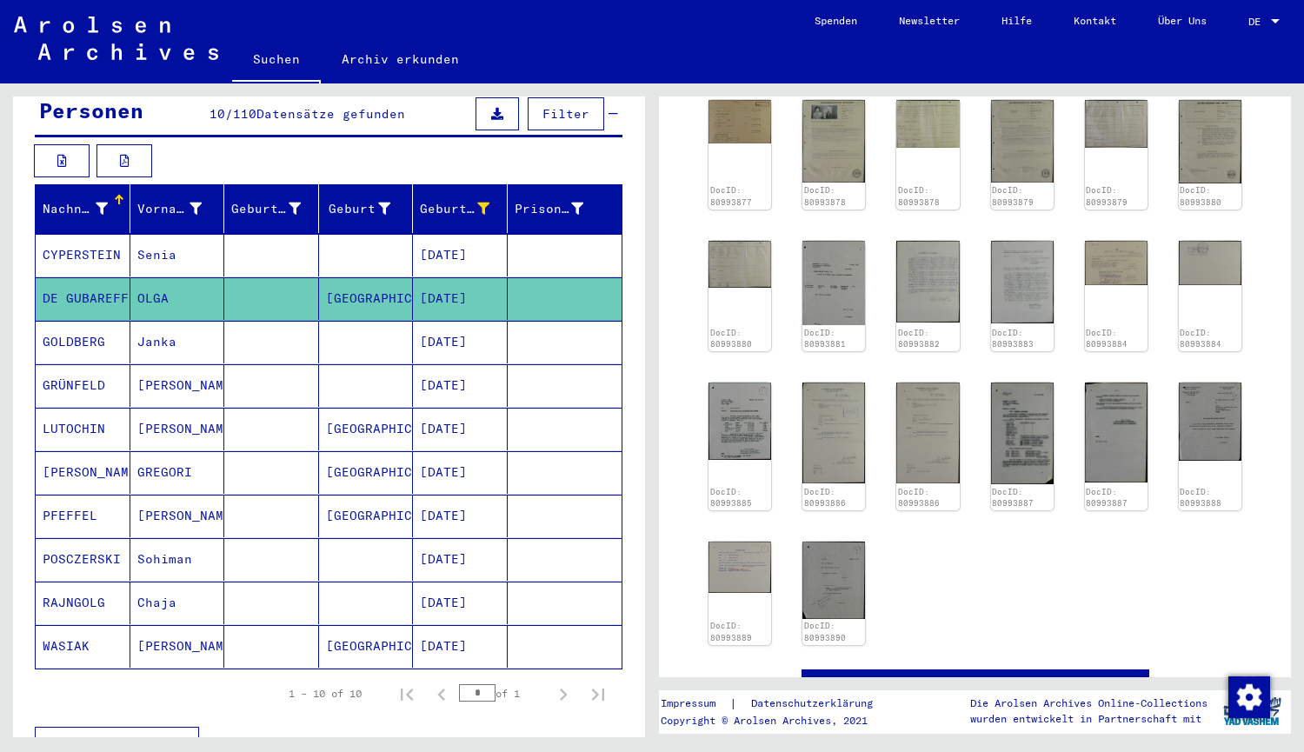
scroll to position [346, 0]
click at [828, 566] on img at bounding box center [834, 580] width 66 height 81
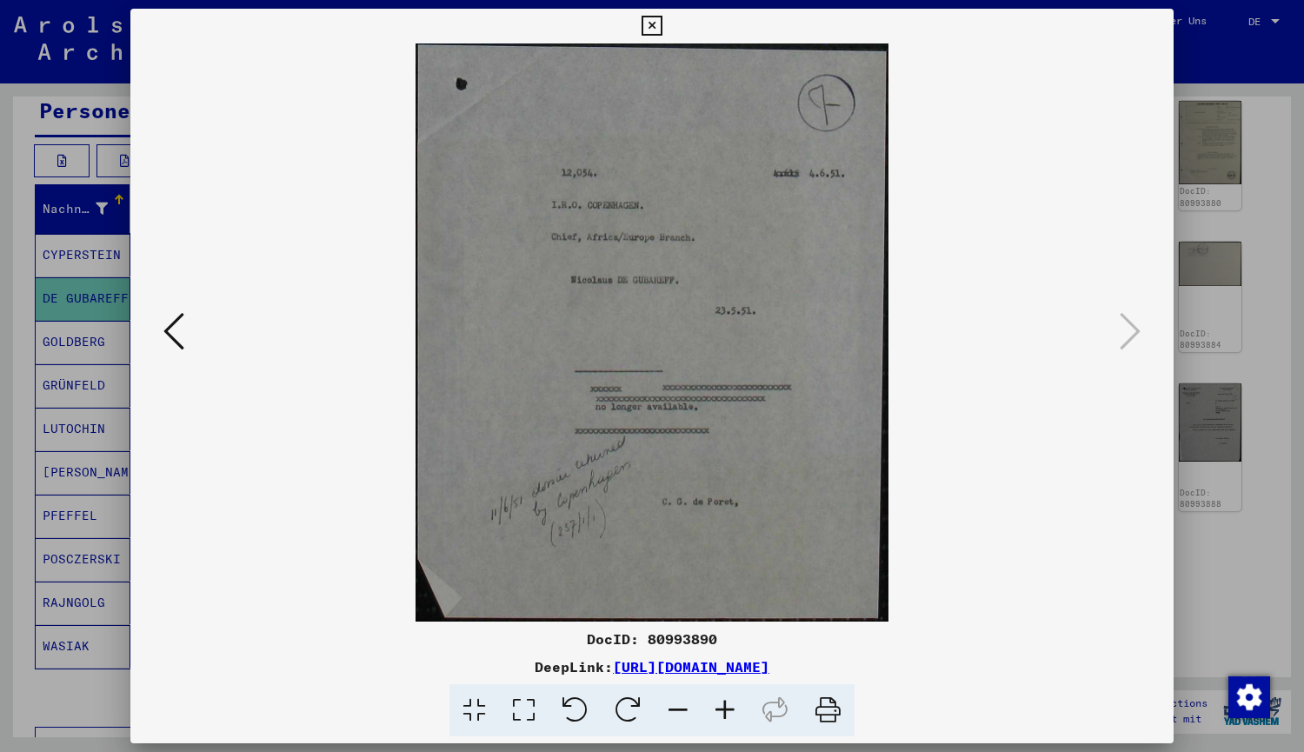
click at [181, 328] on icon at bounding box center [173, 331] width 21 height 42
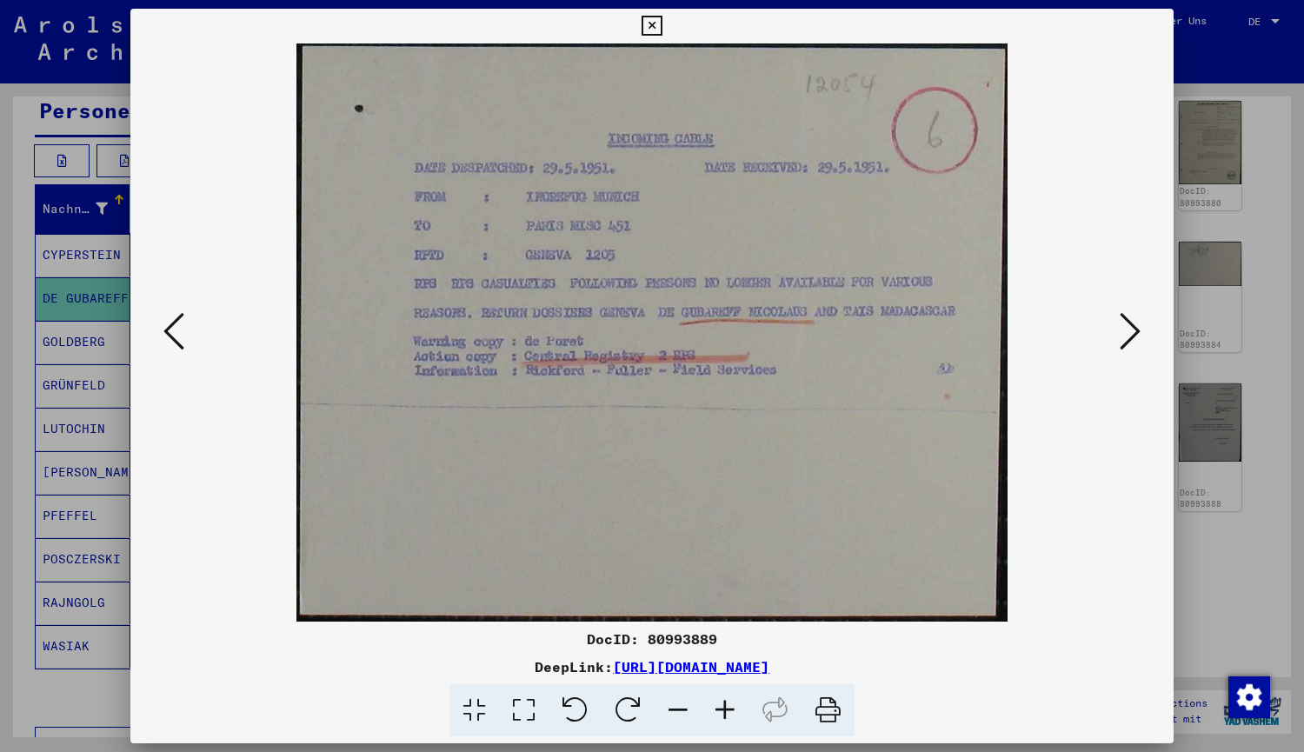
click at [181, 327] on icon at bounding box center [173, 331] width 21 height 42
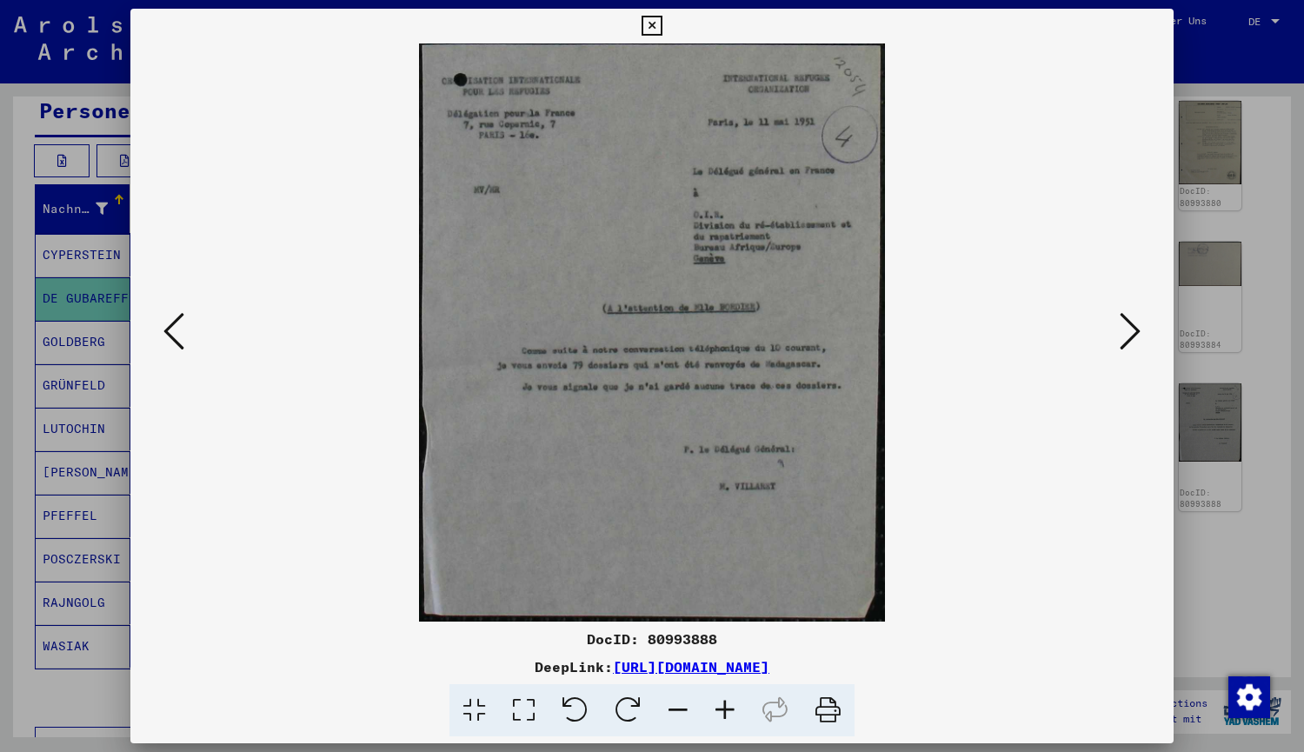
click at [181, 327] on icon at bounding box center [173, 331] width 21 height 42
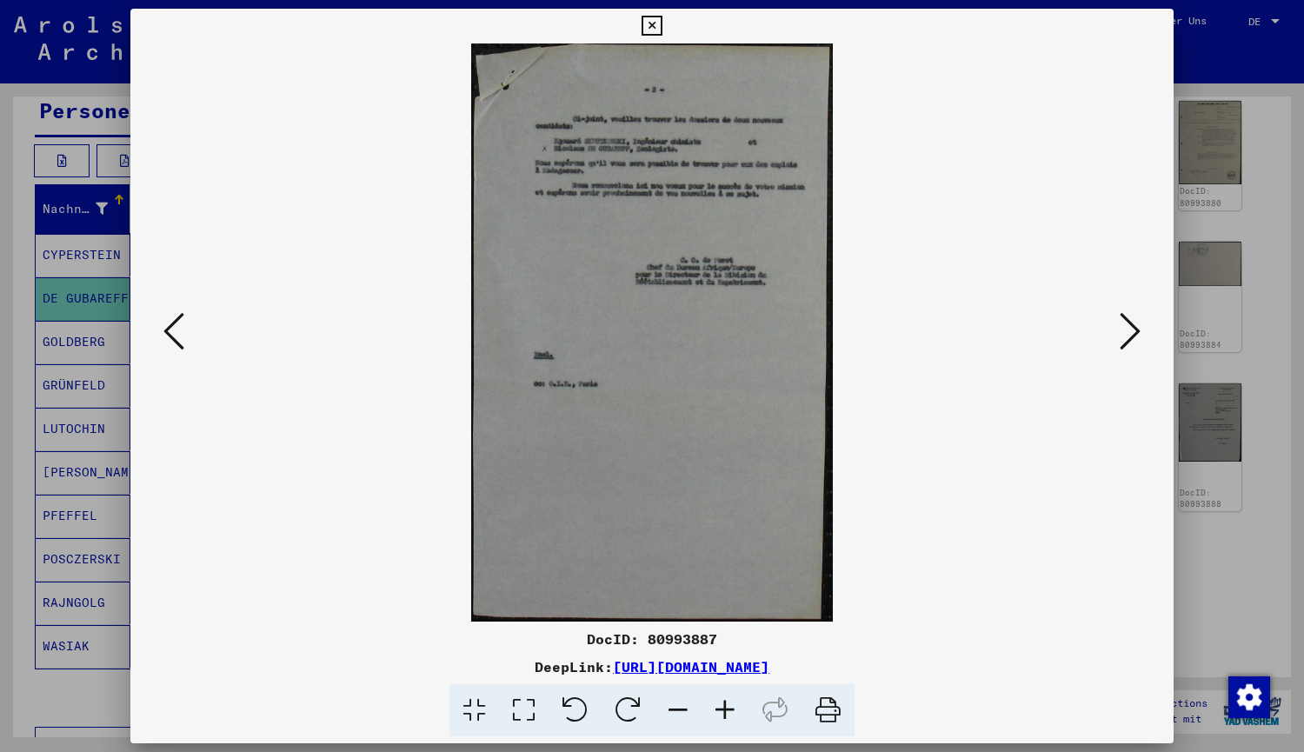
click at [181, 327] on icon at bounding box center [173, 331] width 21 height 42
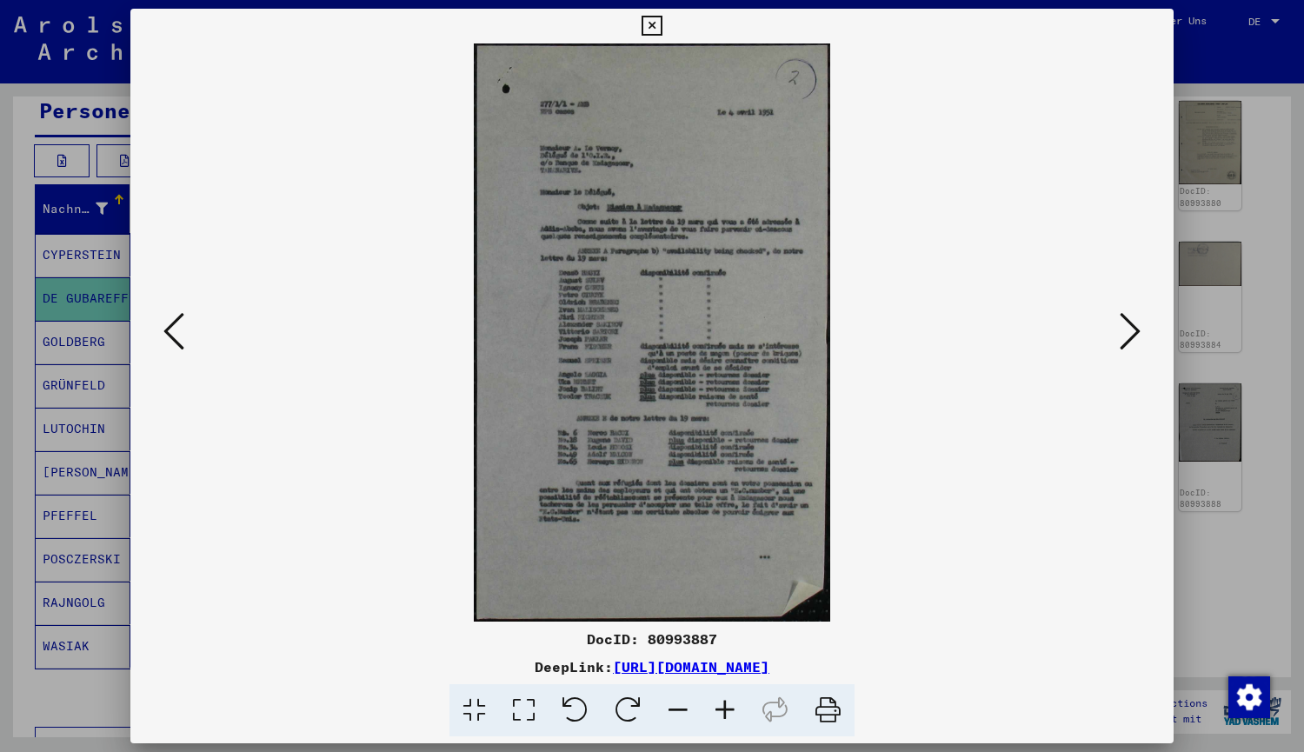
click at [646, 16] on icon at bounding box center [652, 26] width 20 height 21
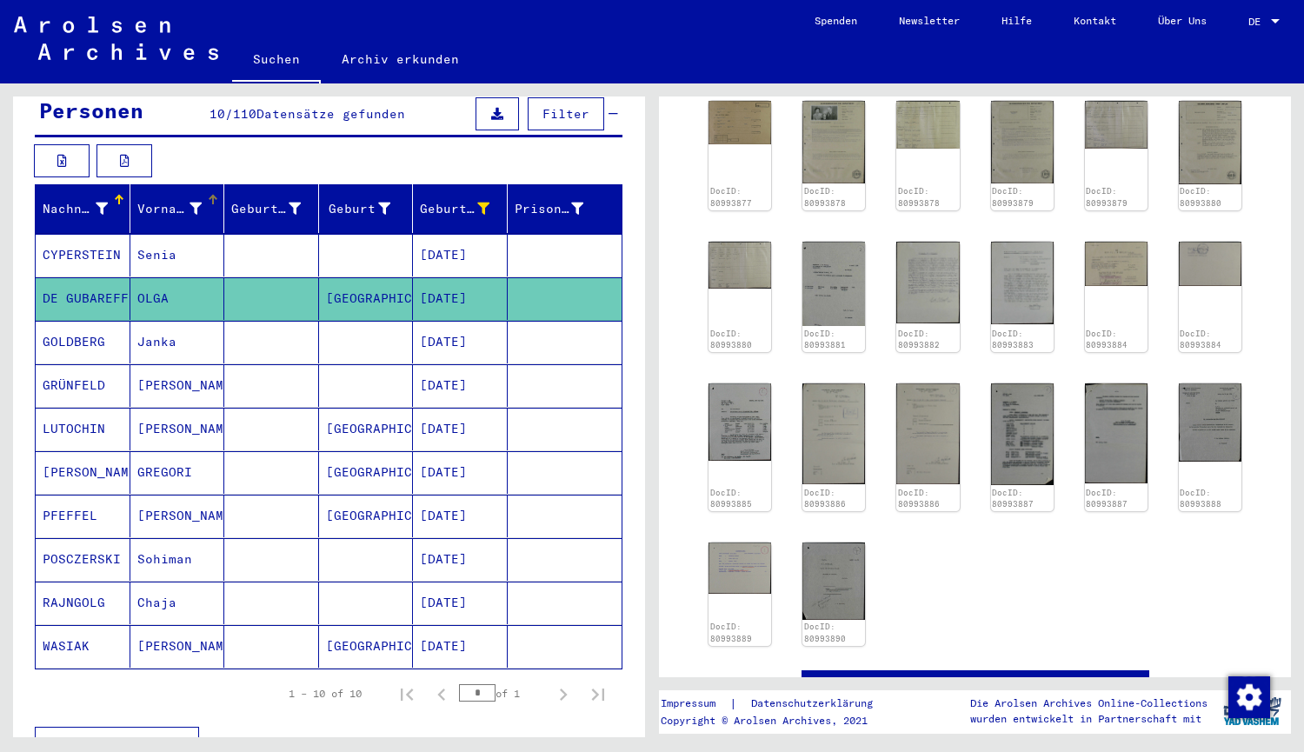
scroll to position [0, 0]
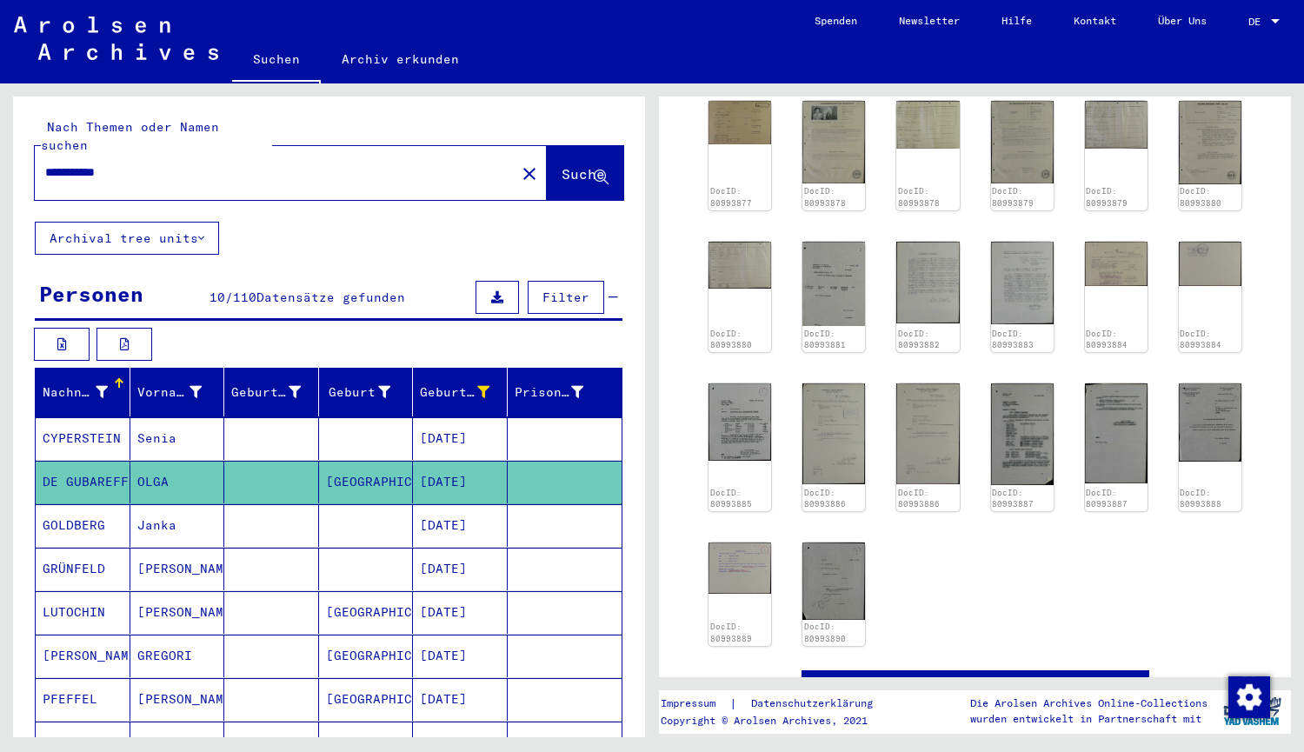
drag, startPoint x: 444, startPoint y: 169, endPoint x: 182, endPoint y: 163, distance: 262.6
click at [182, 163] on div "**********" at bounding box center [270, 172] width 470 height 39
click at [562, 165] on span "Suche" at bounding box center [583, 173] width 43 height 17
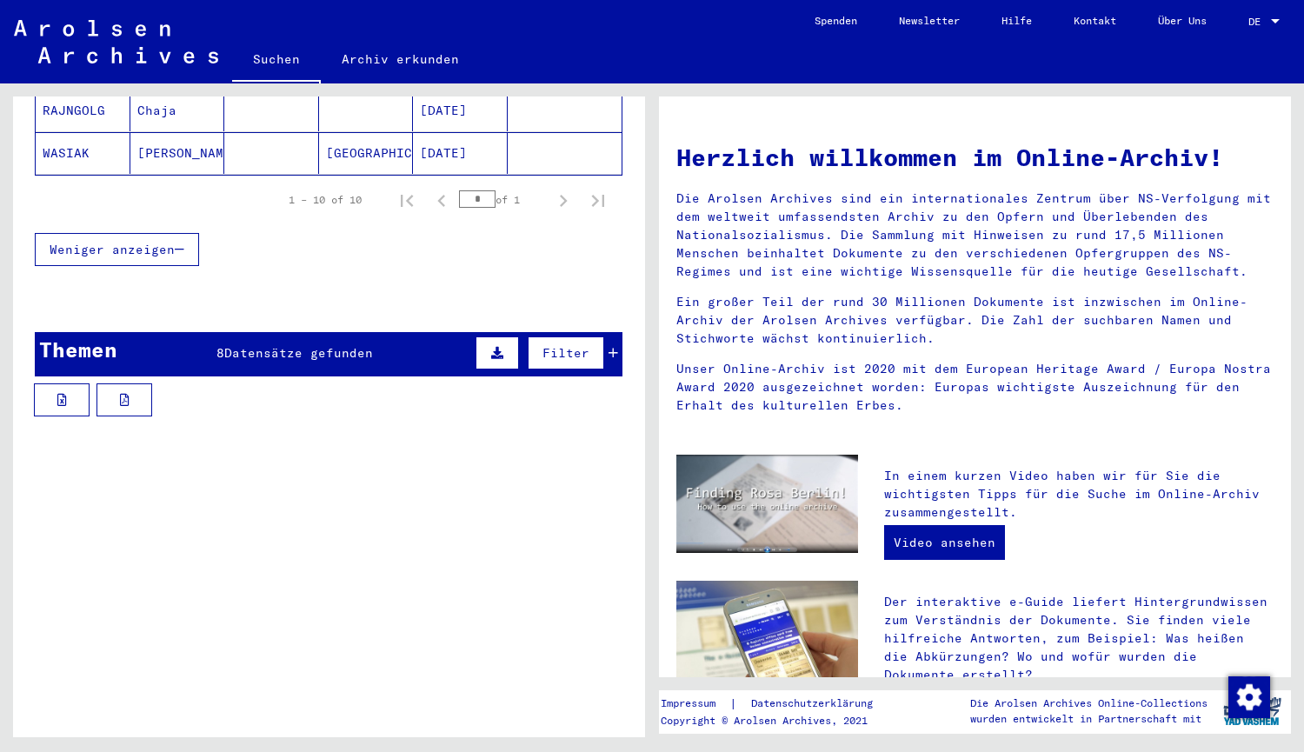
scroll to position [805, 0]
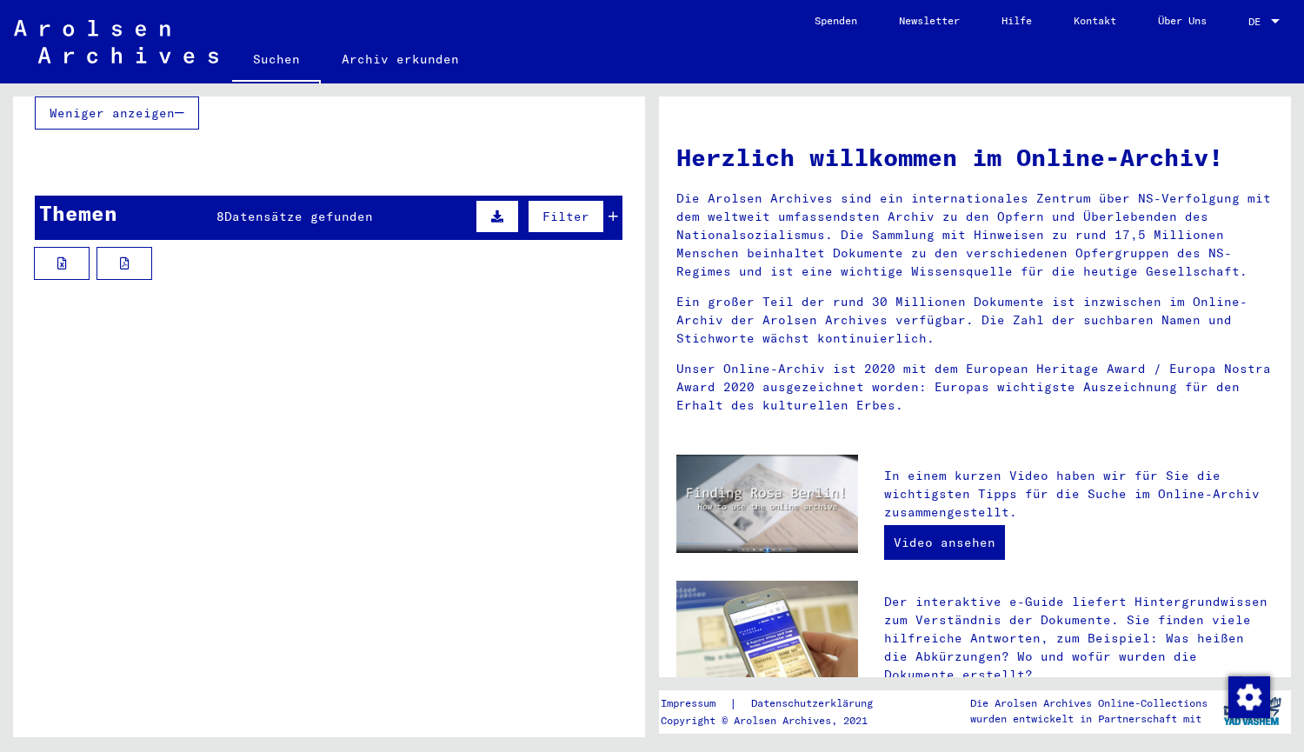
click at [491, 210] on icon at bounding box center [497, 216] width 12 height 12
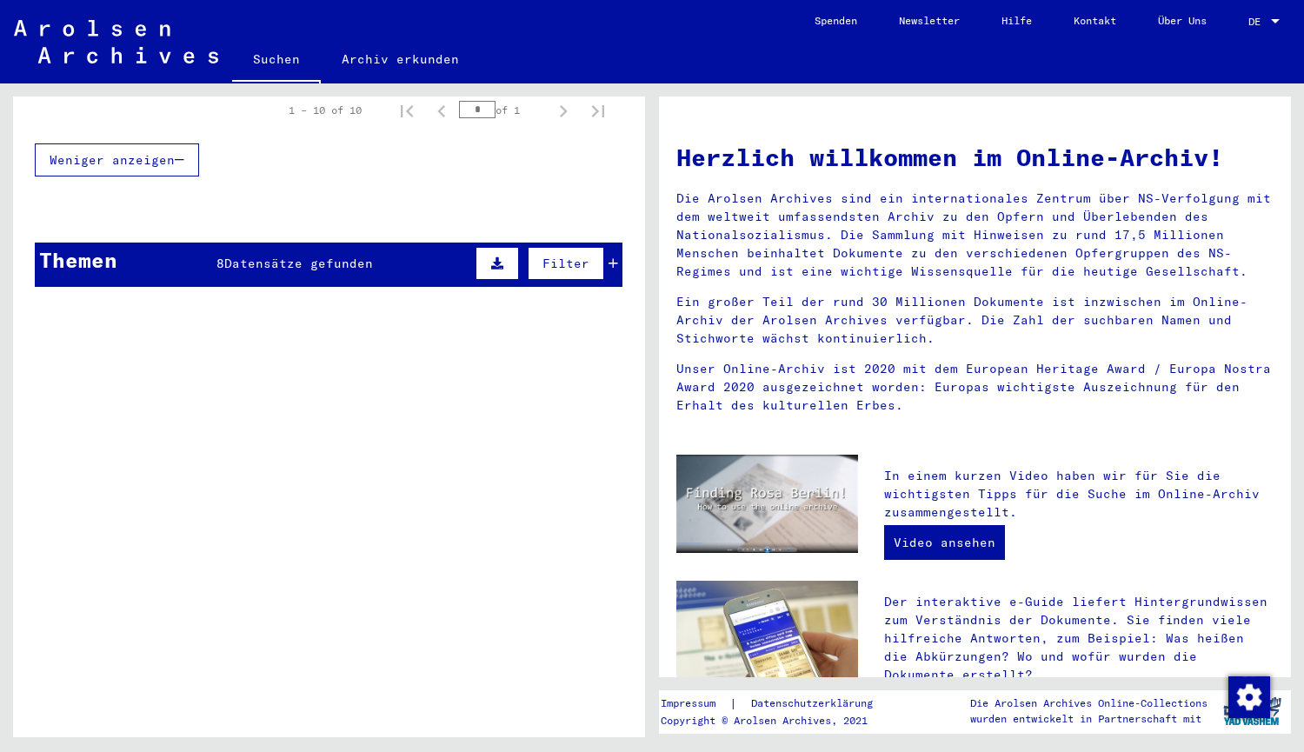
click at [491, 257] on icon at bounding box center [497, 263] width 12 height 12
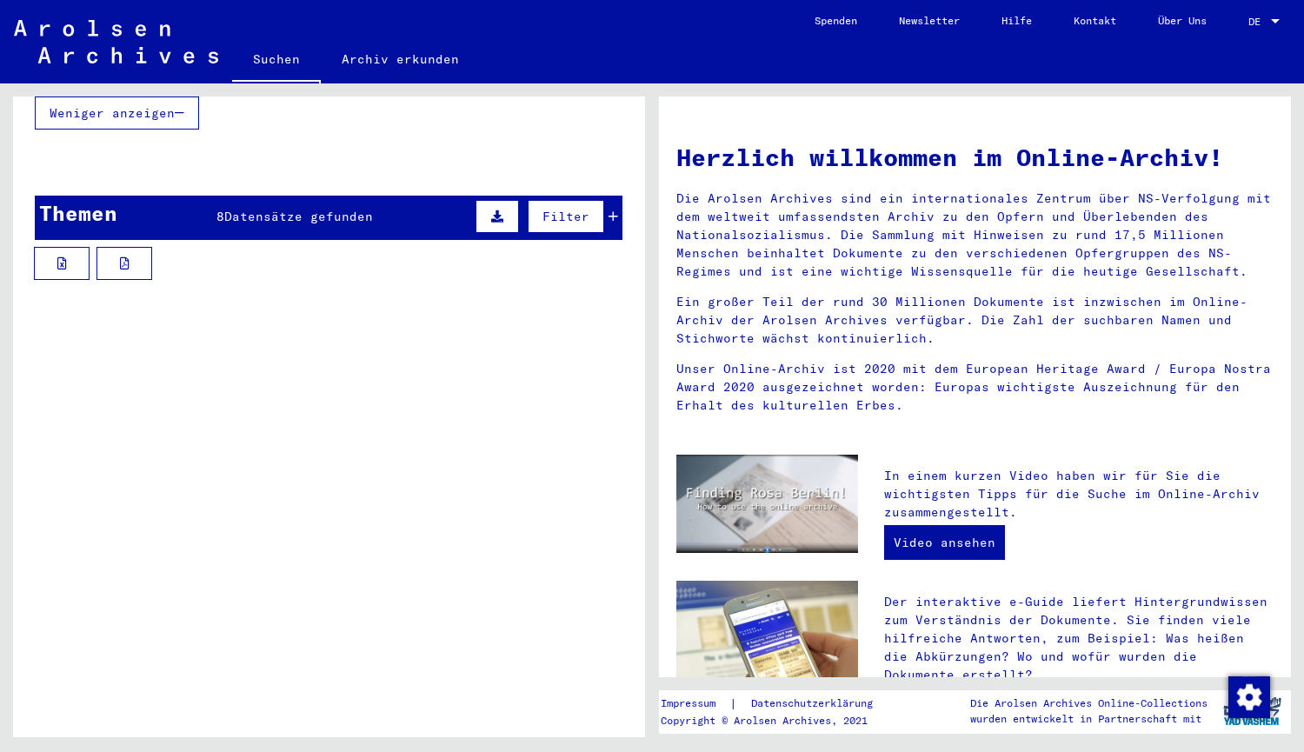
click at [491, 210] on icon at bounding box center [497, 216] width 12 height 12
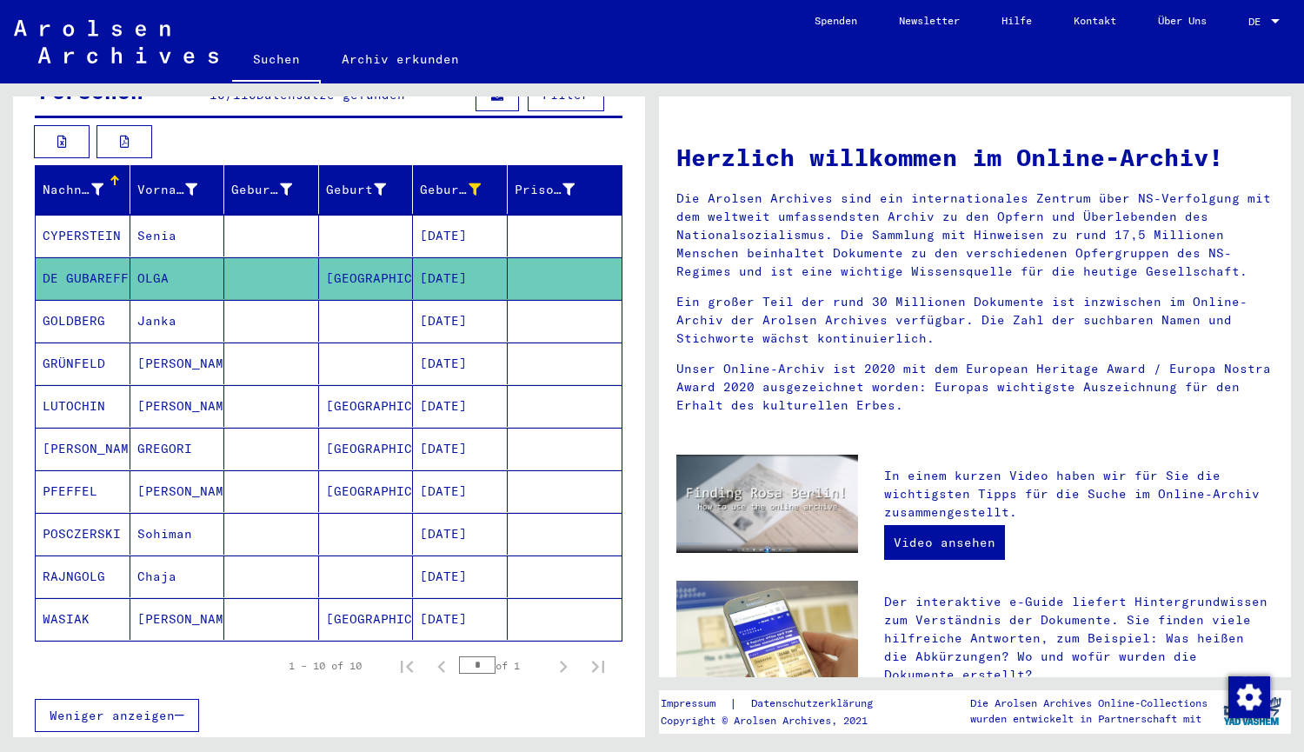
scroll to position [0, 0]
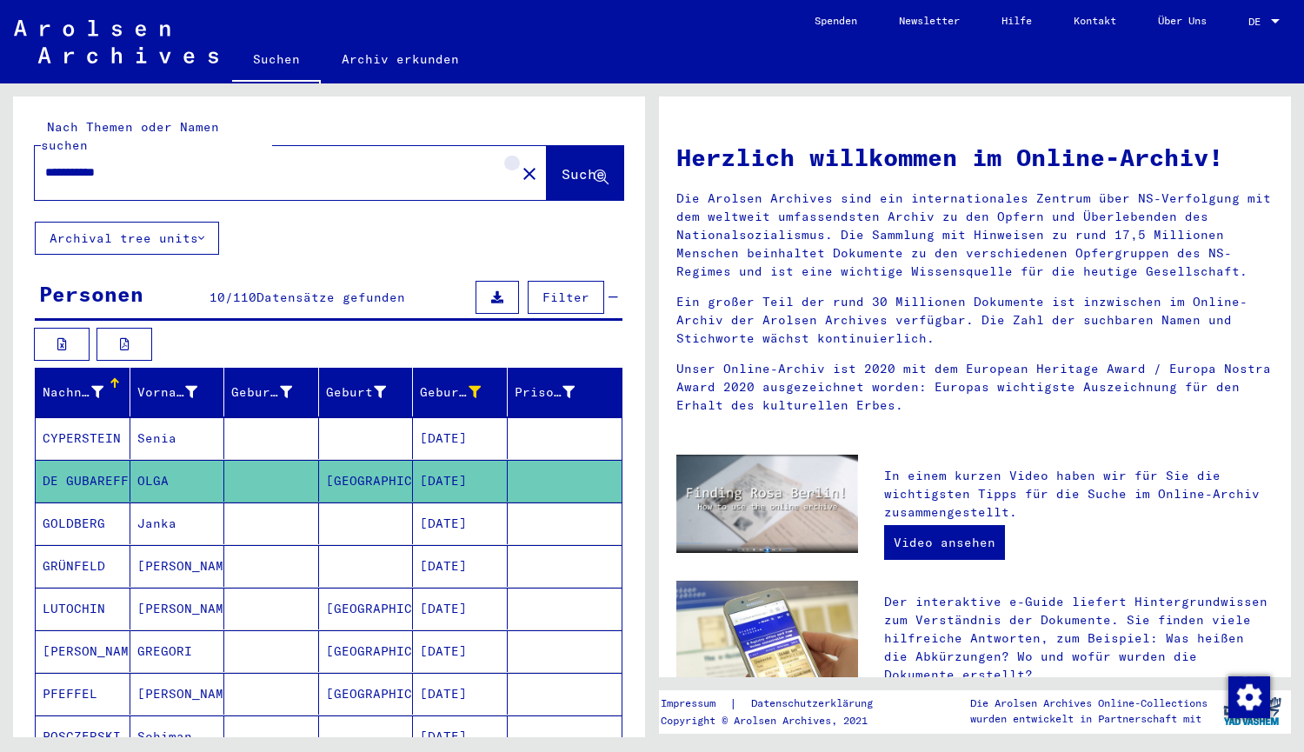
click at [519, 163] on mat-icon "close" at bounding box center [529, 173] width 21 height 21
